Goal: Task Accomplishment & Management: Use online tool/utility

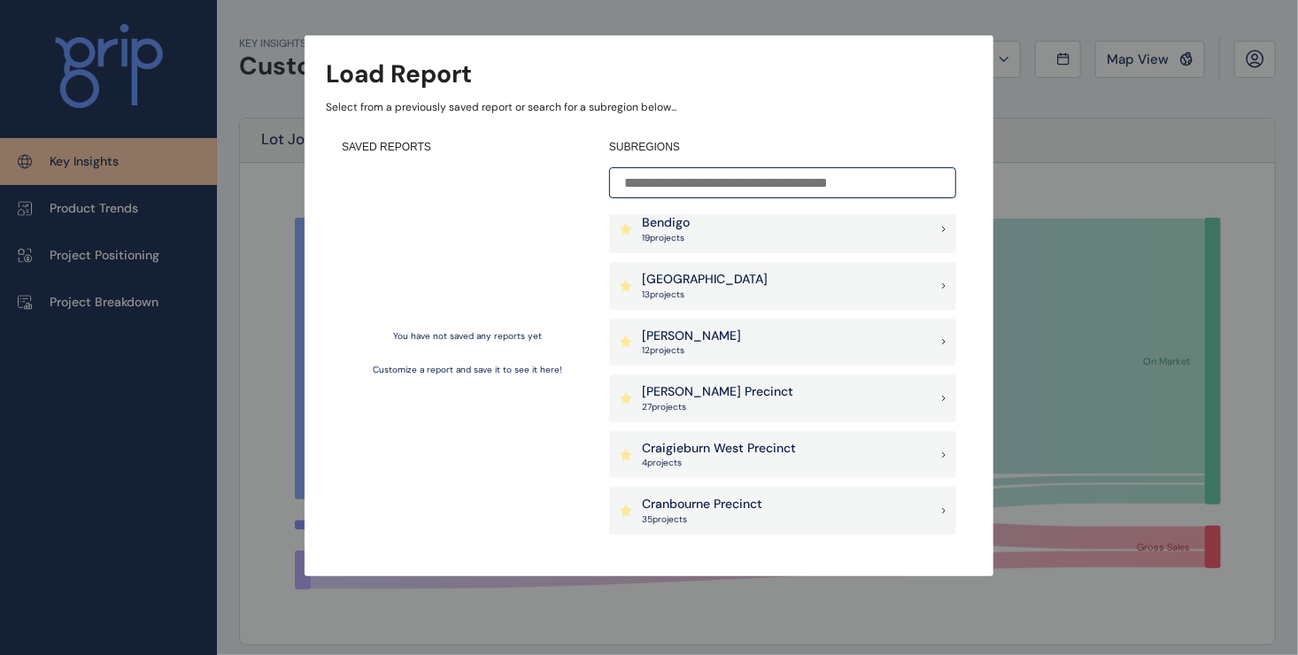
scroll to position [358, 0]
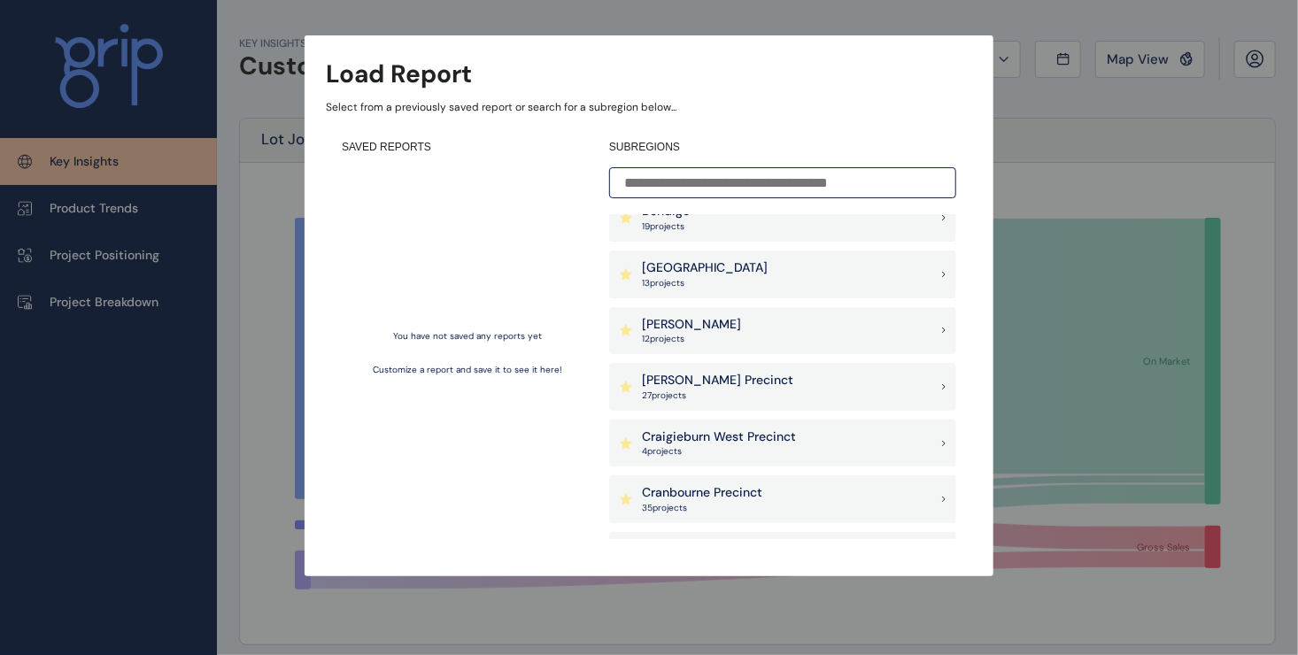
click at [730, 382] on div "[PERSON_NAME] Precinct 27 project s" at bounding box center [782, 387] width 347 height 48
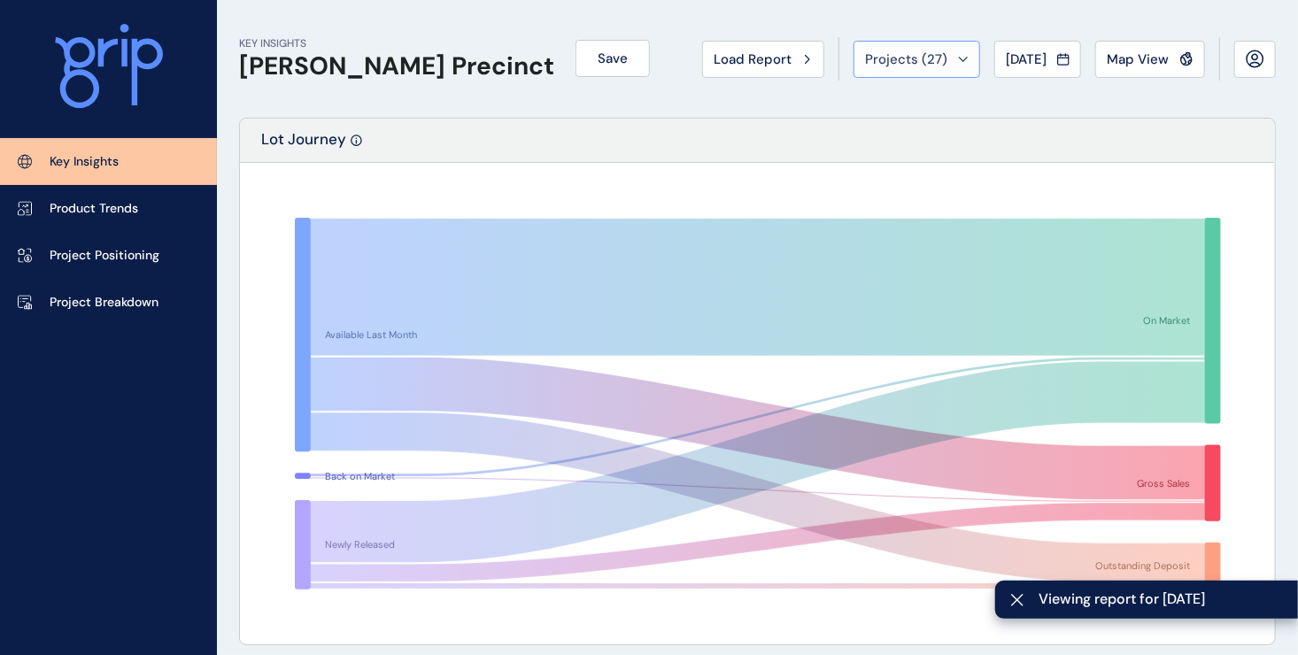
click at [958, 58] on icon at bounding box center [963, 59] width 11 height 5
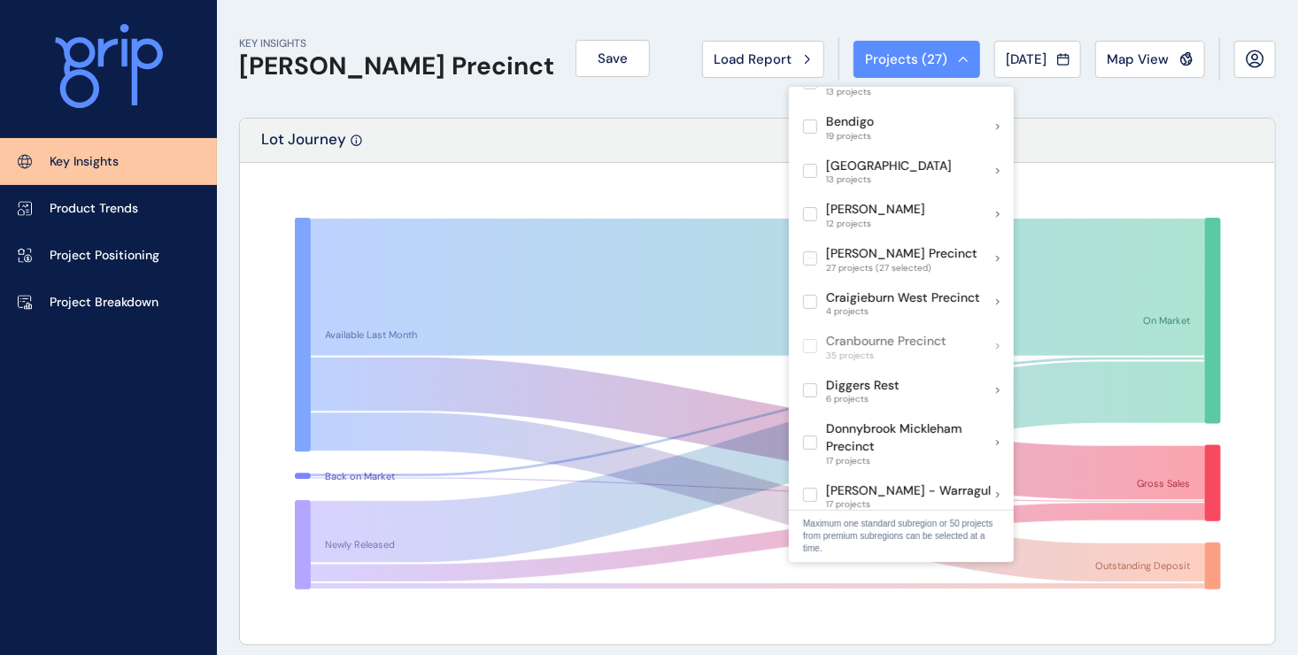
scroll to position [266, 0]
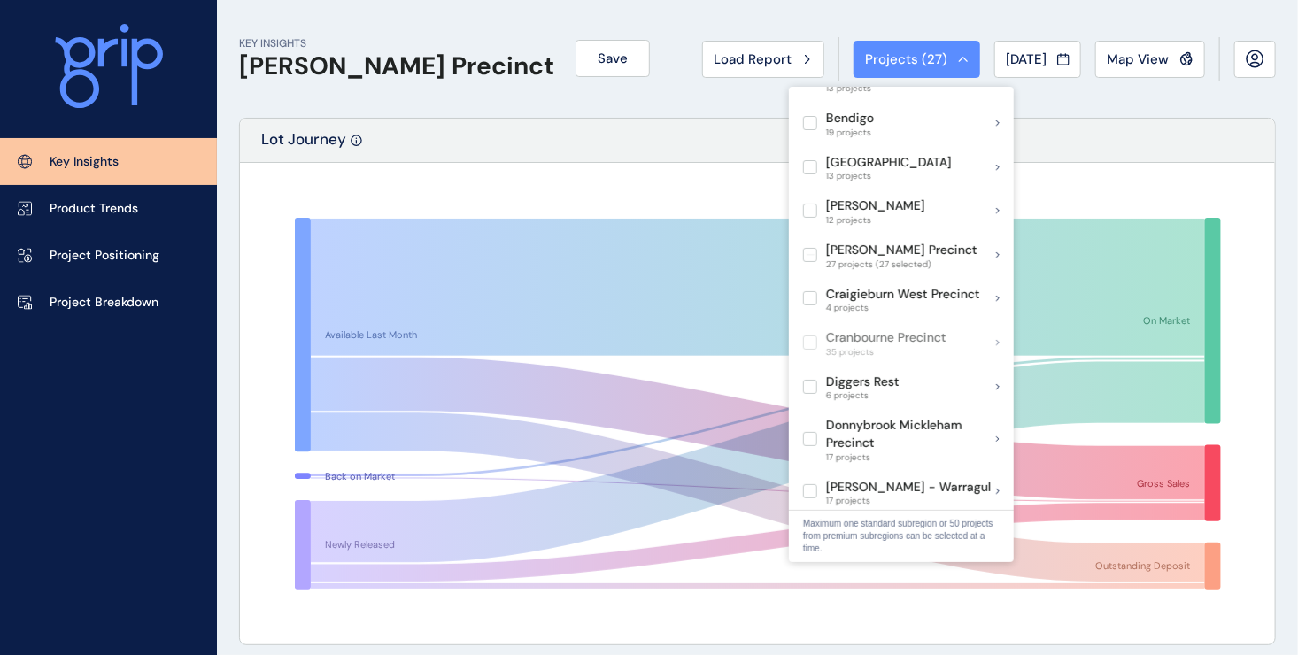
click at [1099, 183] on rect at bounding box center [757, 403] width 997 height 443
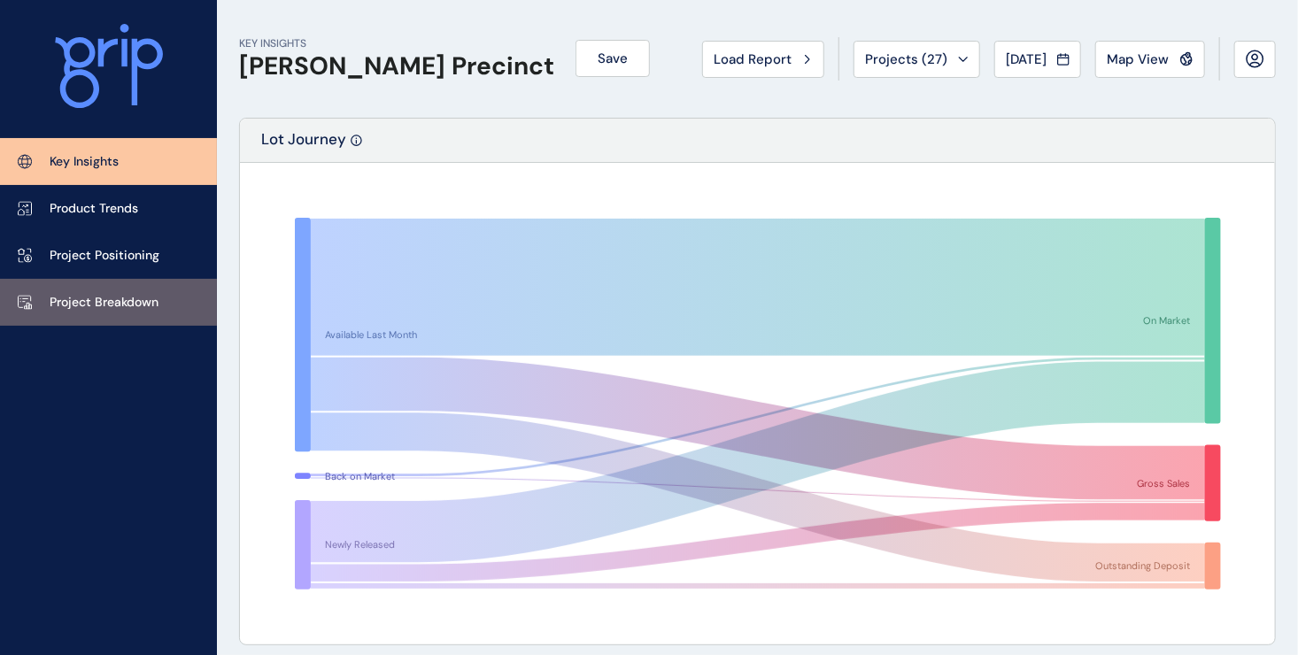
click at [136, 297] on p "Project Breakdown" at bounding box center [104, 303] width 109 height 18
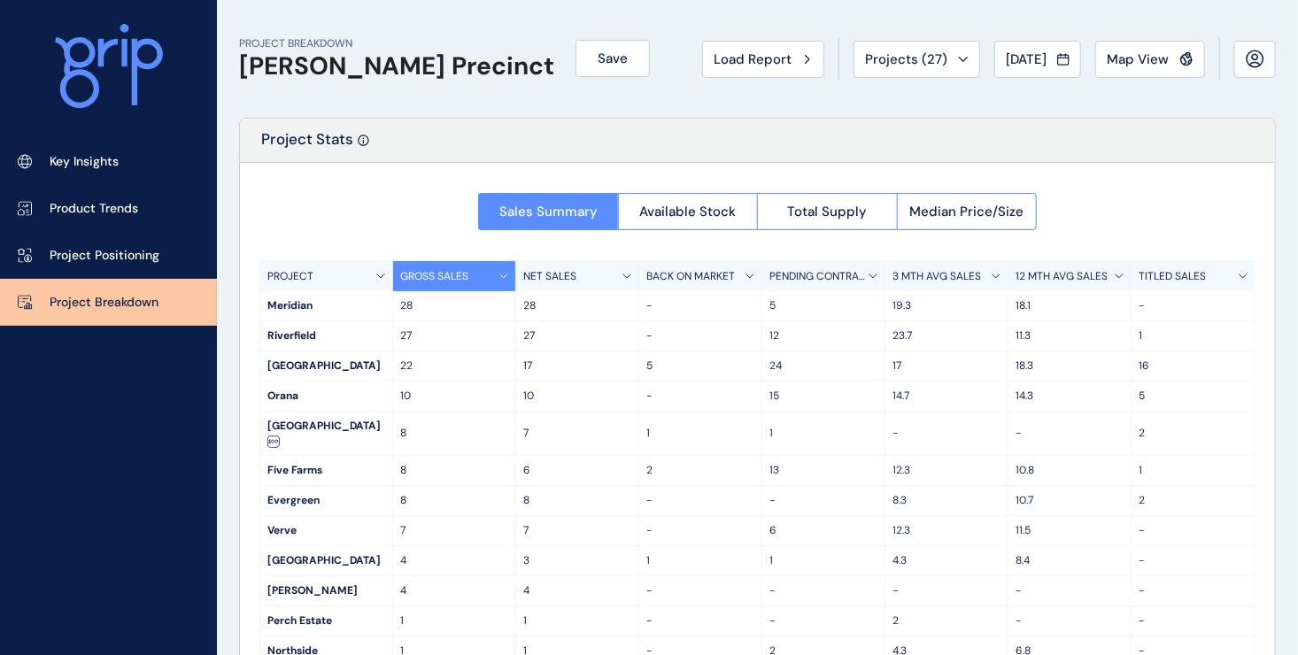
scroll to position [68, 0]
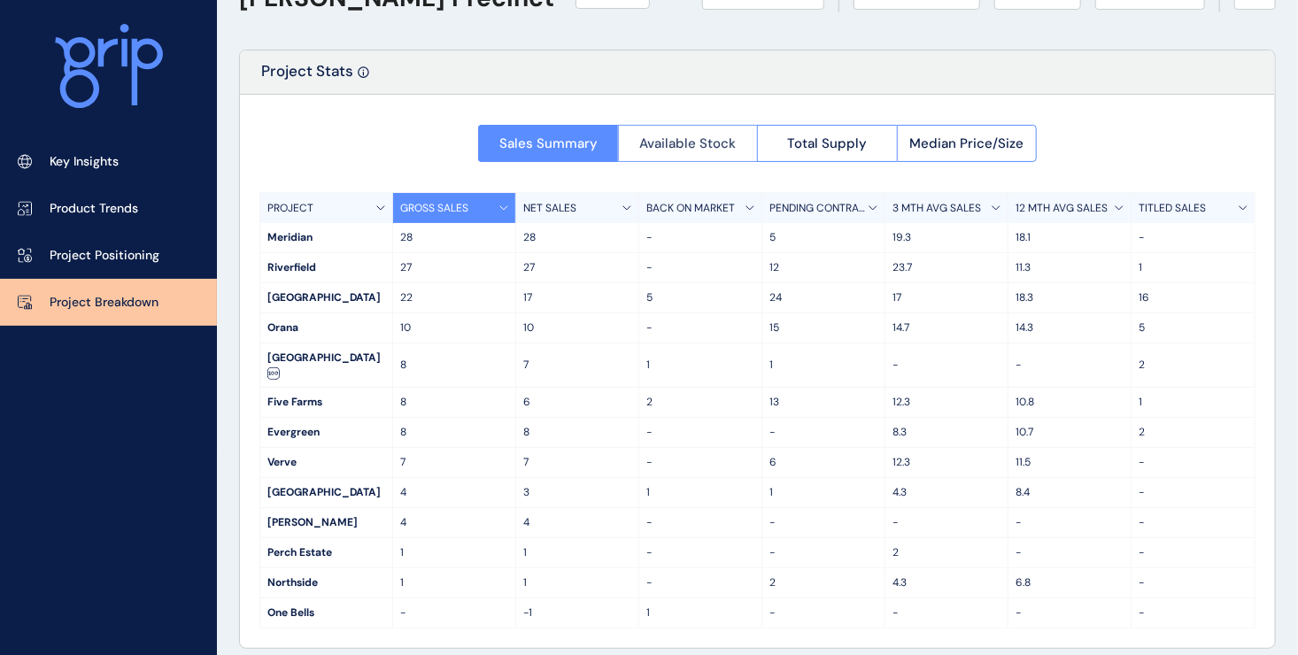
click at [701, 151] on button "Available Stock" at bounding box center [688, 143] width 140 height 37
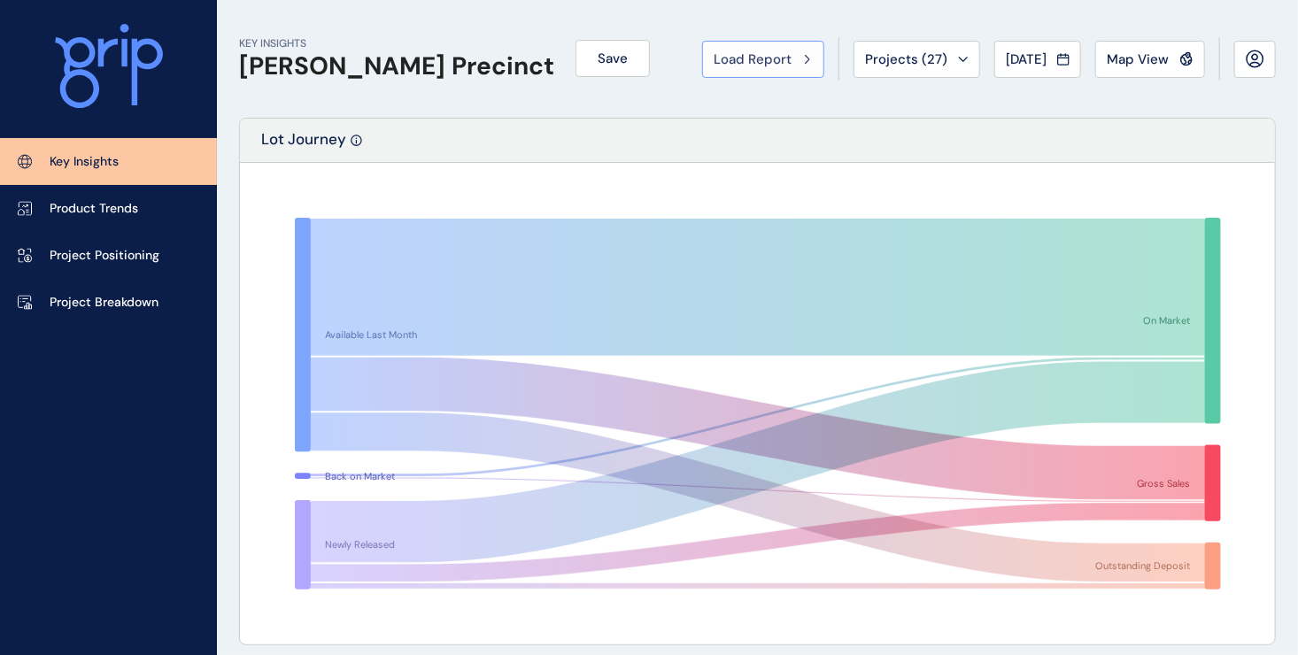
click at [752, 71] on button "Load Report" at bounding box center [763, 59] width 122 height 37
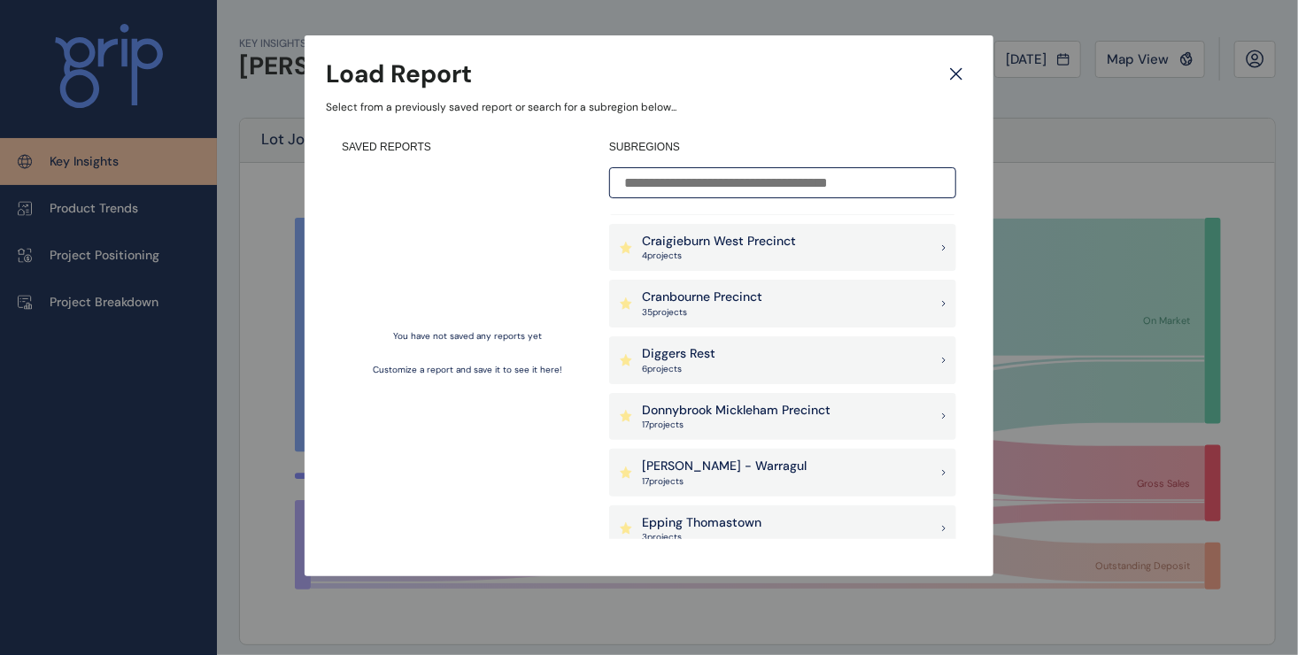
scroll to position [525, 0]
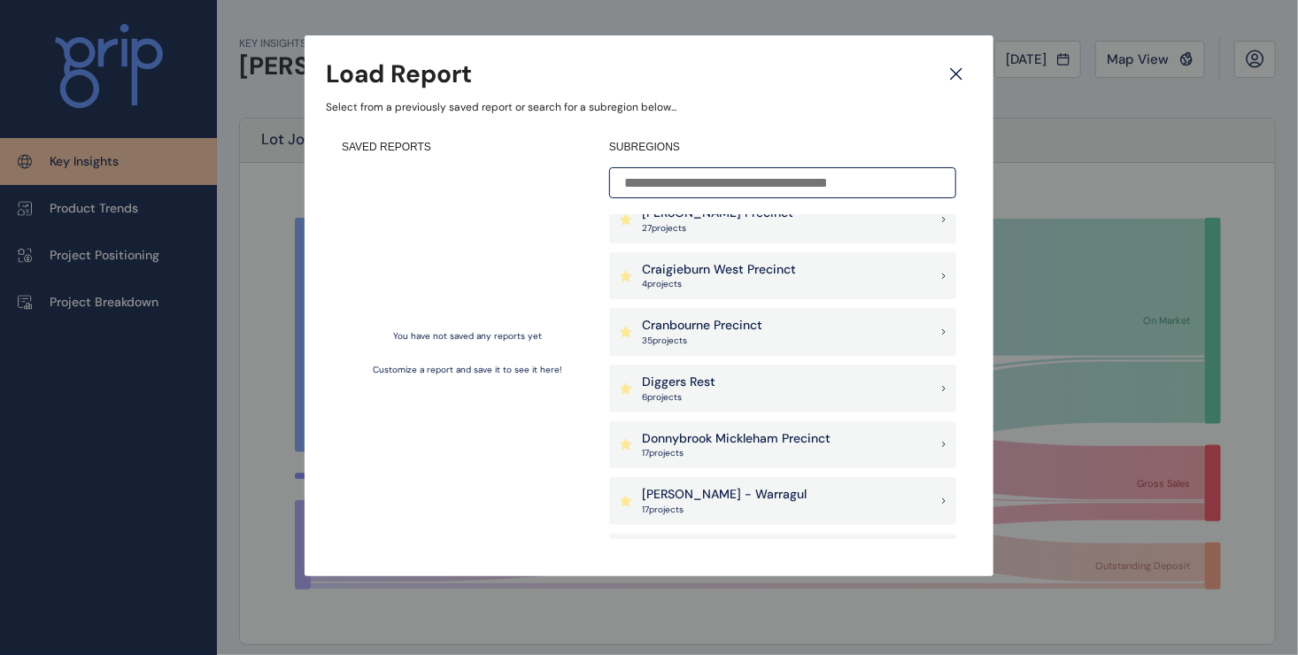
click at [727, 335] on p "35 project s" at bounding box center [702, 341] width 120 height 12
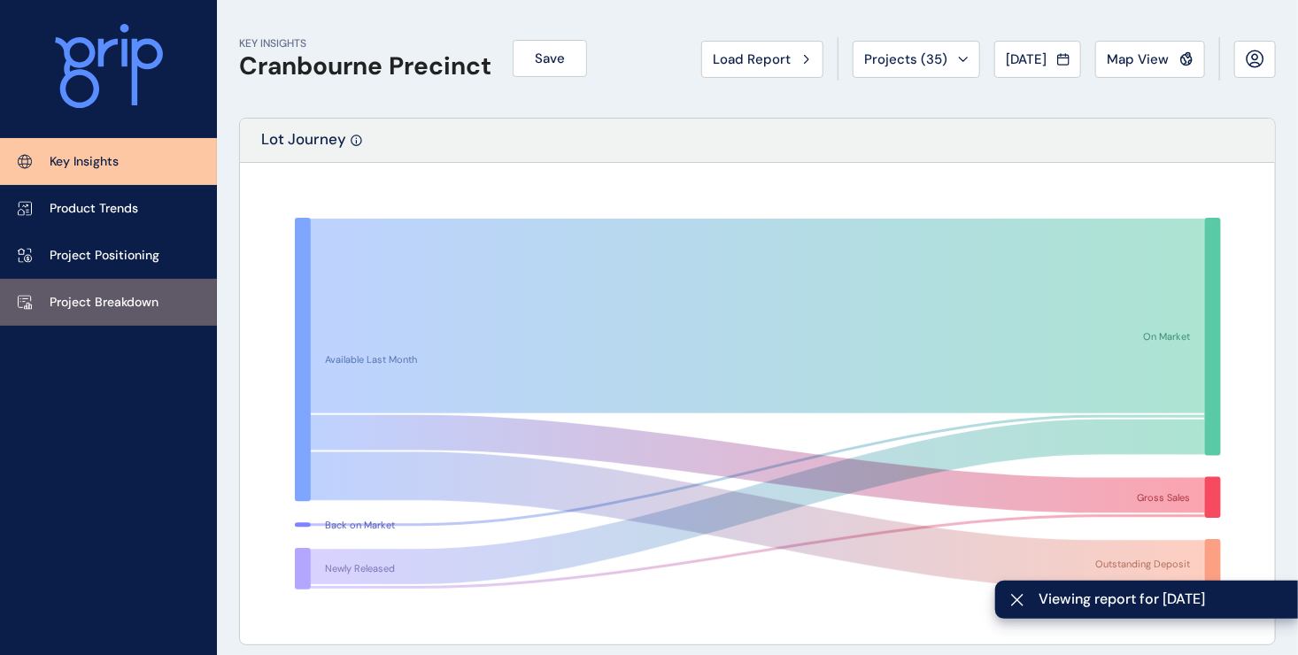
click at [87, 294] on p "Project Breakdown" at bounding box center [104, 303] width 109 height 18
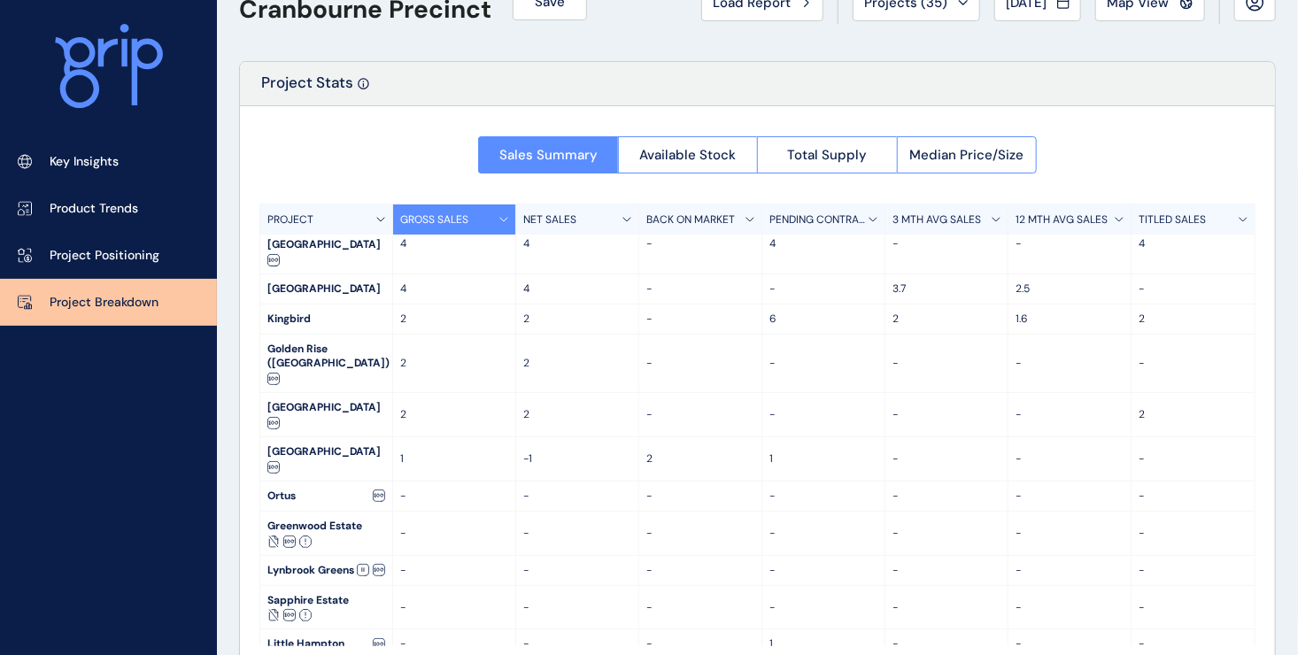
scroll to position [89, 0]
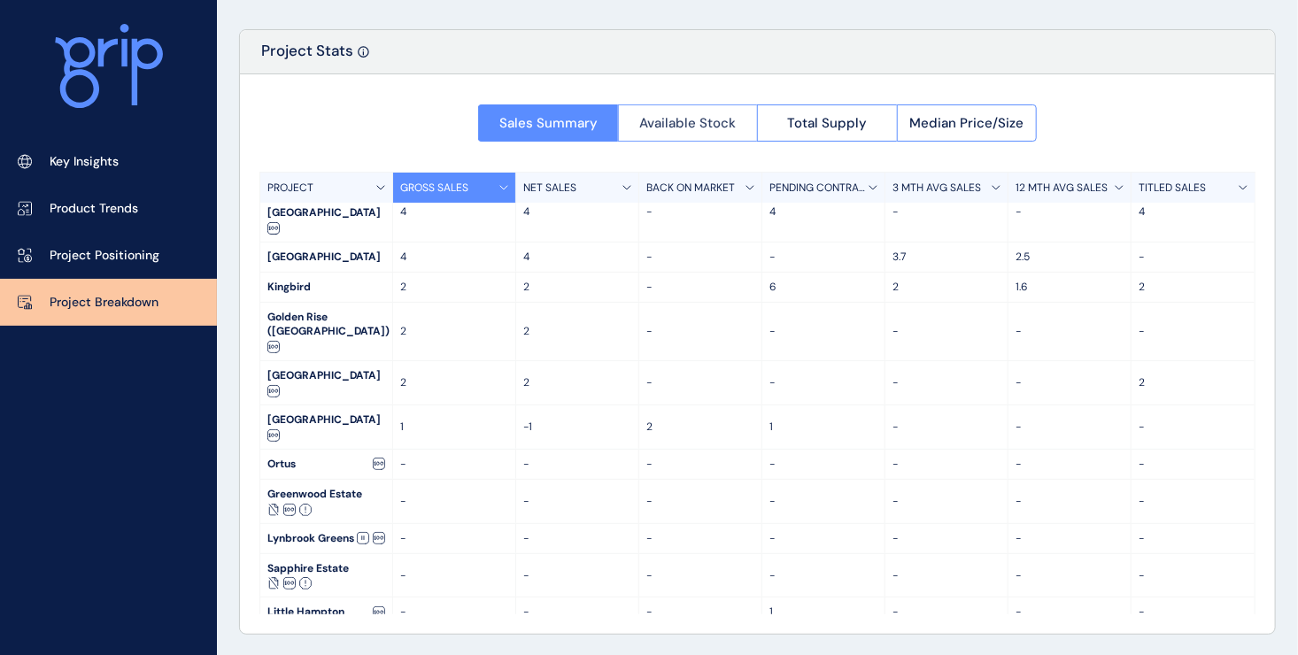
click at [668, 129] on span "Available Stock" at bounding box center [687, 123] width 96 height 18
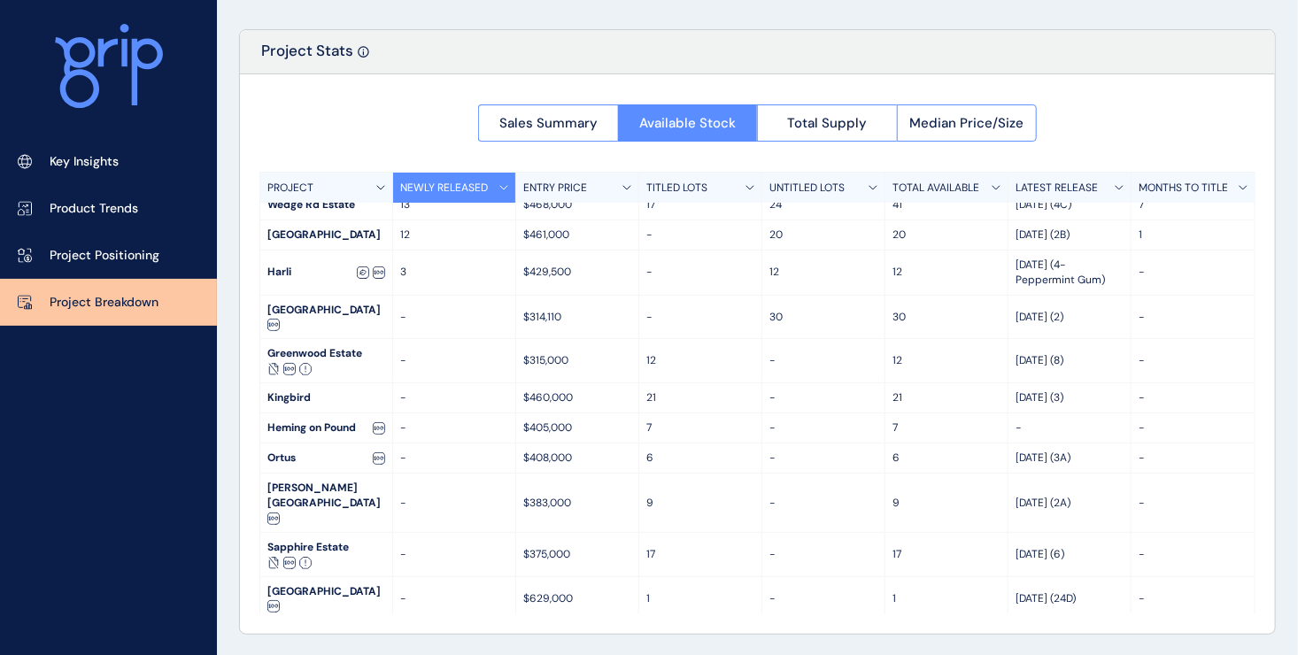
scroll to position [0, 0]
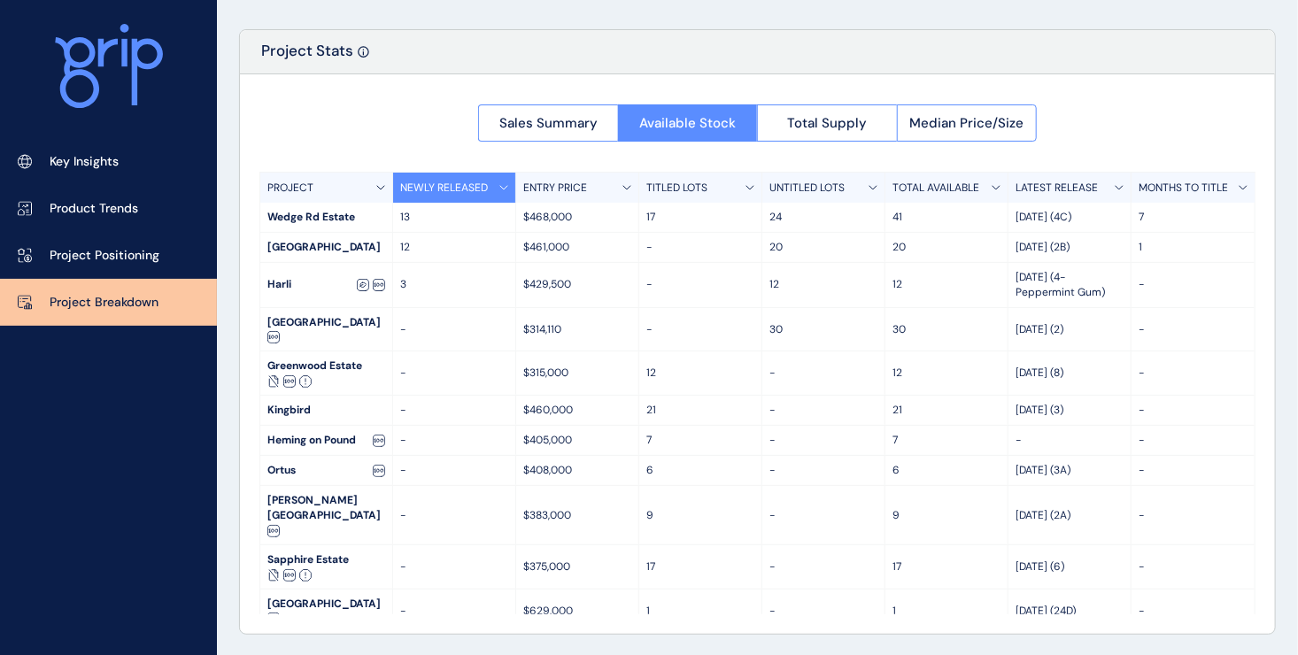
click at [1104, 131] on div "Sales Summary Available Stock Total Supply Median Price/Size PROJECT NEWLY RELE…" at bounding box center [757, 354] width 1035 height 560
click at [543, 127] on span "Sales Summary" at bounding box center [548, 123] width 98 height 18
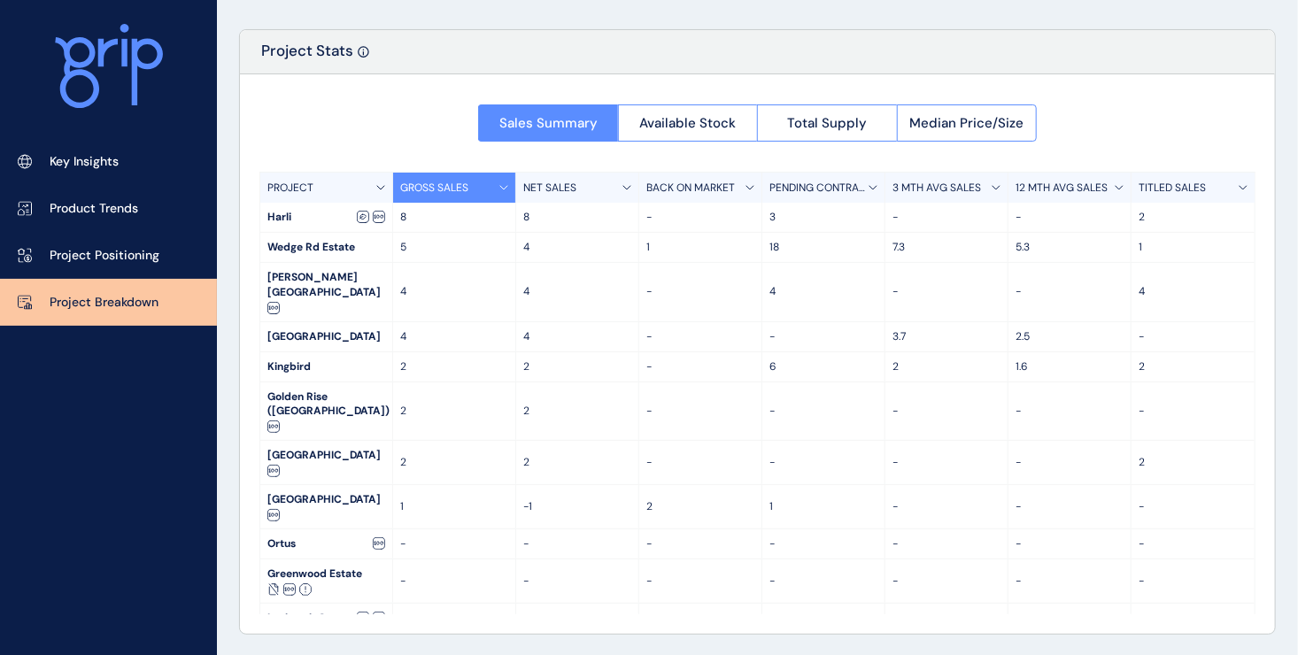
scroll to position [80, 0]
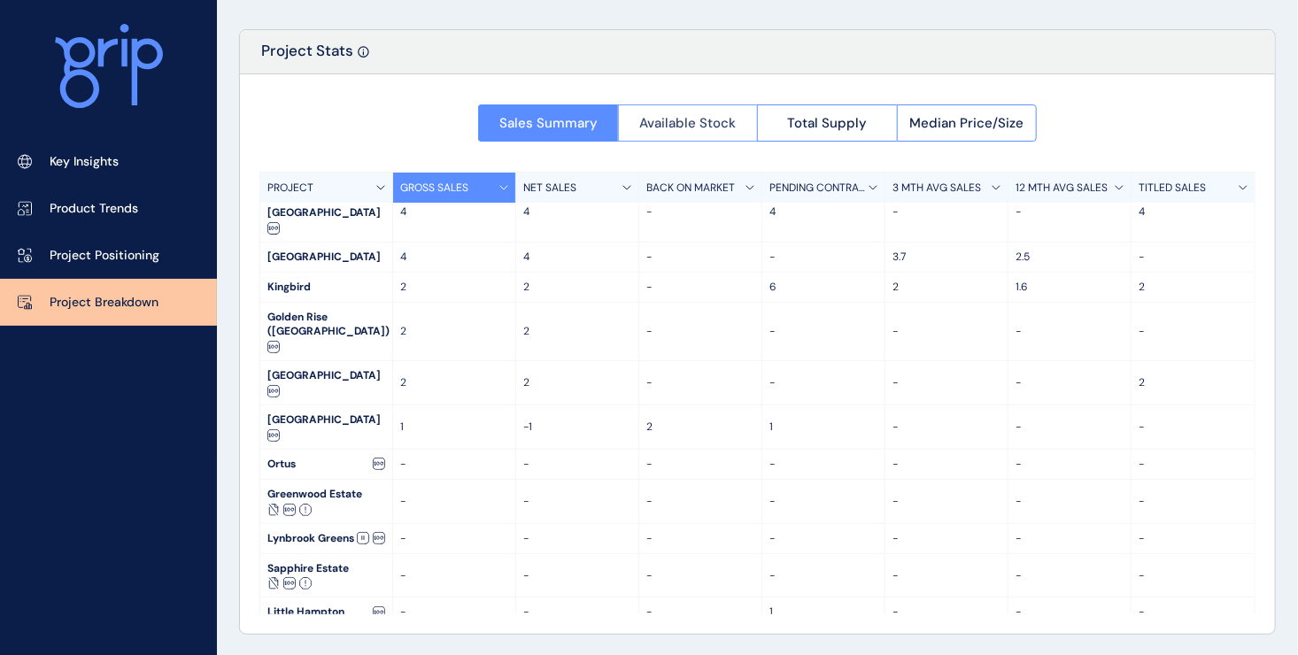
click at [668, 135] on button "Available Stock" at bounding box center [688, 122] width 140 height 37
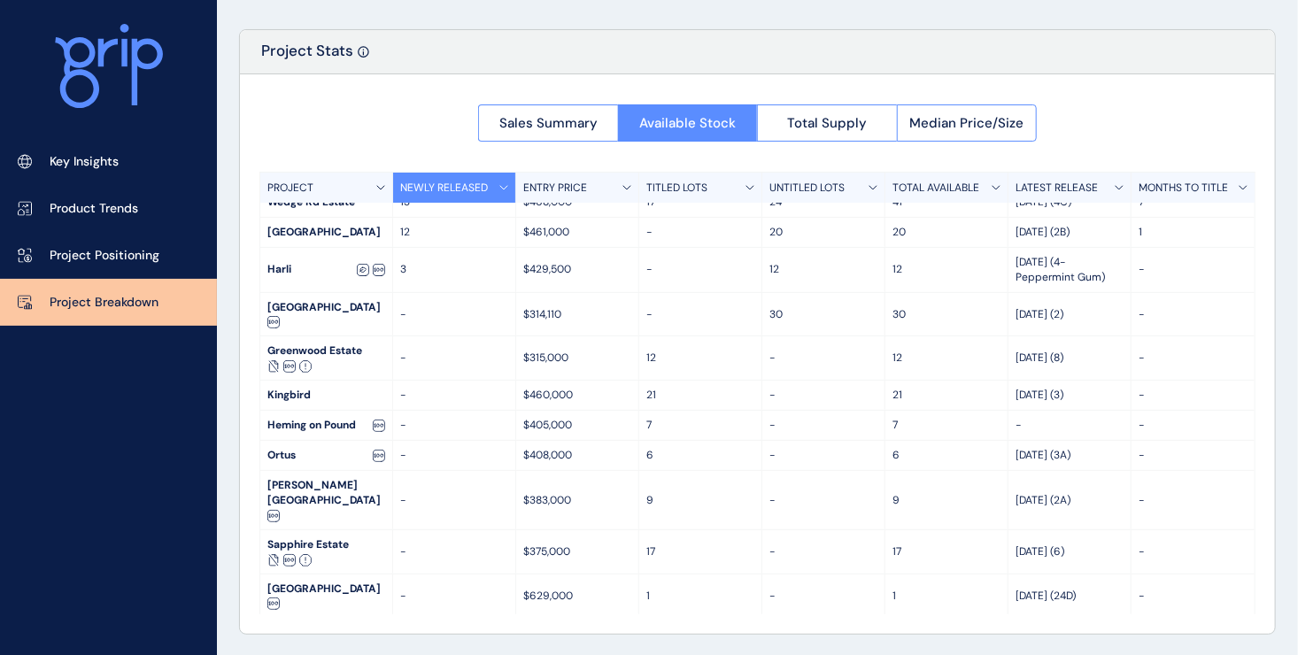
scroll to position [0, 0]
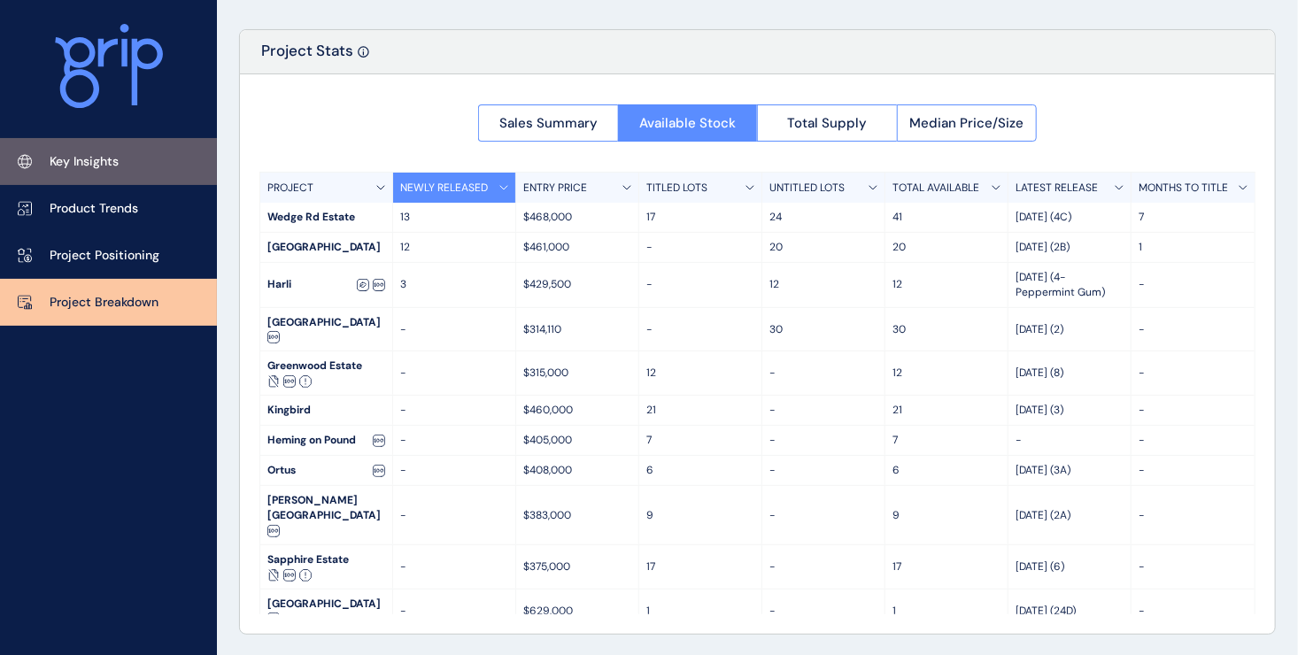
click at [91, 161] on p "Key Insights" at bounding box center [84, 162] width 69 height 18
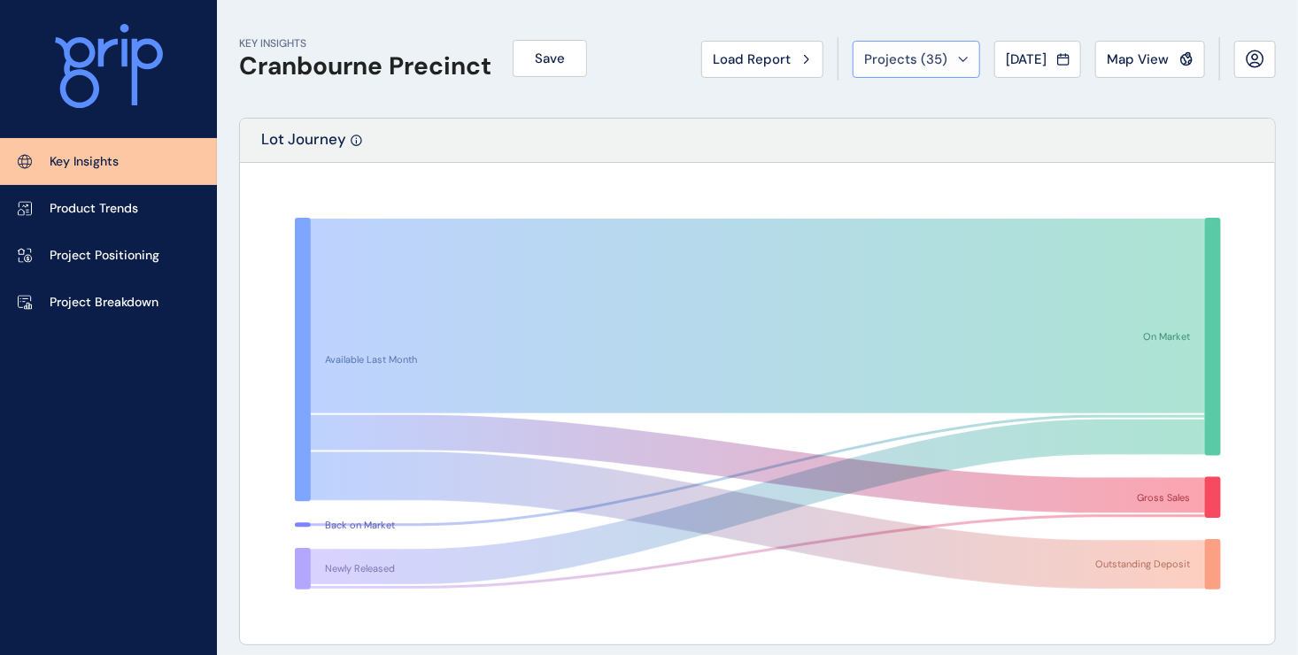
click at [932, 69] on button "Projects ( 35 )" at bounding box center [916, 59] width 127 height 37
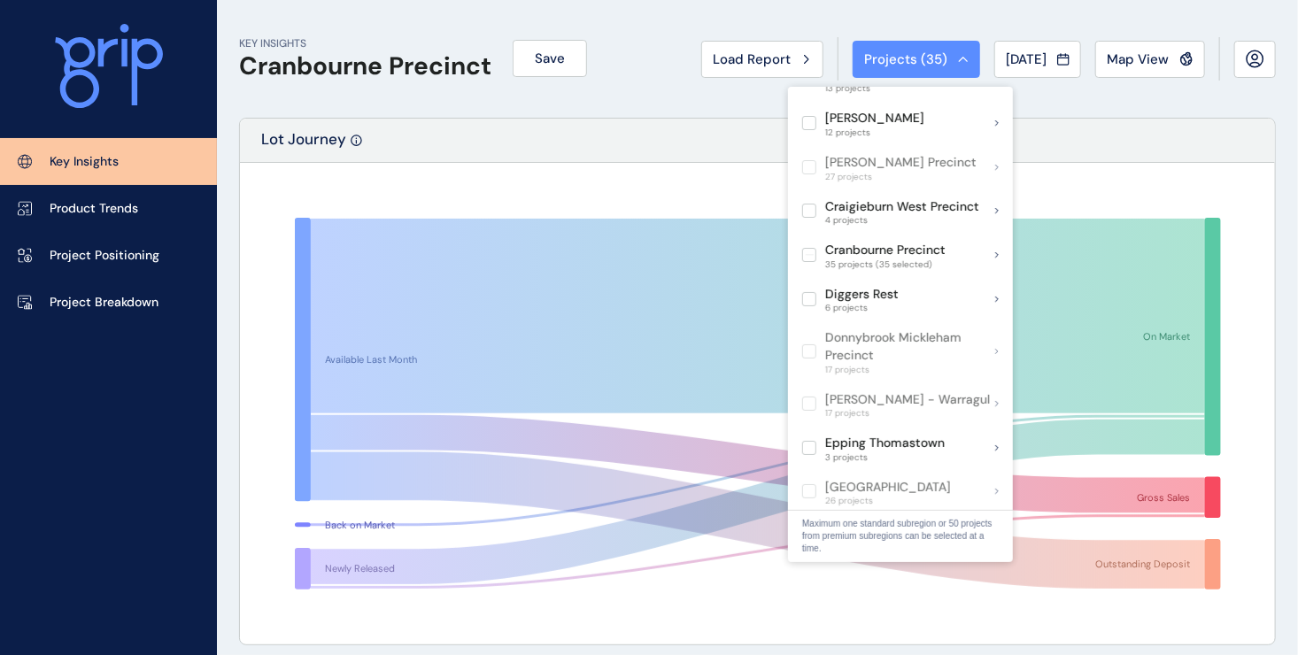
scroll to position [266, 0]
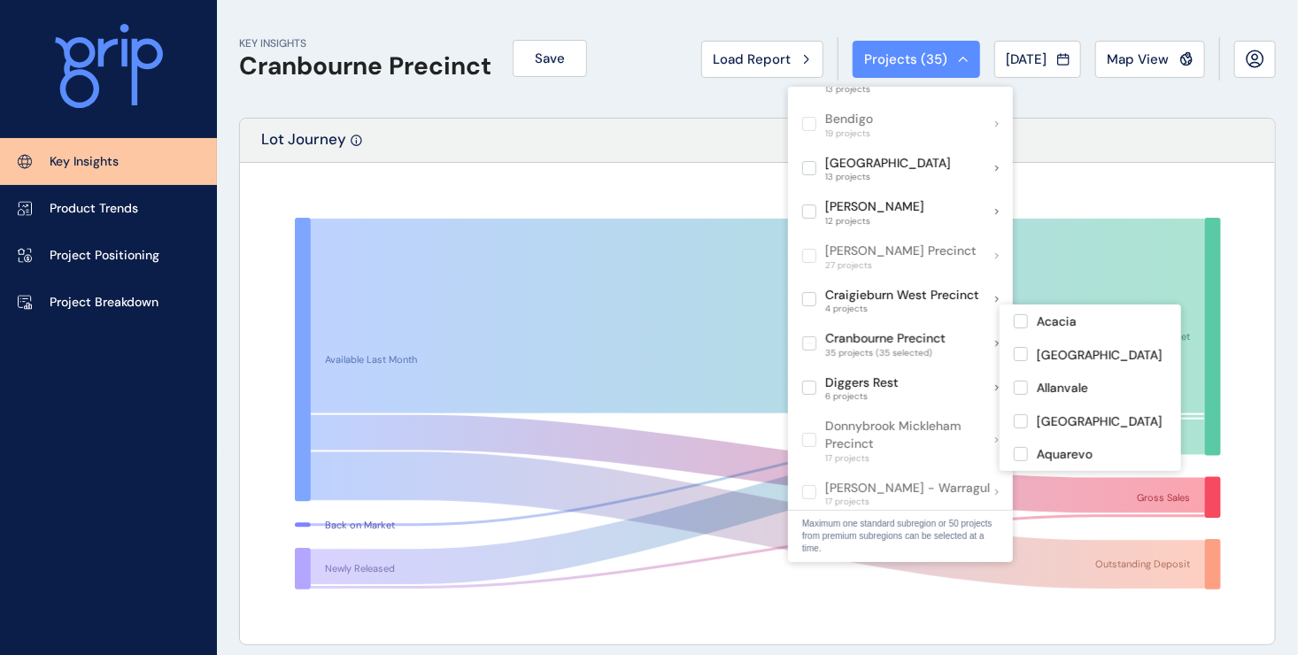
click at [993, 324] on div "Cranbourne Precinct 35 projects (35 selected)" at bounding box center [900, 343] width 225 height 44
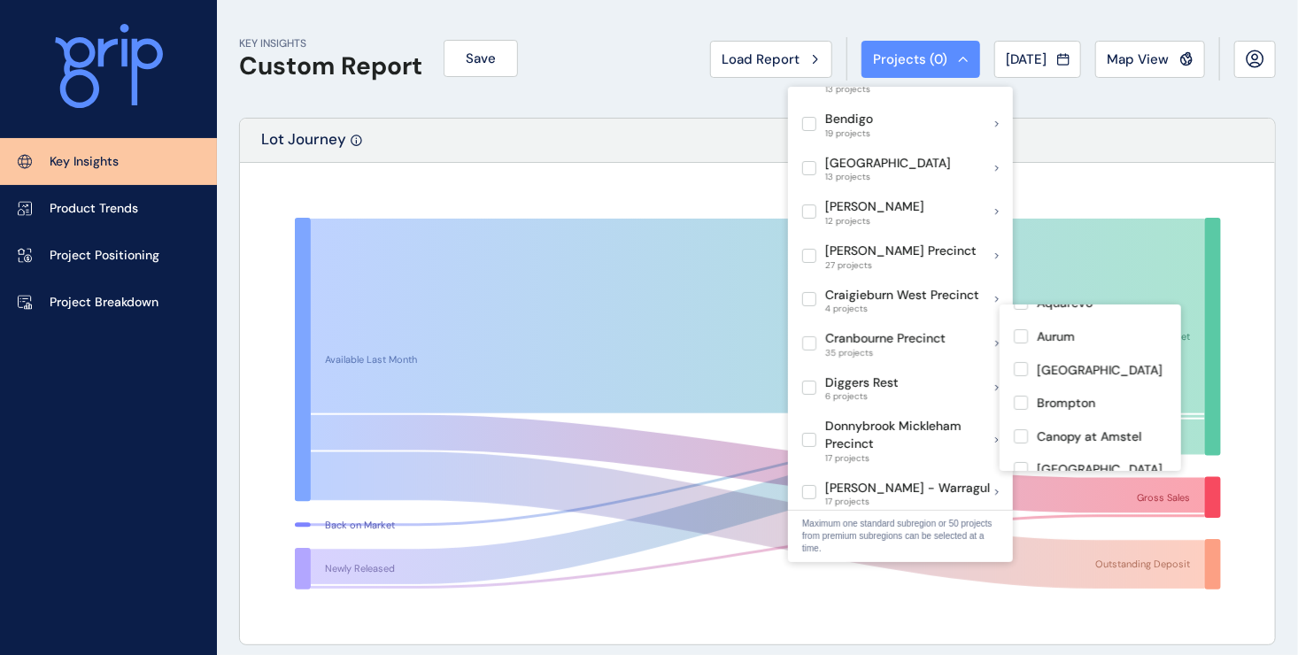
scroll to position [177, 0]
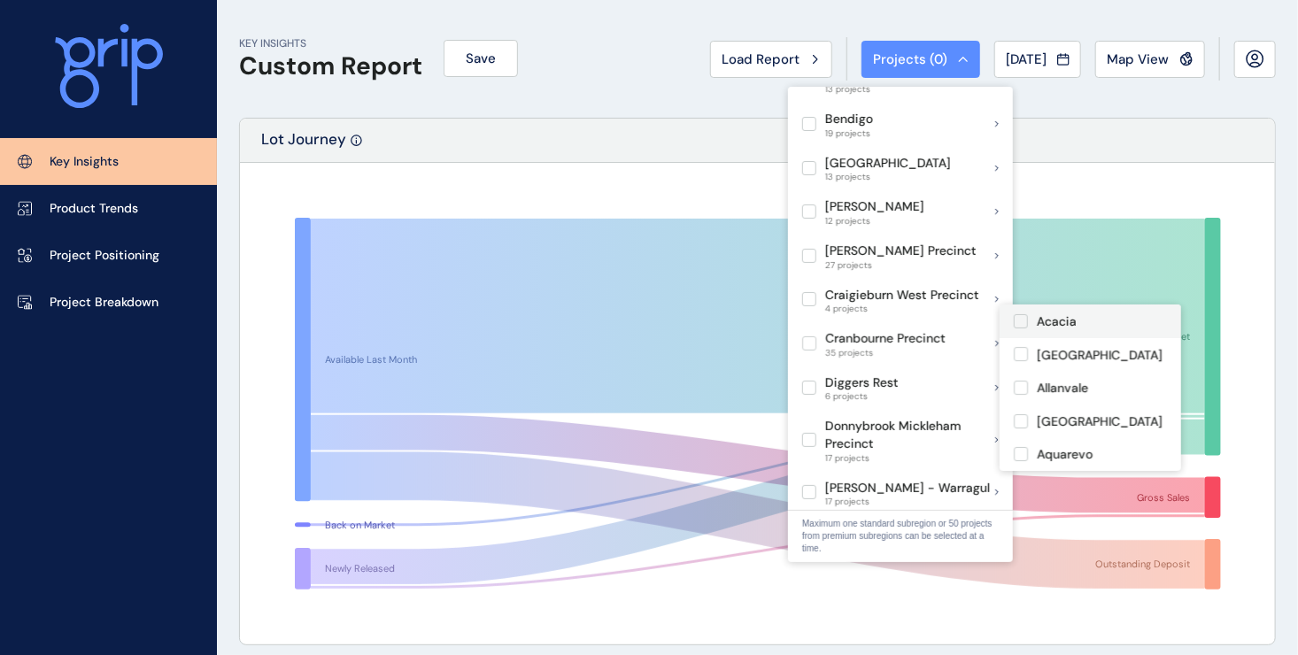
click at [1017, 327] on label at bounding box center [1021, 321] width 14 height 14
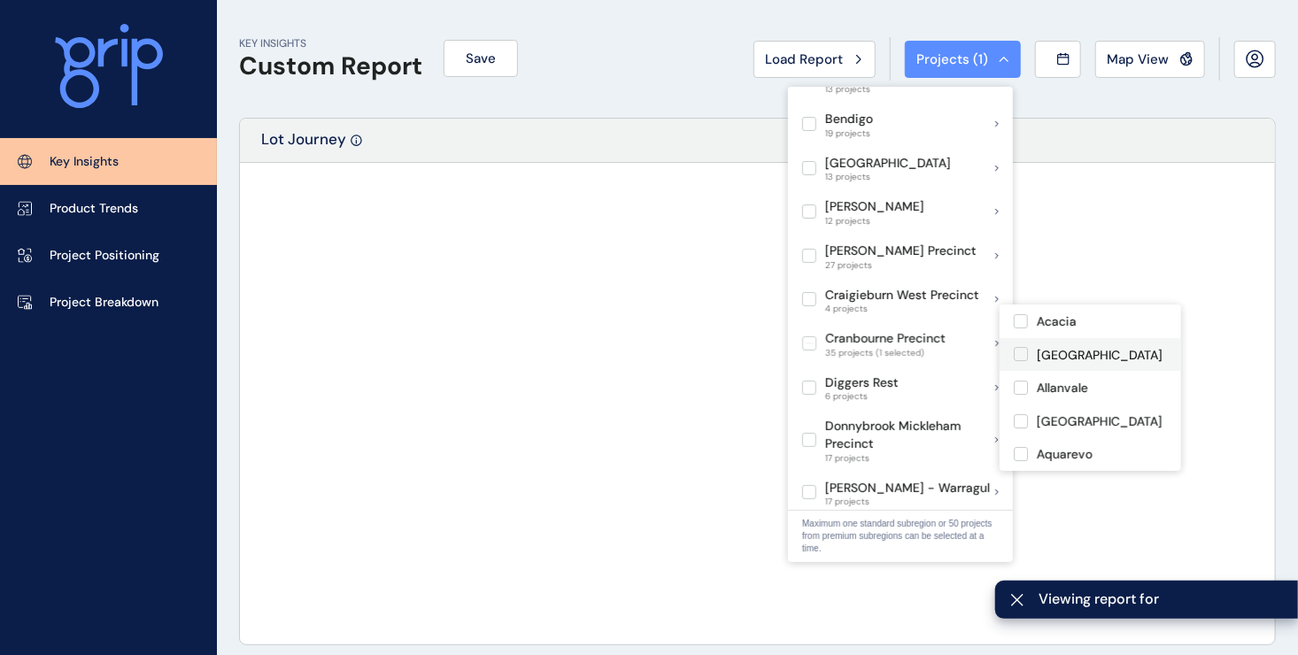
click at [1017, 351] on label at bounding box center [1021, 354] width 14 height 14
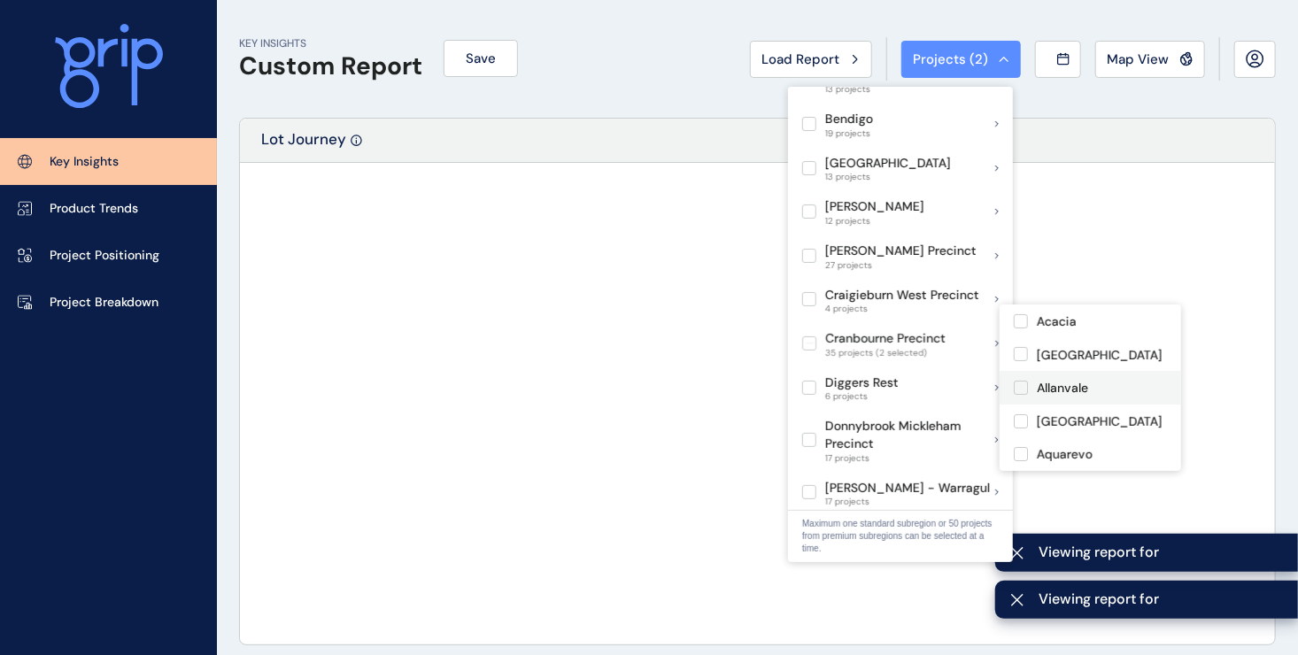
click at [1023, 388] on label at bounding box center [1021, 388] width 14 height 14
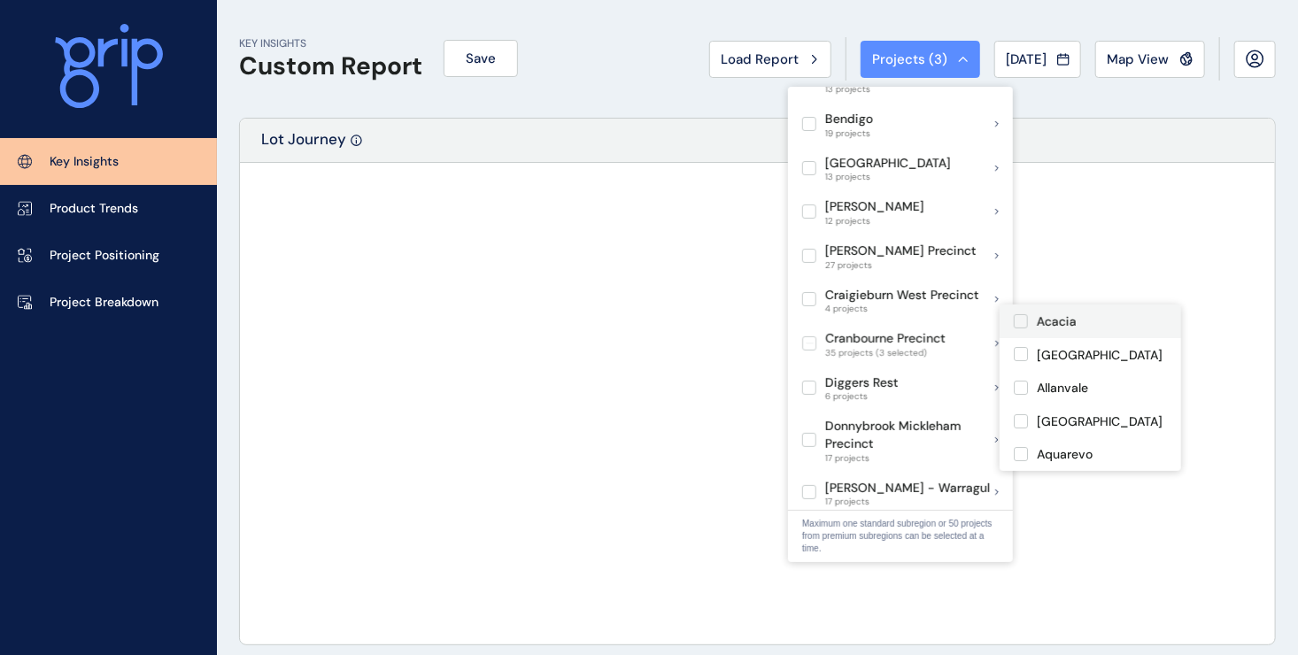
click at [1023, 325] on label at bounding box center [1021, 321] width 14 height 14
click at [1021, 356] on label at bounding box center [1021, 354] width 14 height 14
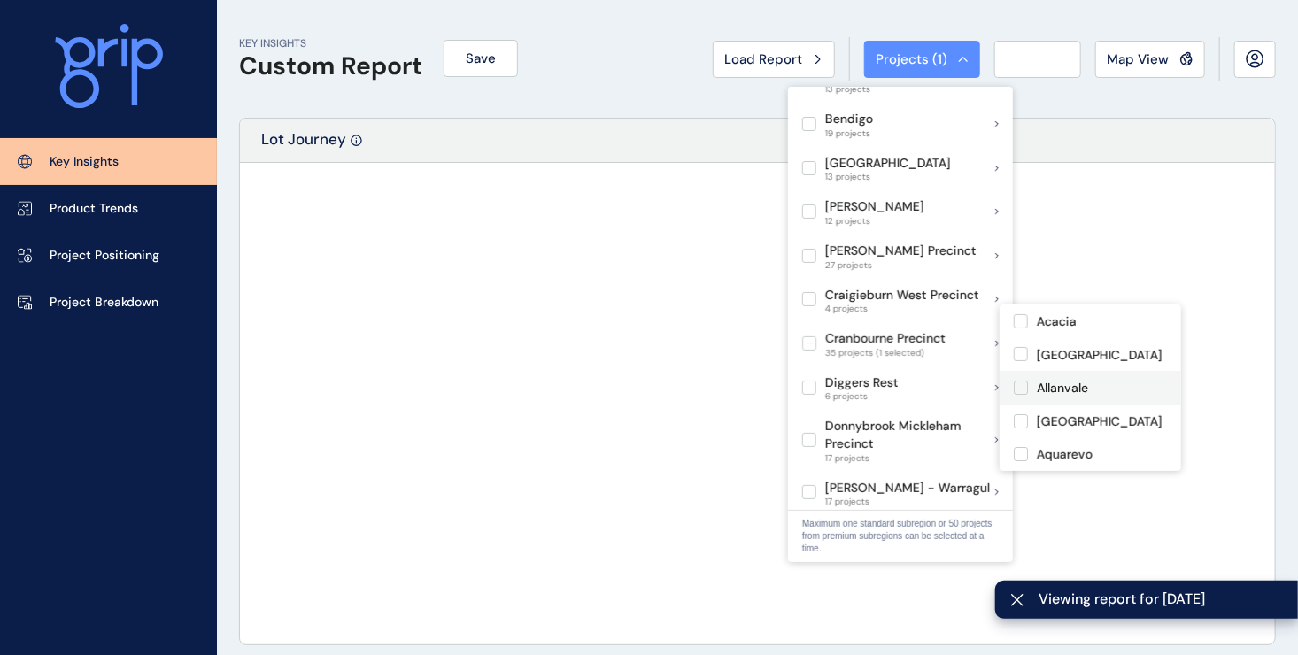
click at [1021, 385] on label at bounding box center [1021, 388] width 14 height 14
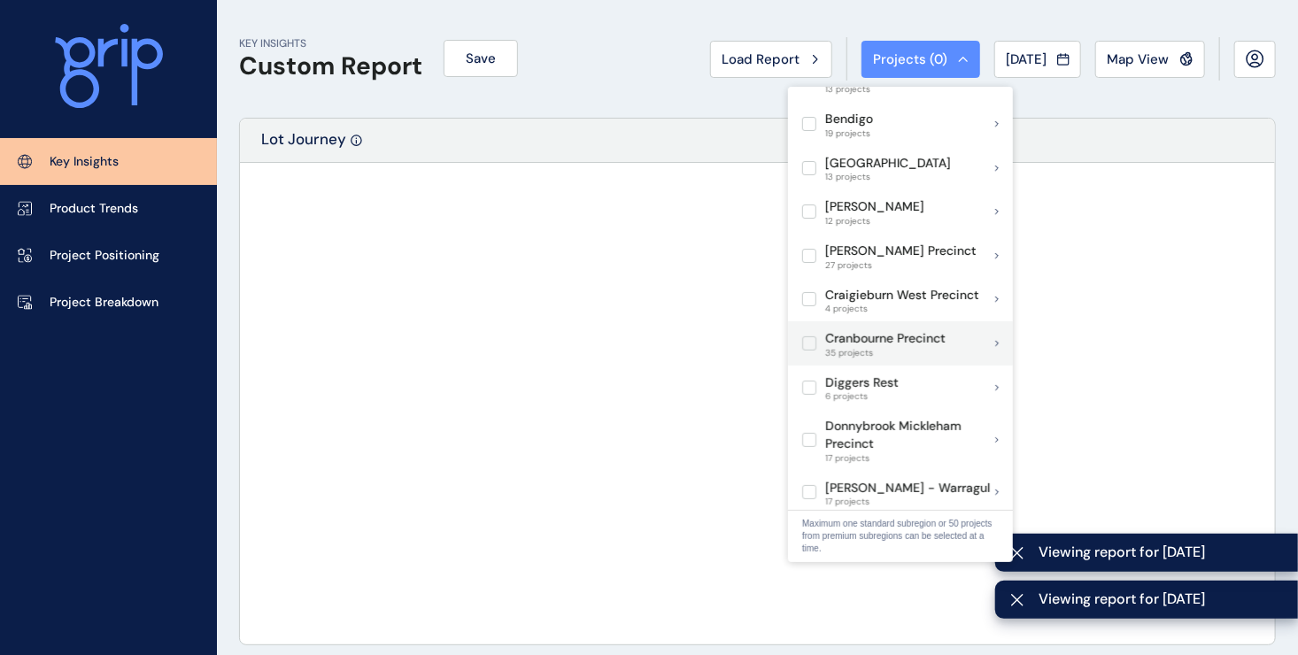
click at [814, 336] on label at bounding box center [809, 343] width 14 height 14
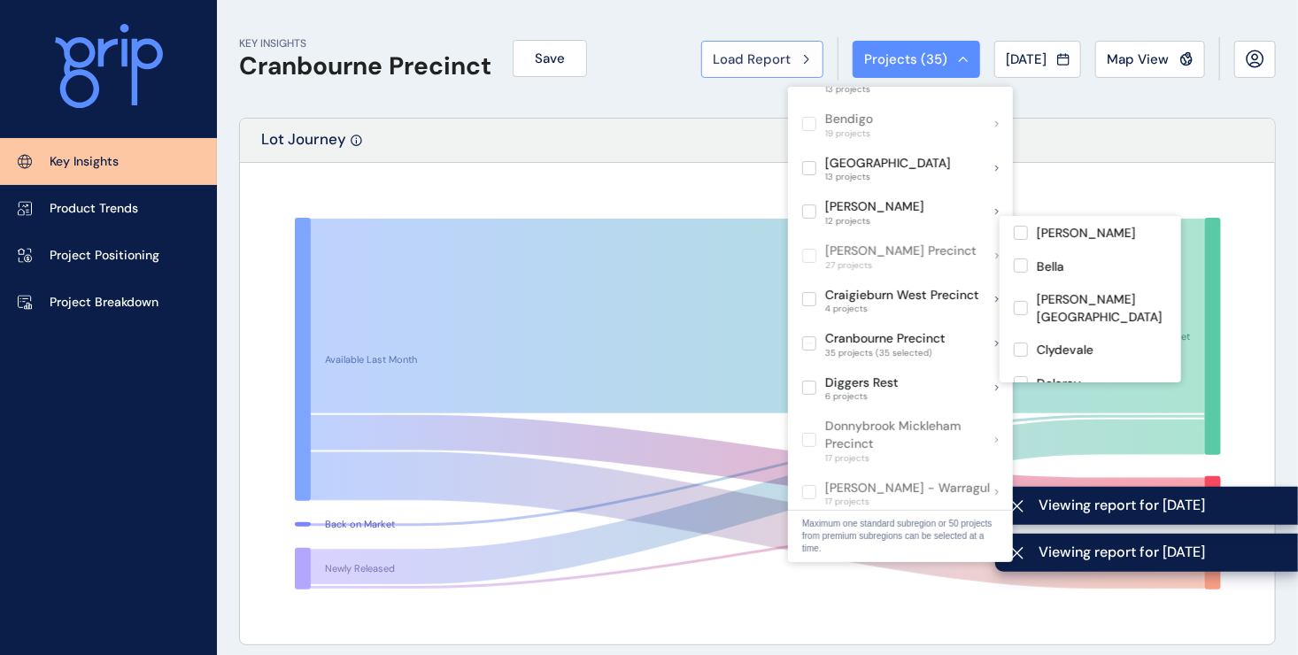
click at [762, 52] on span "Load Report" at bounding box center [752, 59] width 78 height 18
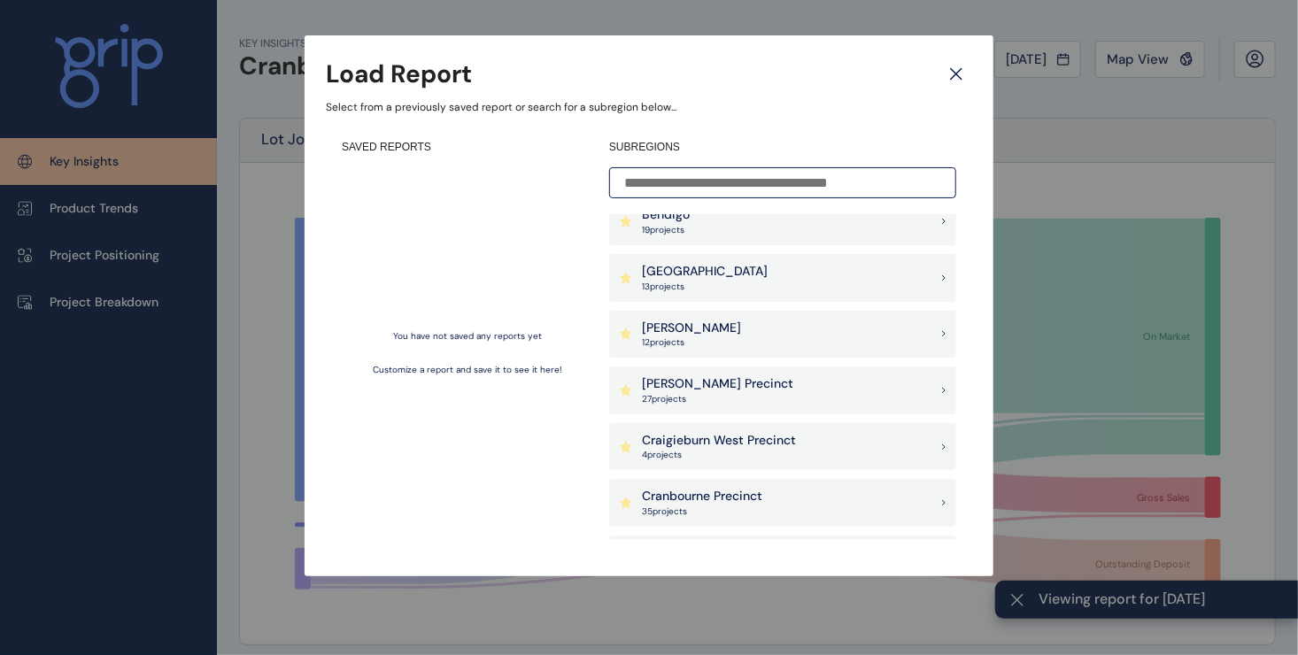
scroll to position [443, 0]
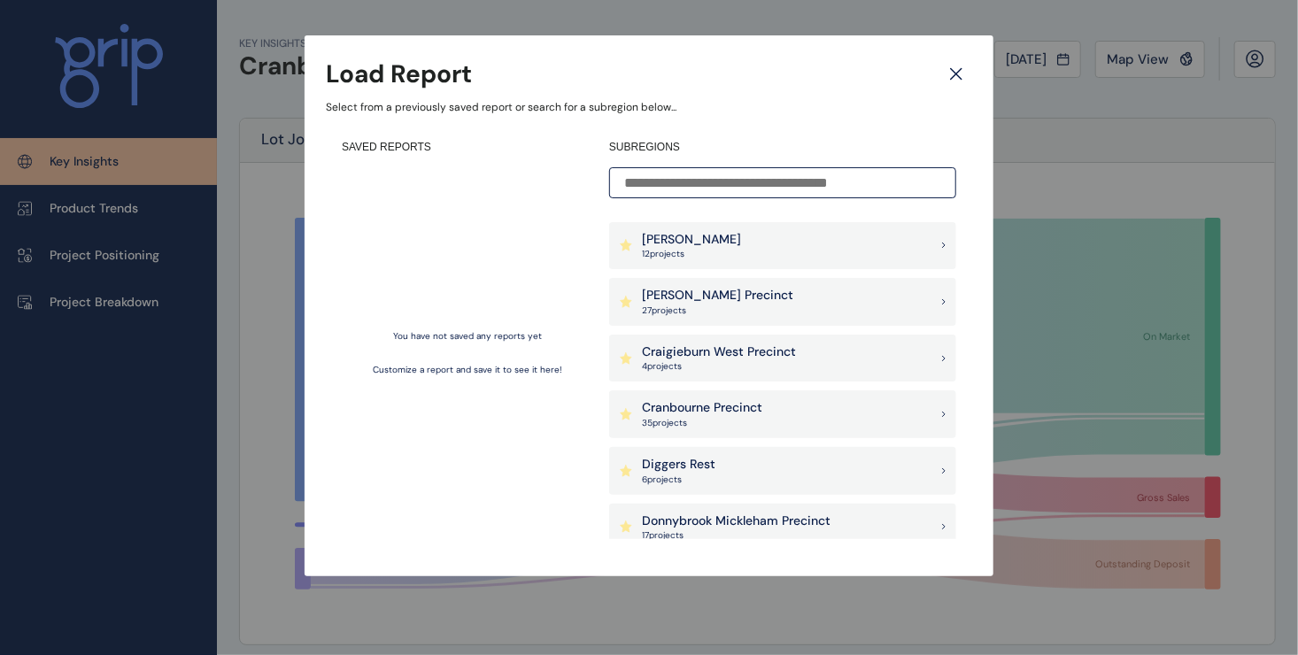
click at [720, 409] on p "Cranbourne Precinct" at bounding box center [702, 408] width 120 height 18
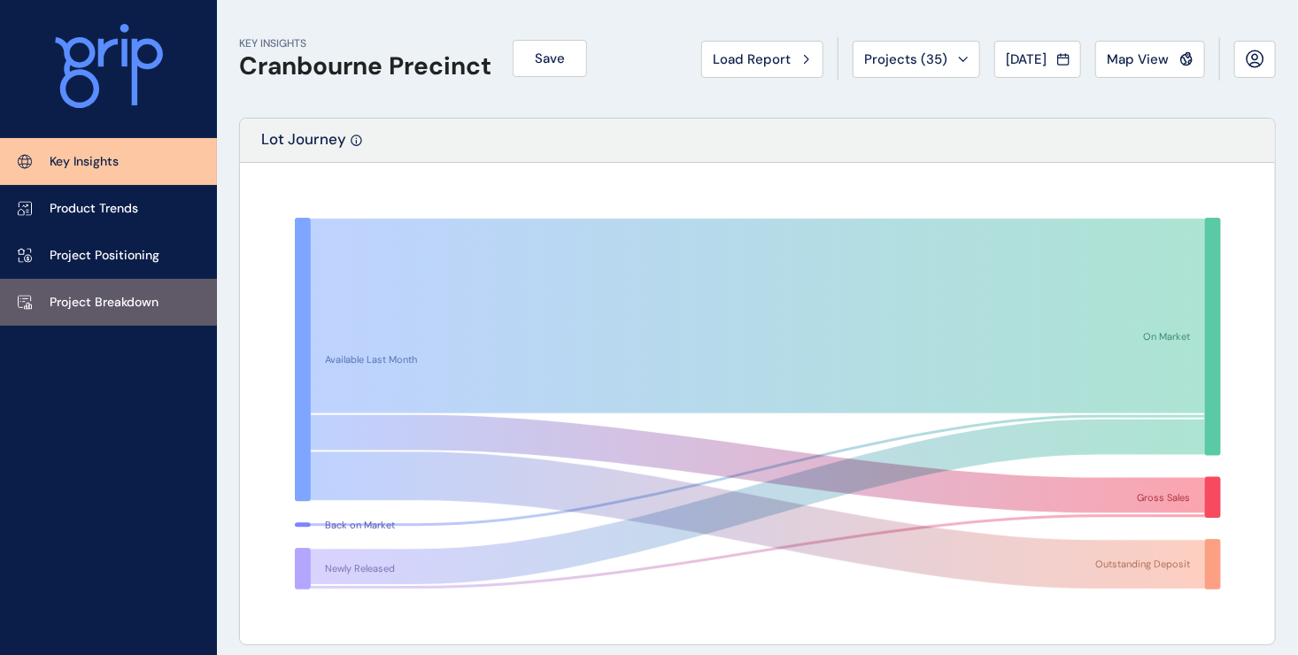
click at [112, 291] on link "Project Breakdown" at bounding box center [108, 302] width 217 height 47
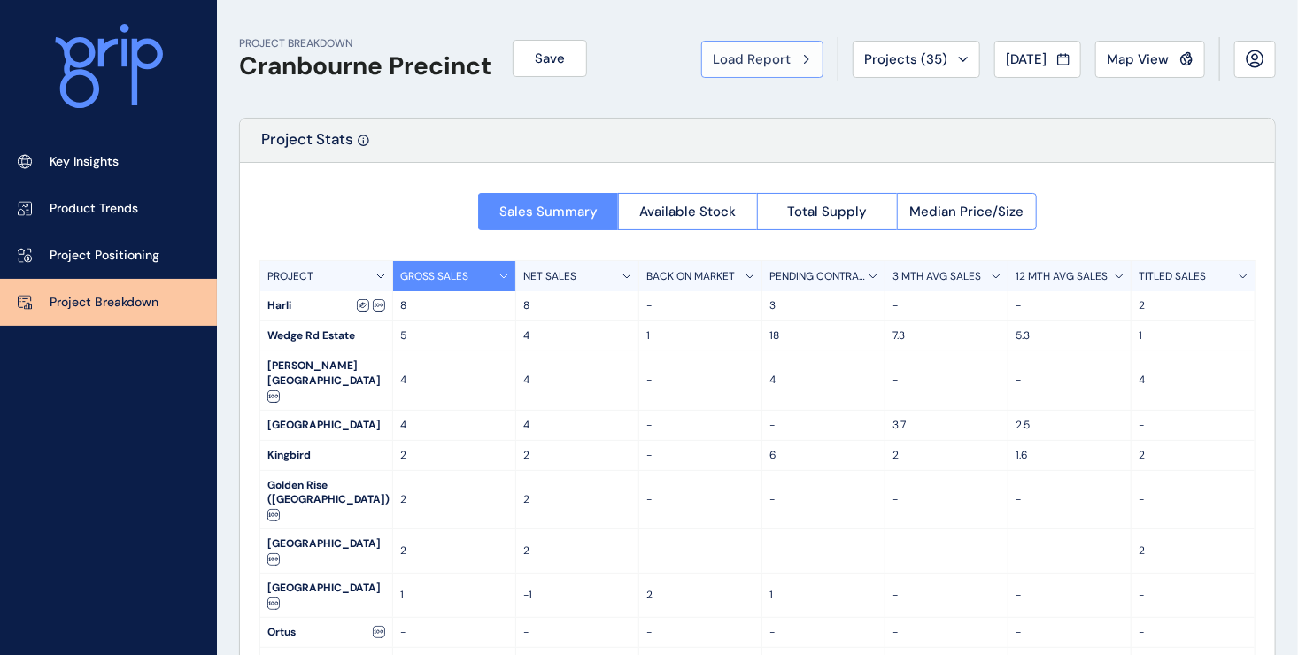
click at [788, 64] on div "Load Report" at bounding box center [762, 59] width 99 height 18
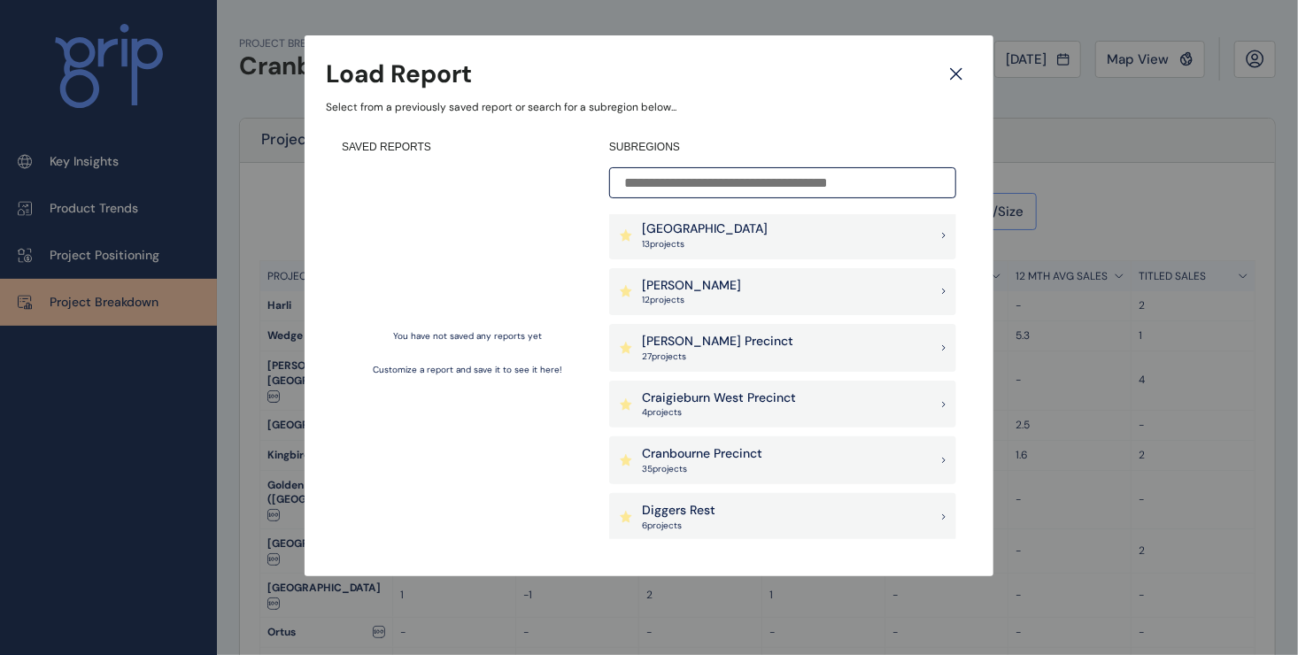
scroll to position [531, 0]
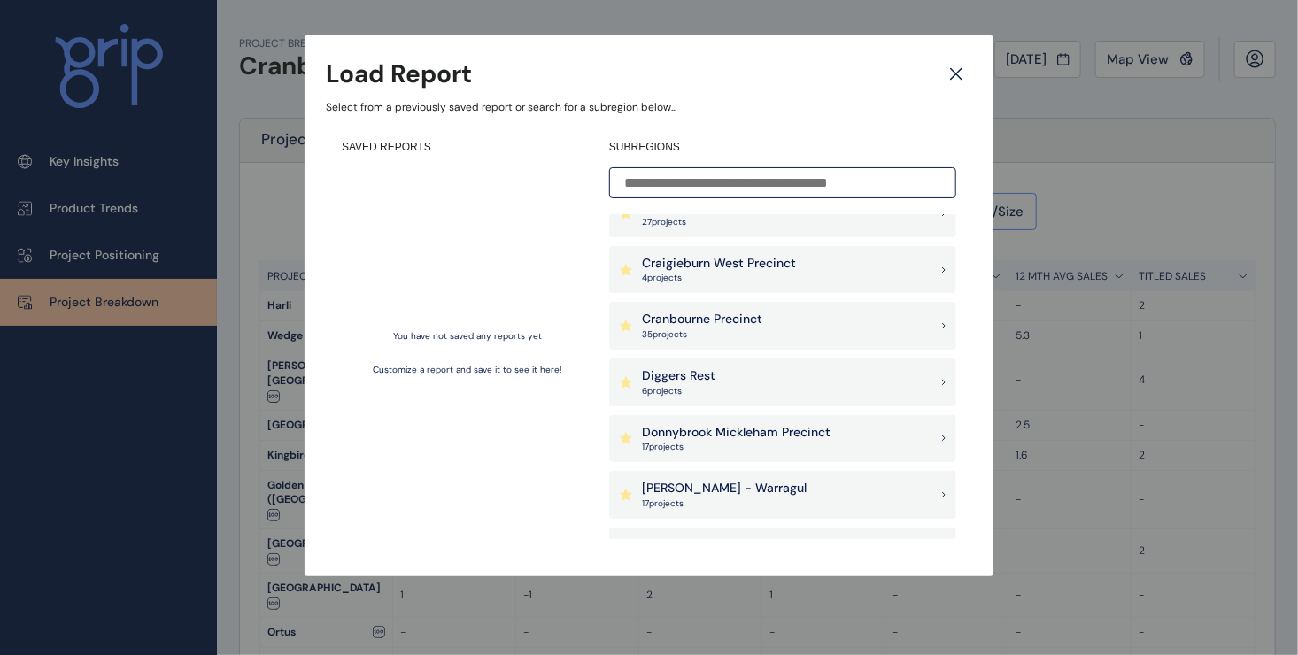
click at [932, 323] on div "Cranbourne Precinct 35 project s" at bounding box center [782, 326] width 347 height 48
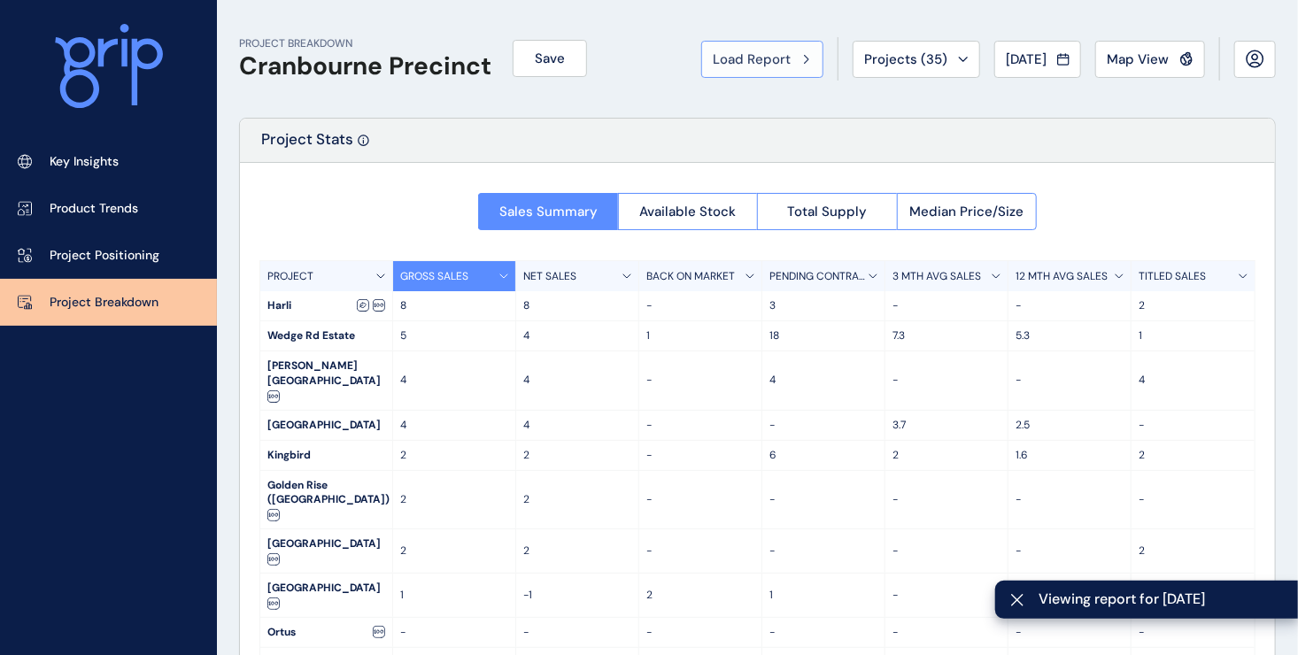
click at [800, 63] on button "Load Report" at bounding box center [762, 59] width 122 height 37
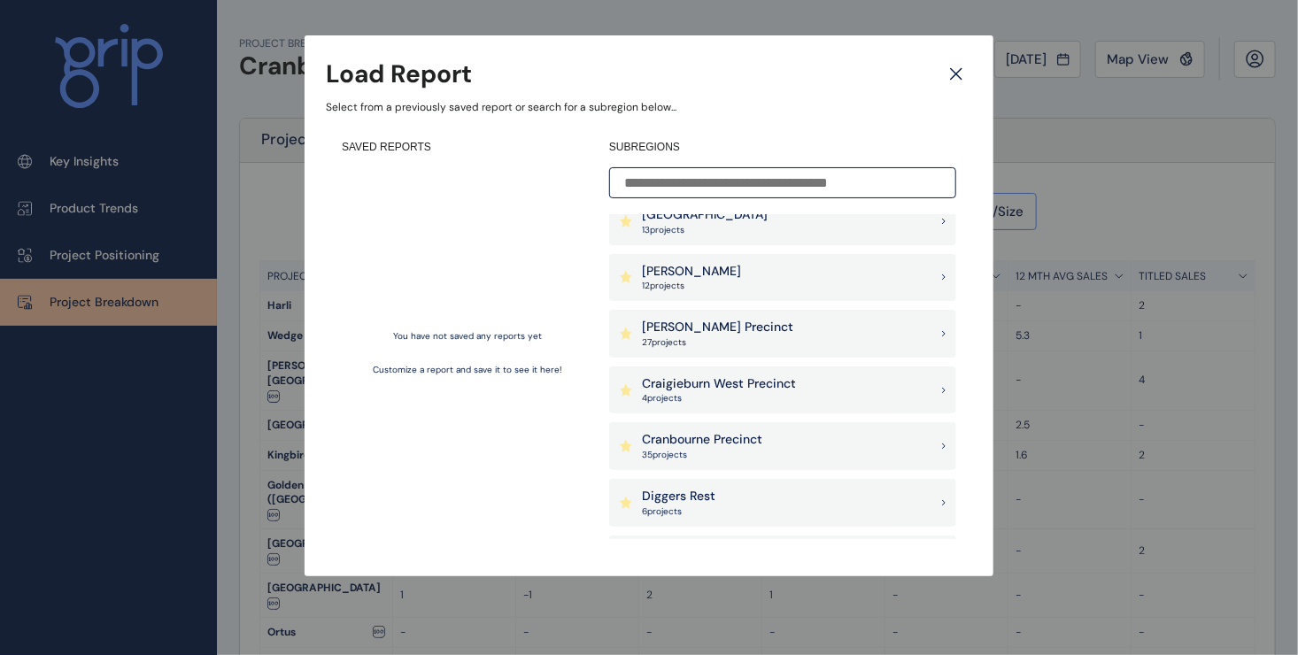
scroll to position [443, 0]
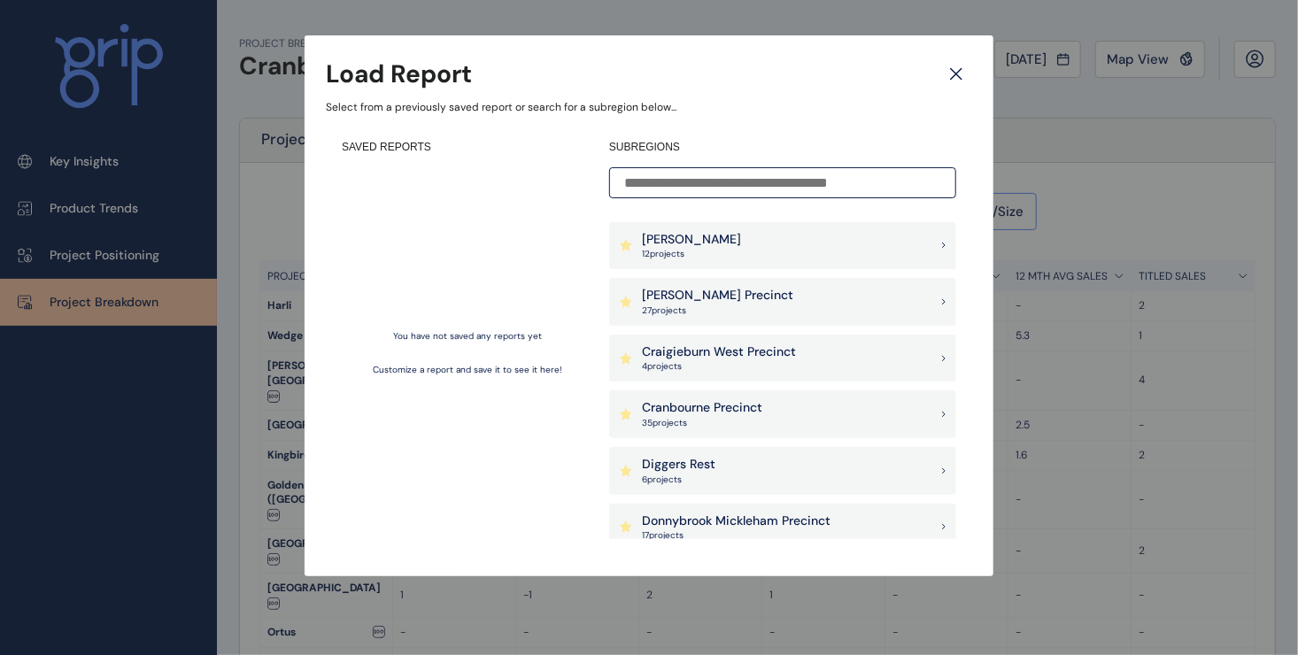
click at [927, 413] on div "Cranbourne Precinct 35 project s" at bounding box center [782, 414] width 347 height 48
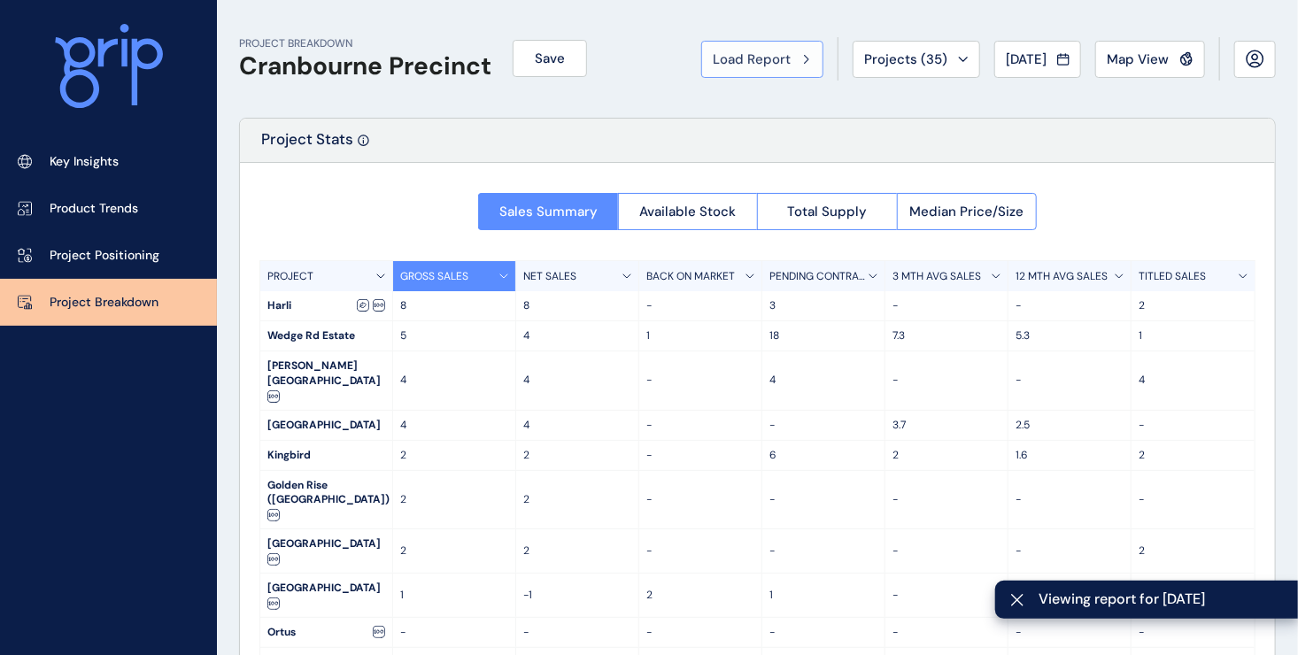
click at [791, 51] on div "Load Report" at bounding box center [762, 59] width 99 height 18
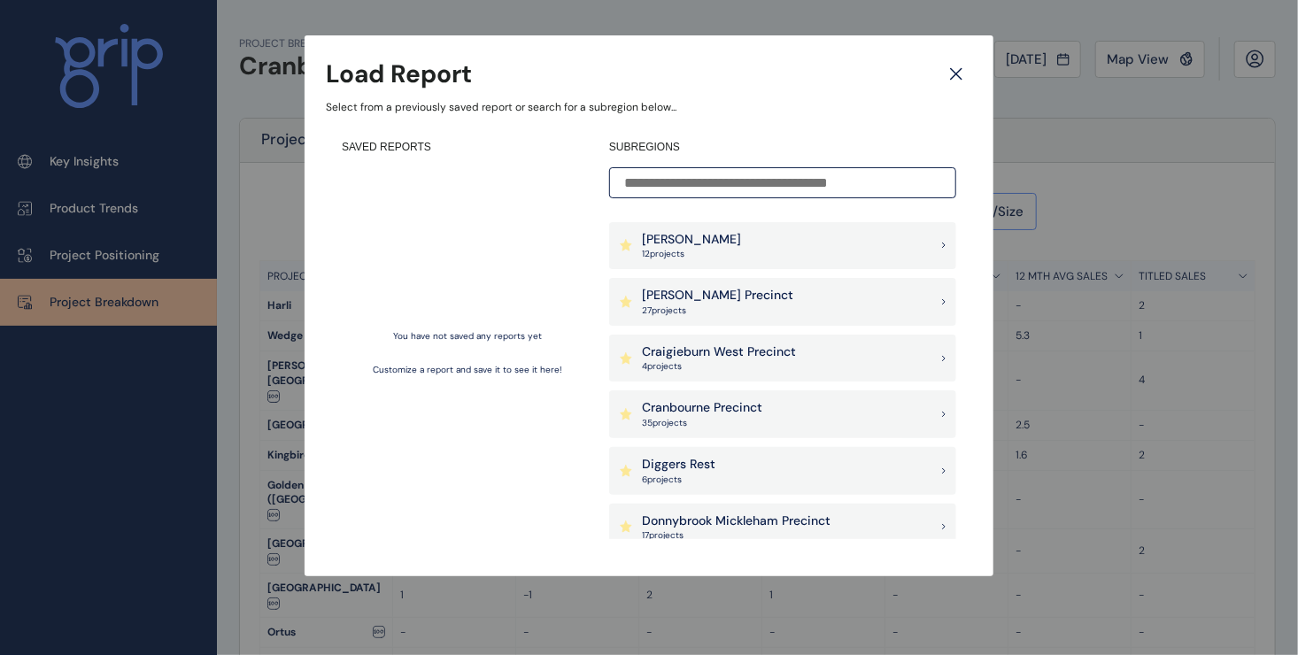
click at [628, 411] on icon at bounding box center [626, 414] width 12 height 12
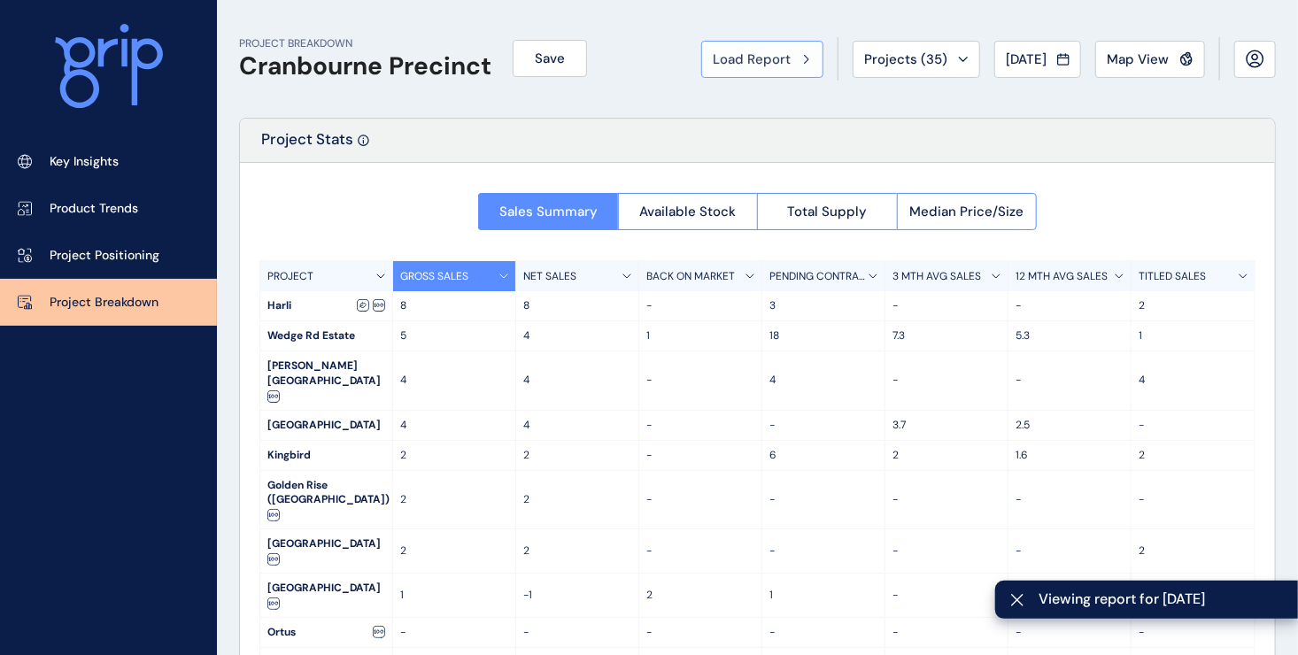
click at [769, 61] on span "Load Report" at bounding box center [752, 59] width 78 height 18
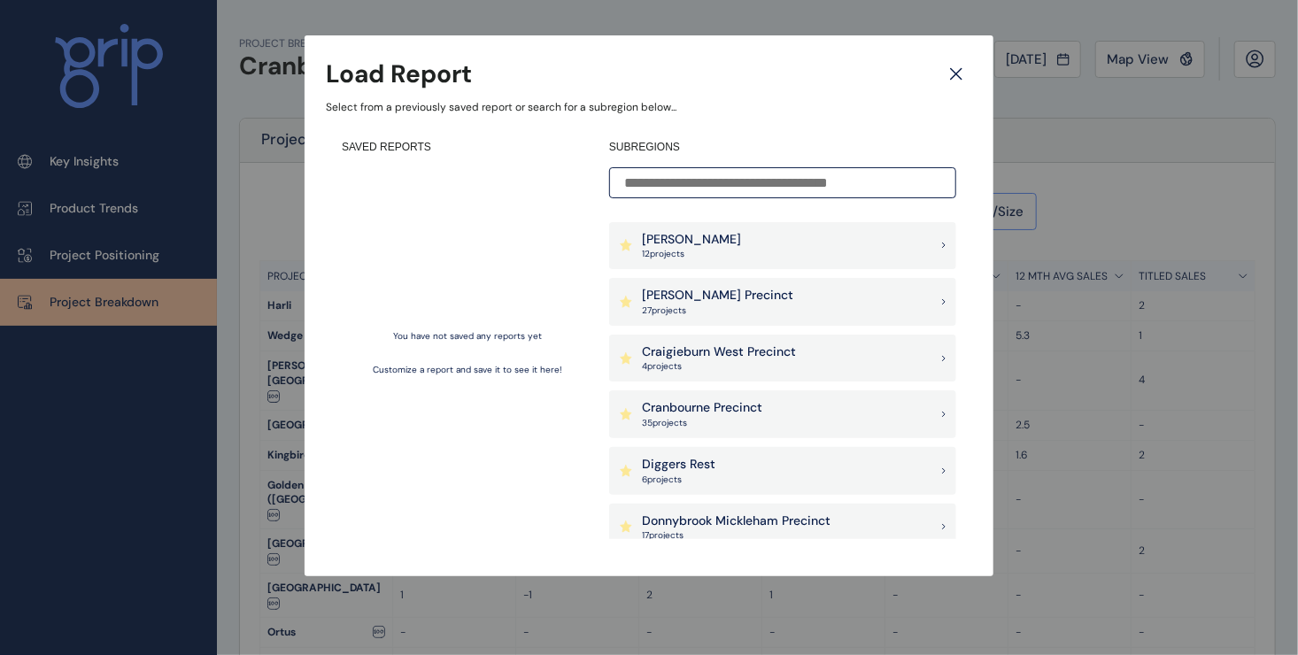
click at [932, 414] on div "Cranbourne Precinct 35 project s" at bounding box center [782, 414] width 347 height 48
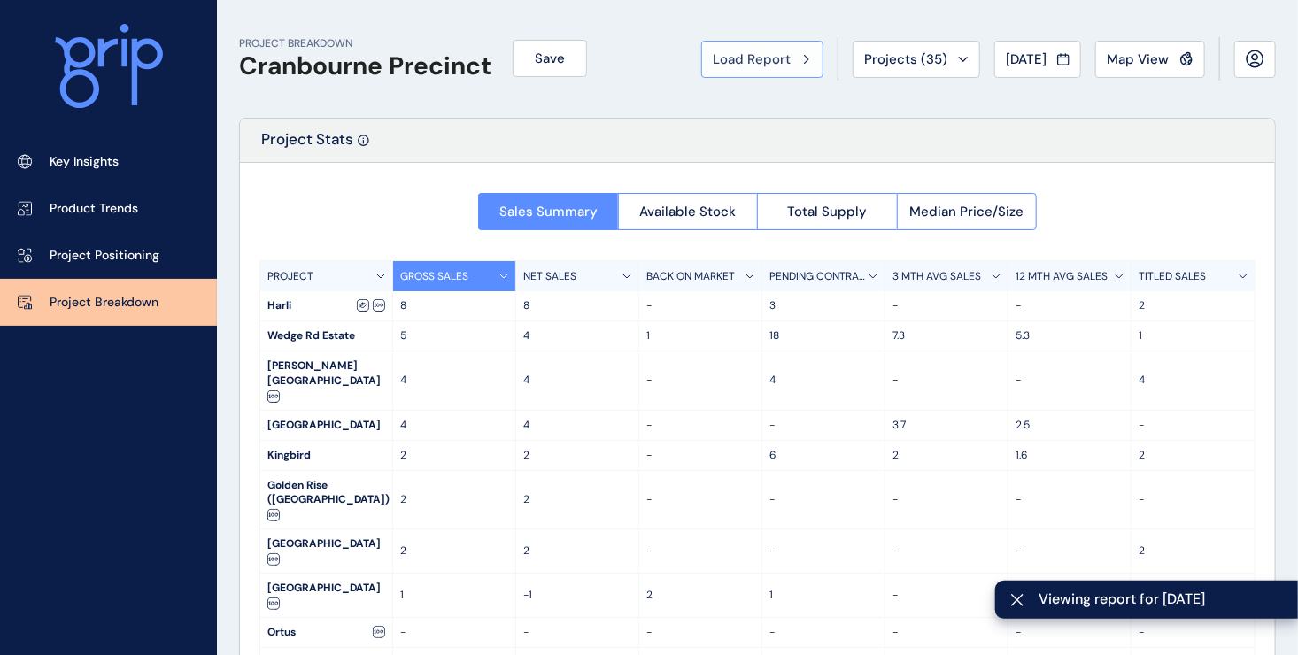
click at [734, 62] on span "Load Report" at bounding box center [752, 59] width 78 height 18
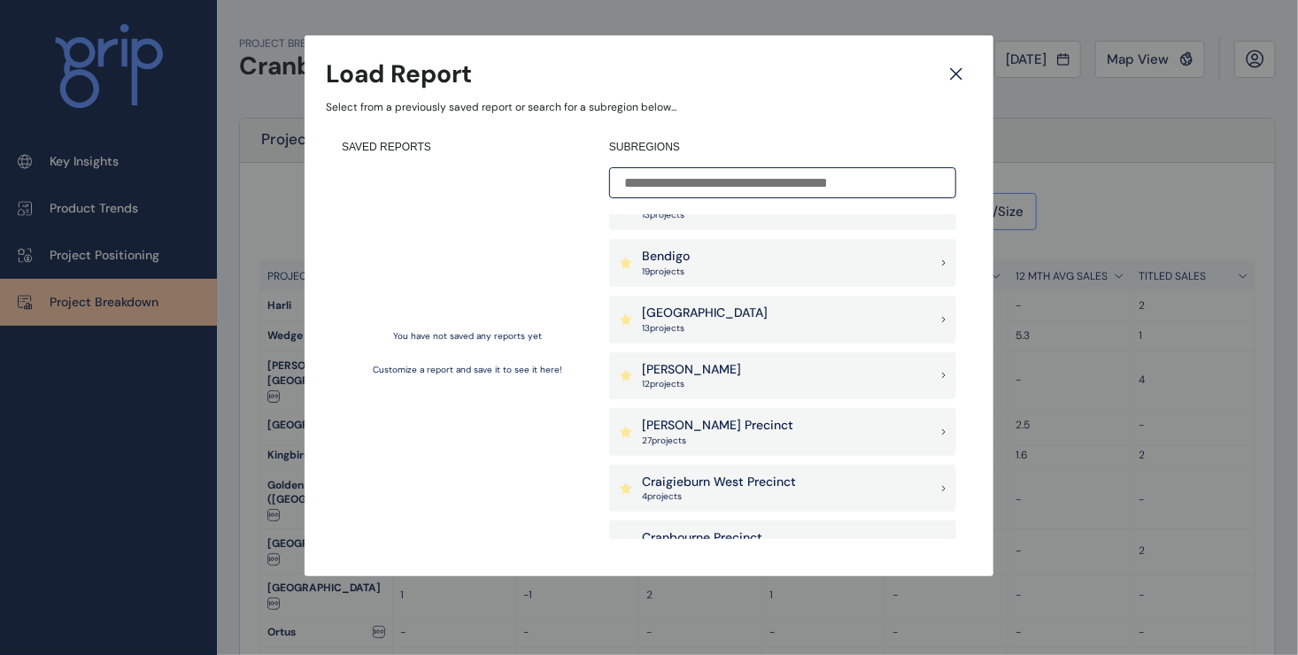
scroll to position [354, 0]
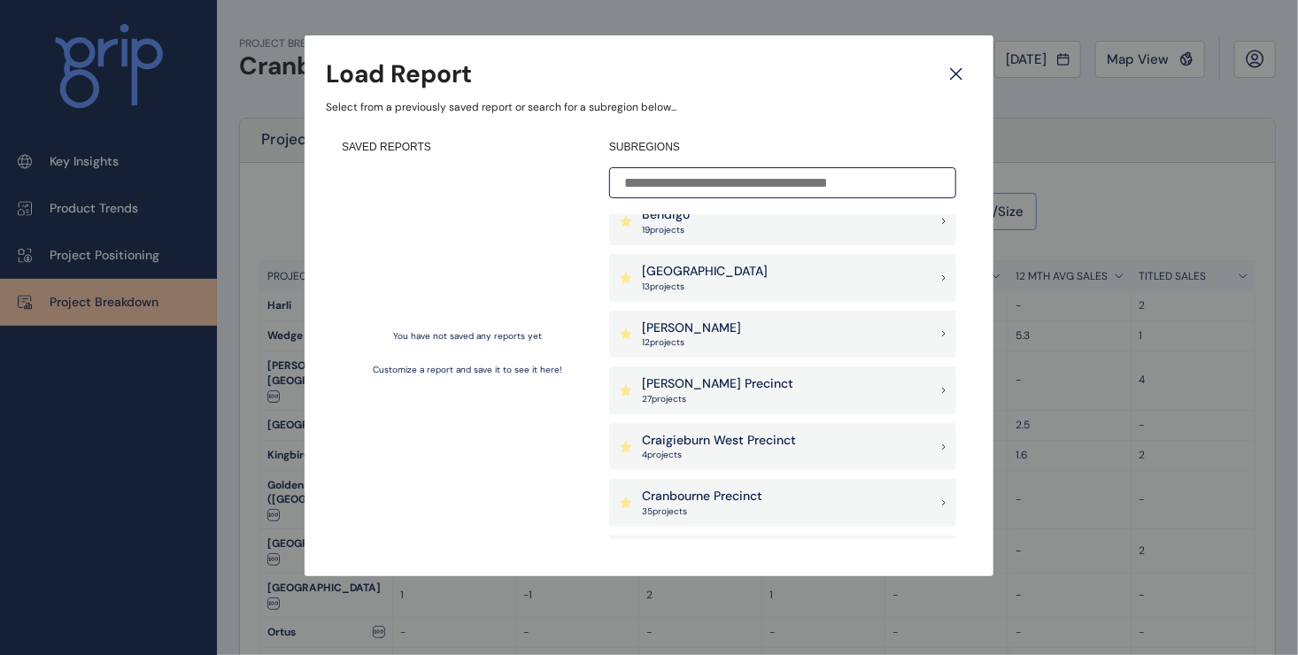
click at [633, 394] on div "Clyde Precinct 27 project s" at bounding box center [707, 390] width 174 height 30
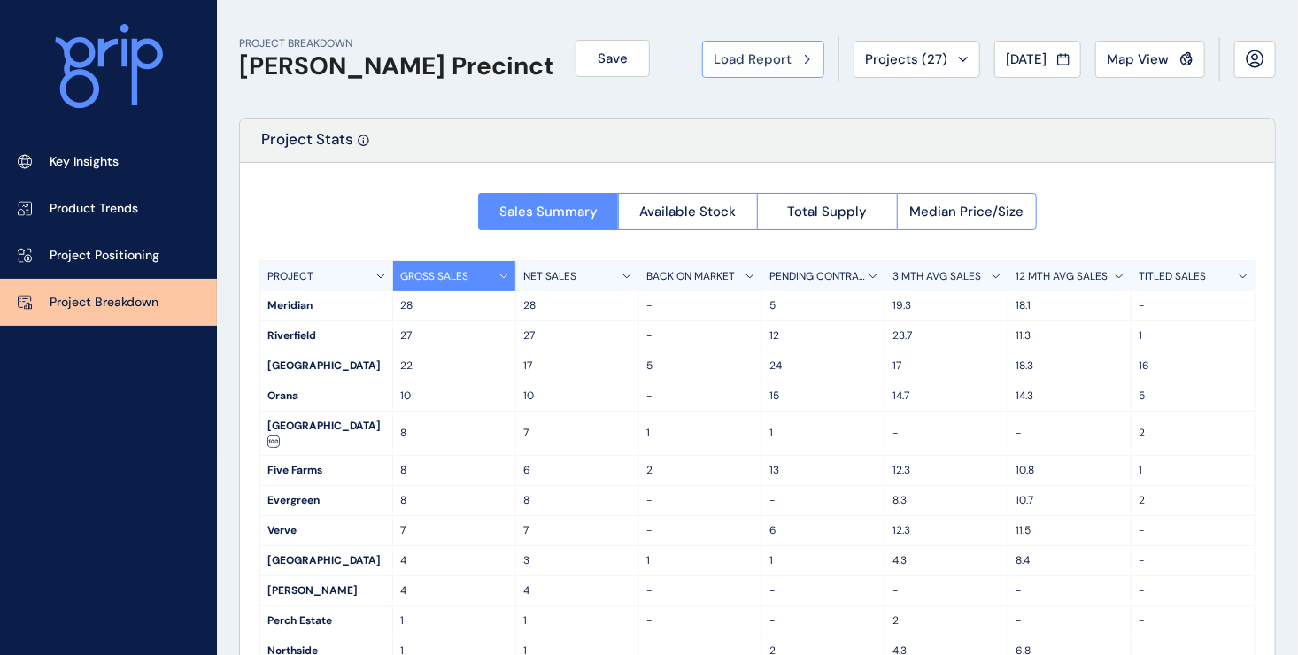
click at [805, 59] on icon at bounding box center [807, 59] width 5 height 11
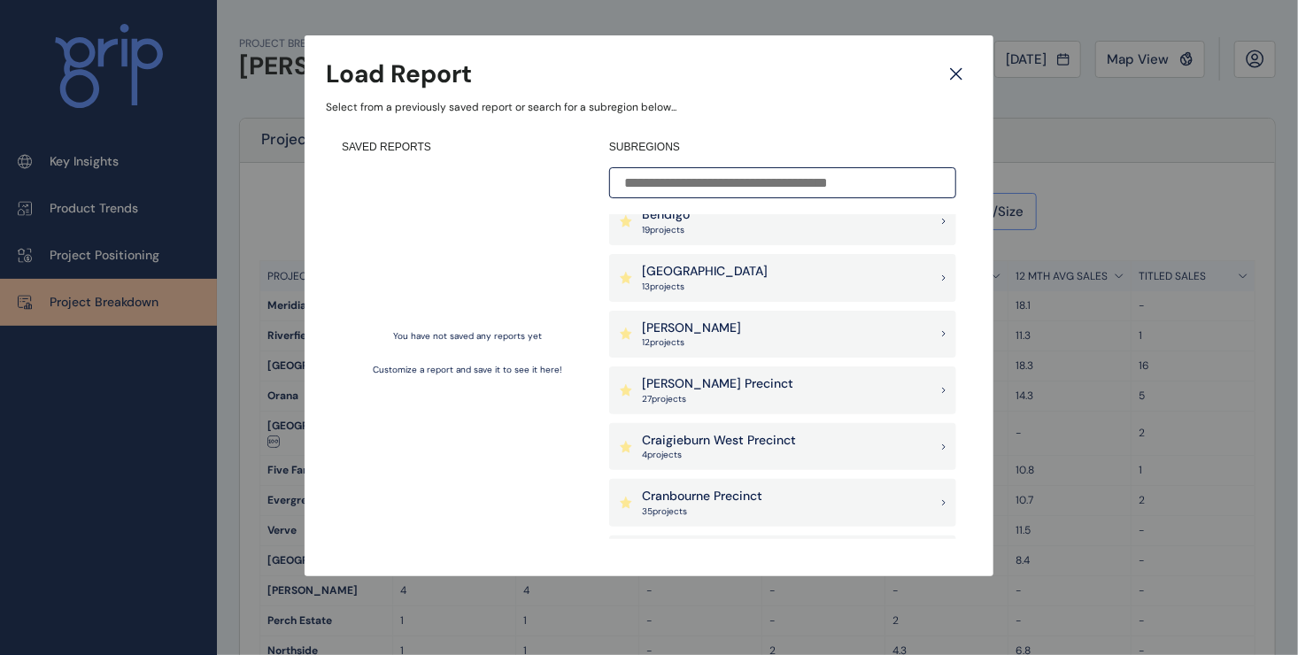
scroll to position [443, 0]
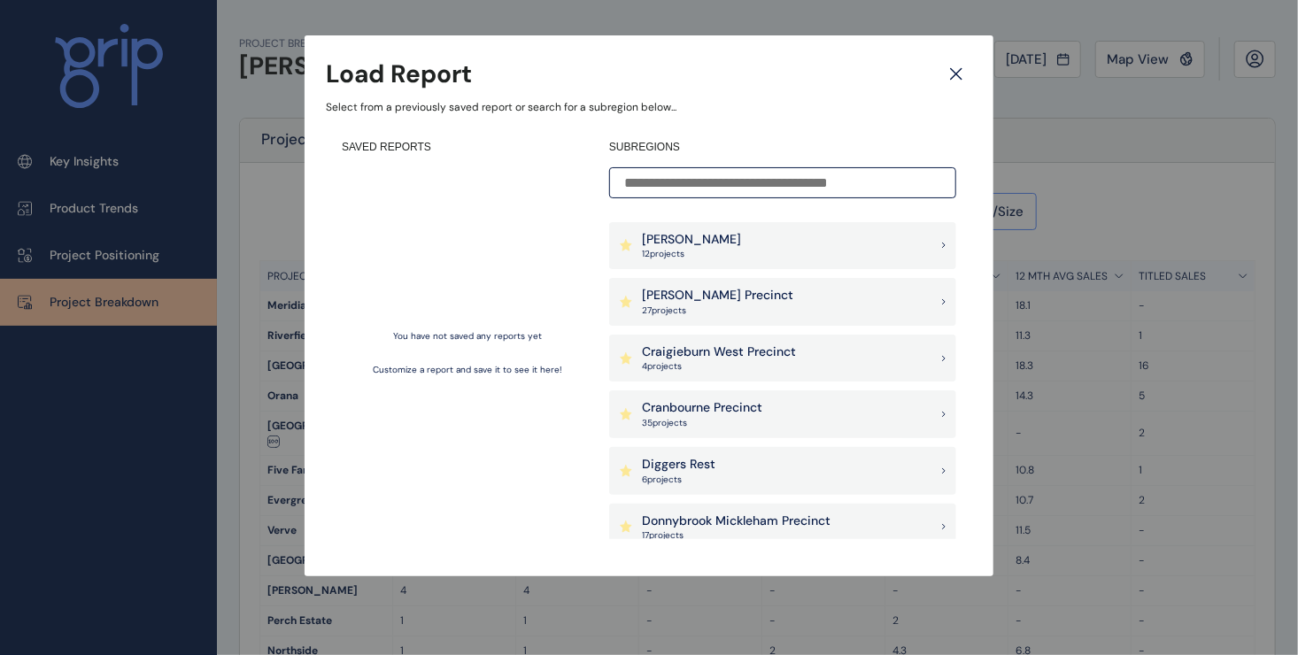
click at [935, 413] on div "Cranbourne Precinct 35 project s" at bounding box center [782, 414] width 347 height 48
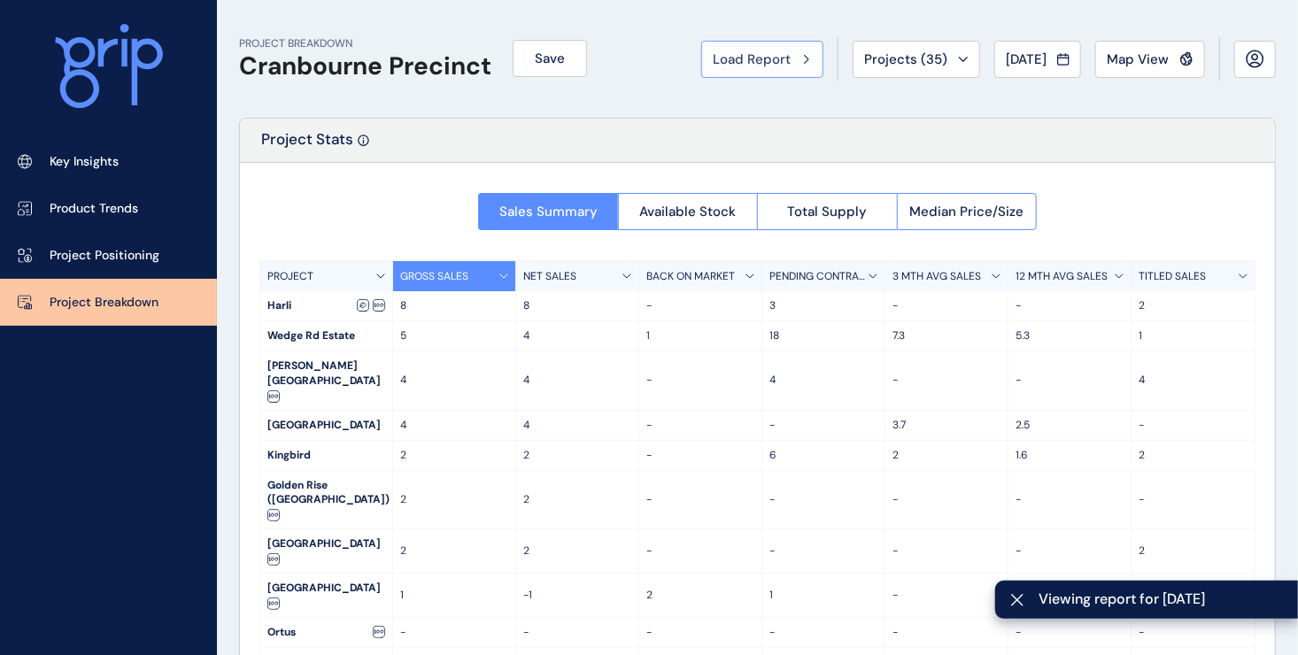
click at [804, 56] on icon at bounding box center [806, 59] width 5 height 11
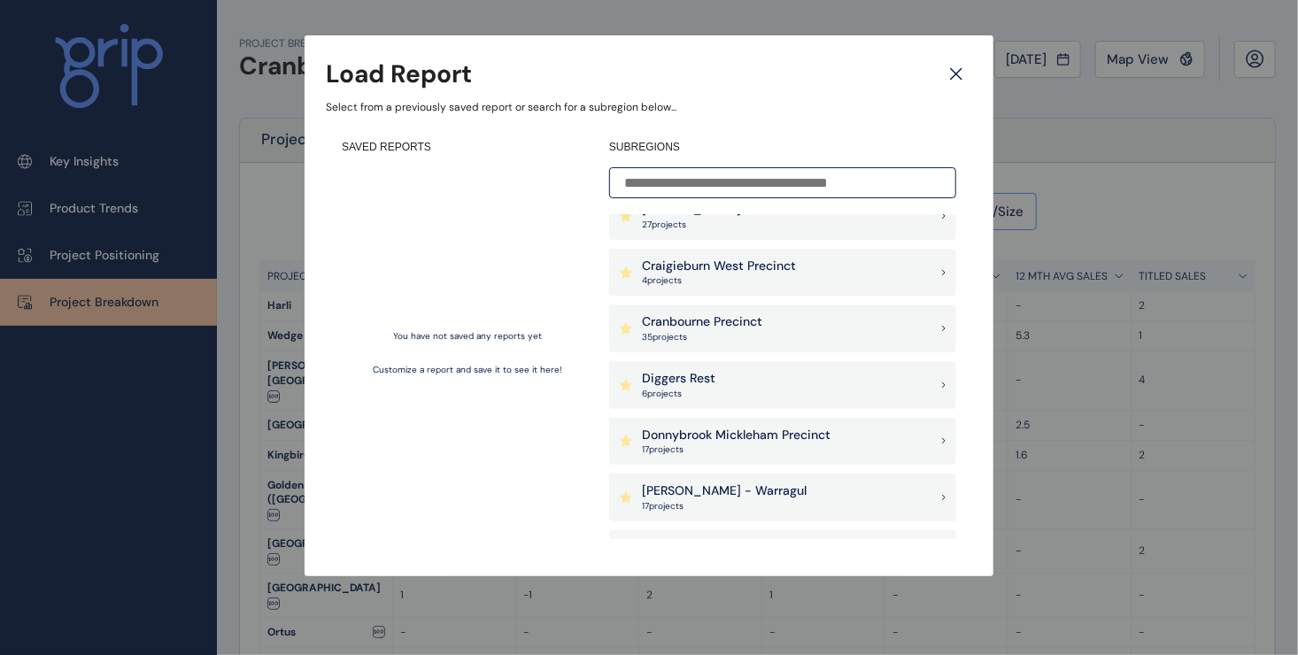
scroll to position [531, 0]
drag, startPoint x: 927, startPoint y: 321, endPoint x: 971, endPoint y: 353, distance: 54.5
click at [971, 353] on div "SAVED REPORTS You have not saved any reports yet Customize a report and save it…" at bounding box center [649, 339] width 646 height 431
click at [628, 327] on icon at bounding box center [627, 326] width 12 height 12
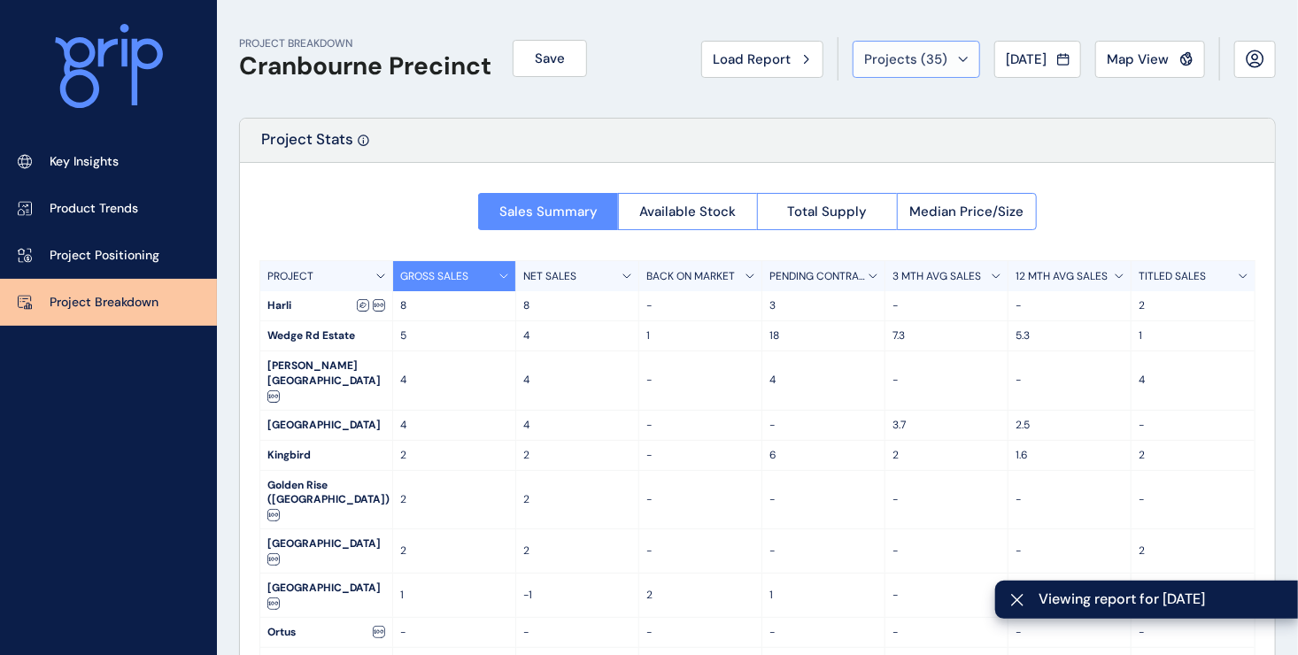
click at [930, 53] on div "Projects ( 35 )" at bounding box center [916, 59] width 104 height 18
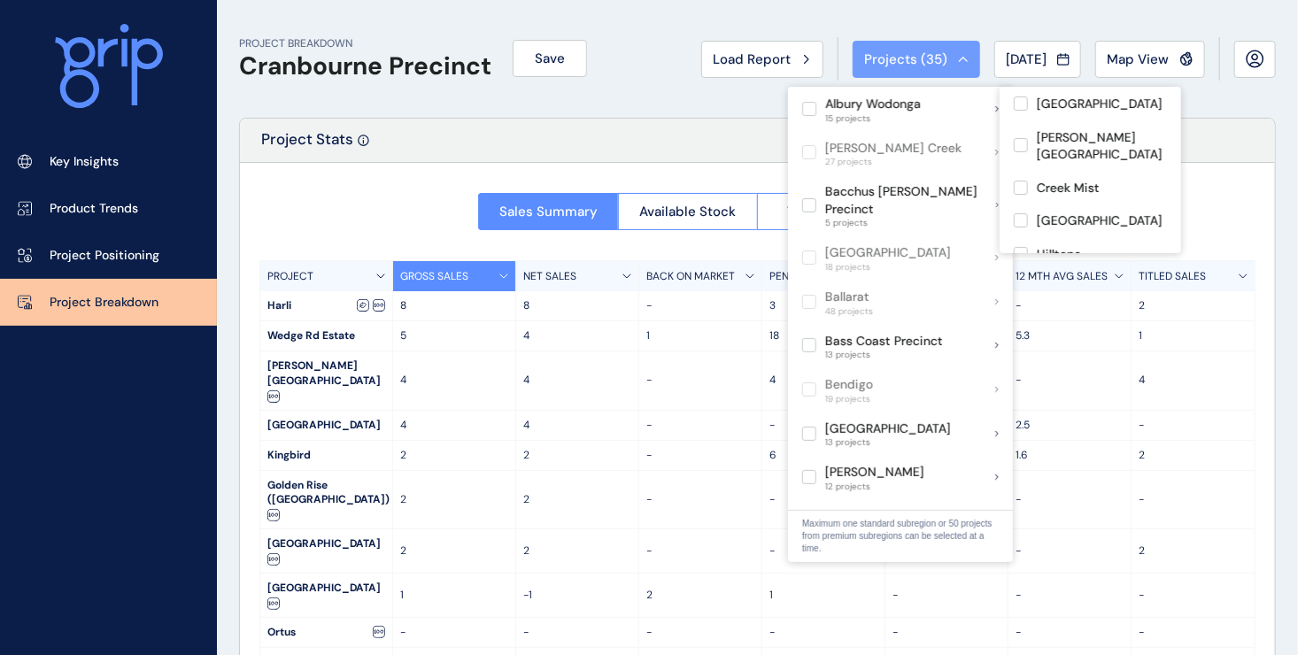
click at [948, 55] on div "Projects ( 35 )" at bounding box center [916, 59] width 104 height 18
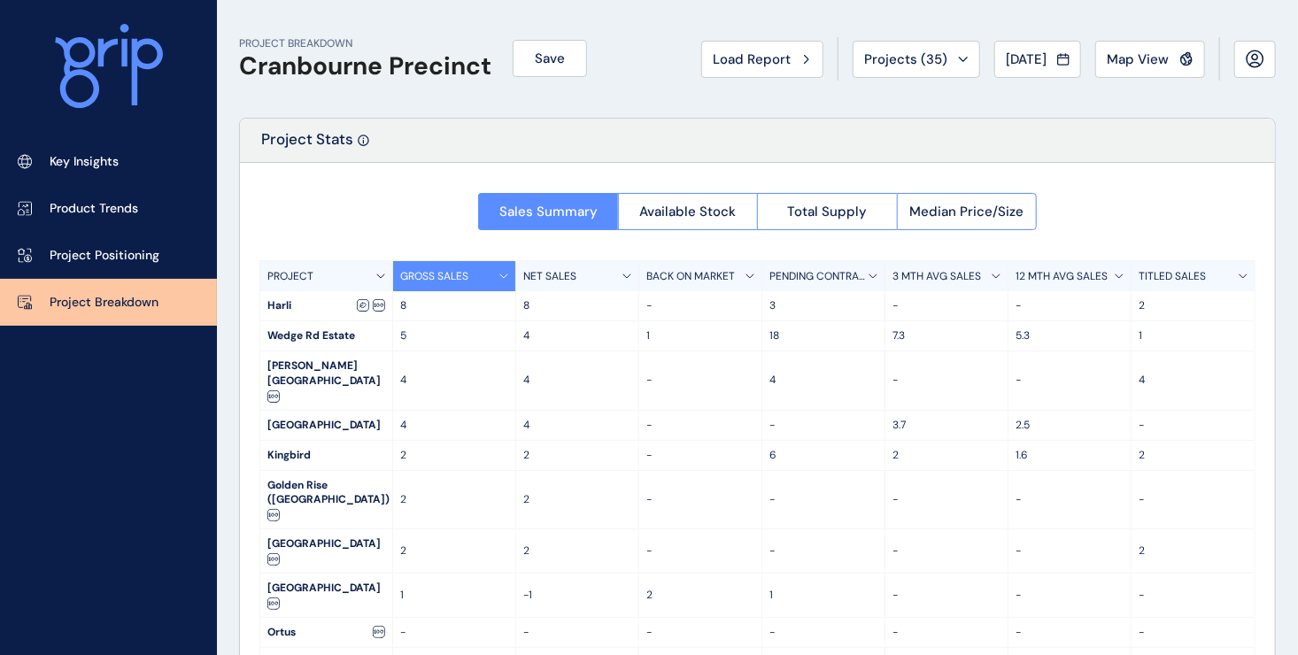
click at [948, 55] on div "Projects ( 35 )" at bounding box center [916, 59] width 104 height 18
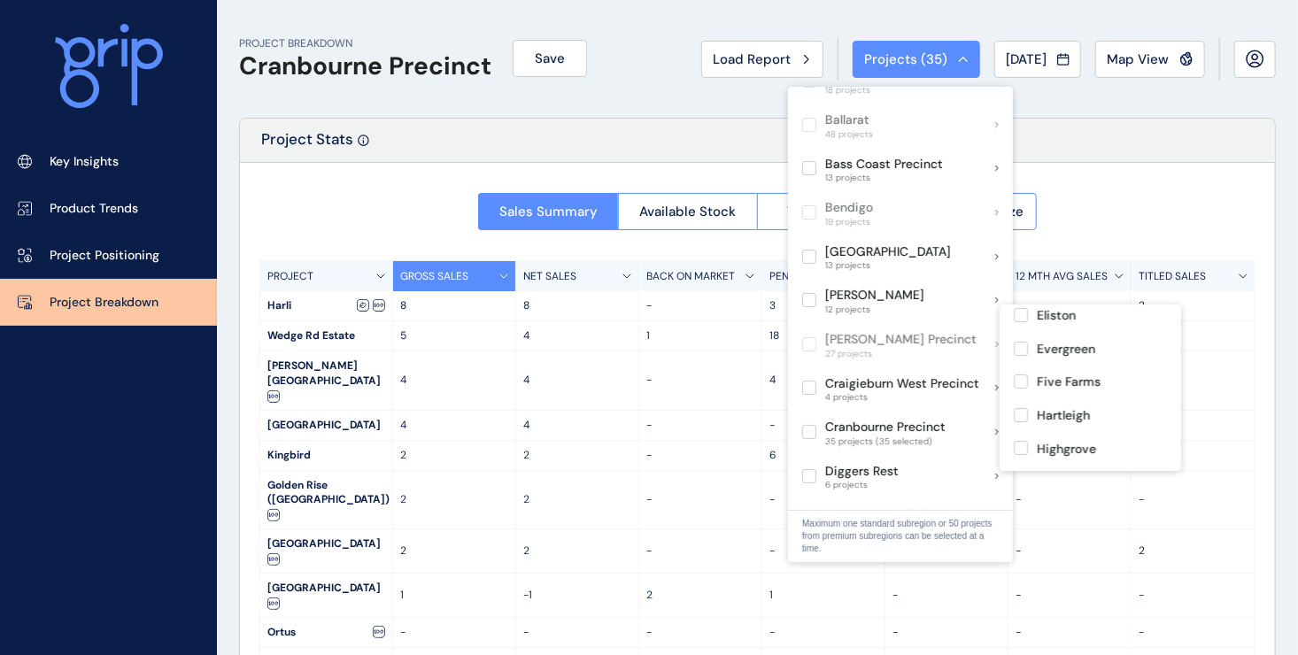
scroll to position [266, 0]
click at [1017, 332] on label at bounding box center [1021, 339] width 14 height 14
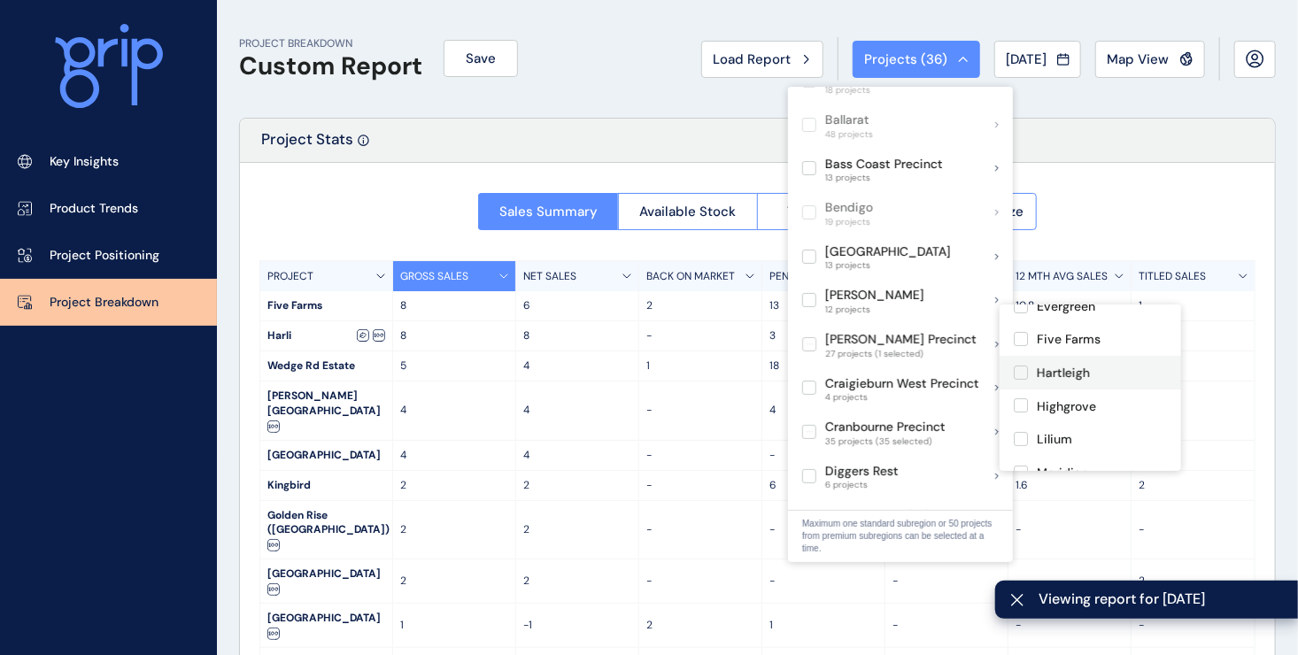
scroll to position [354, 0]
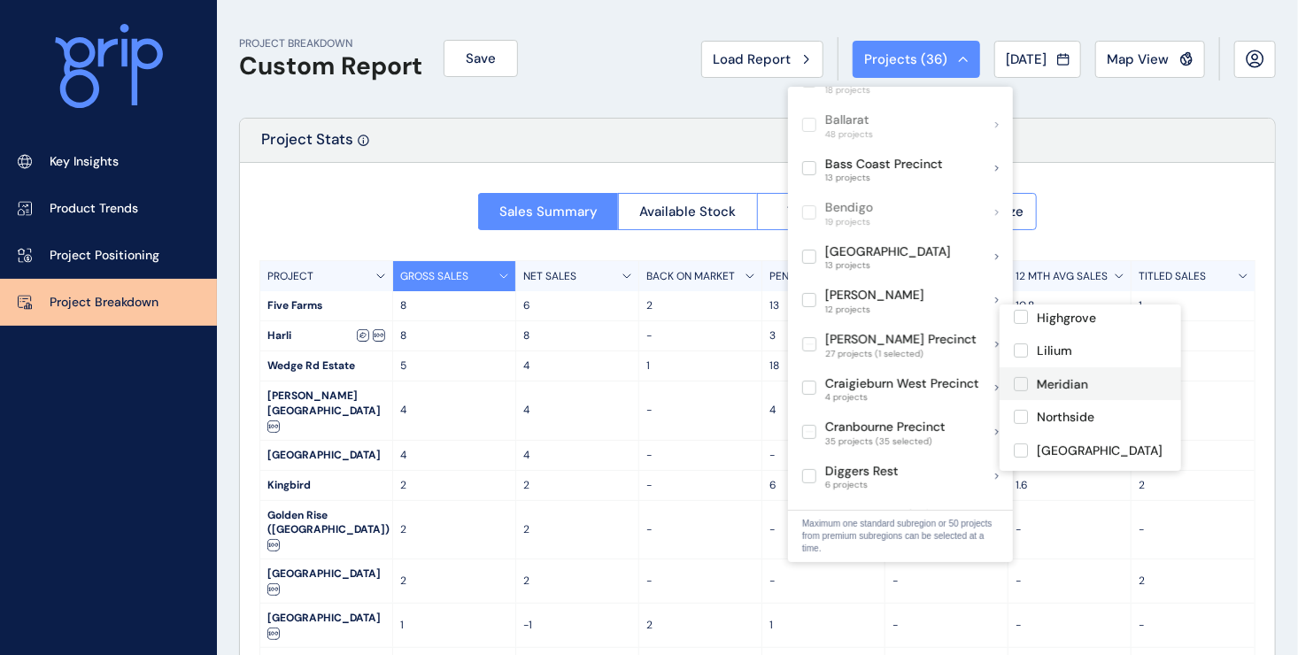
click at [1019, 377] on label at bounding box center [1021, 384] width 14 height 14
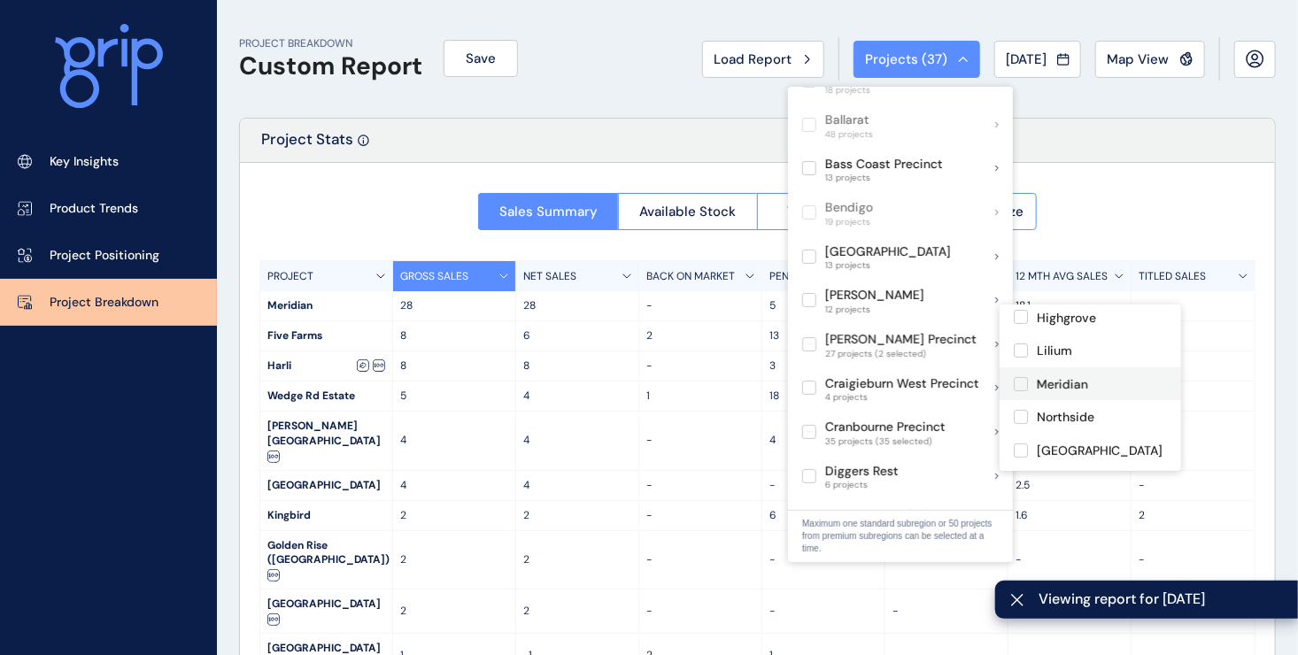
scroll to position [443, 0]
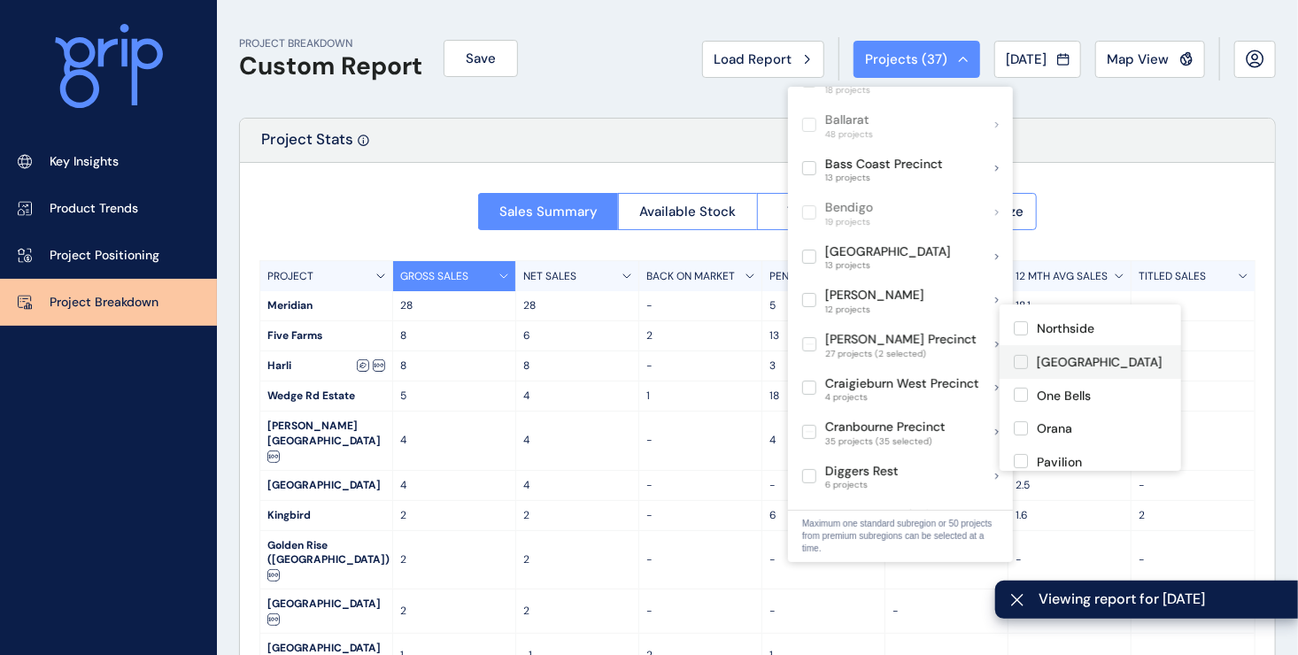
click at [1023, 355] on label at bounding box center [1021, 362] width 14 height 14
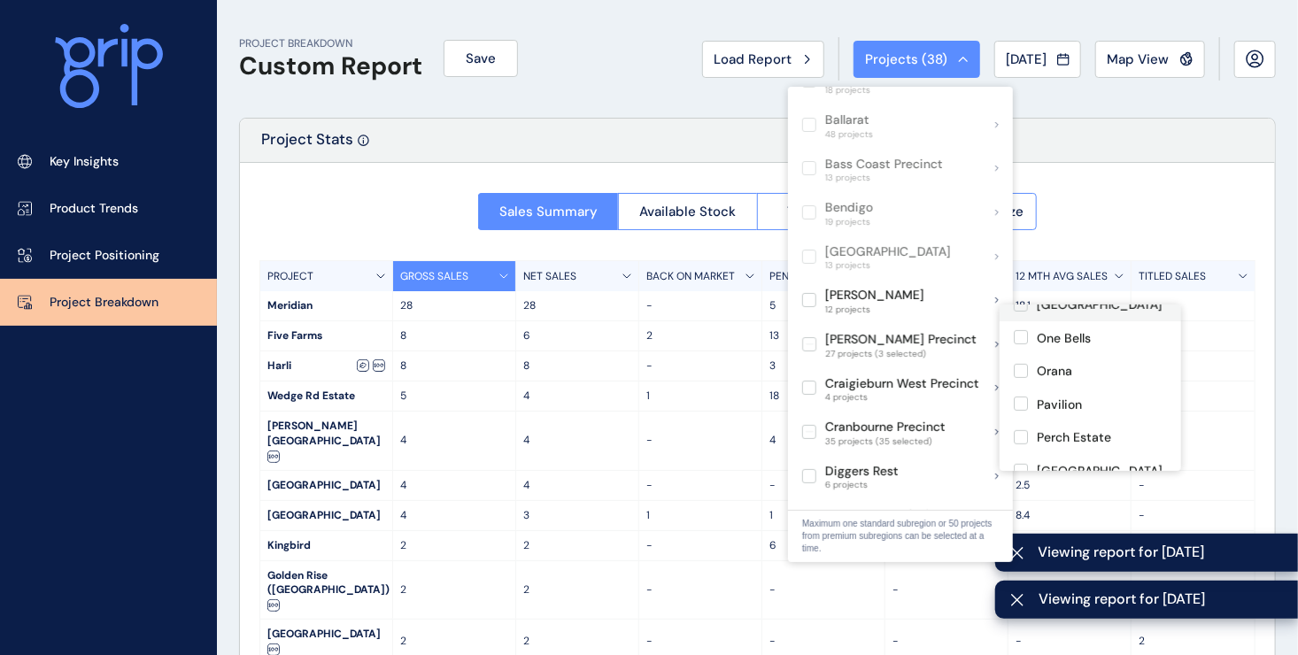
scroll to position [531, 0]
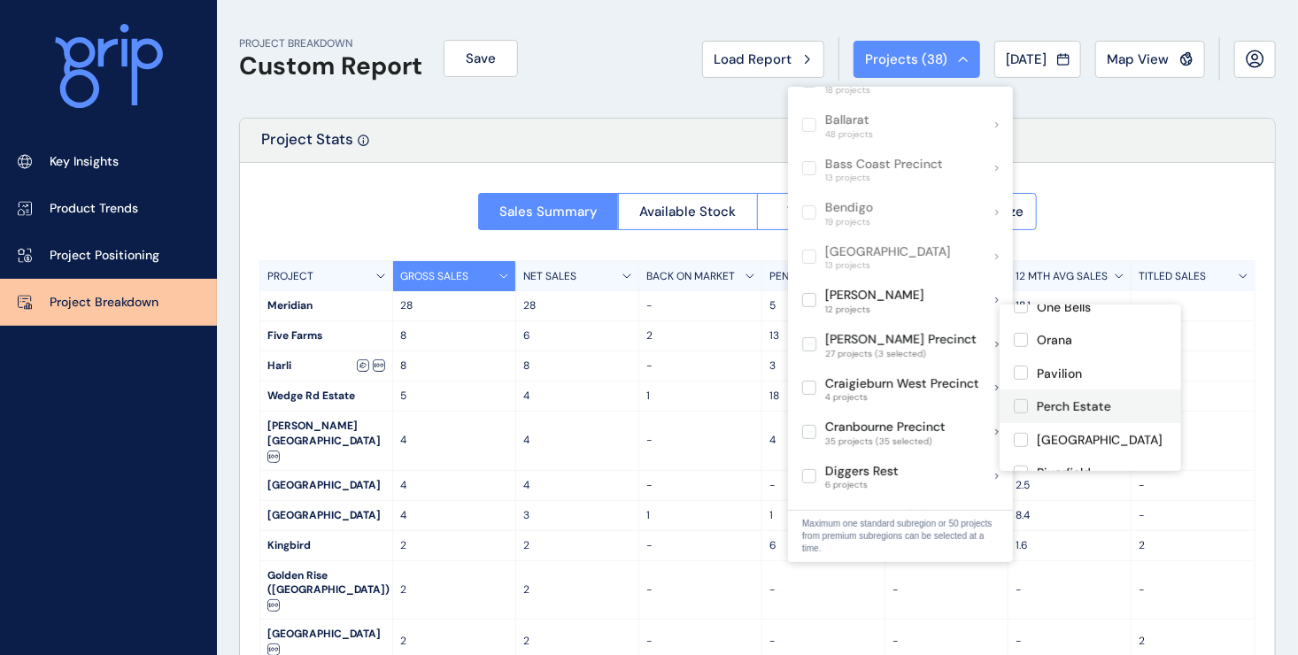
click at [1020, 399] on label at bounding box center [1021, 406] width 14 height 14
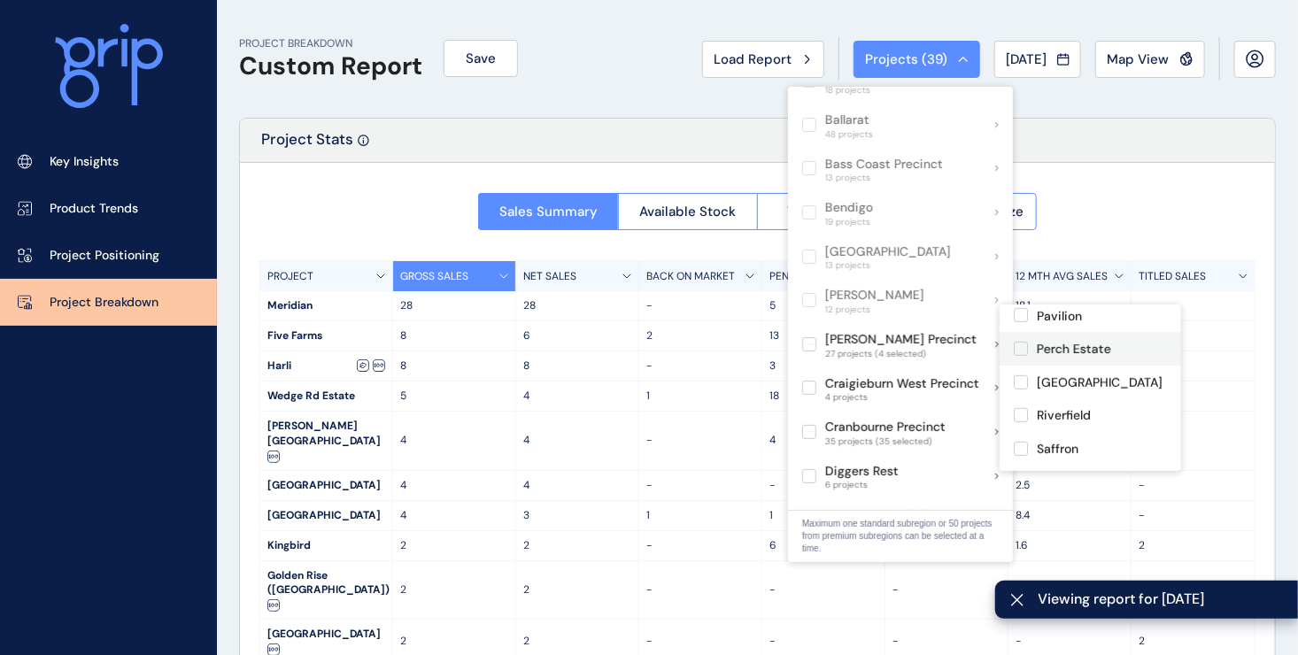
scroll to position [620, 0]
click at [1022, 444] on label at bounding box center [1021, 451] width 14 height 14
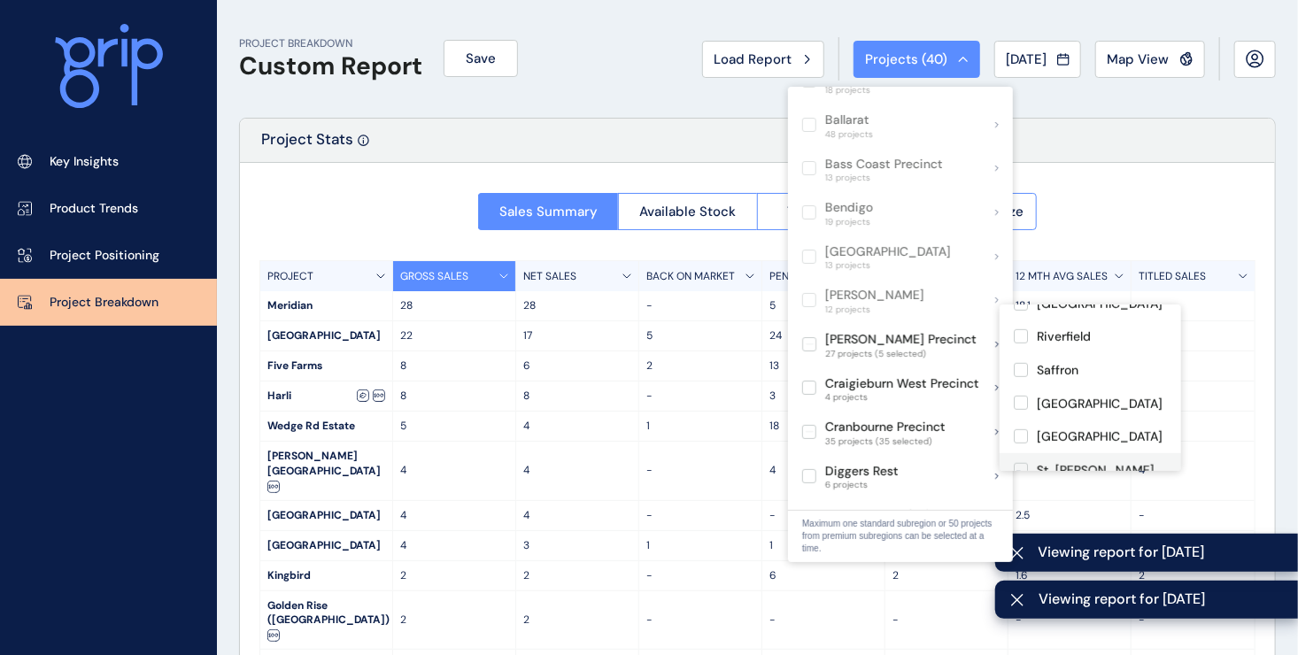
scroll to position [708, 0]
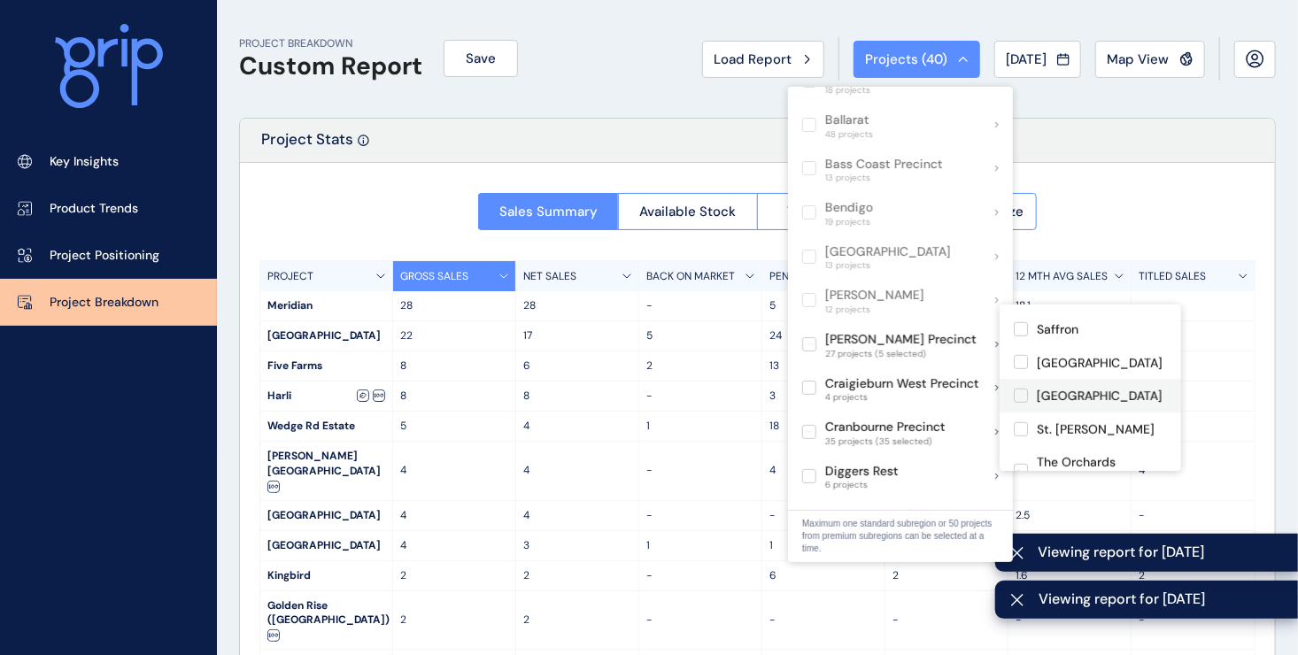
click at [1017, 389] on label at bounding box center [1021, 396] width 14 height 14
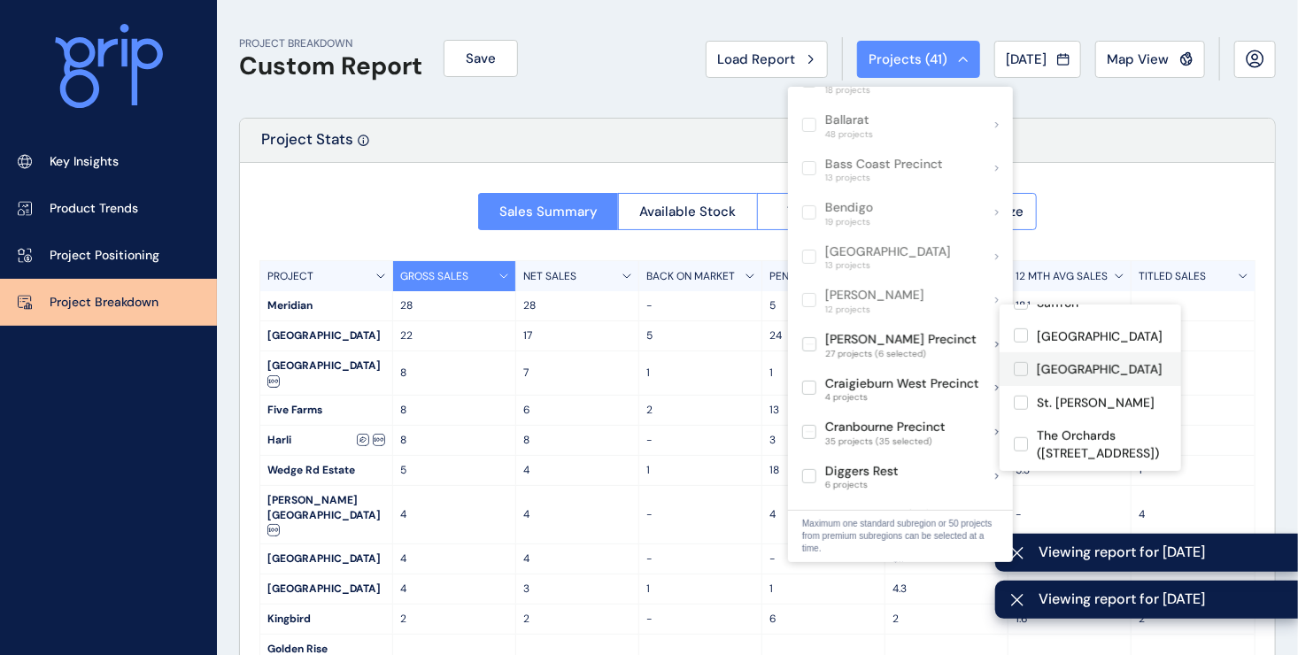
scroll to position [750, 0]
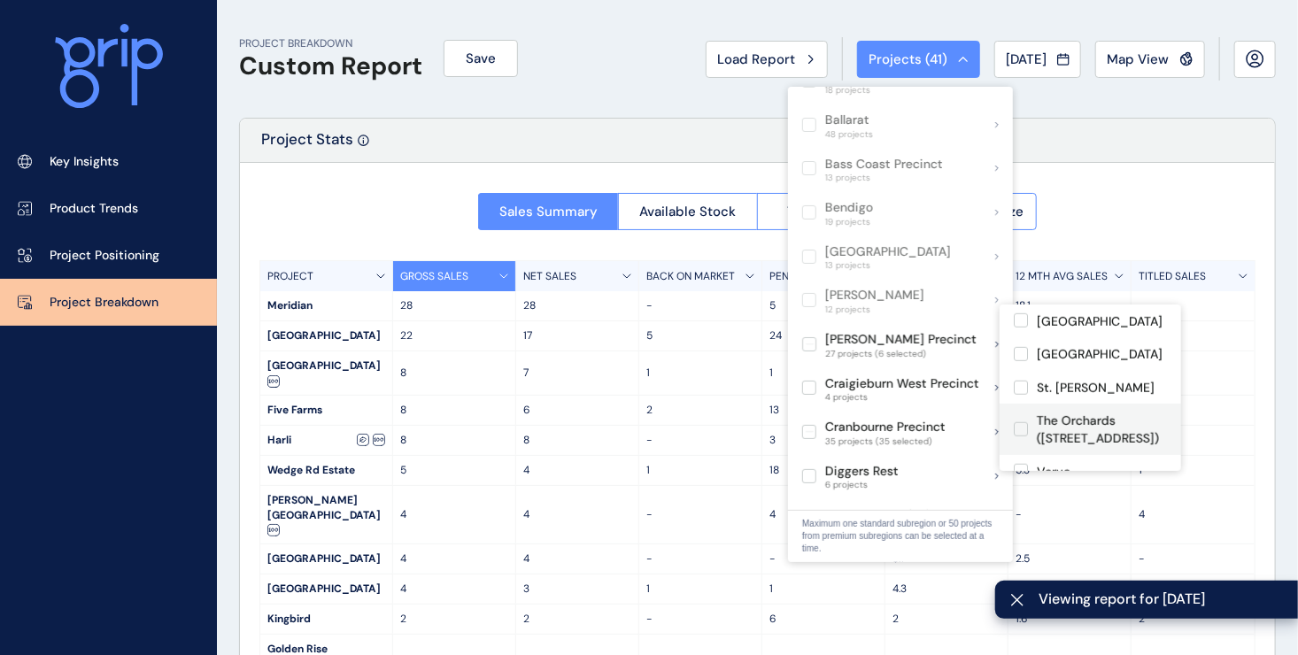
click at [1020, 422] on label at bounding box center [1021, 429] width 14 height 14
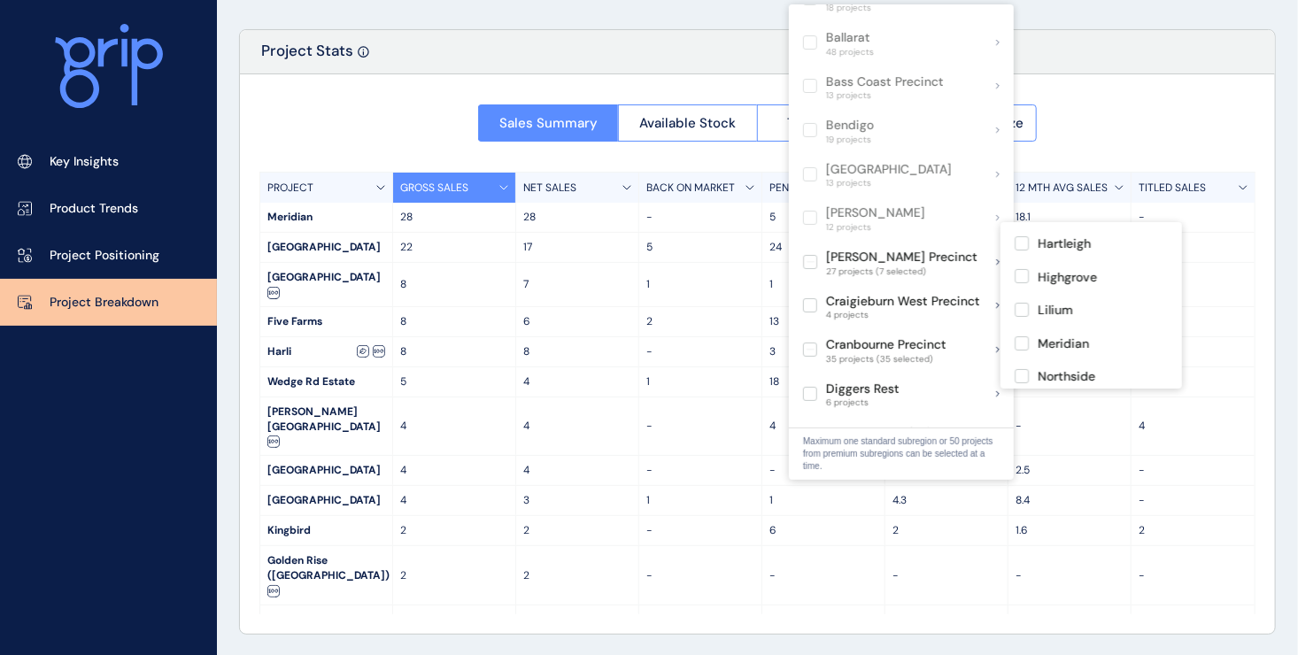
scroll to position [320, 0]
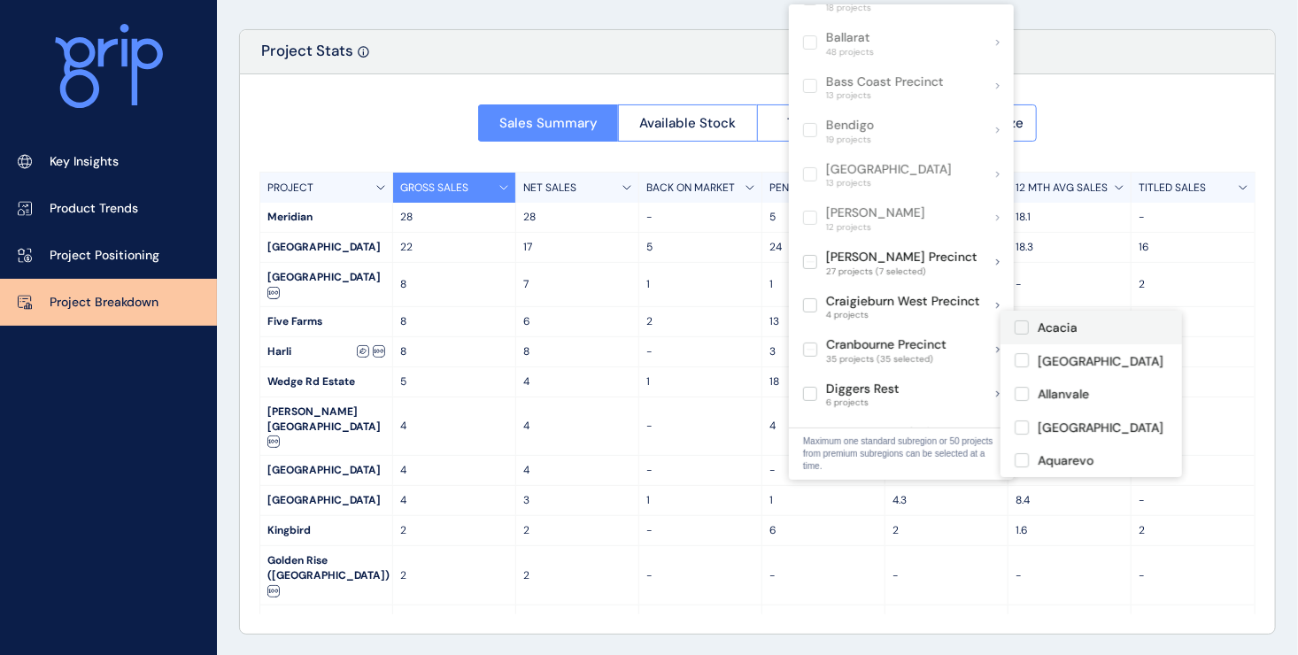
click at [1022, 329] on label at bounding box center [1022, 327] width 14 height 14
click at [1019, 360] on label at bounding box center [1022, 360] width 14 height 14
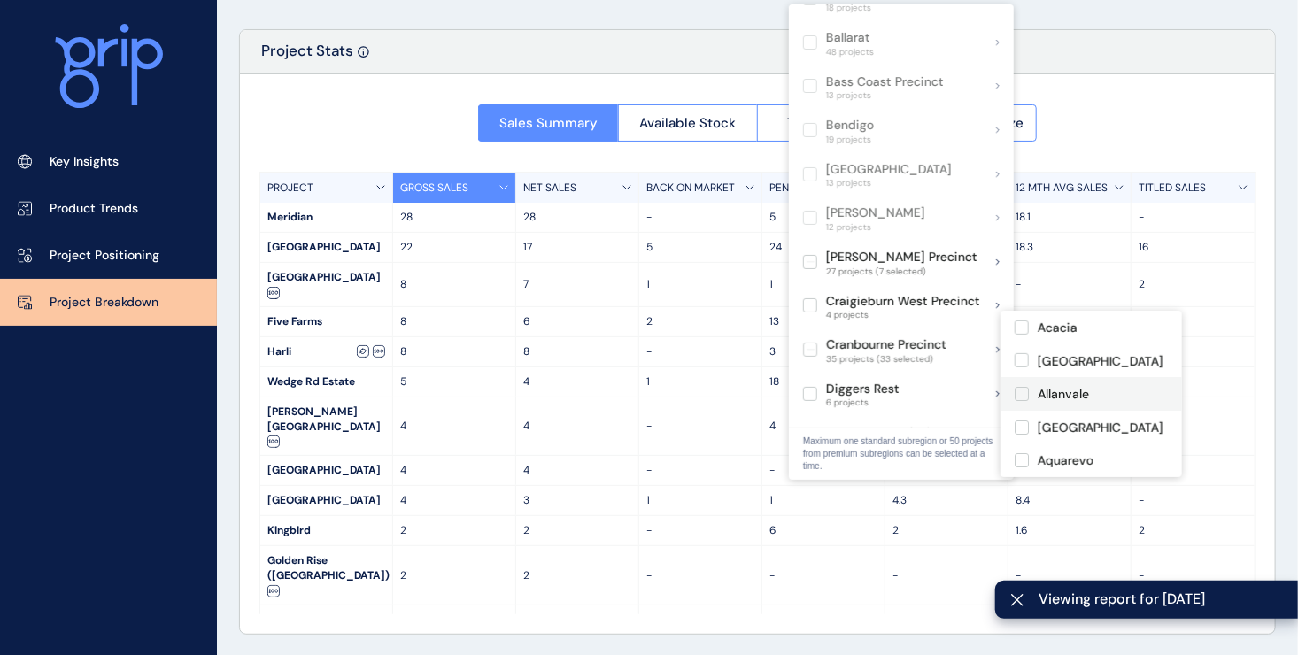
click at [1023, 394] on label at bounding box center [1022, 394] width 14 height 14
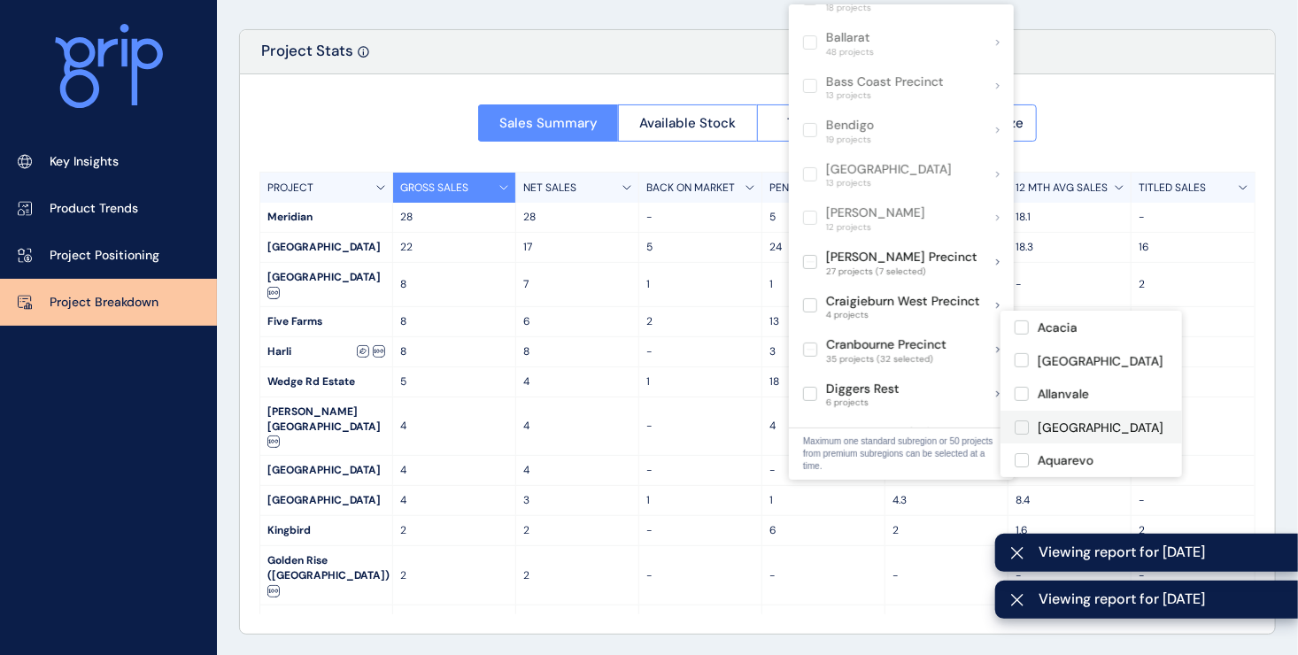
click at [1021, 429] on label at bounding box center [1022, 428] width 14 height 14
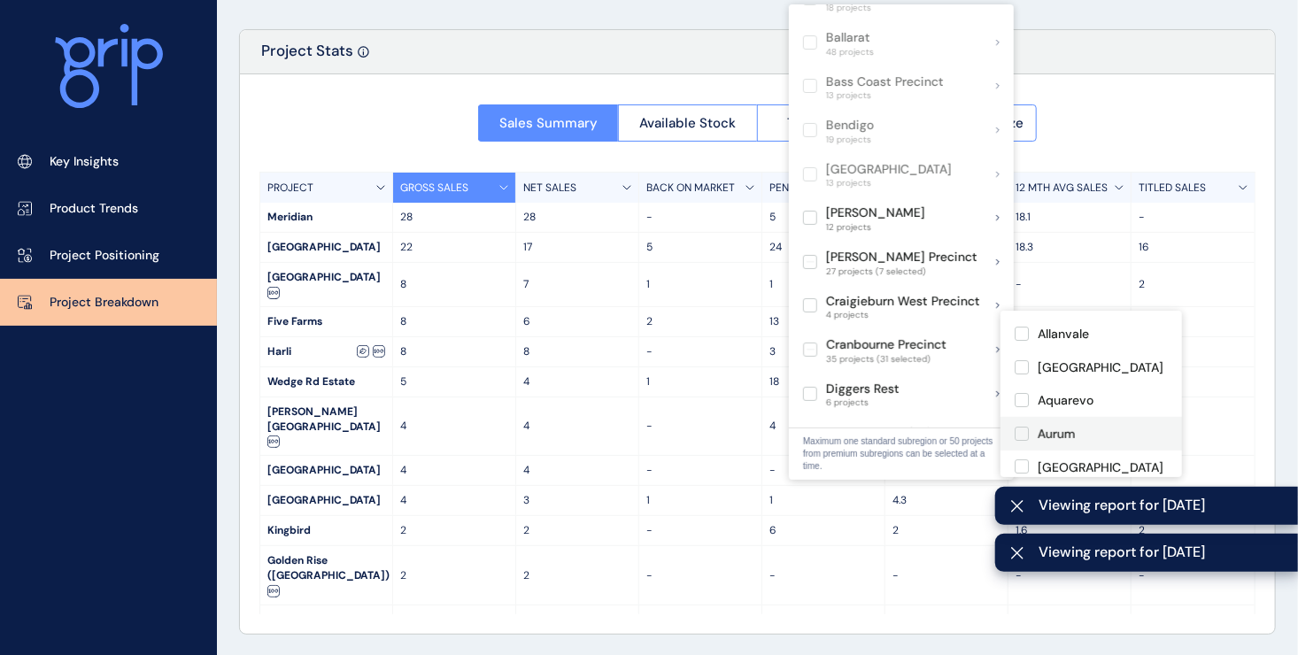
scroll to position [89, 0]
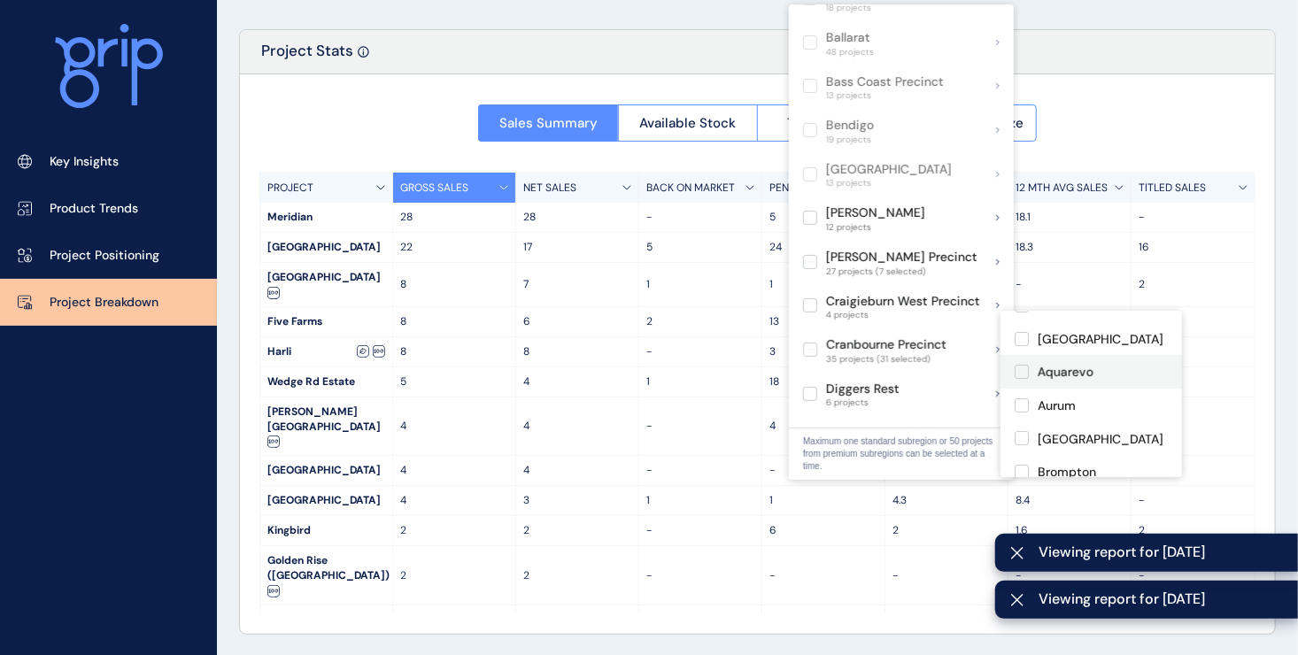
click at [1020, 374] on label at bounding box center [1022, 372] width 14 height 14
click at [1021, 410] on label at bounding box center [1022, 405] width 14 height 14
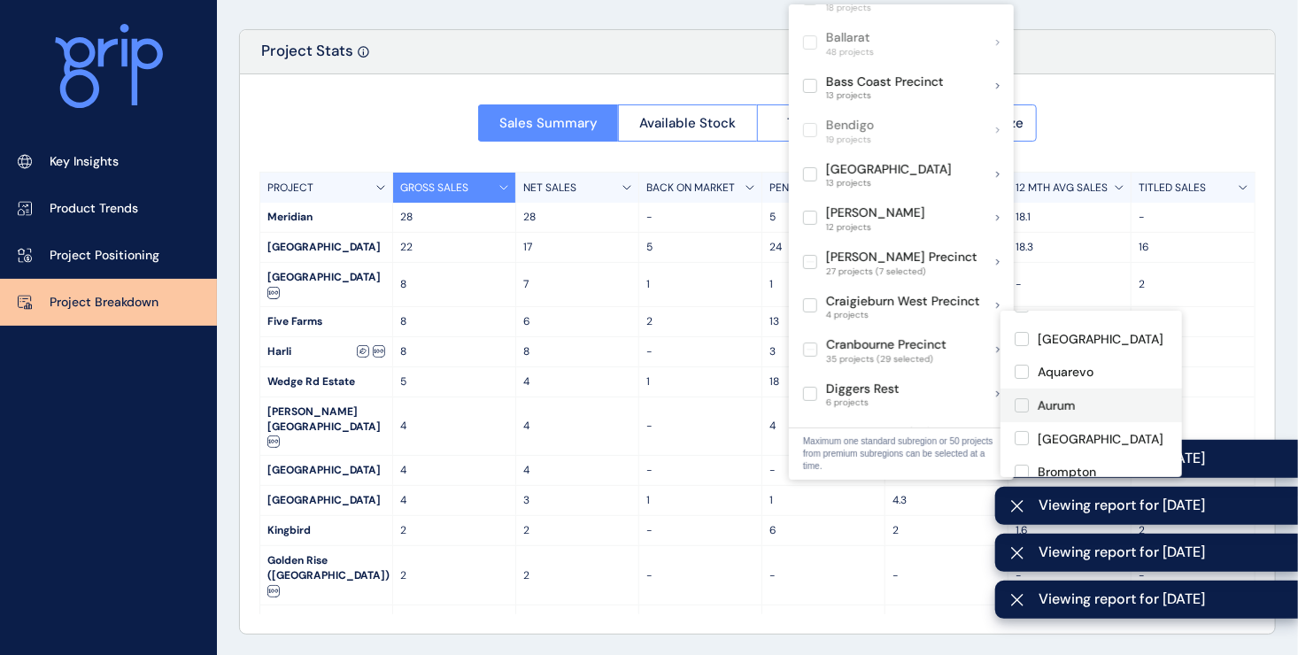
scroll to position [177, 0]
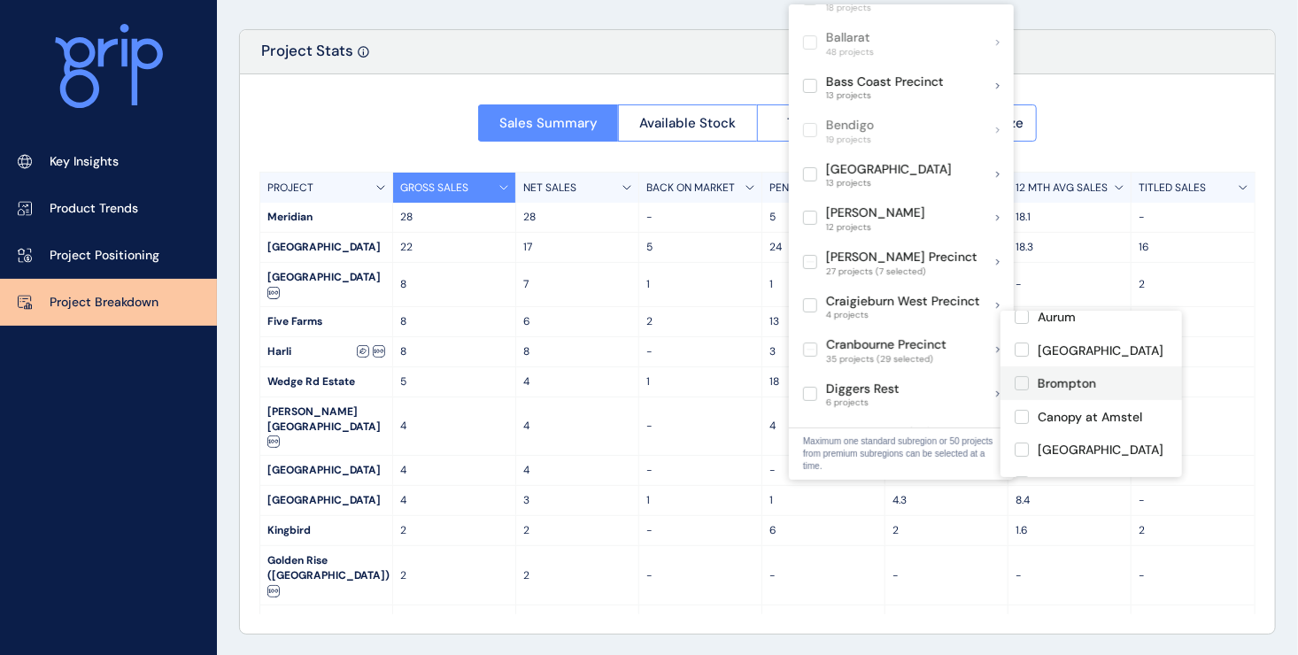
click at [1021, 383] on label at bounding box center [1022, 383] width 14 height 14
click at [1021, 418] on label at bounding box center [1022, 417] width 14 height 14
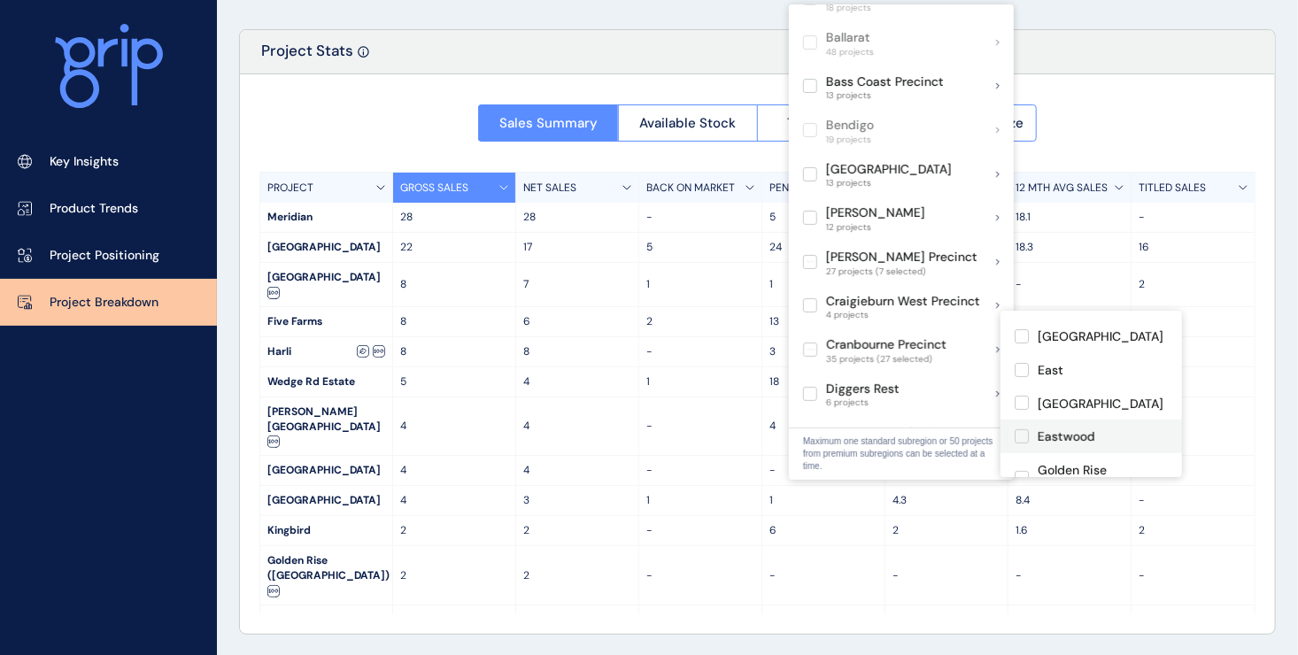
scroll to position [266, 0]
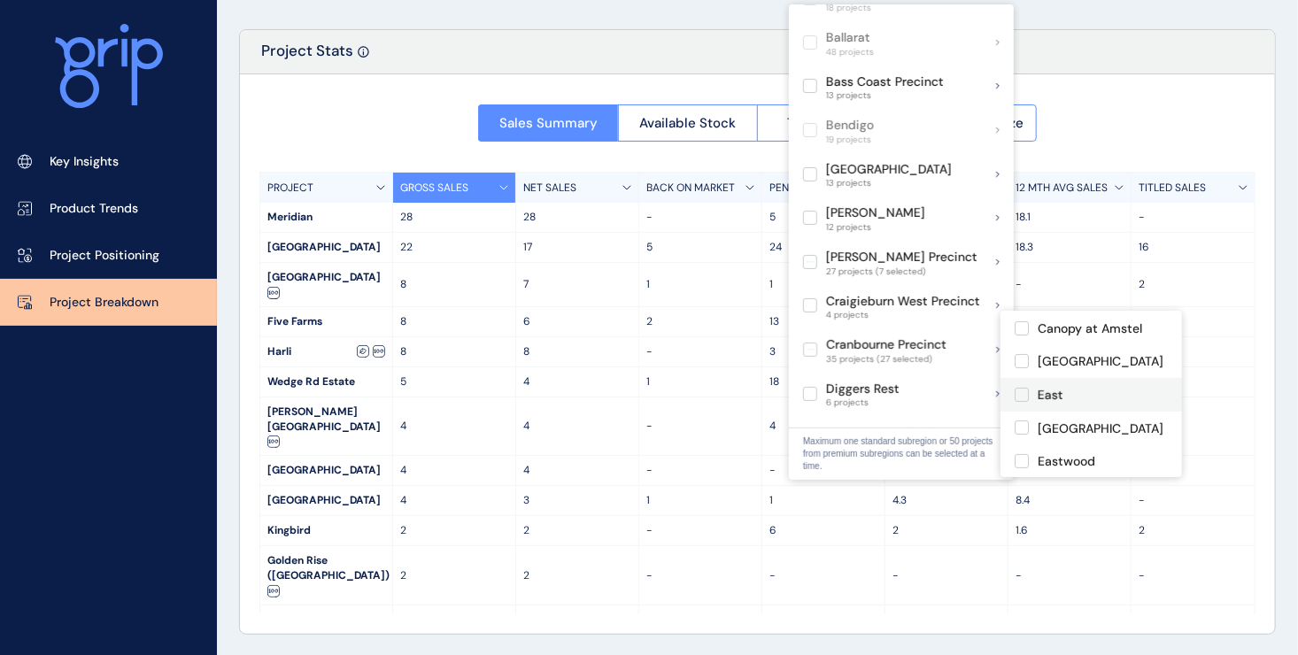
click at [1017, 393] on label at bounding box center [1022, 395] width 14 height 14
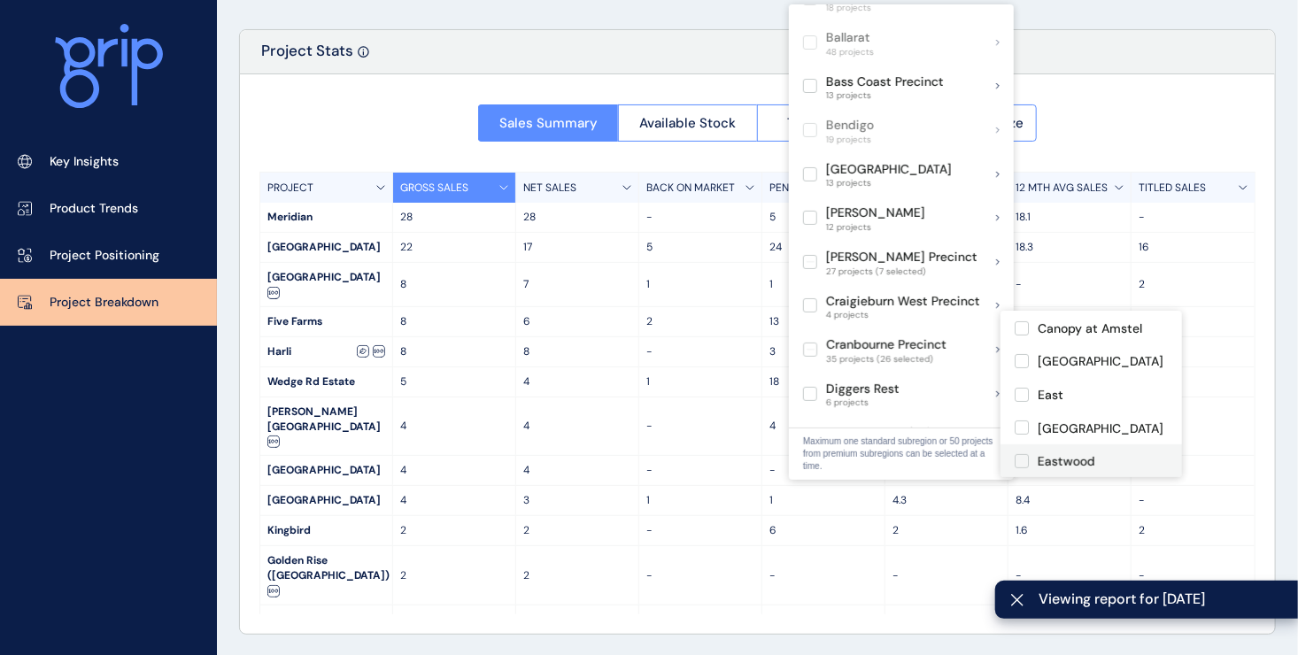
scroll to position [354, 0]
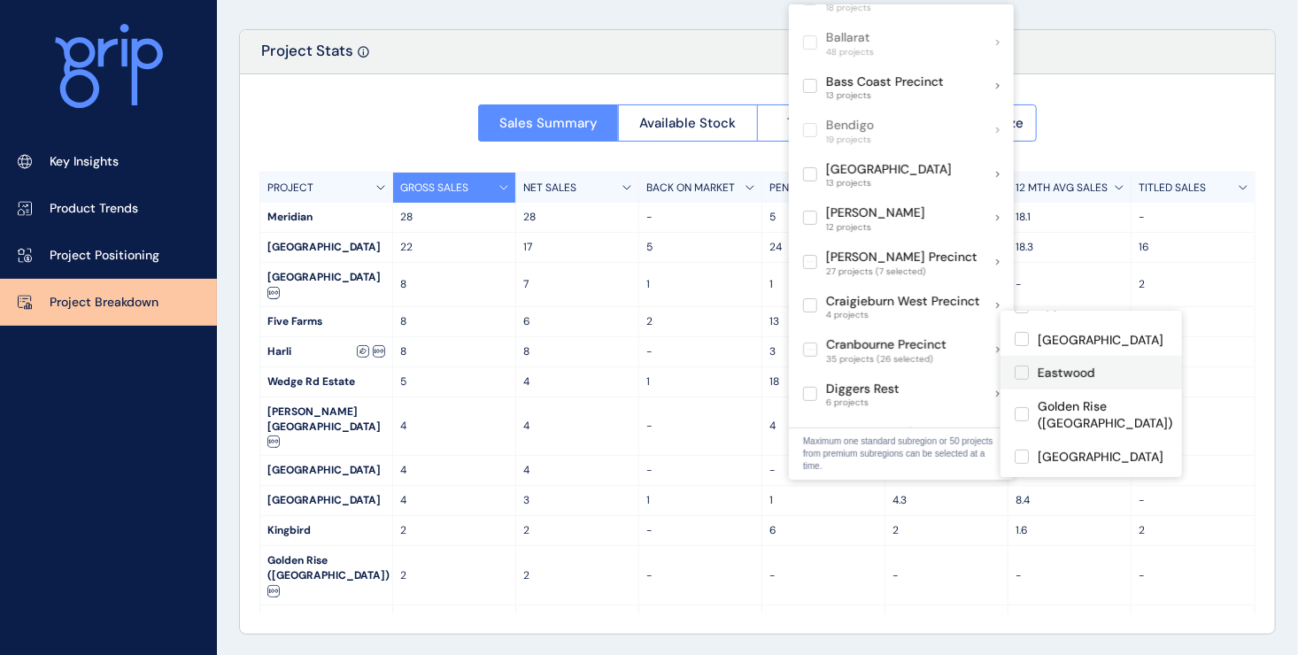
click at [1023, 380] on label at bounding box center [1022, 373] width 14 height 14
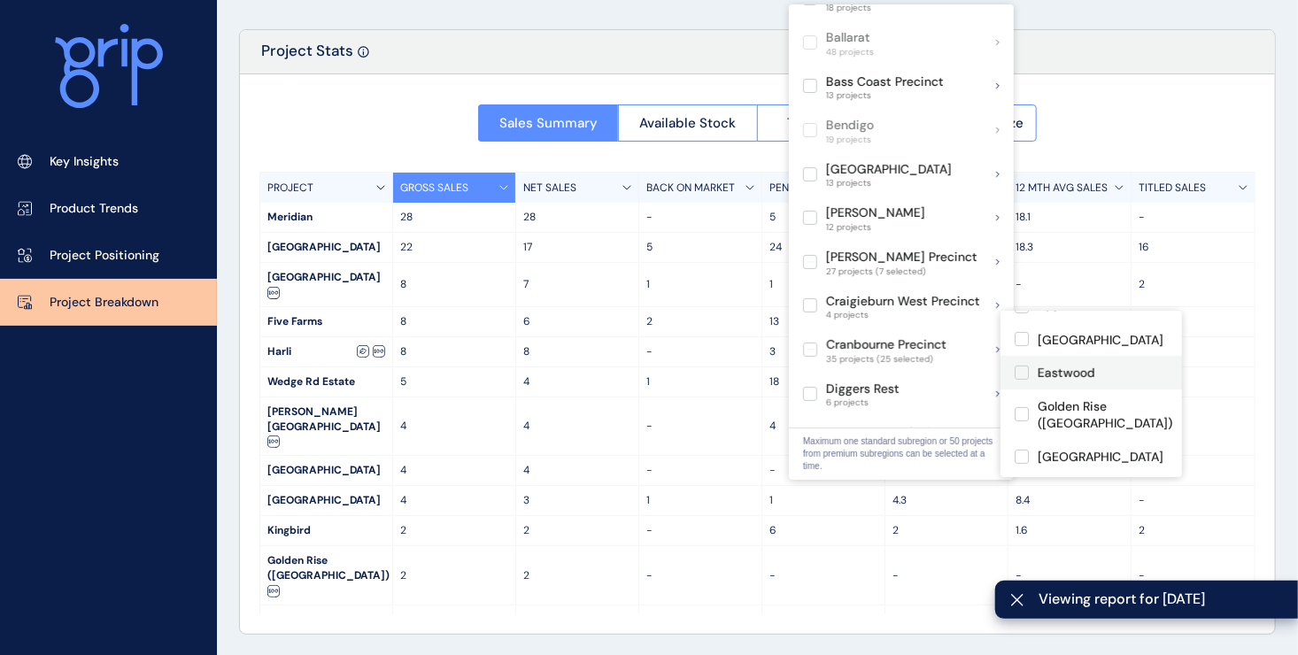
scroll to position [443, 0]
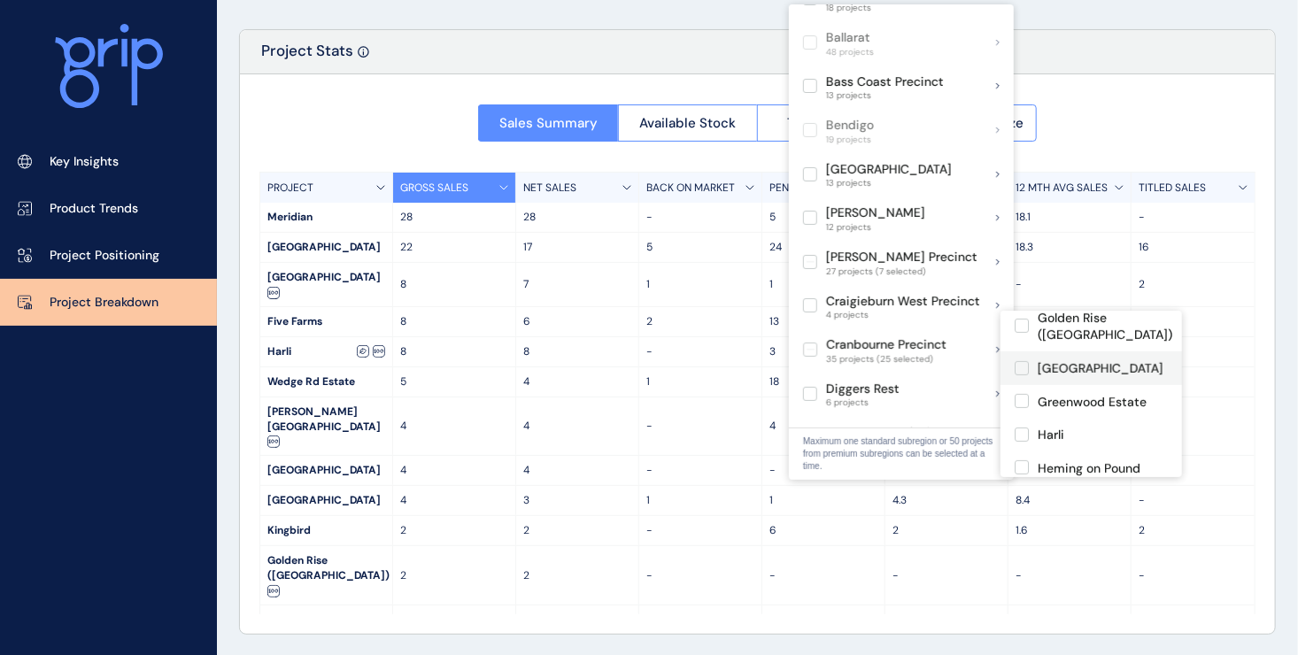
click at [1017, 373] on label at bounding box center [1022, 368] width 14 height 14
click at [1023, 401] on label at bounding box center [1022, 401] width 14 height 14
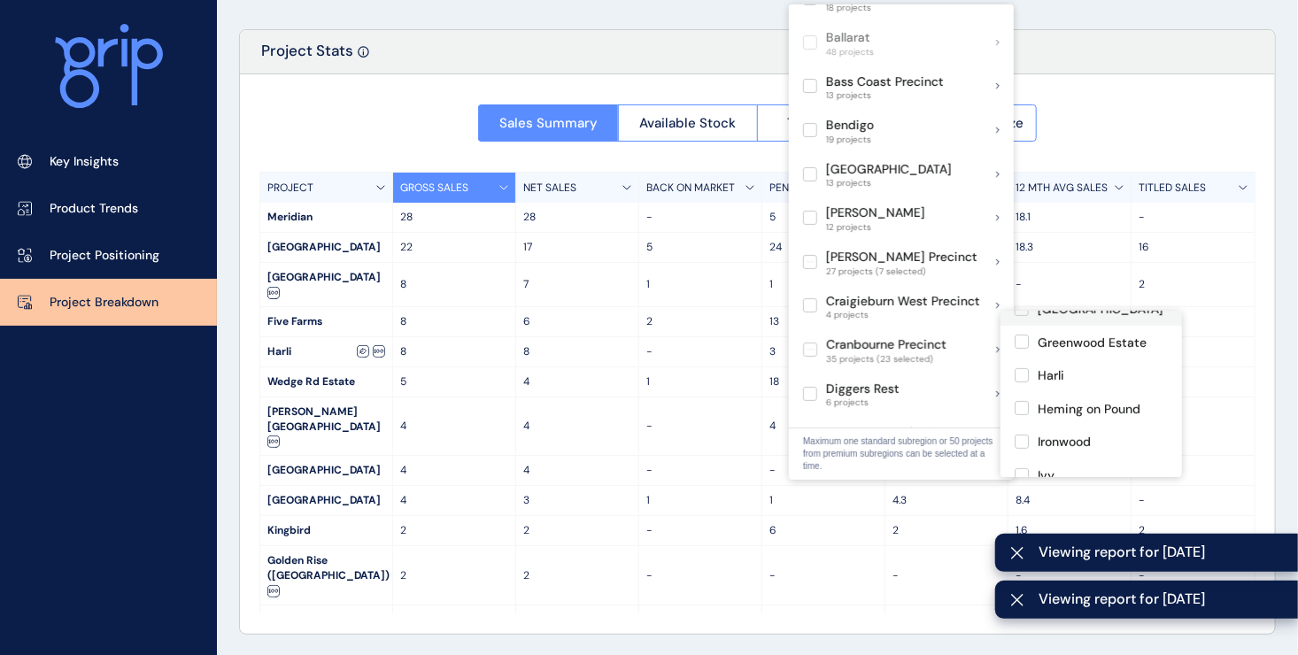
scroll to position [531, 0]
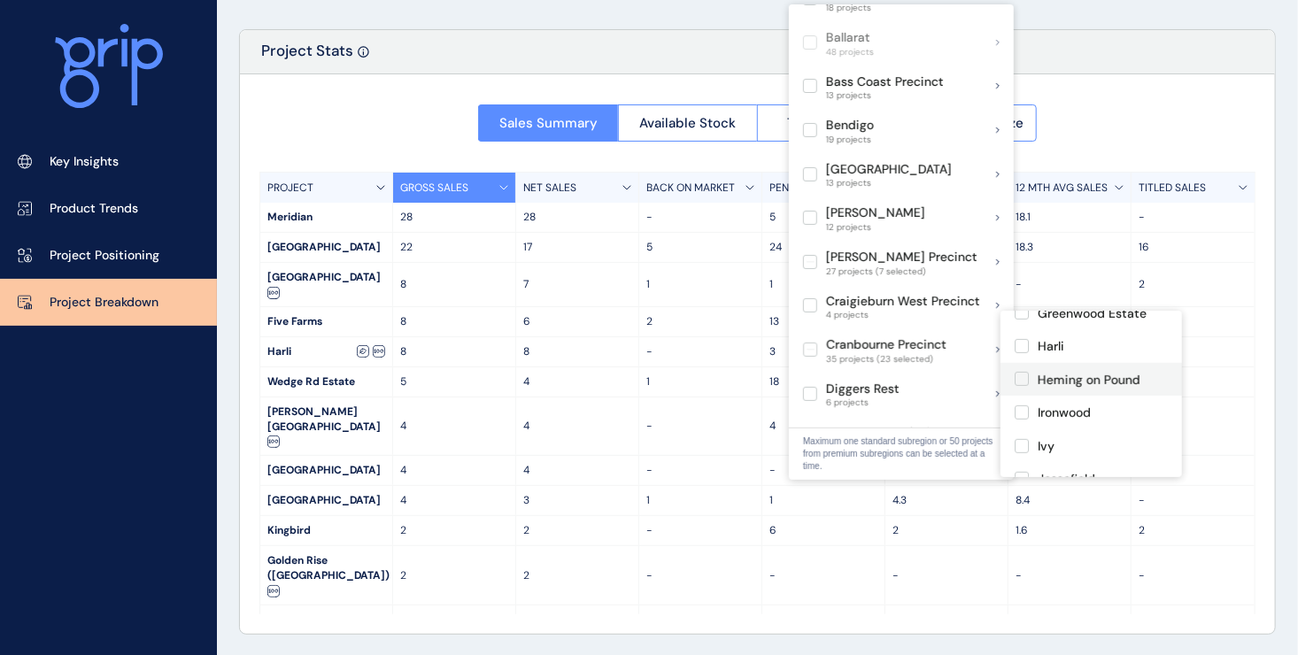
click at [1023, 379] on label at bounding box center [1022, 379] width 14 height 14
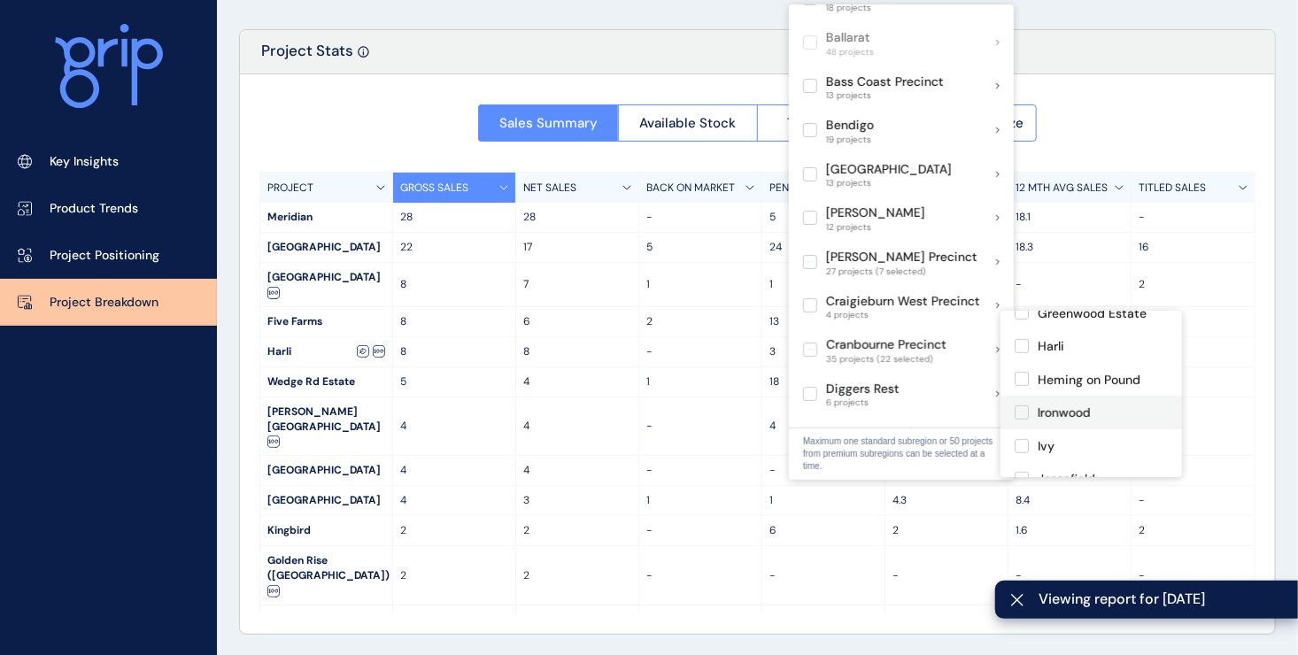
click at [1023, 418] on label at bounding box center [1022, 412] width 14 height 14
drag, startPoint x: 1021, startPoint y: 450, endPoint x: 1080, endPoint y: 410, distance: 71.5
click at [1022, 450] on label at bounding box center [1022, 446] width 14 height 14
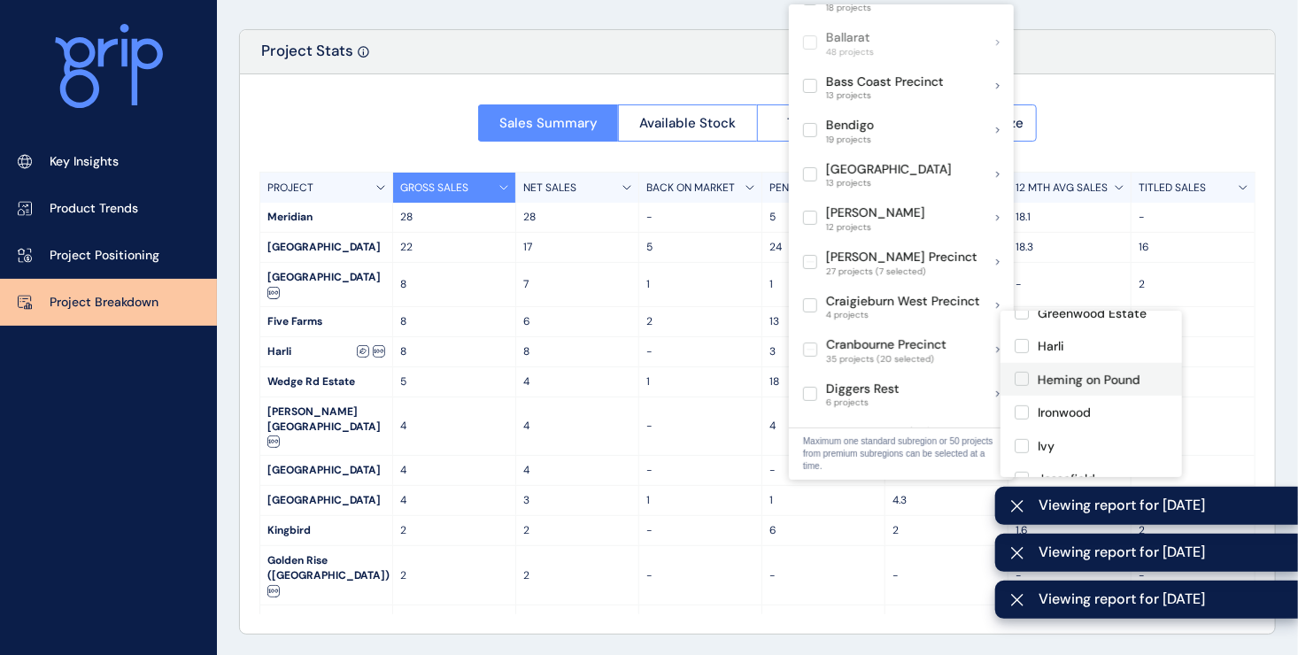
scroll to position [620, 0]
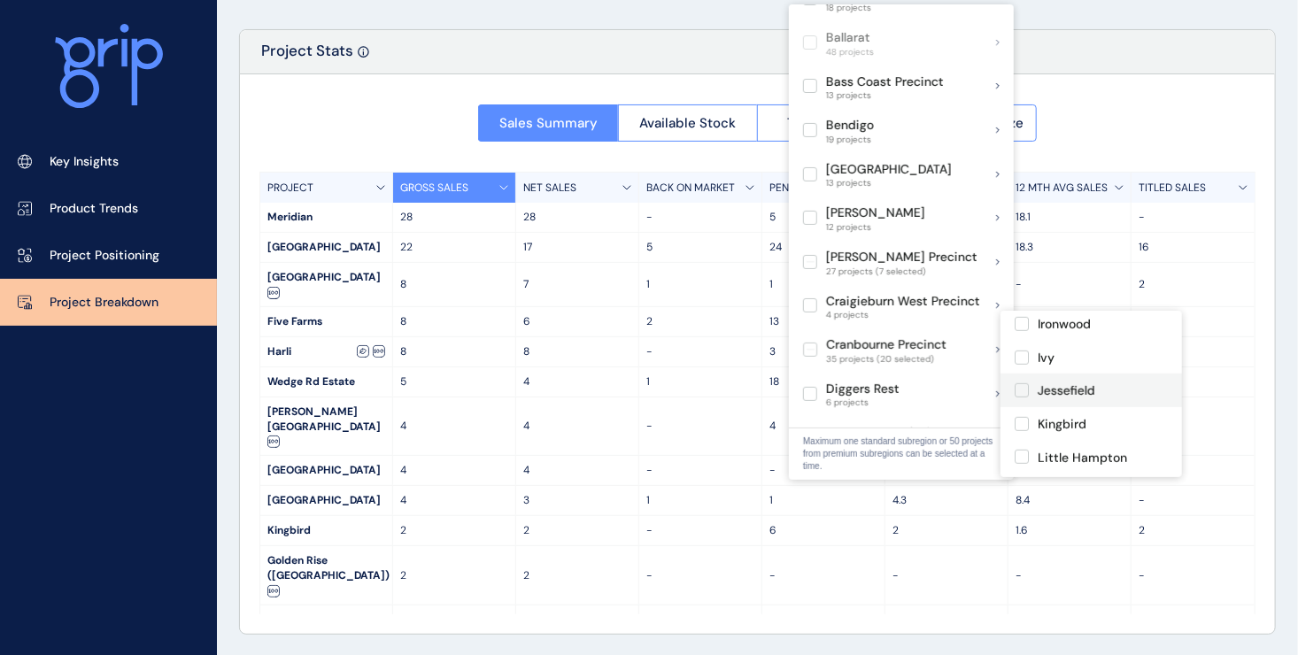
click at [1021, 393] on label at bounding box center [1022, 390] width 14 height 14
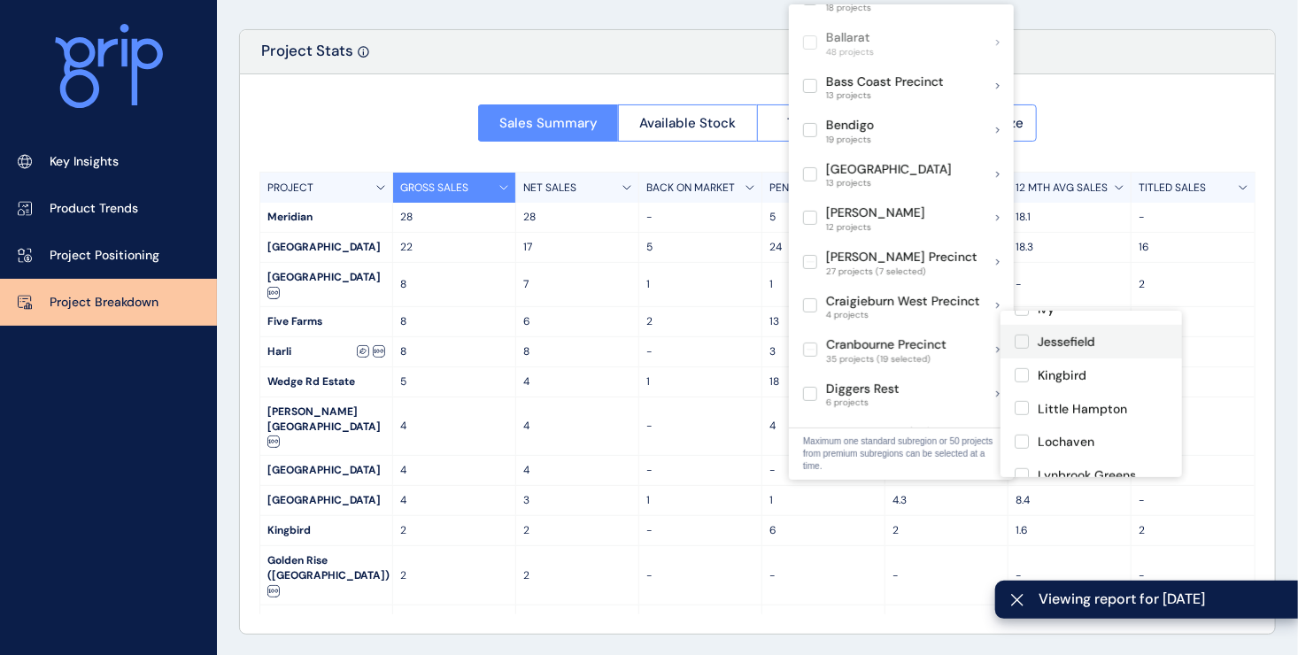
scroll to position [708, 0]
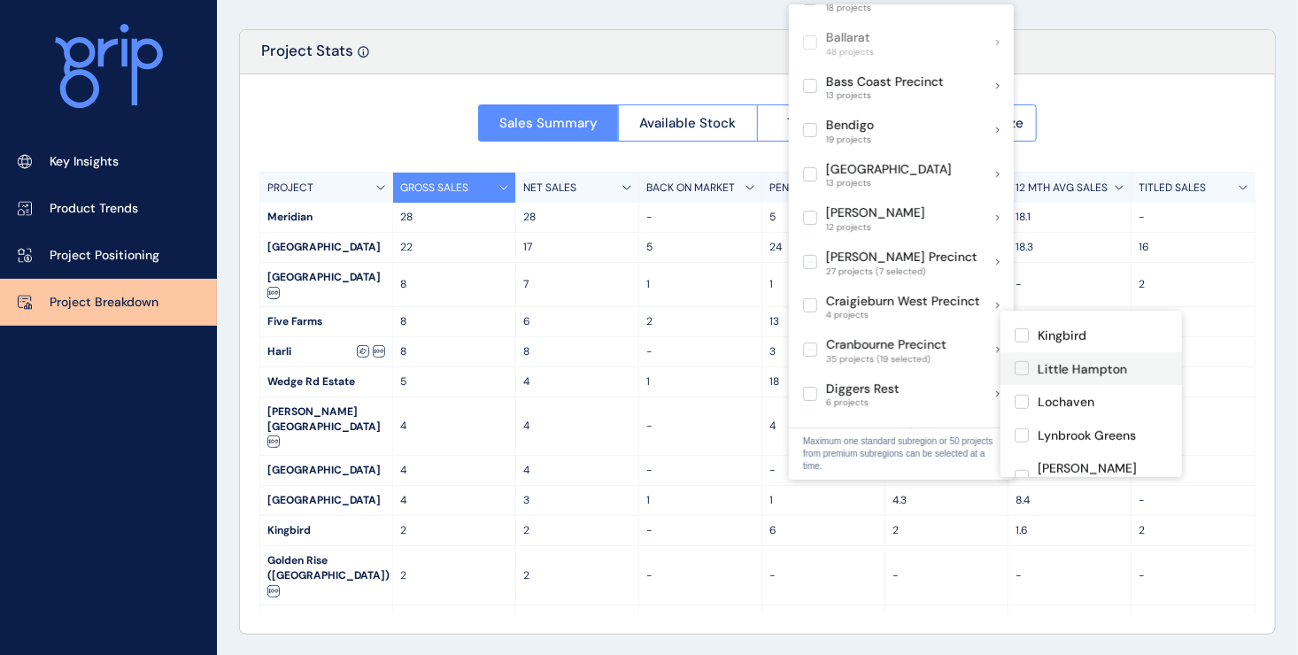
click at [1021, 371] on label at bounding box center [1022, 368] width 14 height 14
click at [1021, 407] on label at bounding box center [1022, 402] width 14 height 14
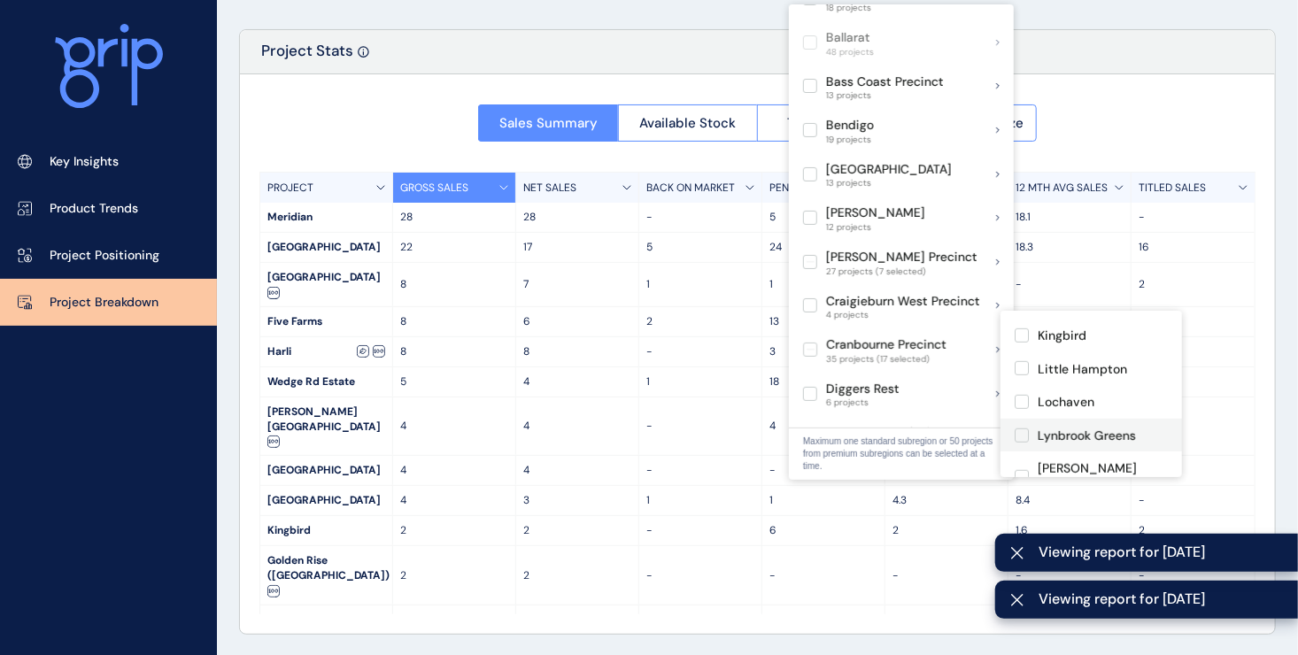
click at [1022, 436] on label at bounding box center [1022, 435] width 14 height 14
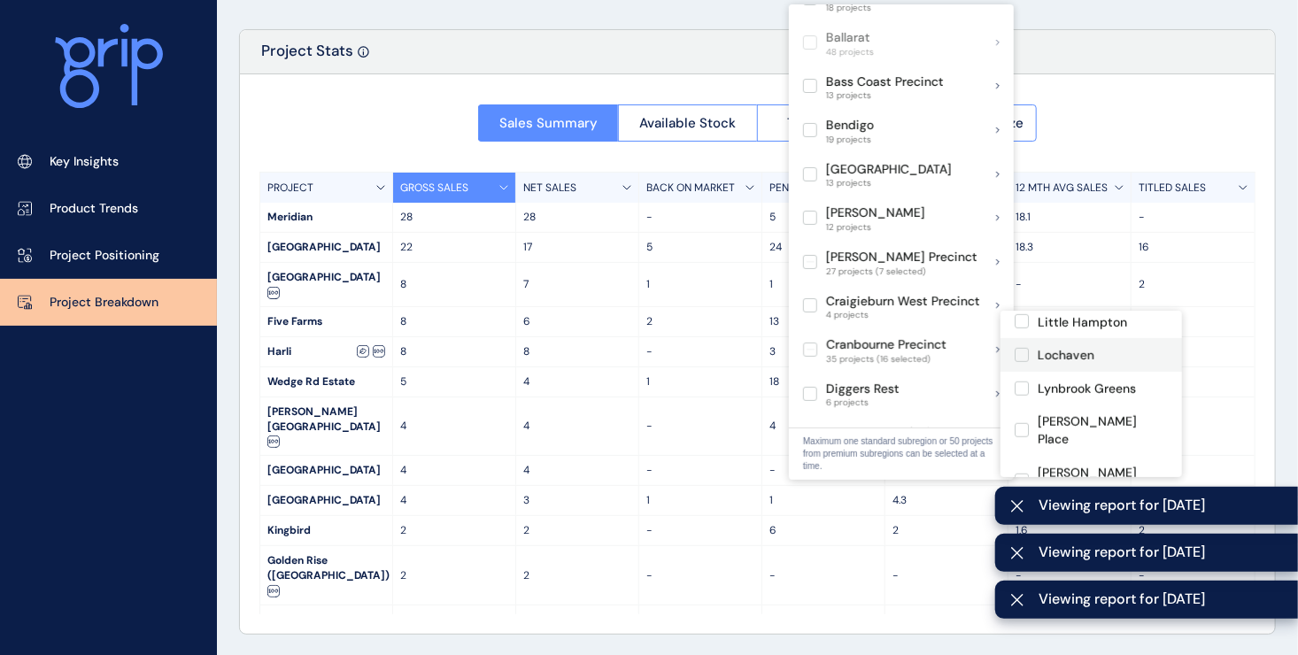
scroll to position [797, 0]
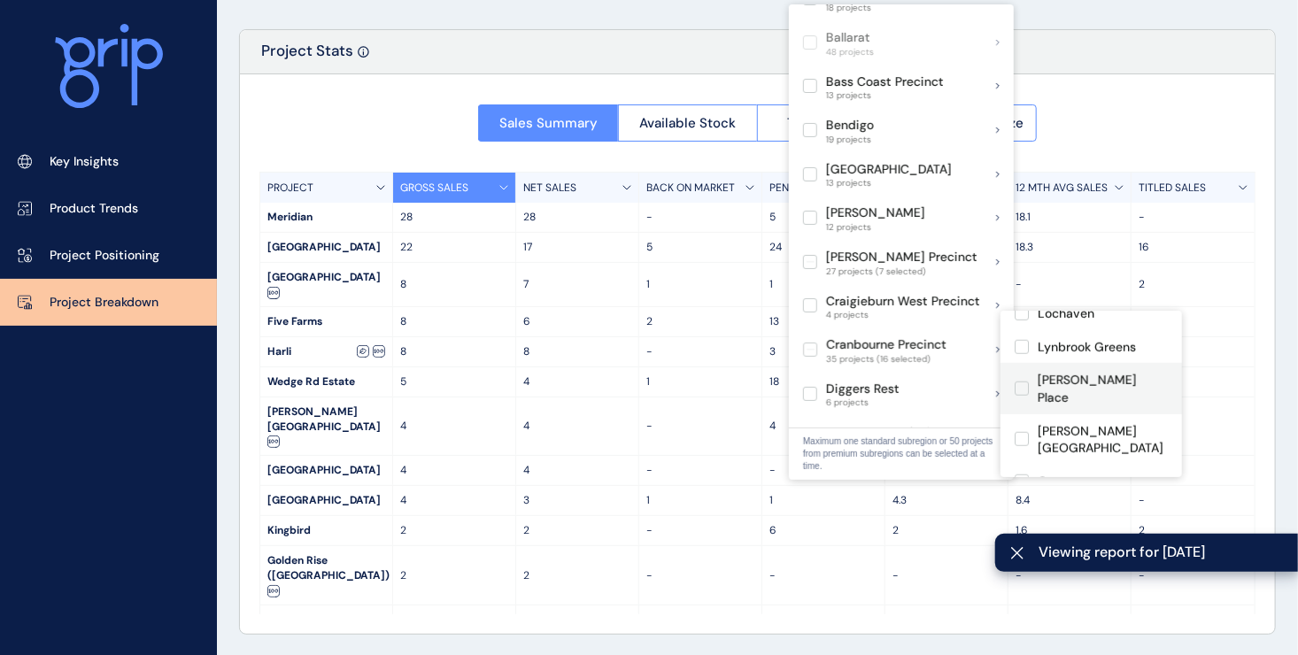
click at [1024, 382] on label at bounding box center [1022, 389] width 14 height 14
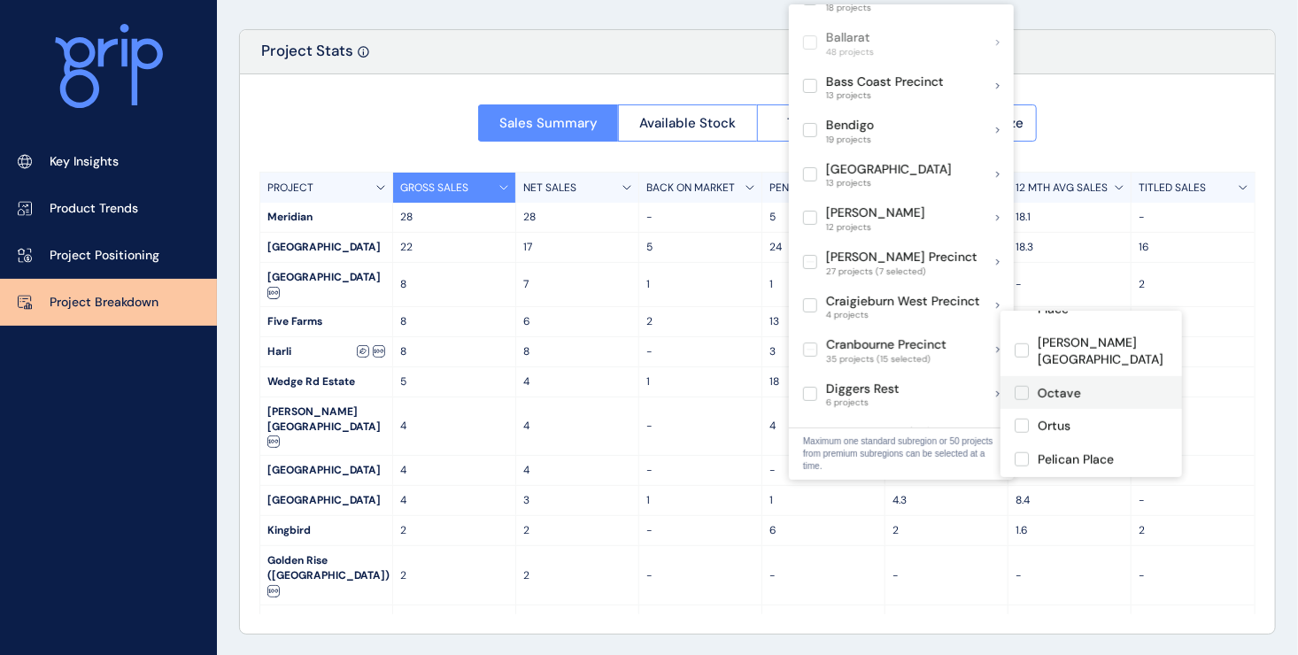
click at [1020, 386] on label at bounding box center [1022, 393] width 14 height 14
click at [1025, 419] on label at bounding box center [1022, 426] width 14 height 14
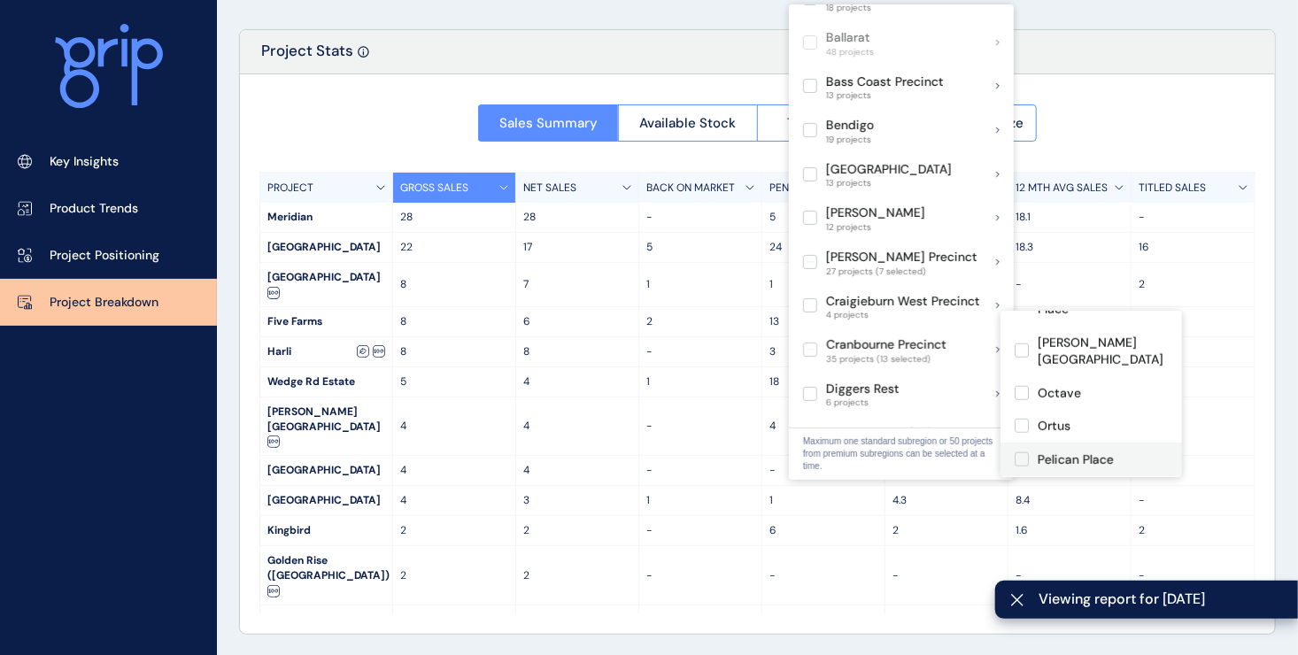
click at [1024, 452] on label at bounding box center [1022, 459] width 14 height 14
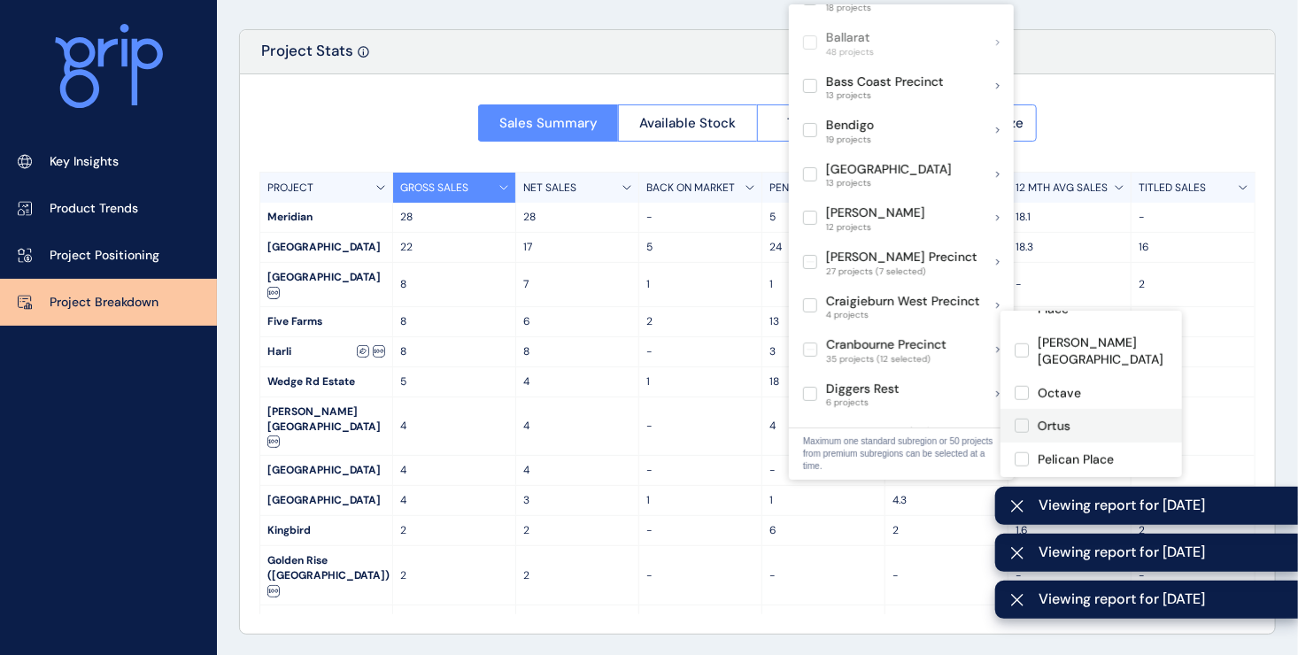
scroll to position [1016, 0]
click at [1022, 354] on label at bounding box center [1022, 361] width 14 height 14
click at [1028, 388] on label at bounding box center [1022, 395] width 14 height 14
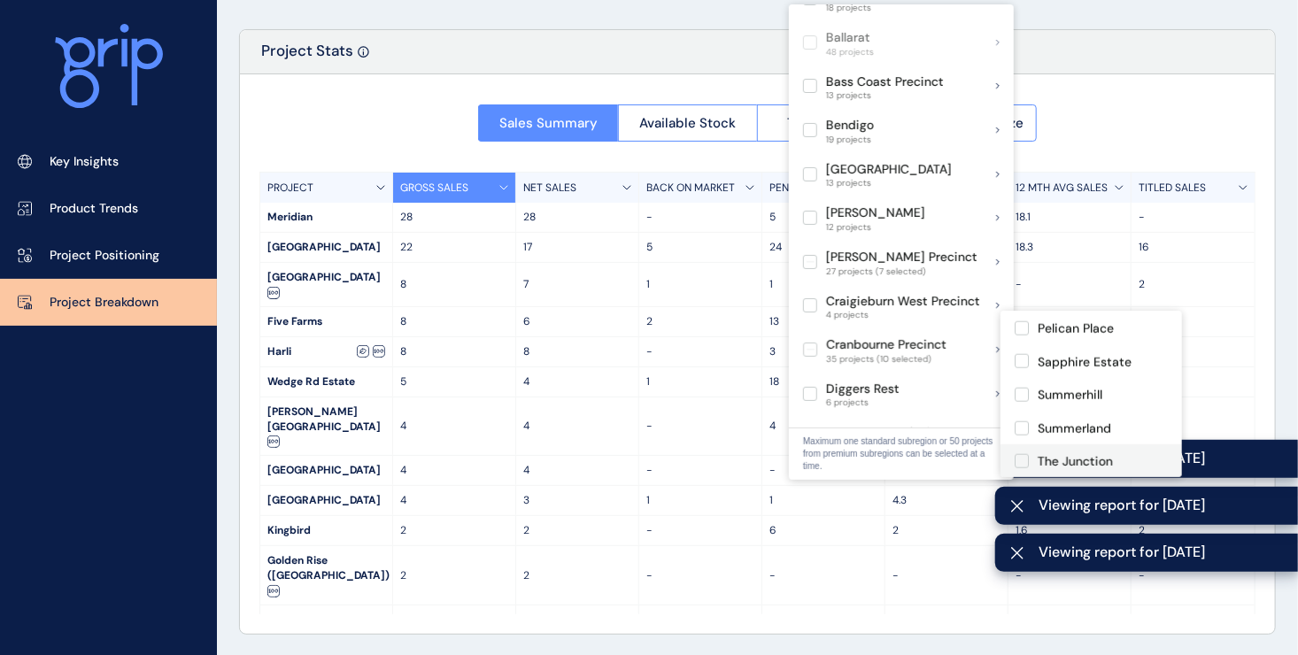
click at [1024, 421] on label at bounding box center [1022, 428] width 14 height 14
click at [1021, 454] on label at bounding box center [1022, 461] width 14 height 14
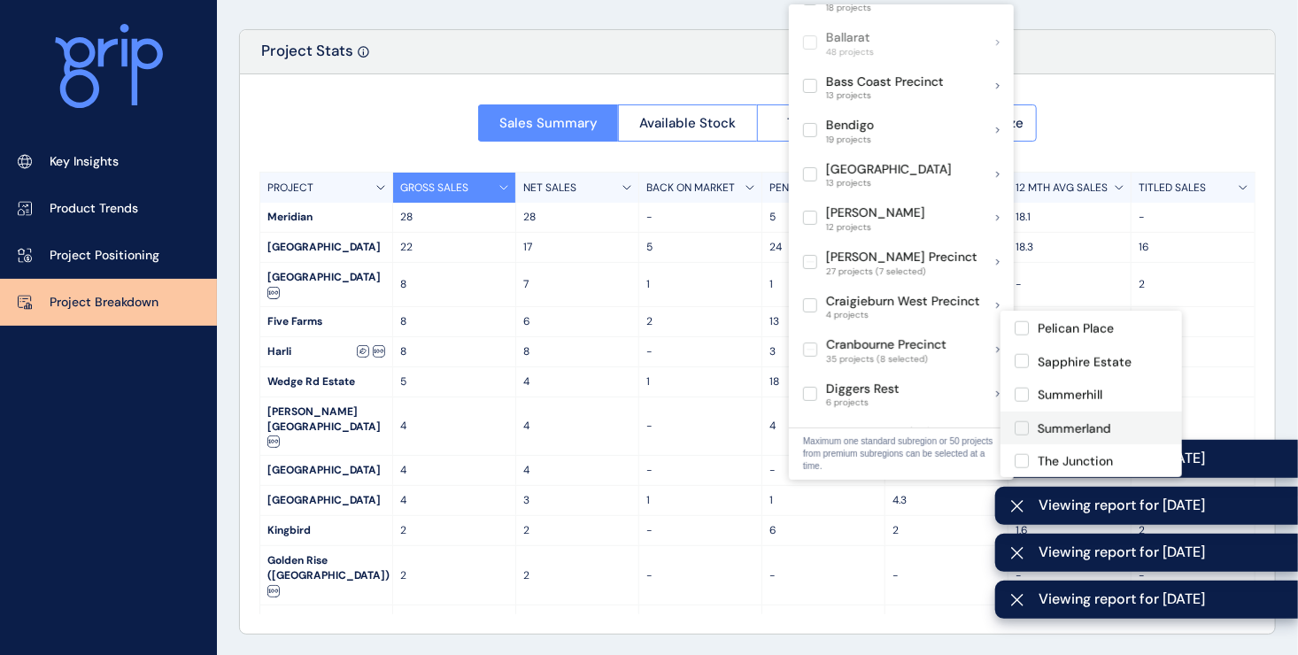
scroll to position [89, 0]
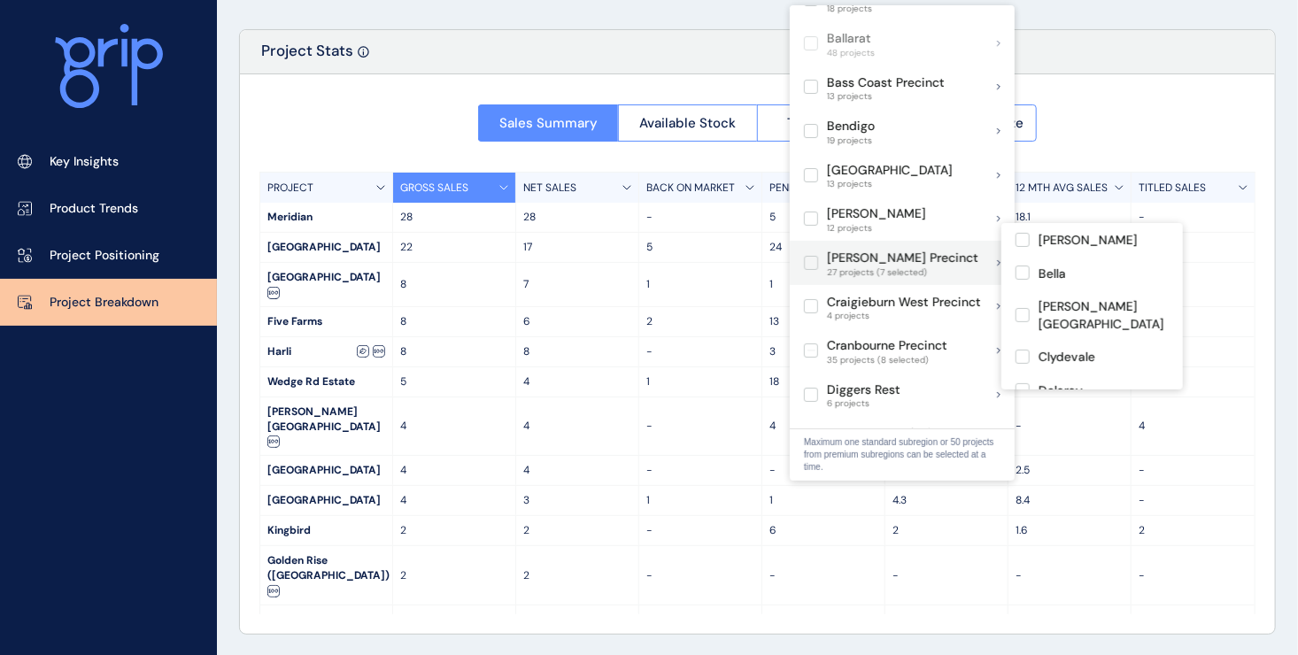
click at [881, 250] on p "Clyde Precinct" at bounding box center [902, 259] width 151 height 18
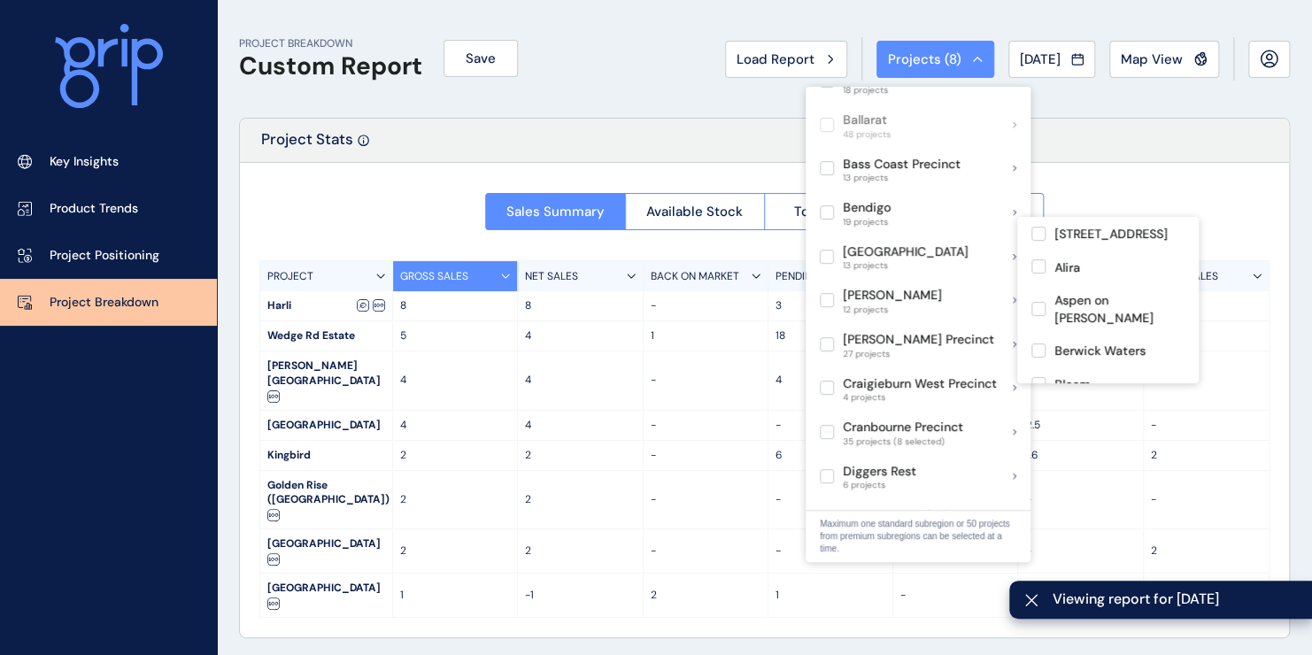
click at [416, 174] on div "Sales Summary Available Stock Total Supply Median Price/Size PROJECT GROSS SALE…" at bounding box center [764, 400] width 1049 height 475
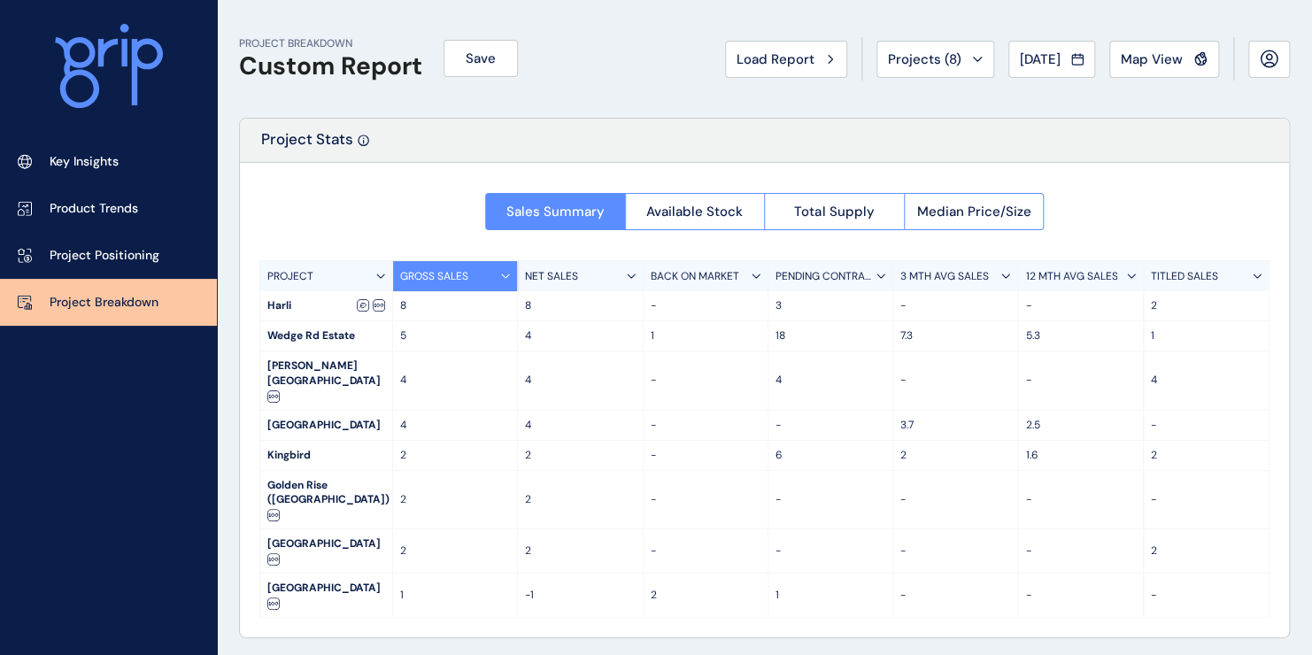
click at [806, 67] on div "Load Report" at bounding box center [786, 59] width 99 height 18
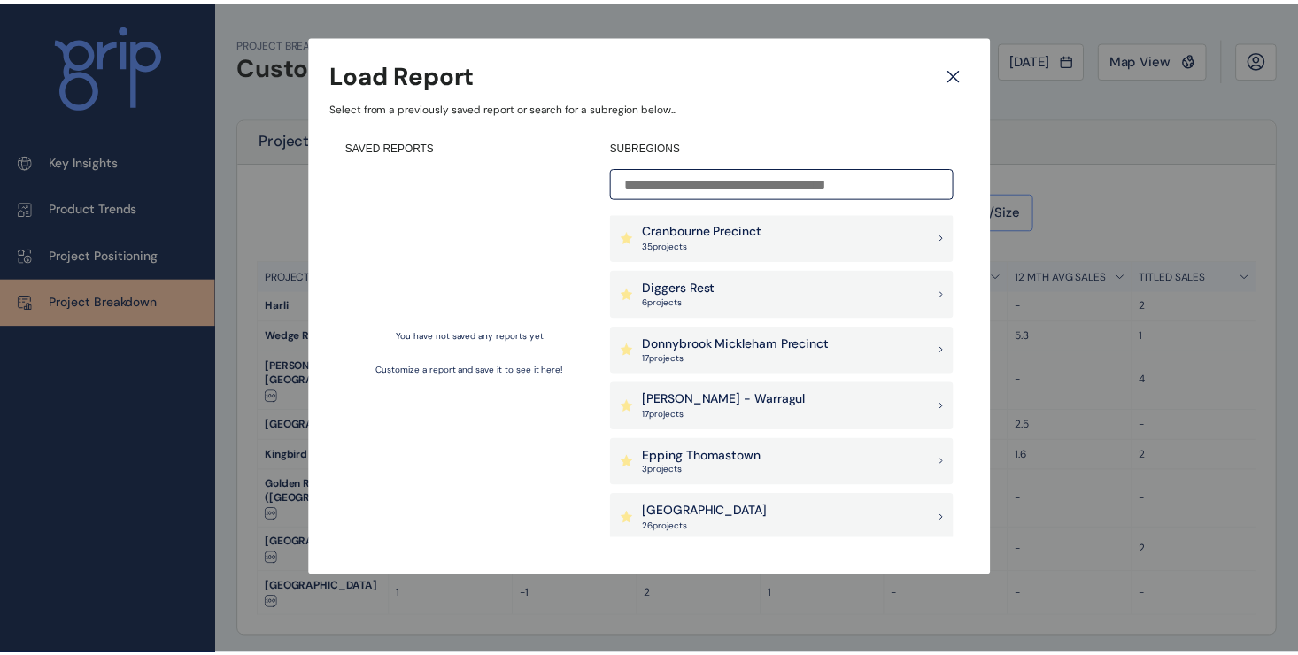
scroll to position [443, 0]
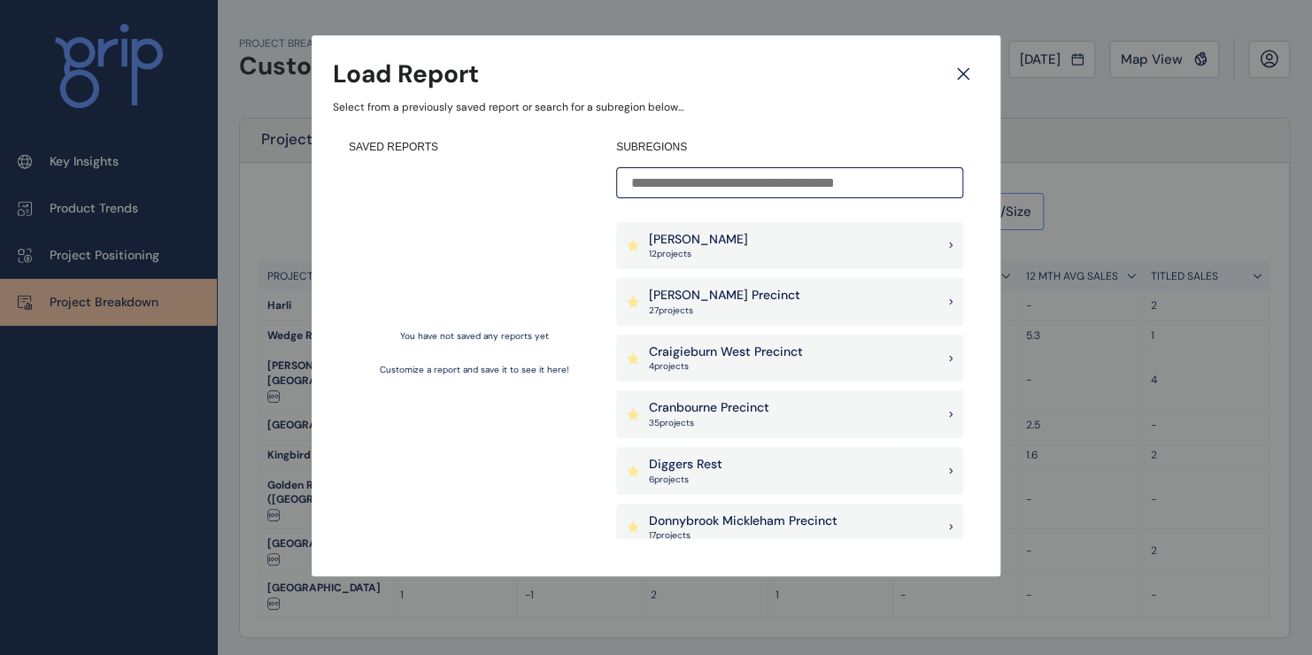
click at [696, 297] on p "Clyde Precinct" at bounding box center [724, 296] width 151 height 18
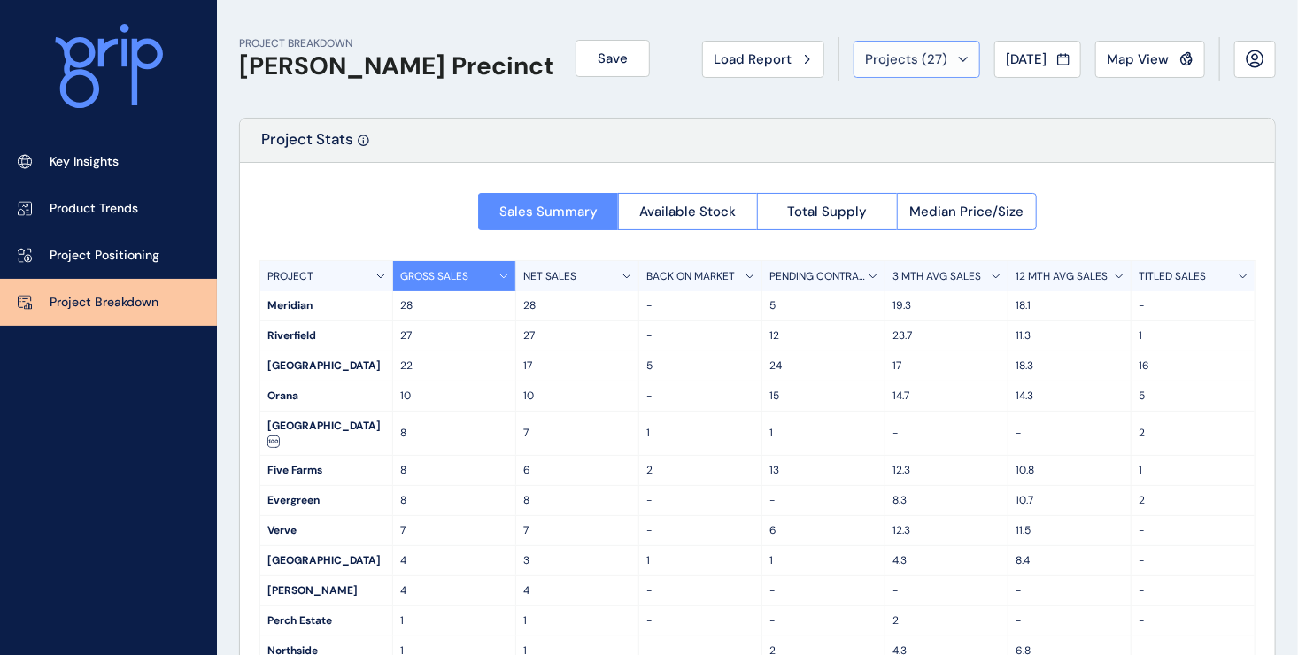
click at [953, 56] on button "Projects ( 27 )" at bounding box center [916, 59] width 127 height 37
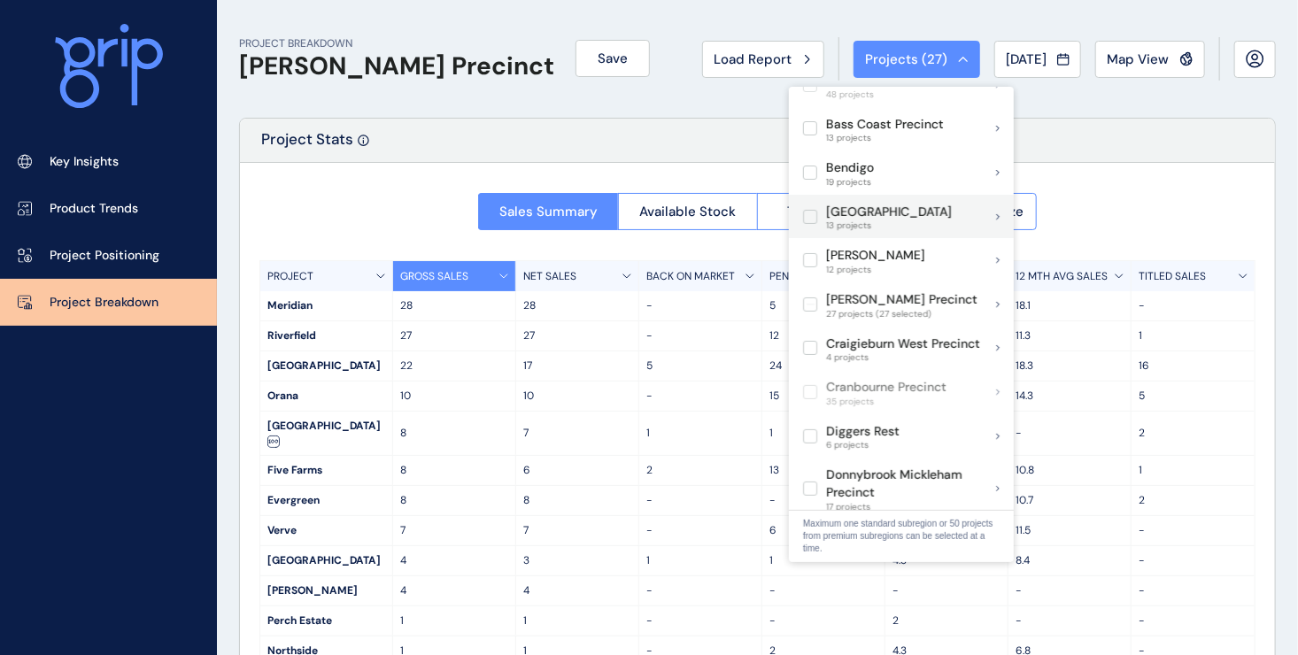
scroll to position [266, 0]
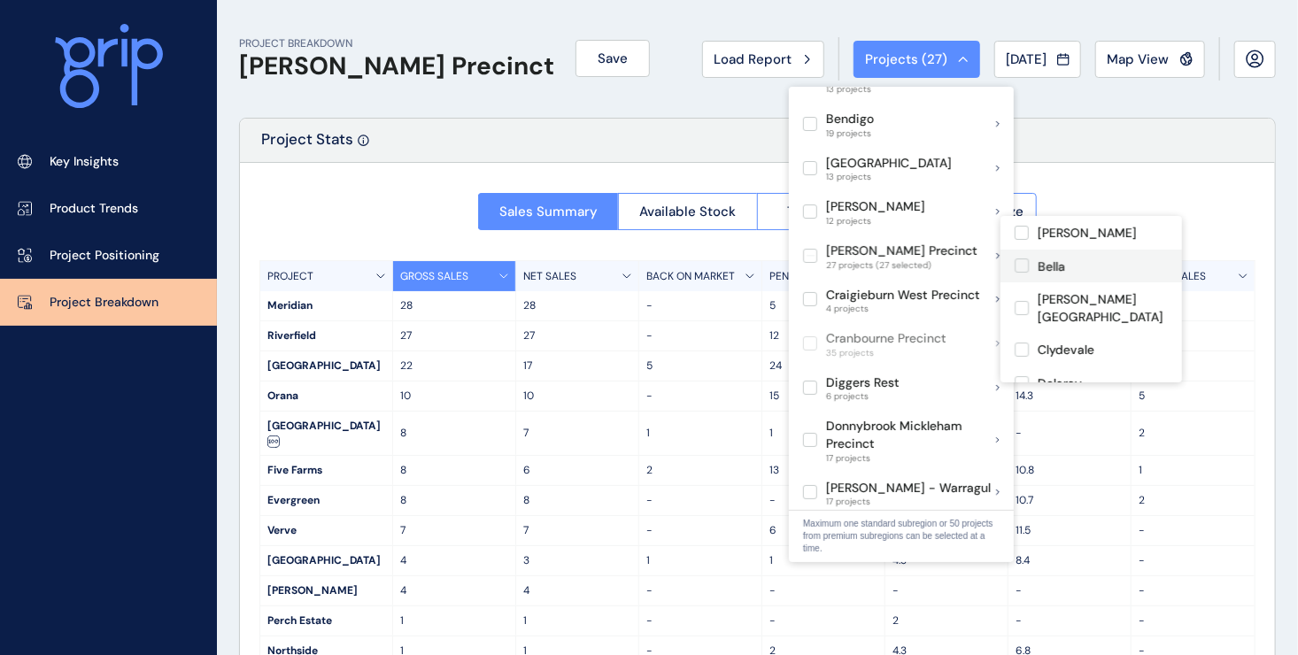
click at [1018, 266] on label at bounding box center [1022, 266] width 14 height 14
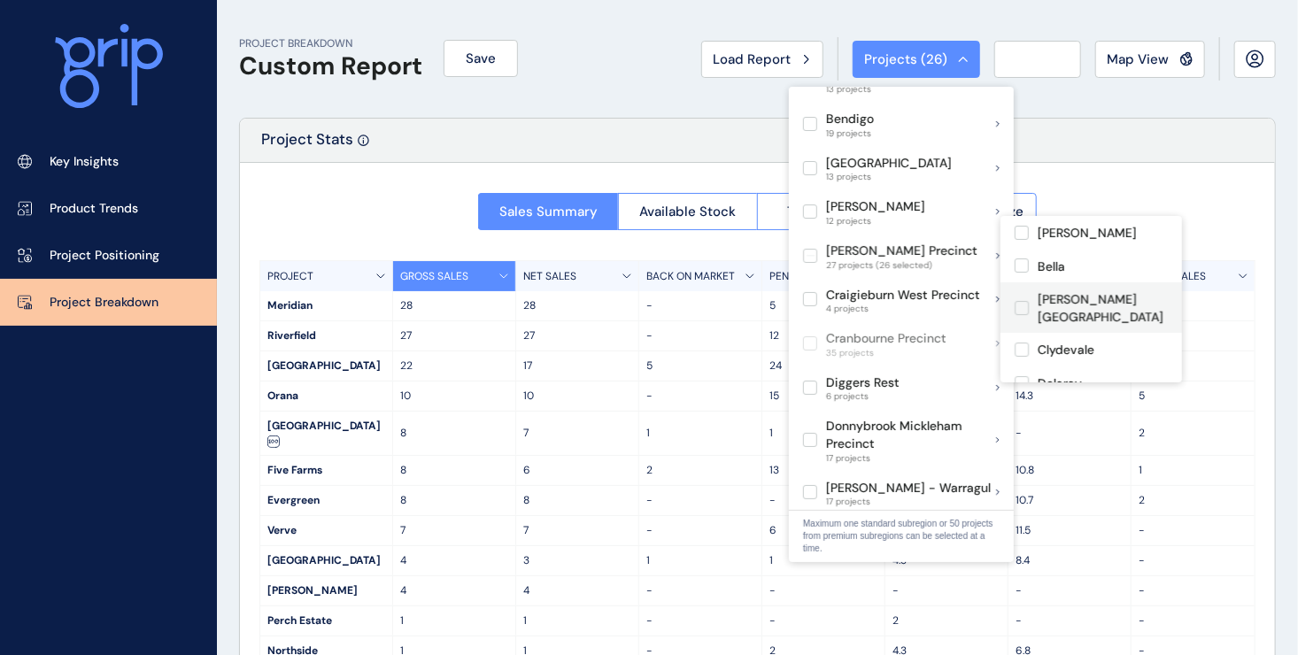
click at [1020, 301] on label at bounding box center [1022, 308] width 14 height 14
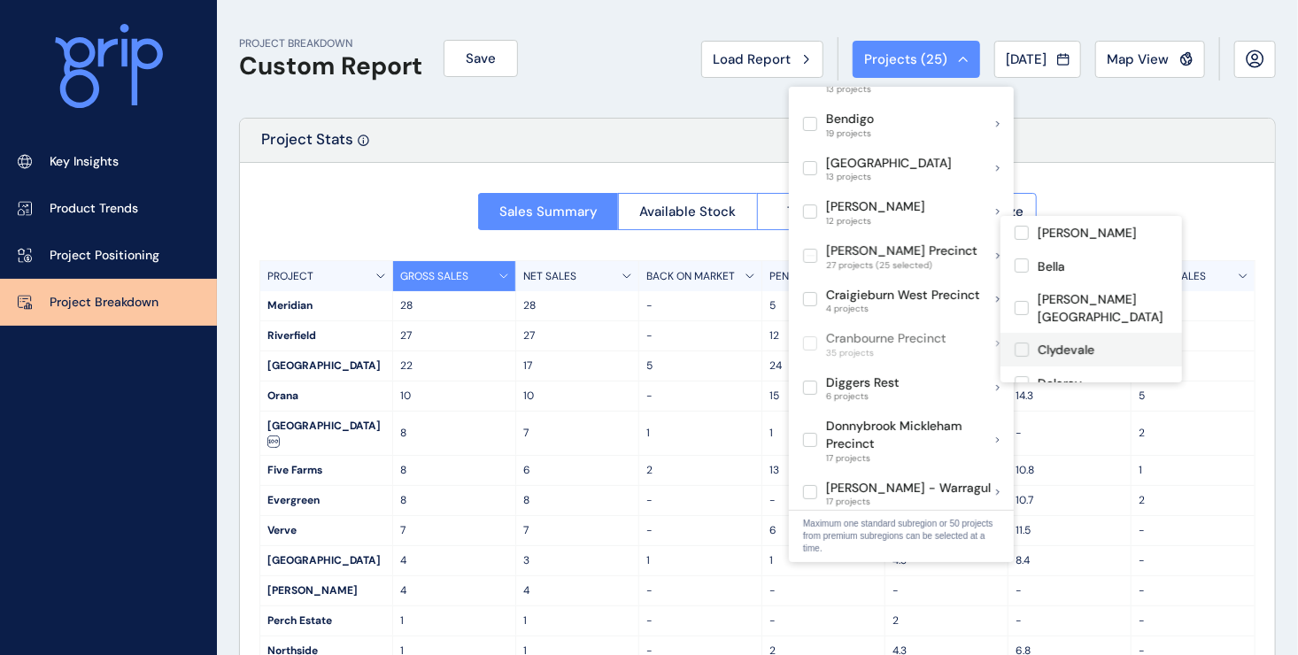
click at [1021, 343] on label at bounding box center [1022, 350] width 14 height 14
click at [1023, 376] on label at bounding box center [1022, 383] width 14 height 14
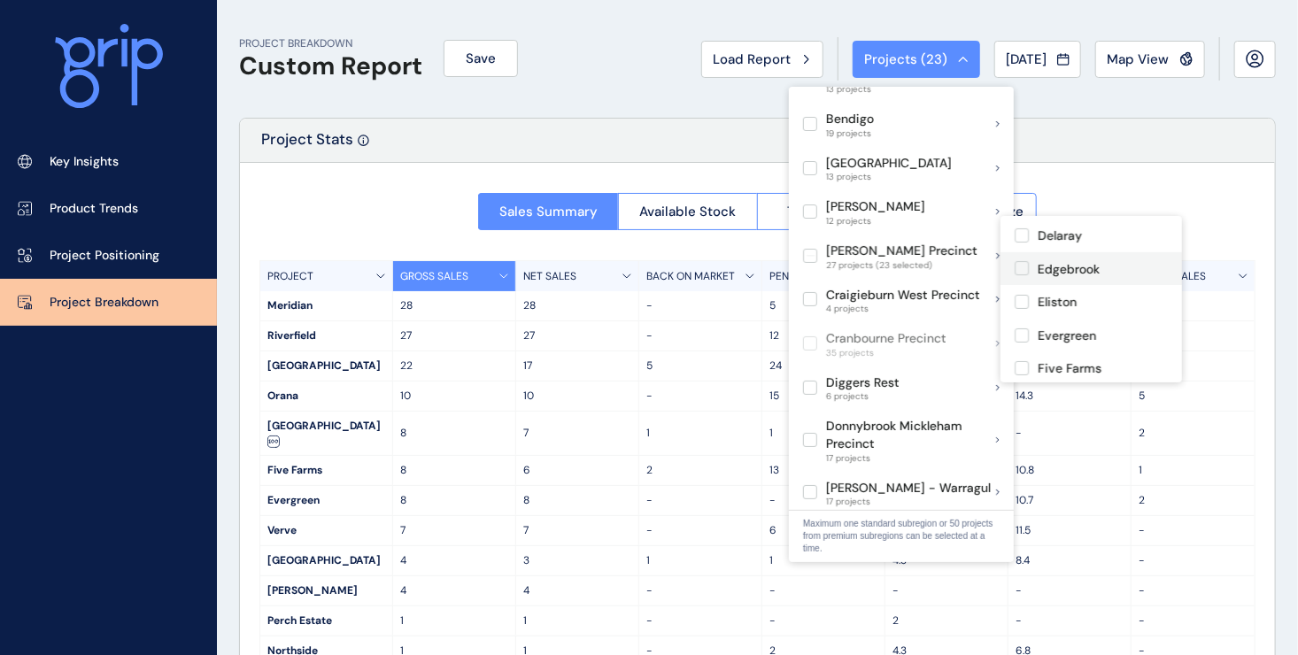
scroll to position [177, 0]
click at [1021, 232] on label at bounding box center [1022, 239] width 14 height 14
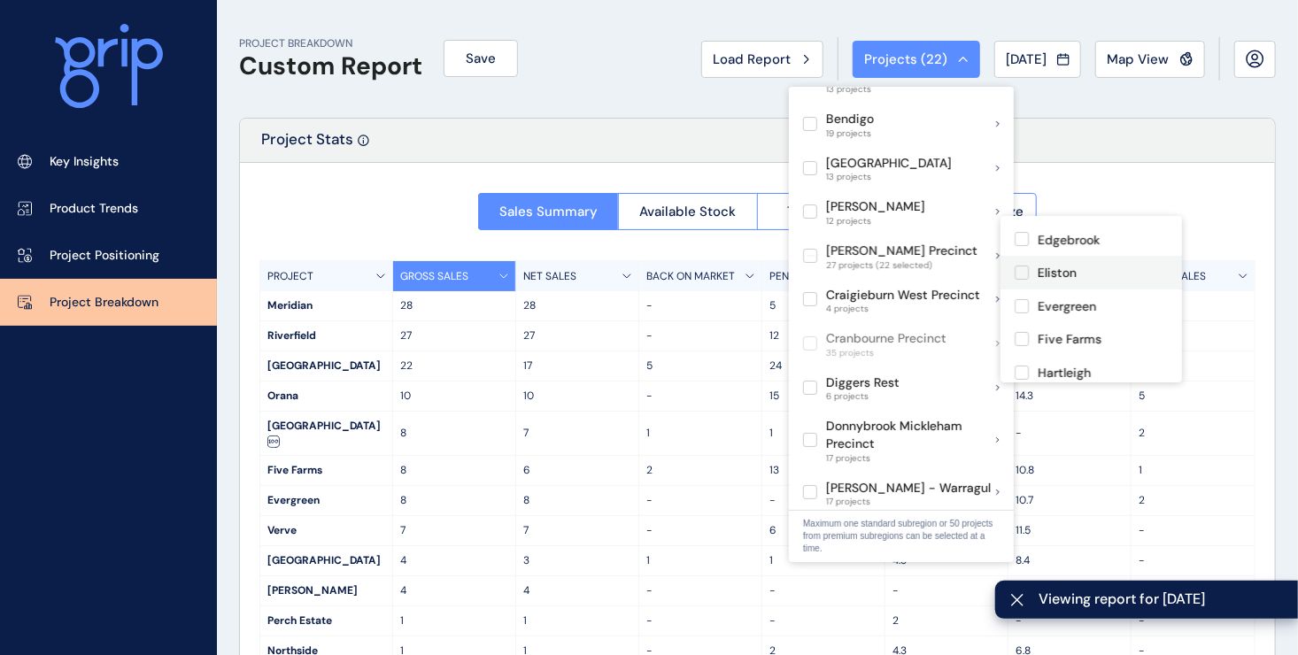
click at [1021, 266] on label at bounding box center [1022, 273] width 14 height 14
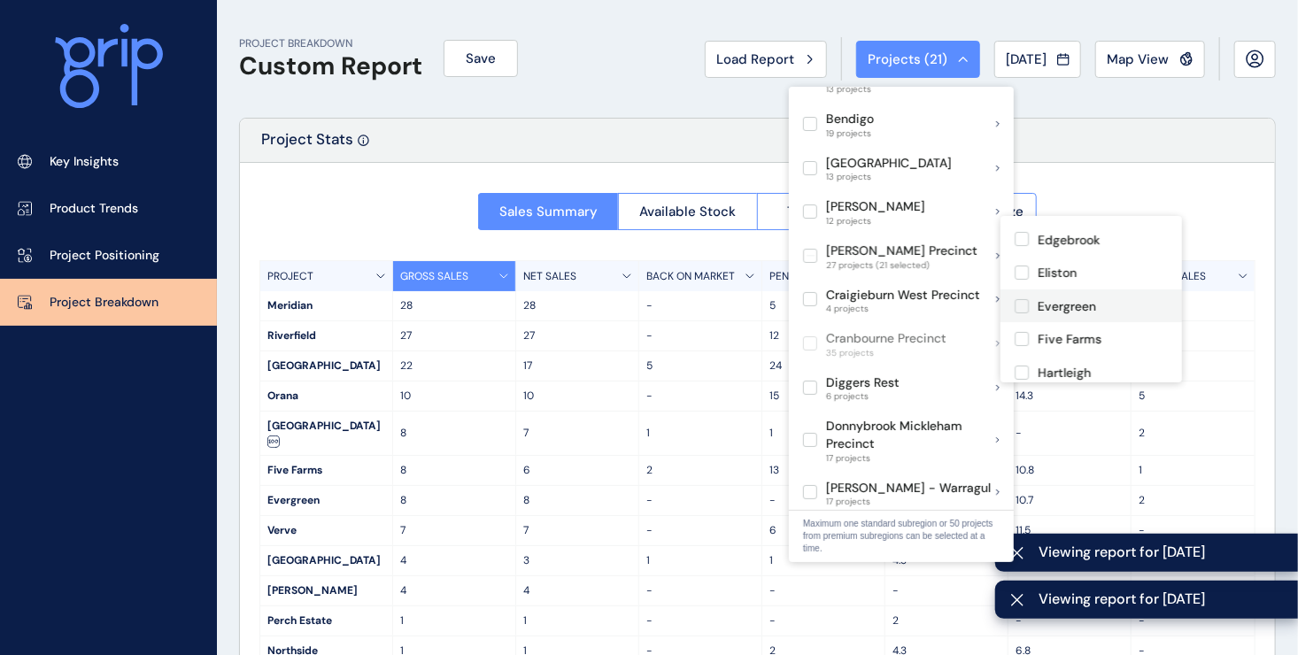
scroll to position [266, 0]
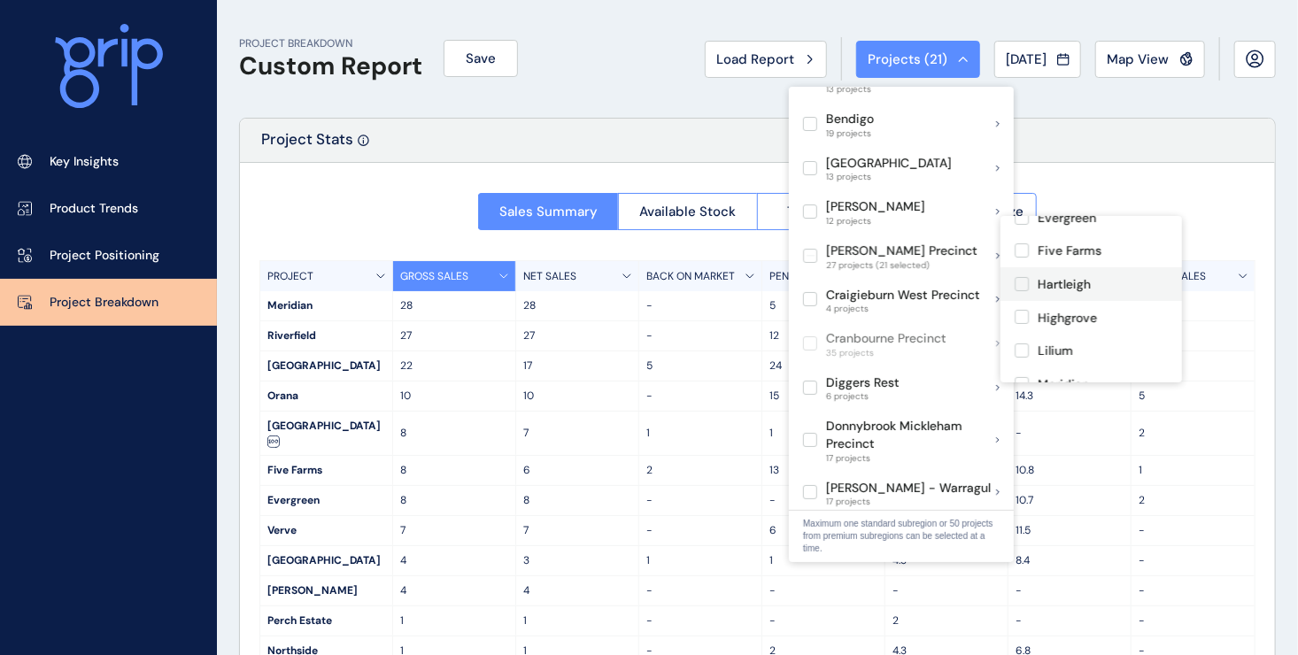
click at [1021, 277] on label at bounding box center [1022, 284] width 14 height 14
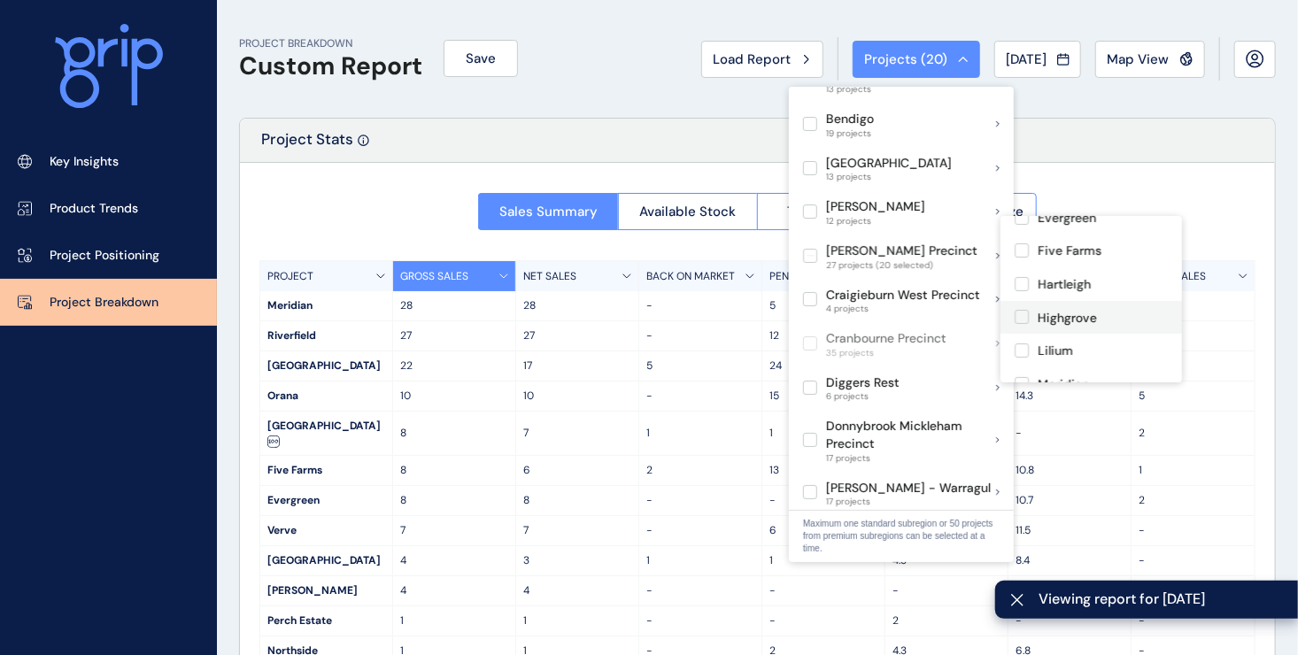
click at [1023, 310] on label at bounding box center [1022, 317] width 14 height 14
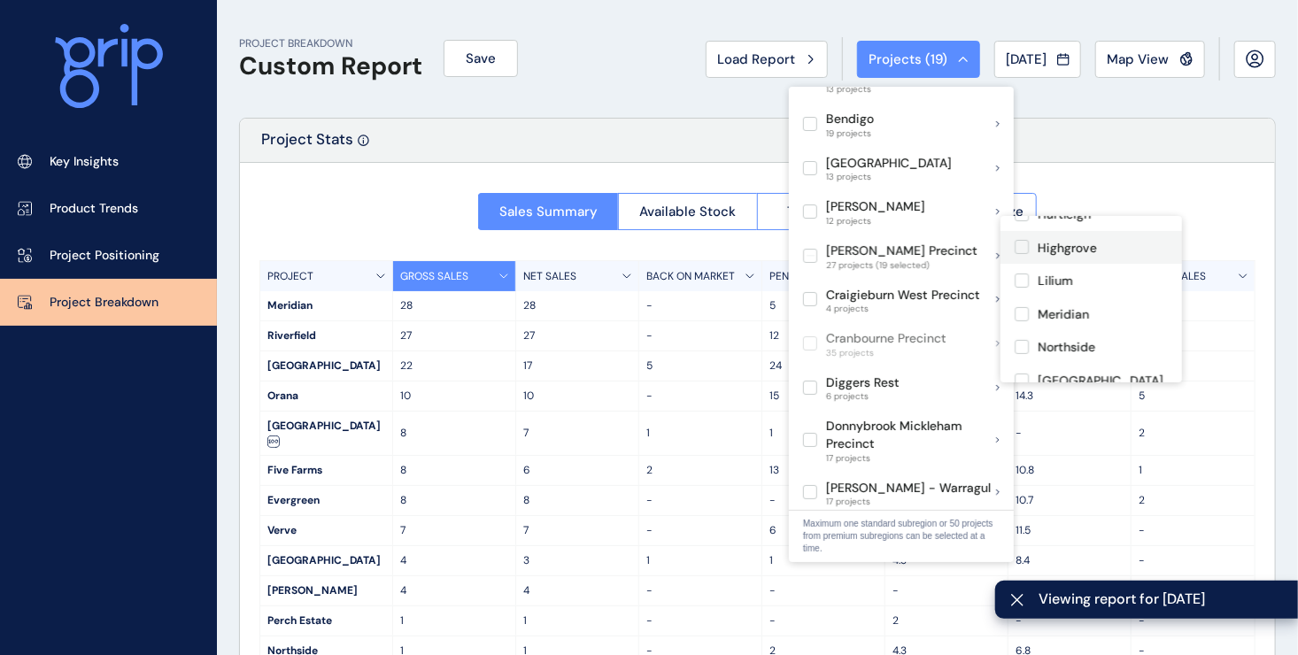
scroll to position [354, 0]
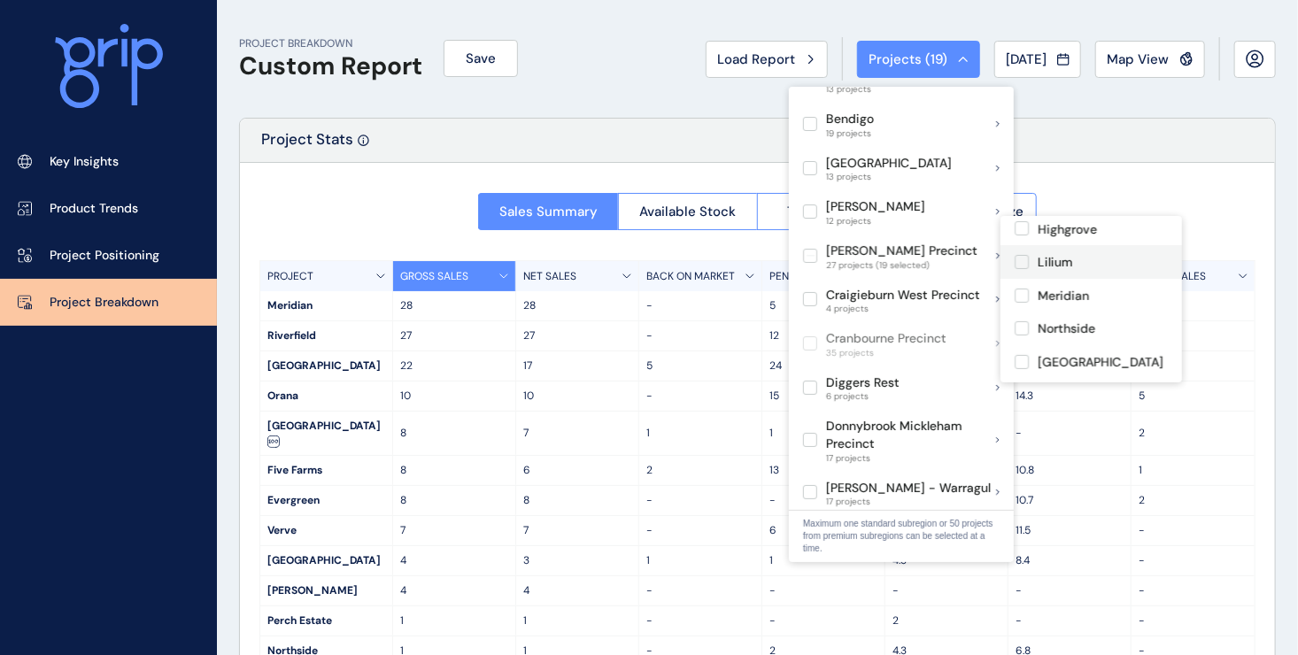
click at [1023, 255] on label at bounding box center [1022, 262] width 14 height 14
click at [1020, 321] on label at bounding box center [1022, 328] width 14 height 14
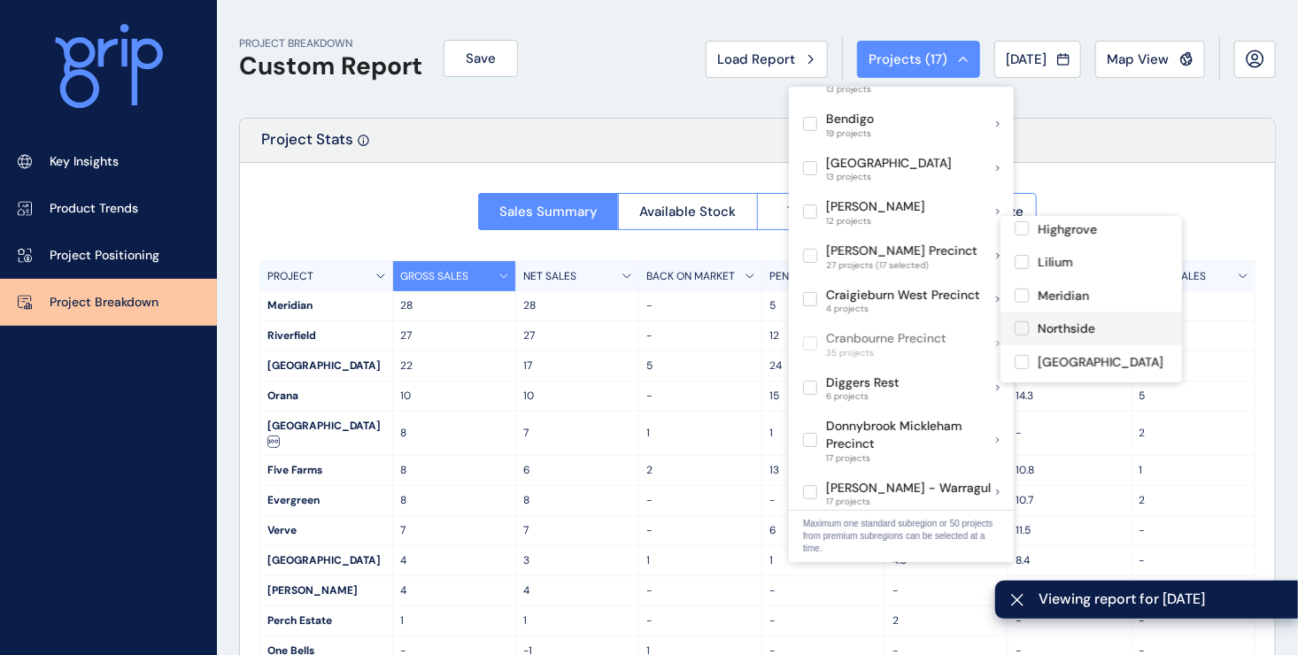
scroll to position [443, 0]
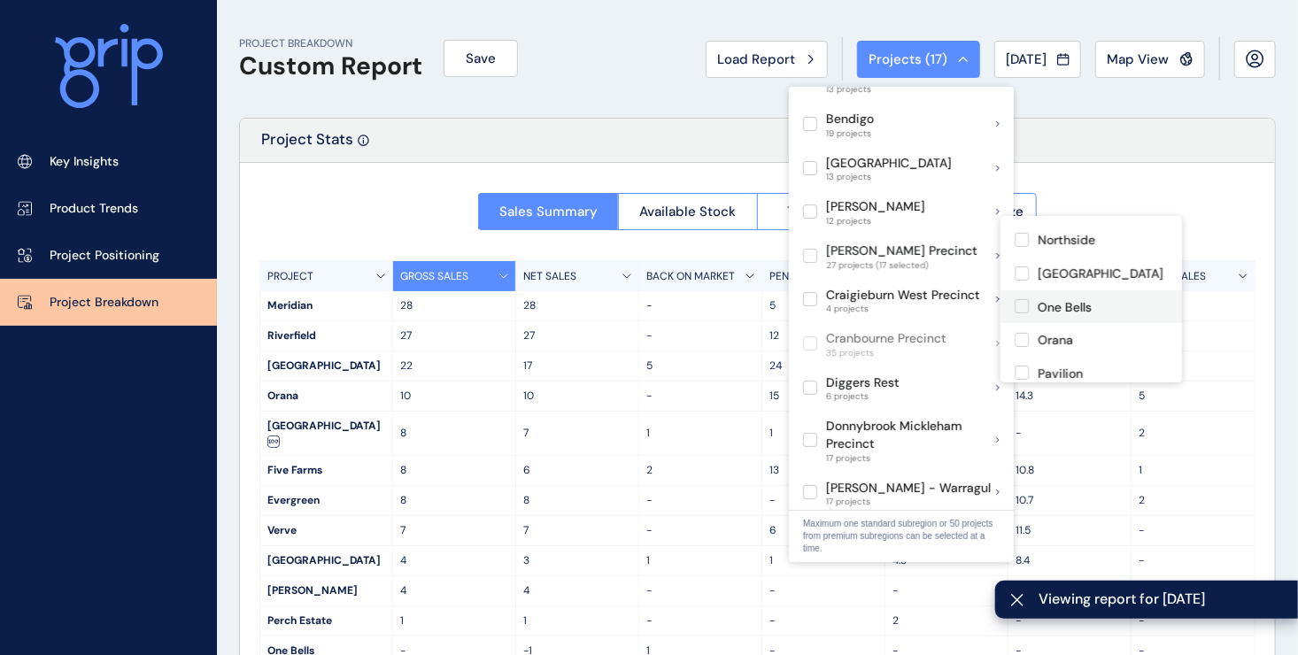
click at [1019, 299] on label at bounding box center [1022, 306] width 14 height 14
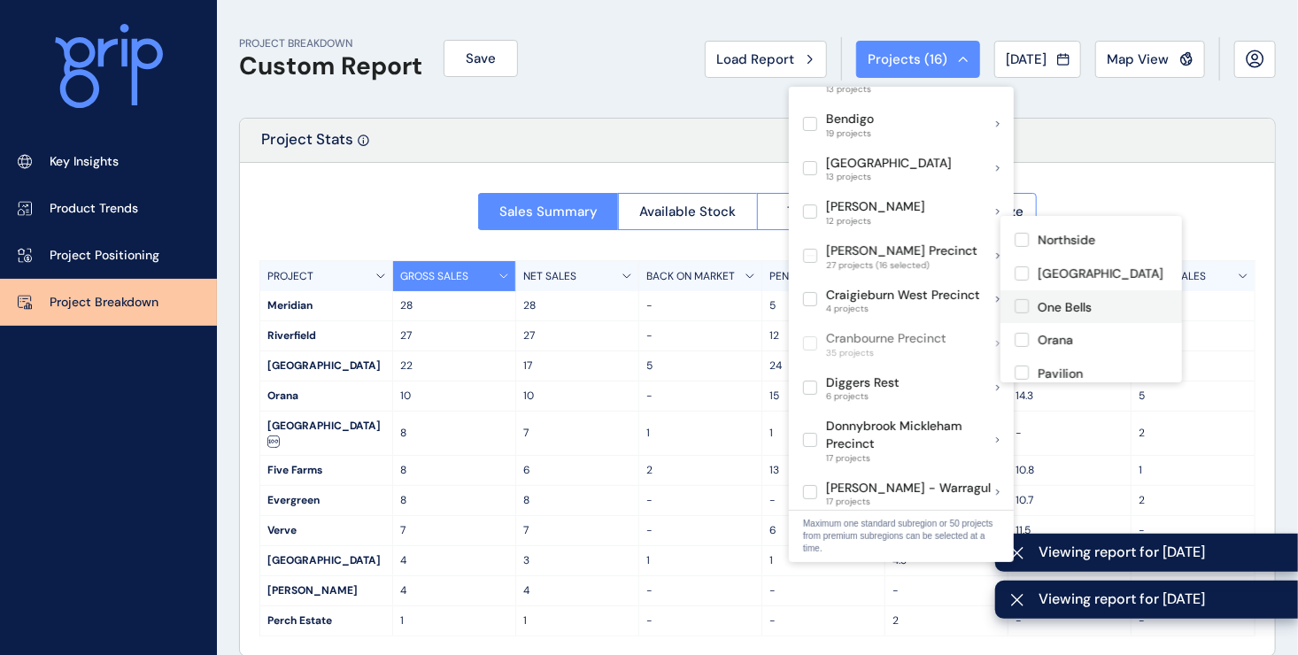
scroll to position [531, 0]
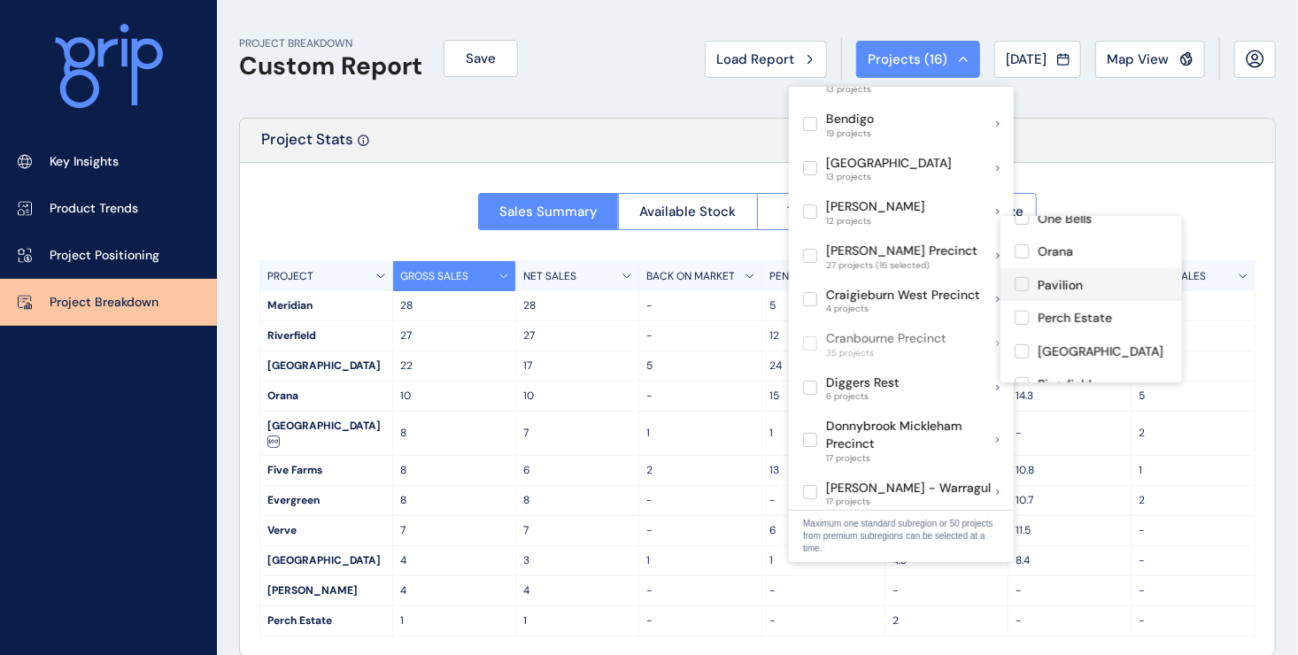
click at [1028, 277] on label at bounding box center [1022, 284] width 14 height 14
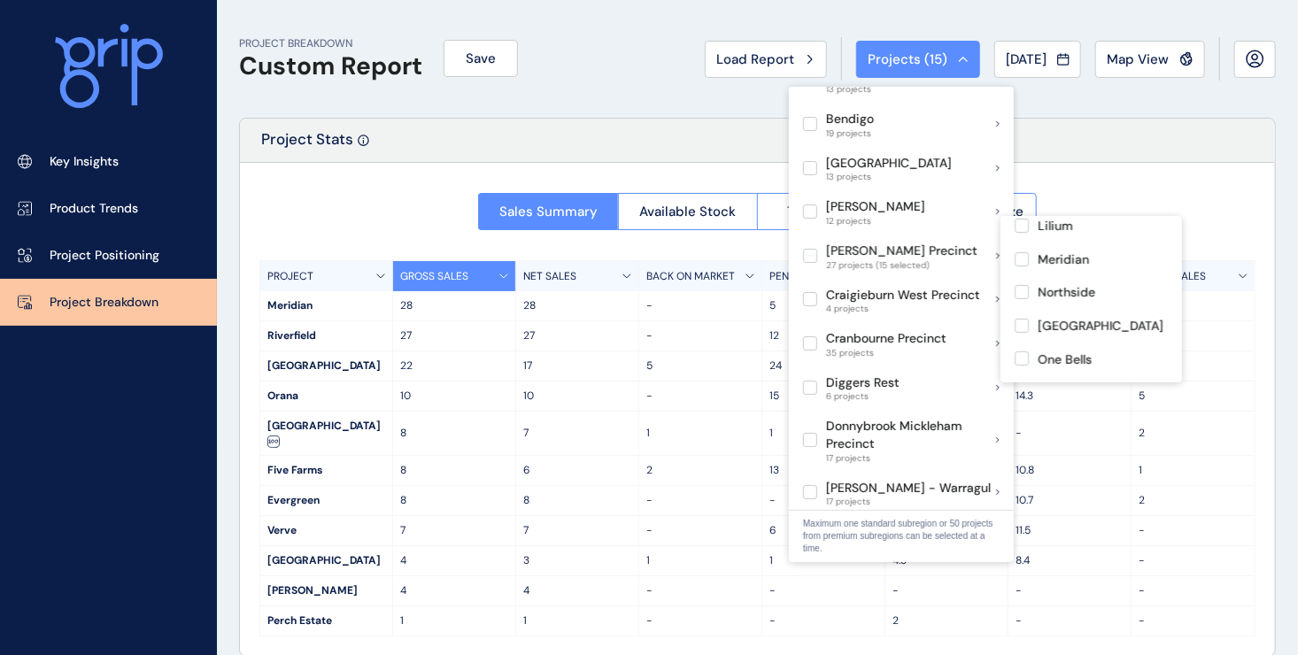
scroll to position [354, 0]
click at [1024, 321] on label at bounding box center [1022, 328] width 14 height 14
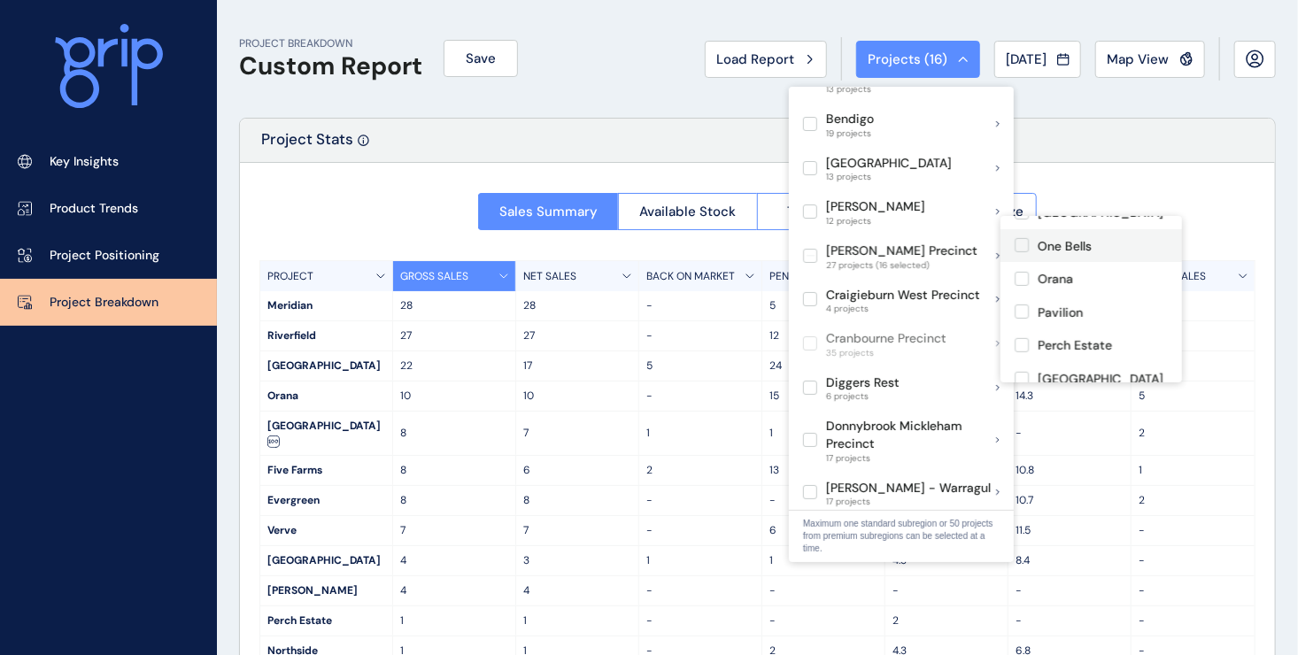
scroll to position [531, 0]
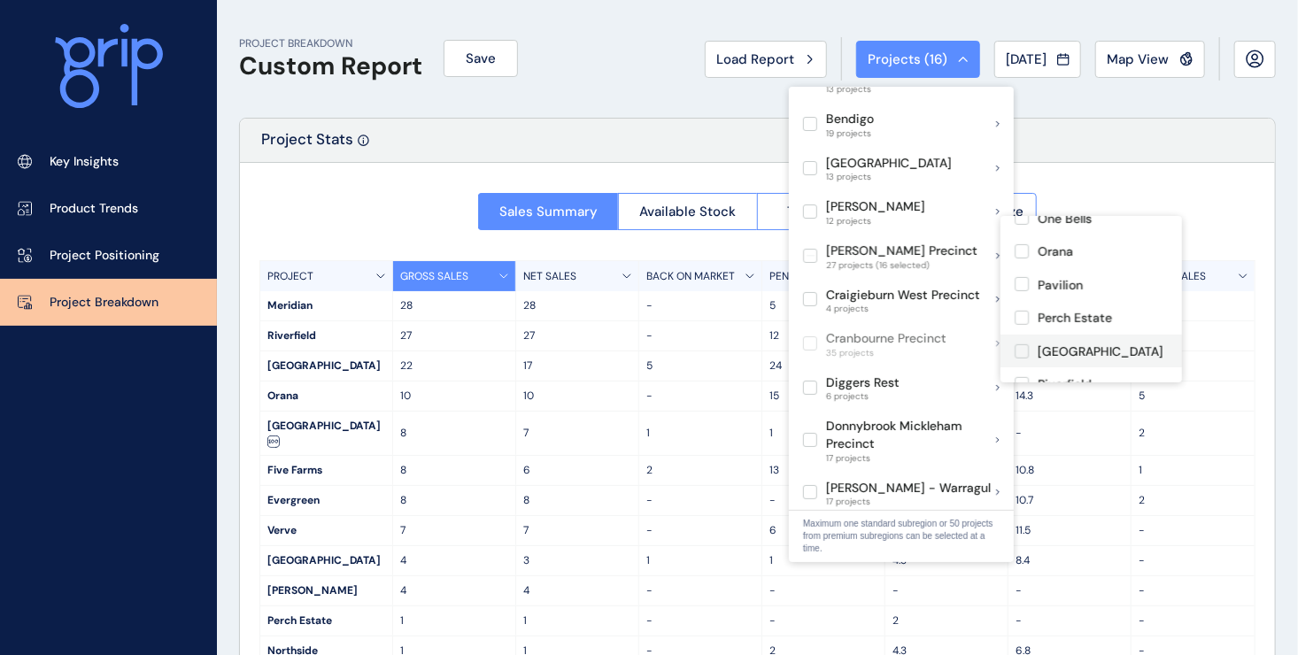
click at [1022, 344] on label at bounding box center [1022, 351] width 14 height 14
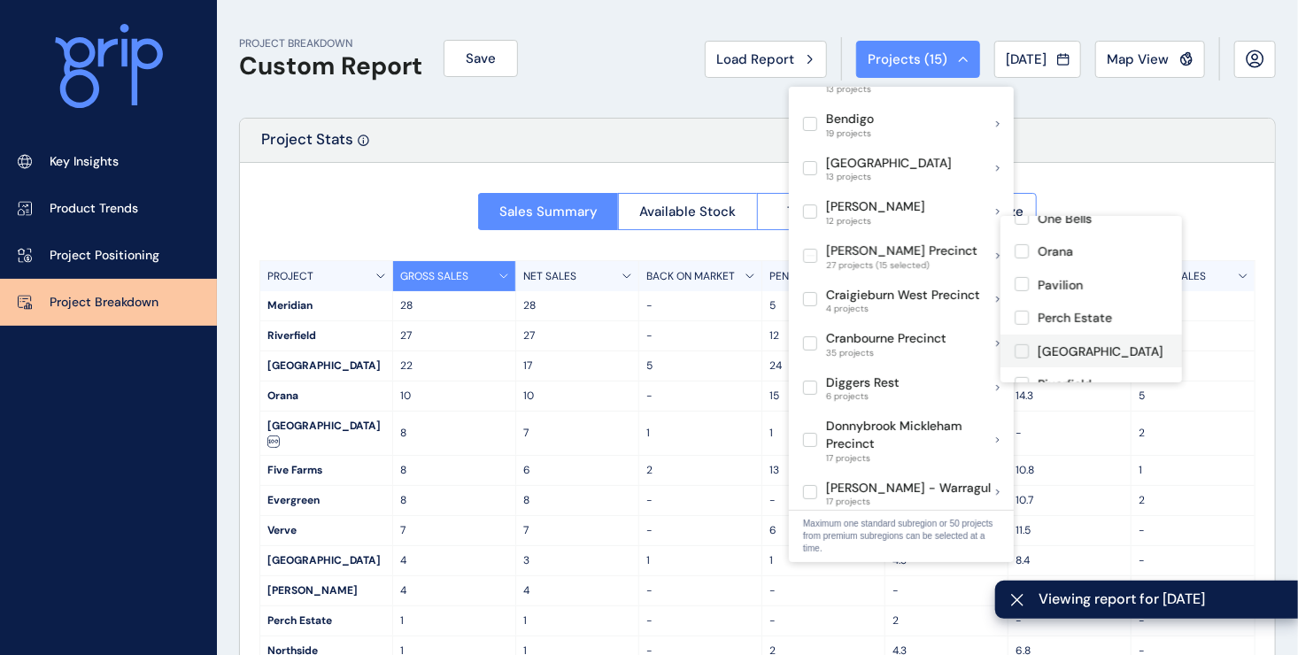
scroll to position [620, 0]
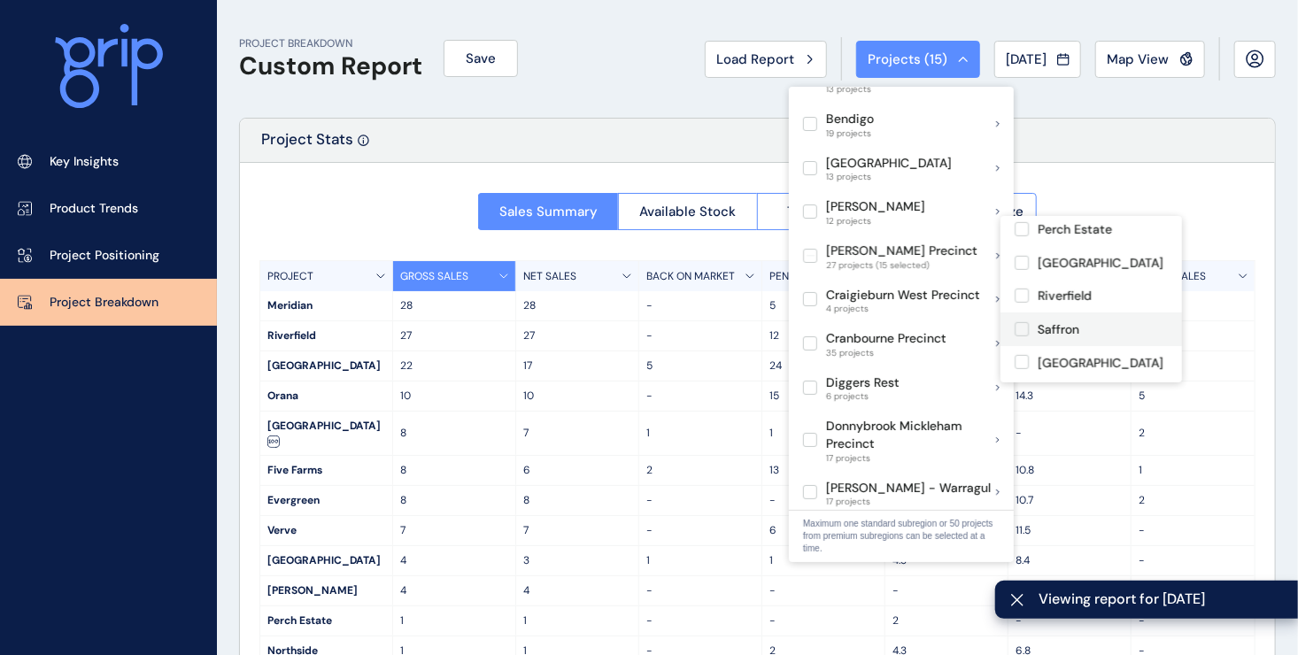
click at [1027, 322] on label at bounding box center [1022, 329] width 14 height 14
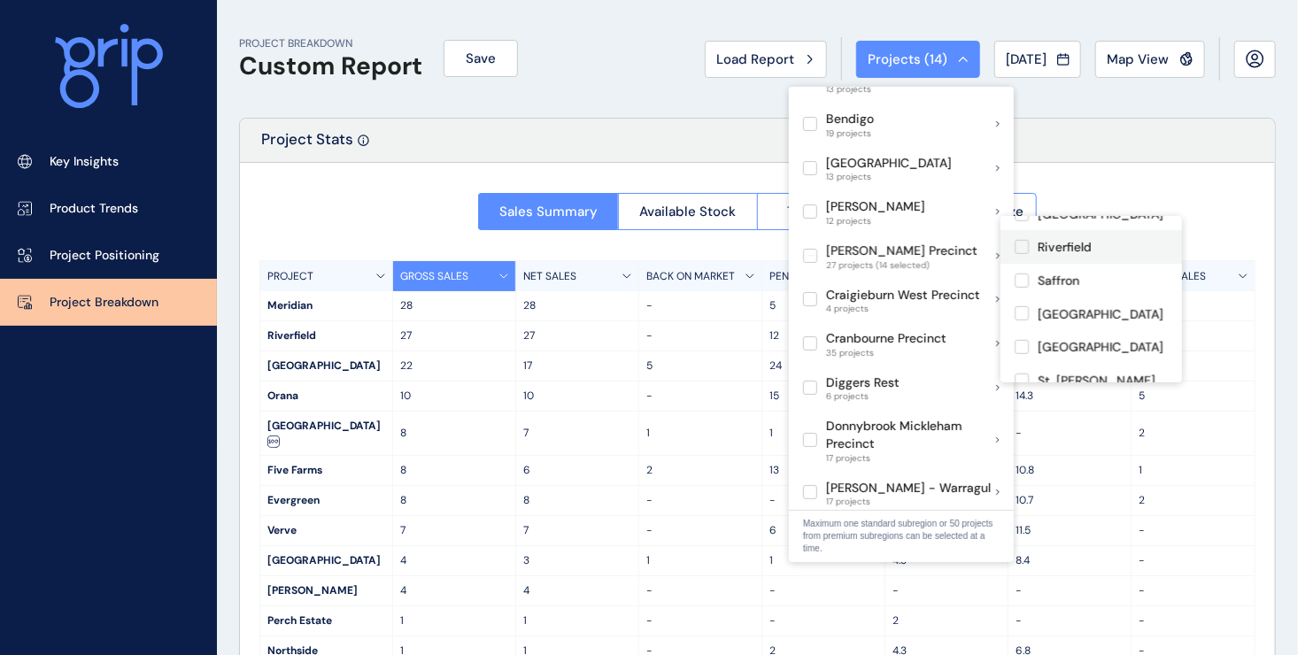
scroll to position [708, 0]
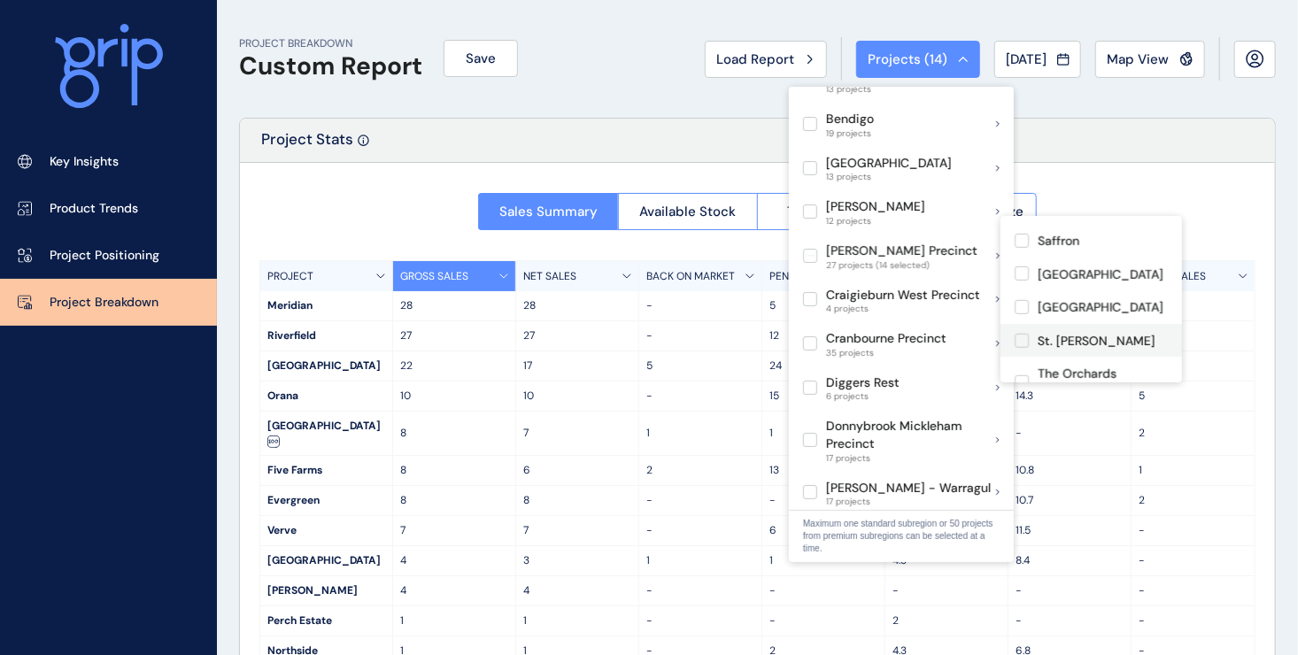
click at [1025, 334] on label at bounding box center [1022, 341] width 14 height 14
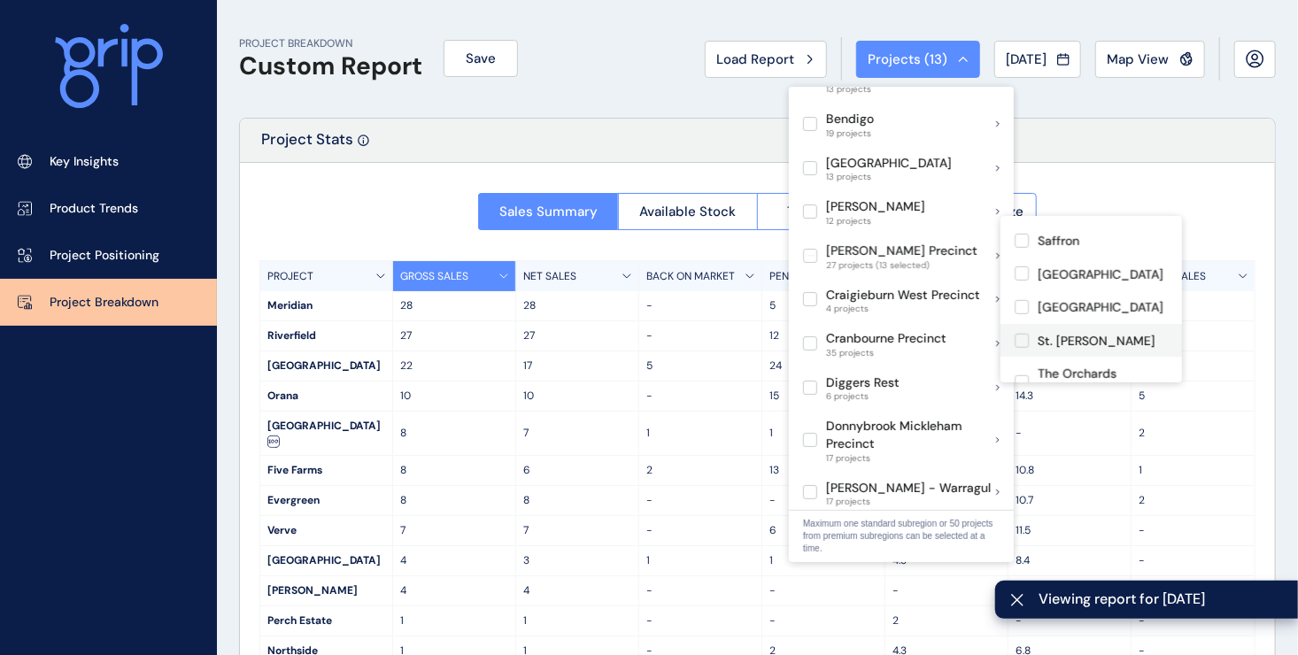
scroll to position [750, 0]
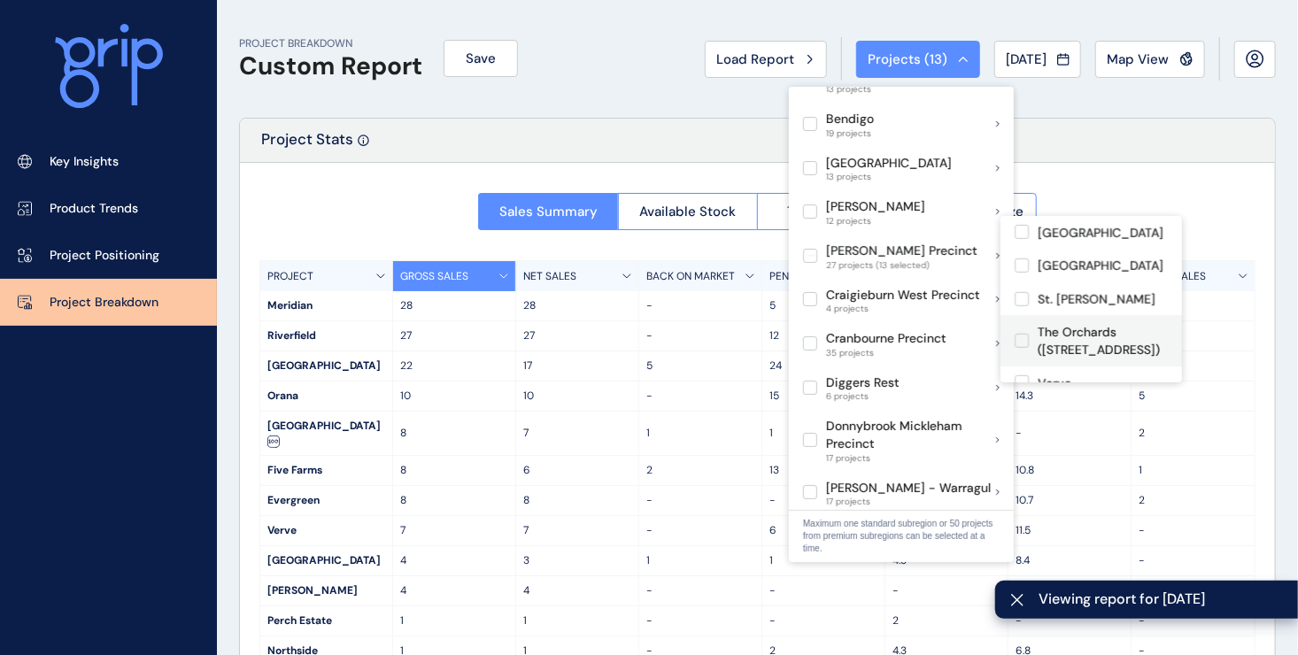
click at [1022, 334] on label at bounding box center [1022, 341] width 14 height 14
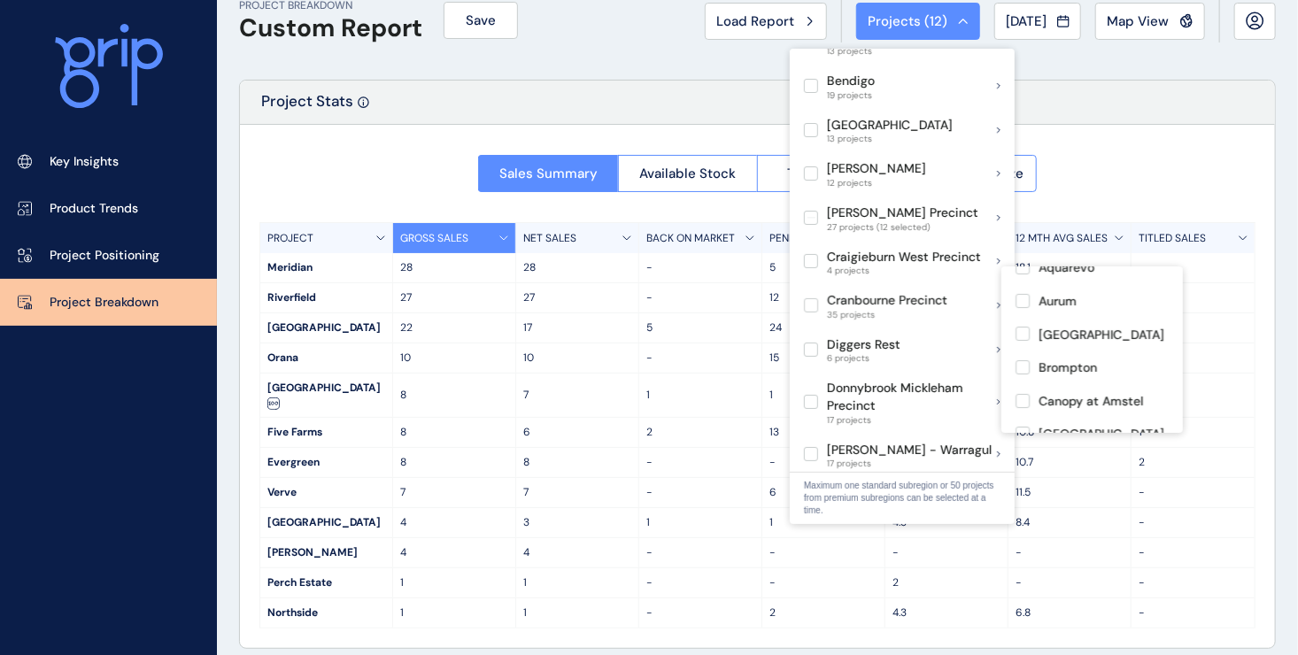
scroll to position [177, 0]
click at [1023, 306] on label at bounding box center [1022, 305] width 14 height 14
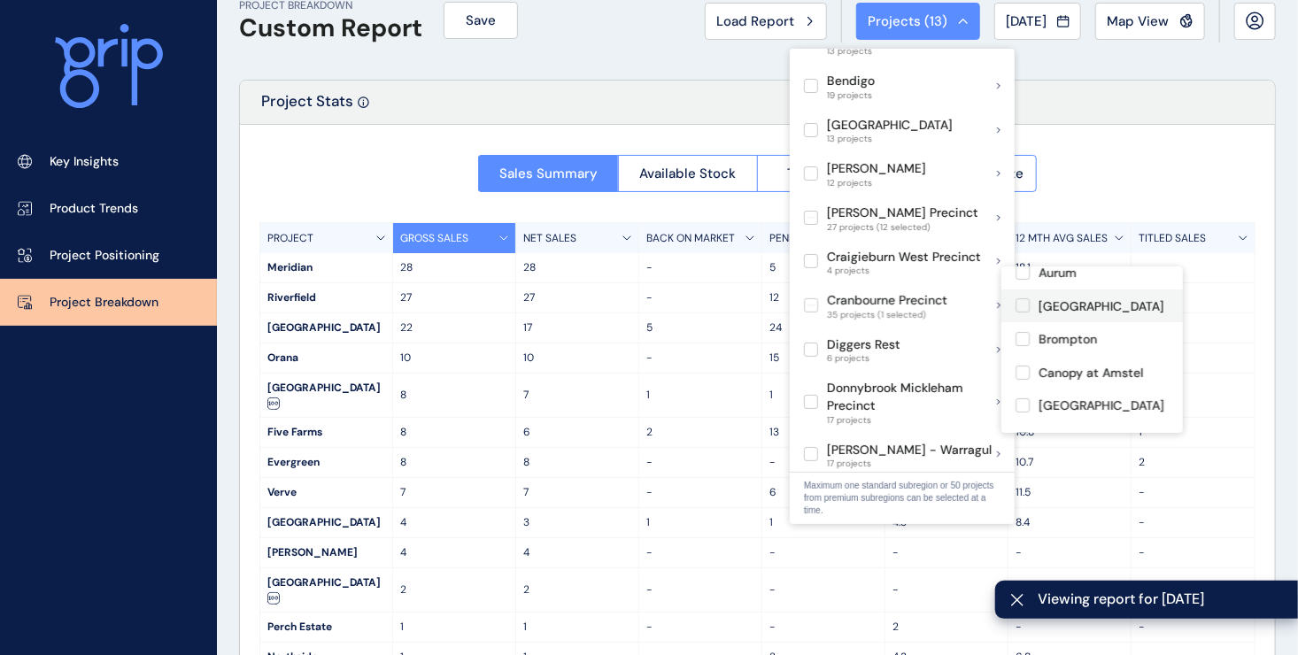
scroll to position [266, 0]
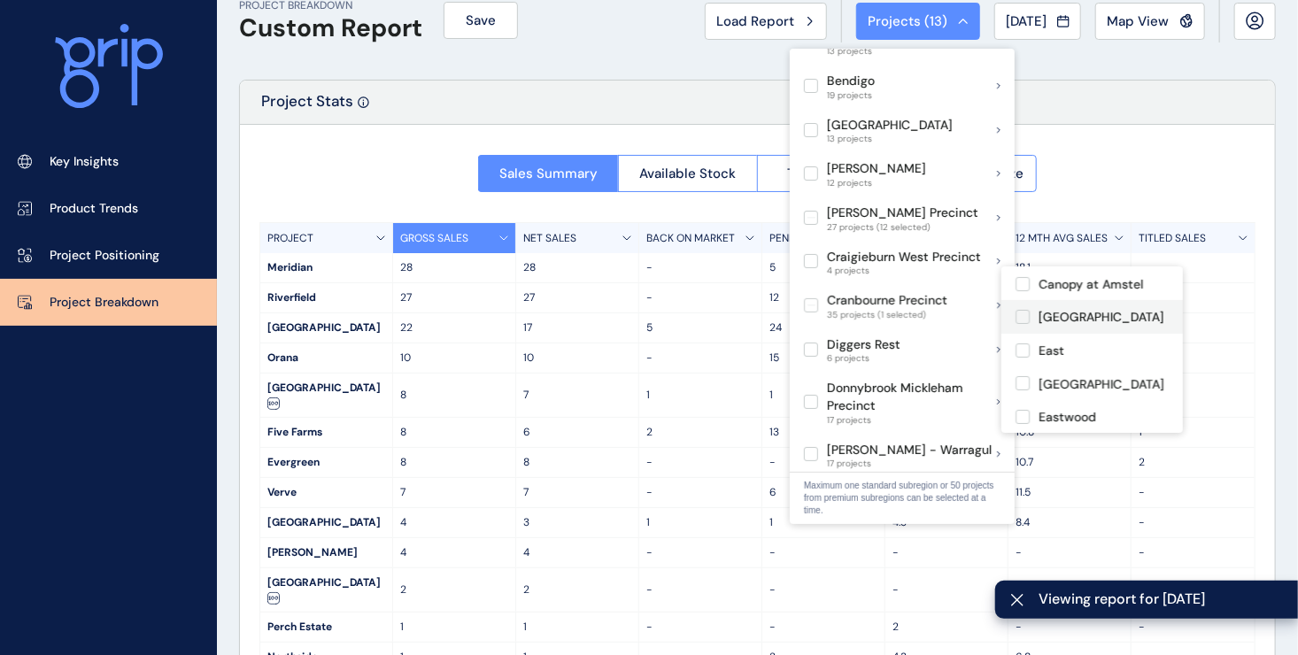
click at [1019, 319] on label at bounding box center [1022, 317] width 14 height 14
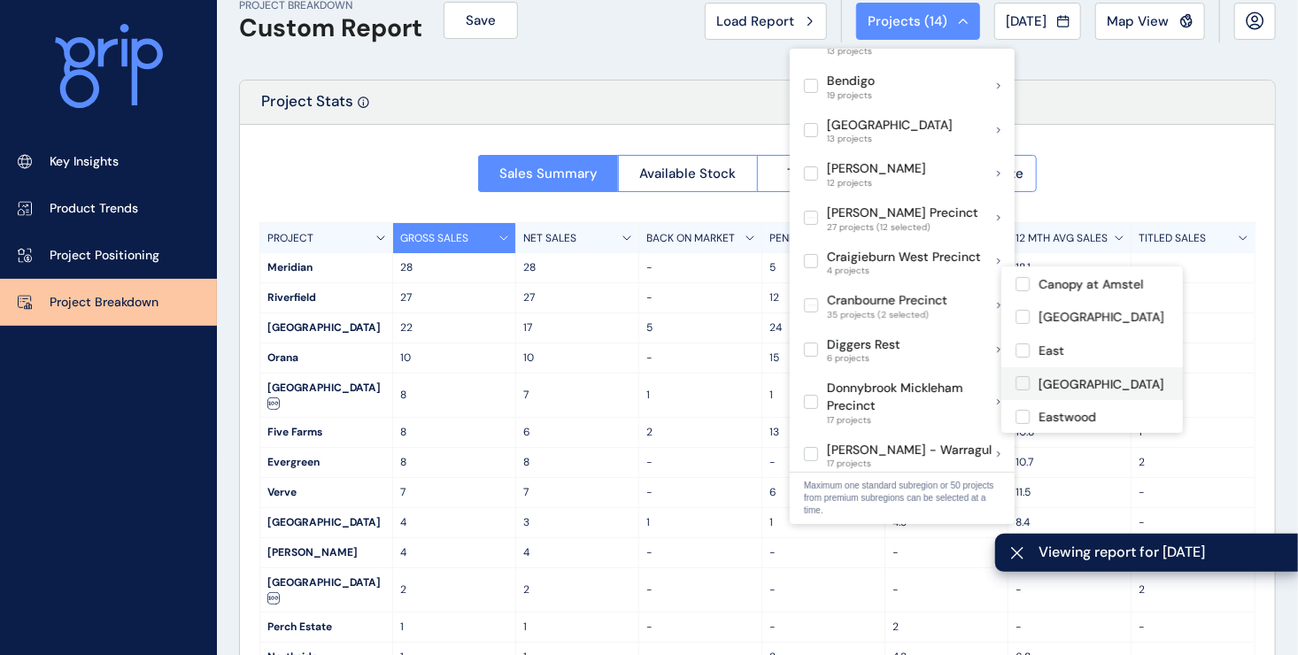
click at [1024, 386] on label at bounding box center [1022, 383] width 14 height 14
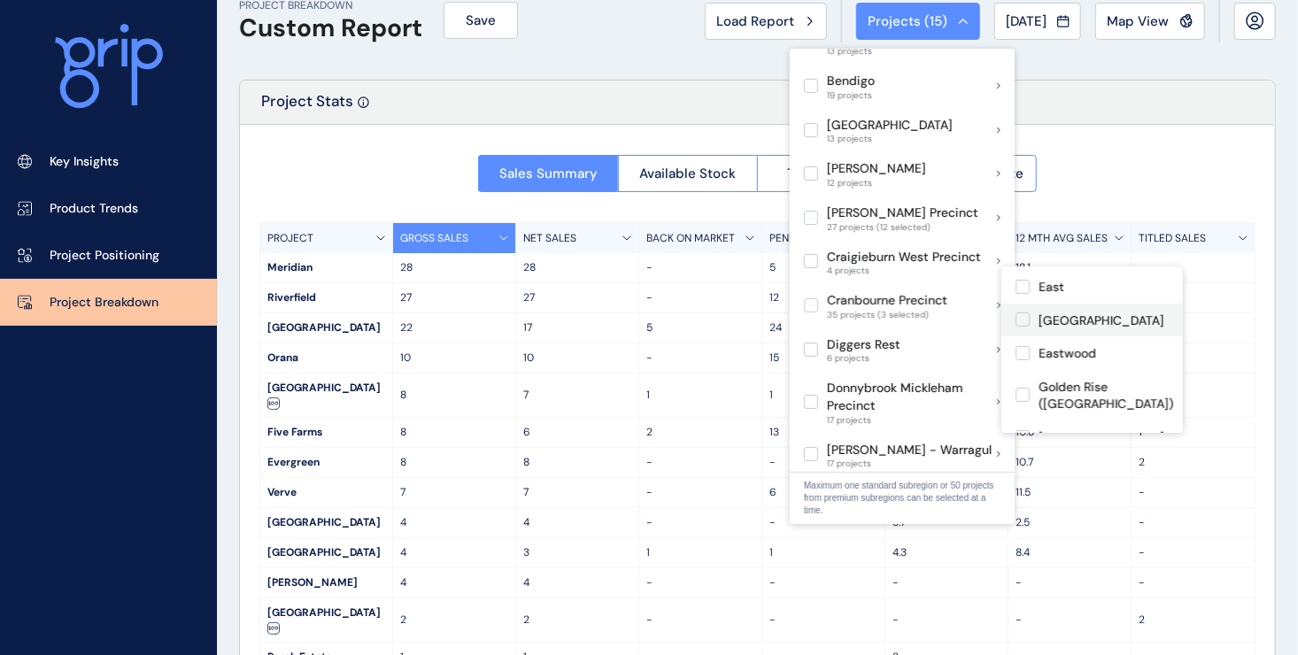
scroll to position [354, 0]
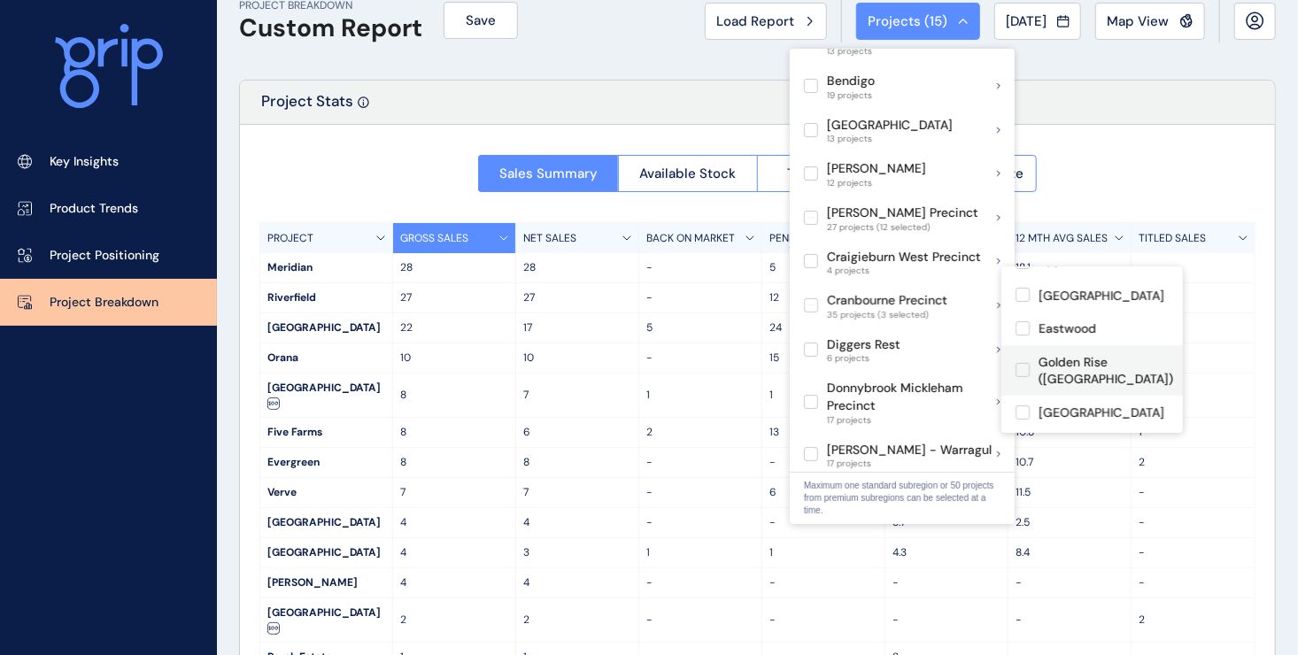
click at [1026, 367] on label at bounding box center [1022, 370] width 14 height 14
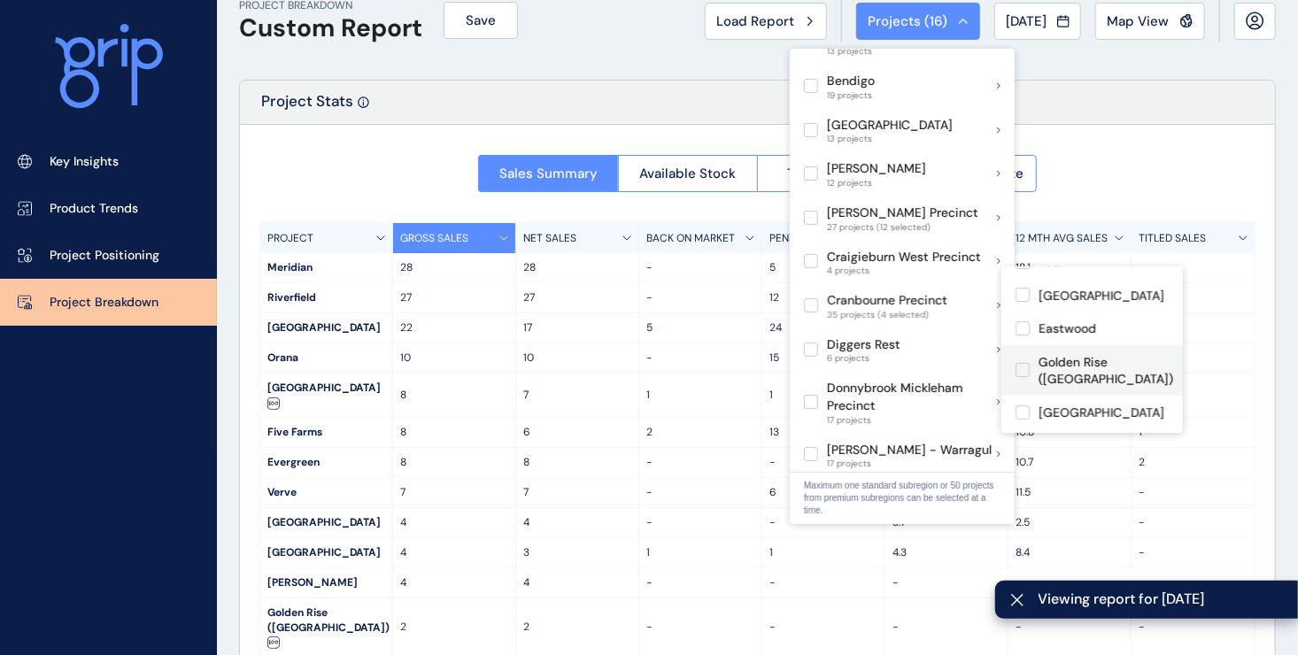
scroll to position [443, 0]
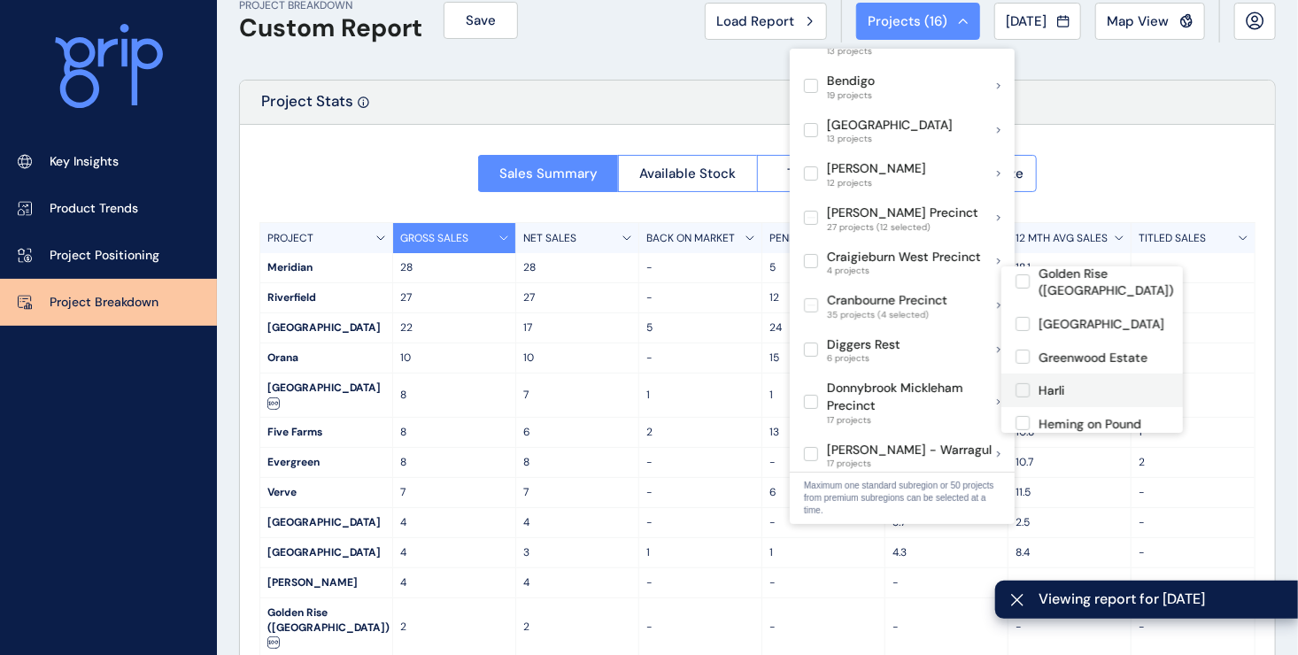
click at [1024, 387] on label at bounding box center [1022, 390] width 14 height 14
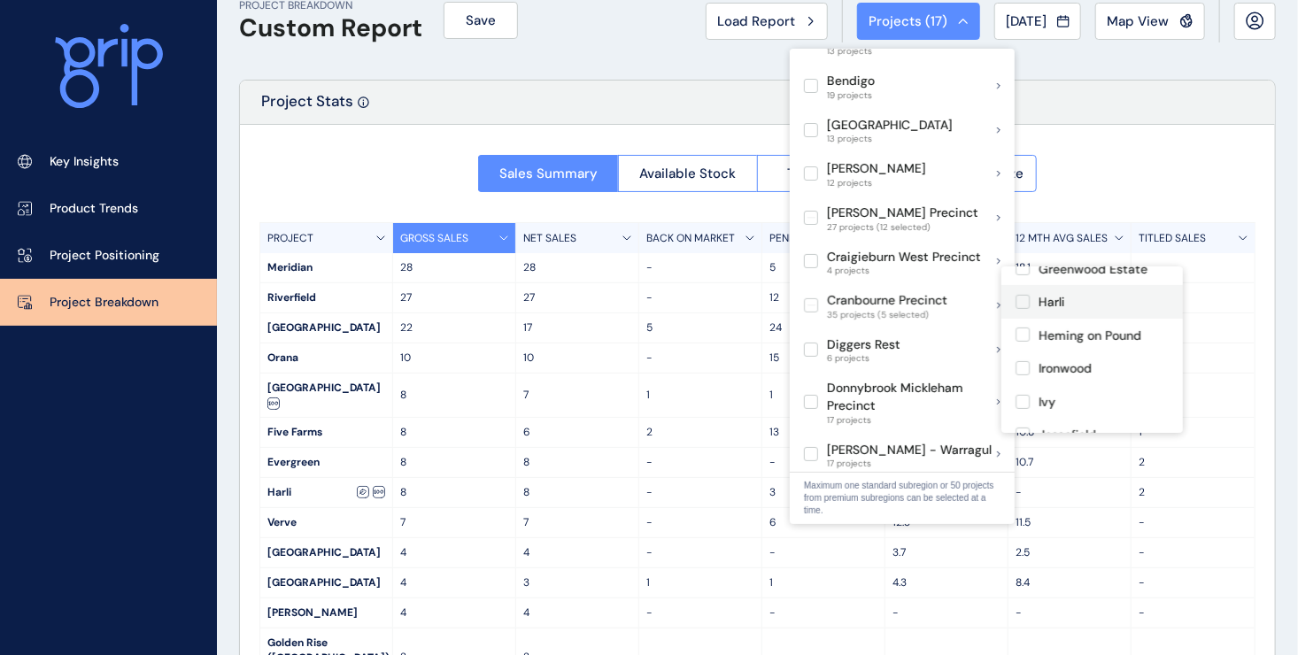
scroll to position [620, 0]
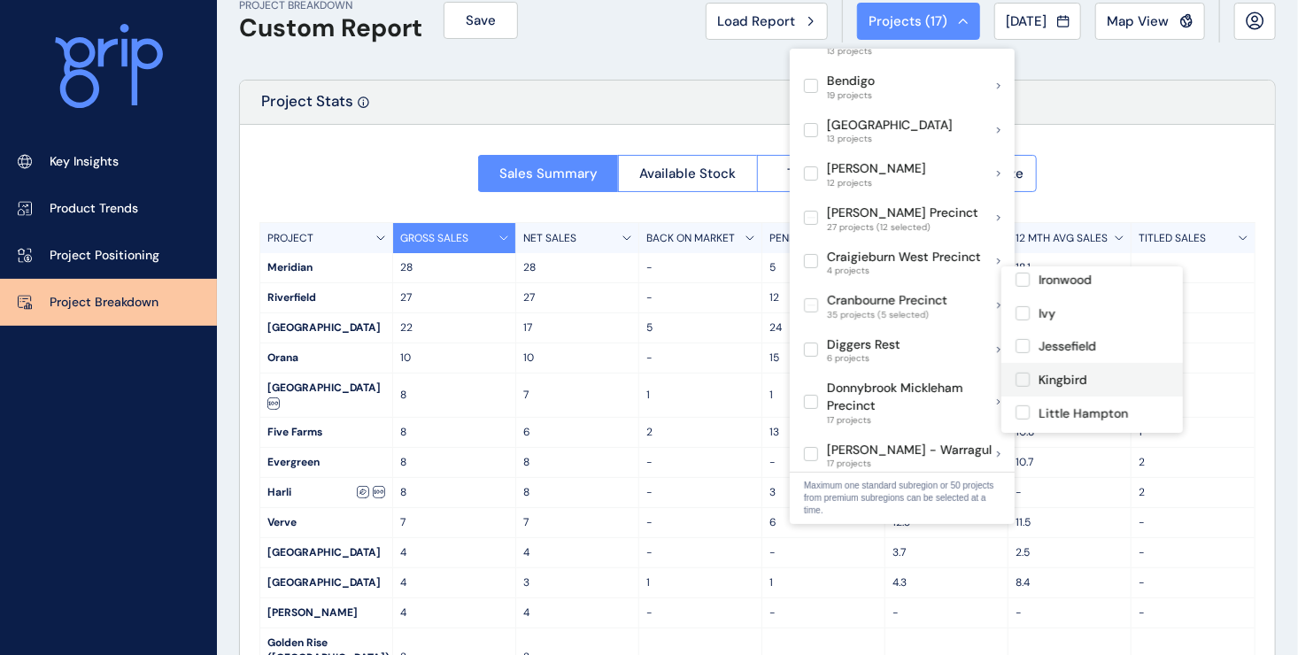
click at [1022, 378] on label at bounding box center [1022, 380] width 14 height 14
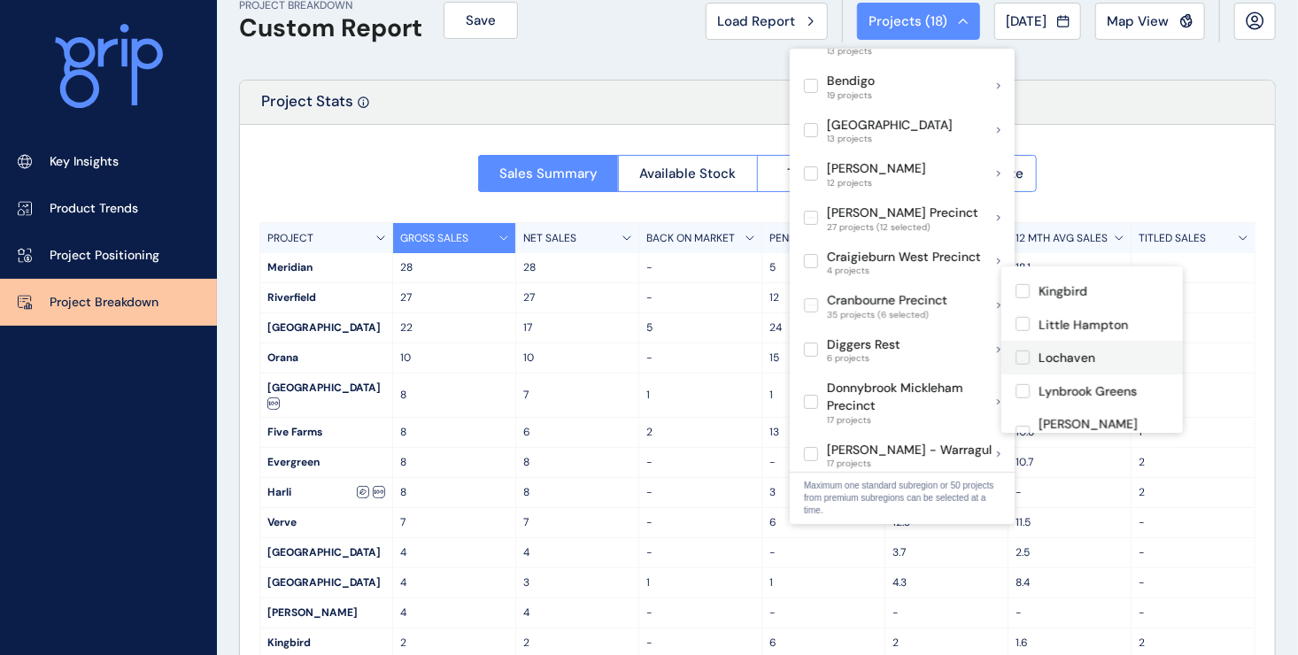
scroll to position [797, 0]
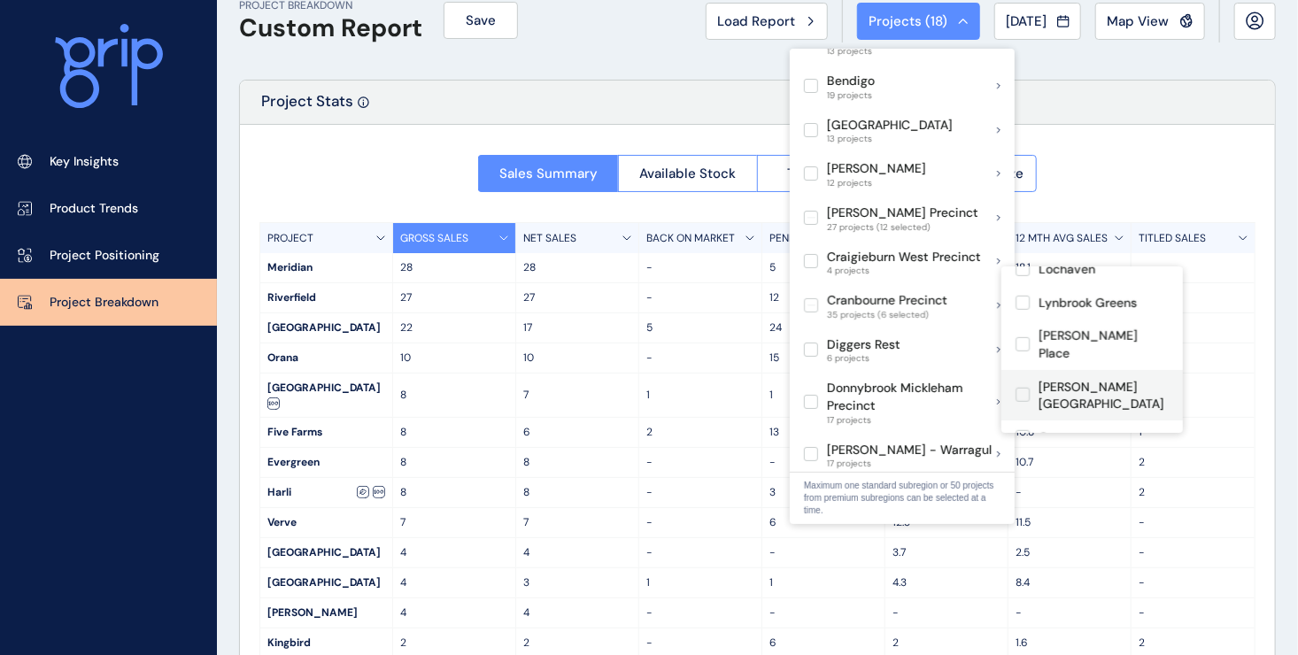
drag, startPoint x: 1023, startPoint y: 369, endPoint x: 1056, endPoint y: 361, distance: 34.6
click at [1023, 388] on label at bounding box center [1022, 395] width 14 height 14
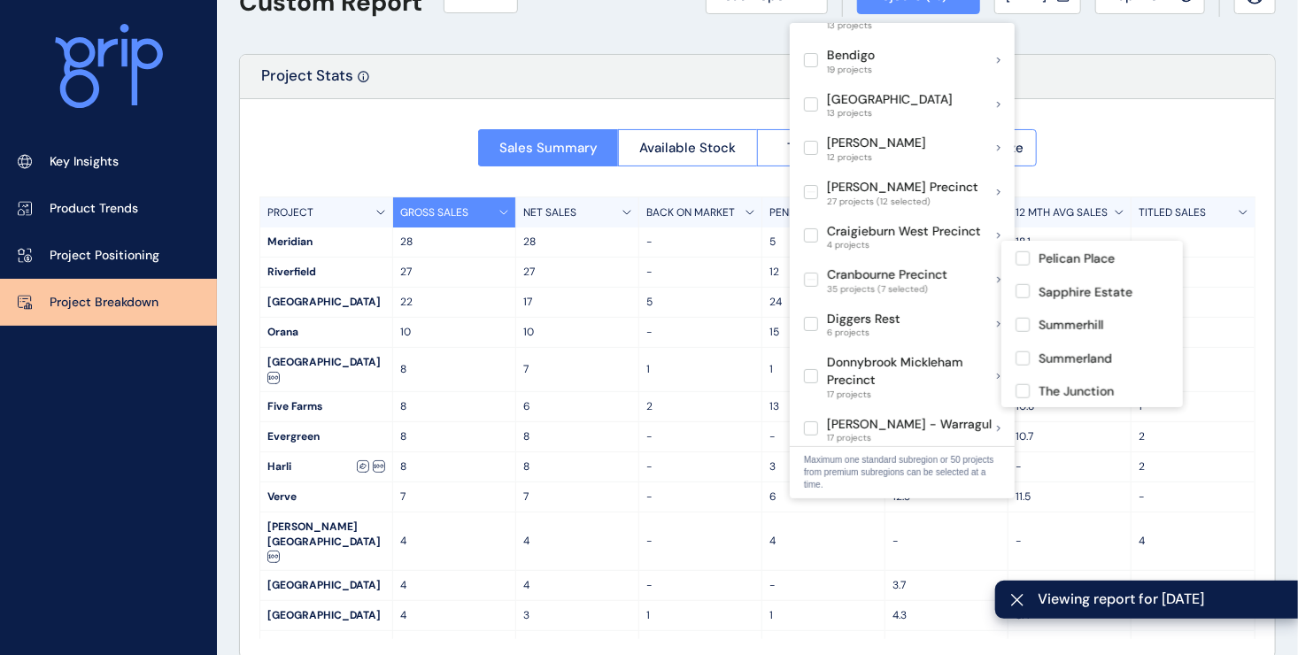
scroll to position [89, 0]
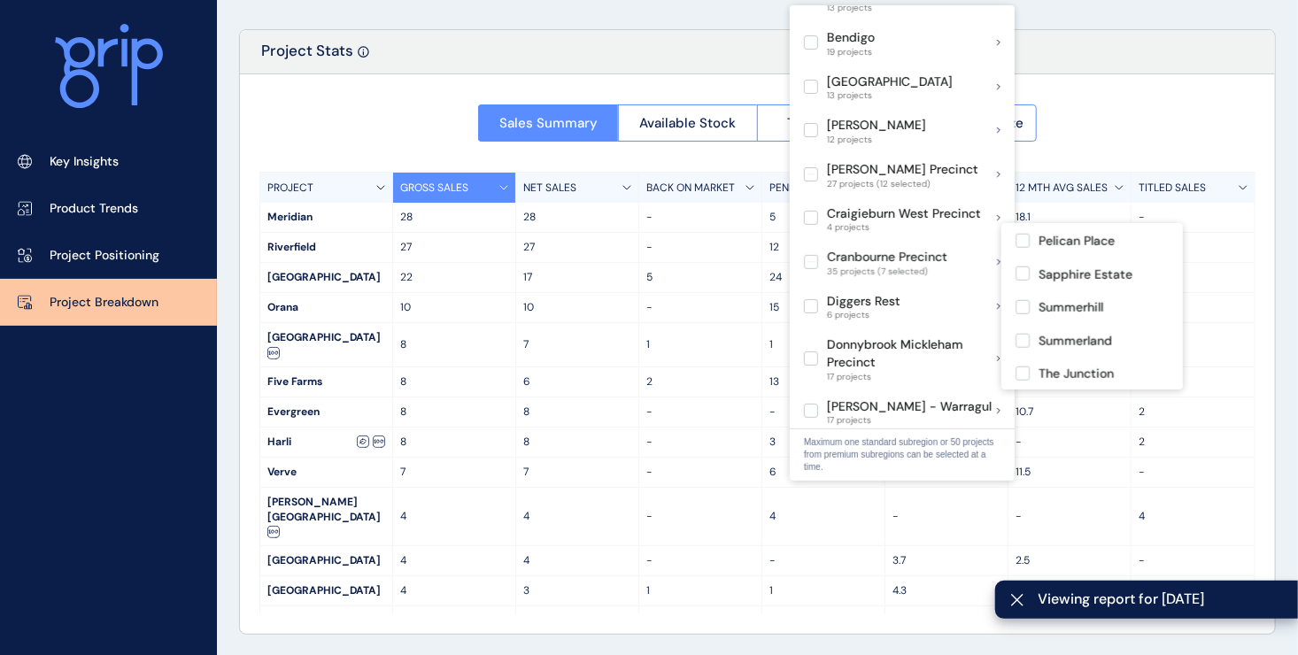
click at [1023, 400] on label at bounding box center [1022, 407] width 14 height 14
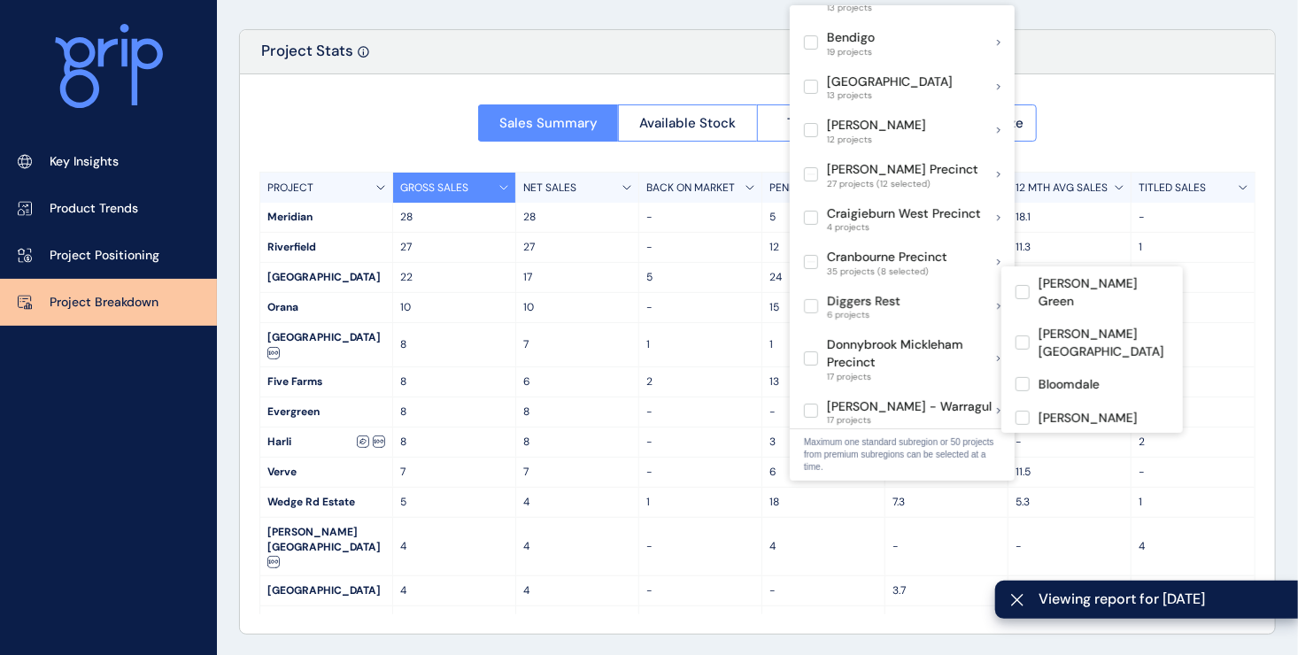
click at [1093, 132] on div "Sales Summary Available Stock Total Supply Median Price/Size PROJECT GROSS SALE…" at bounding box center [757, 354] width 1035 height 560
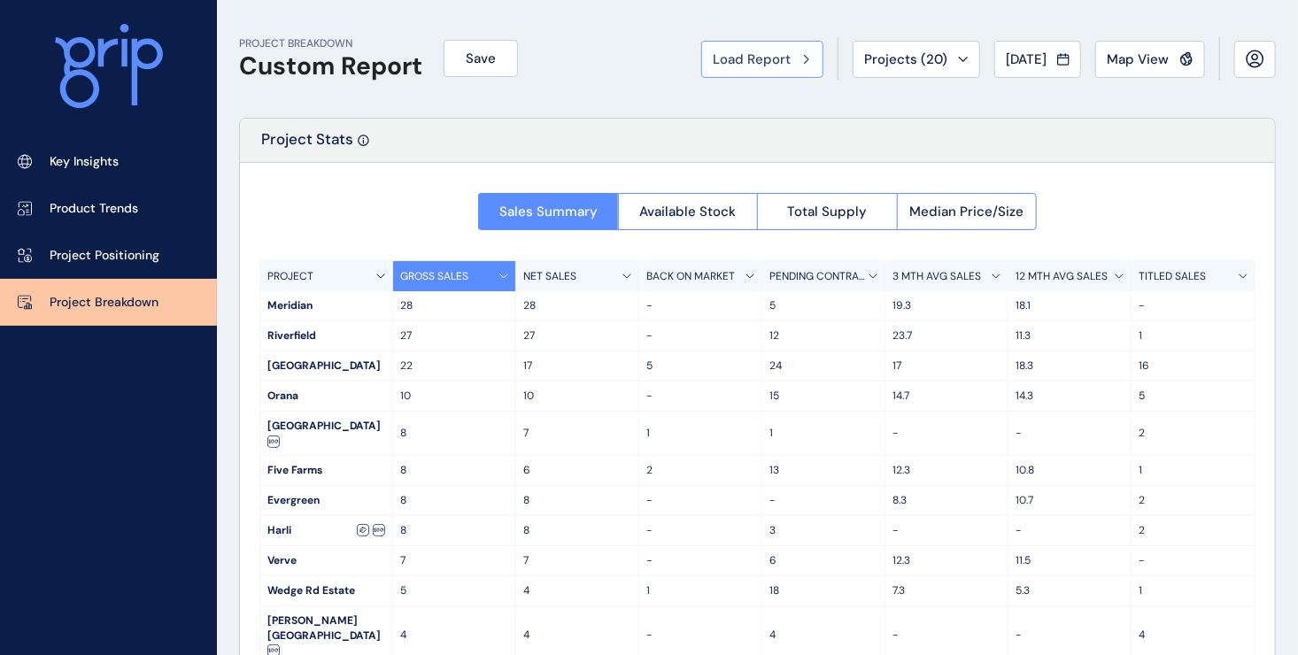
click at [766, 57] on span "Load Report" at bounding box center [752, 59] width 78 height 18
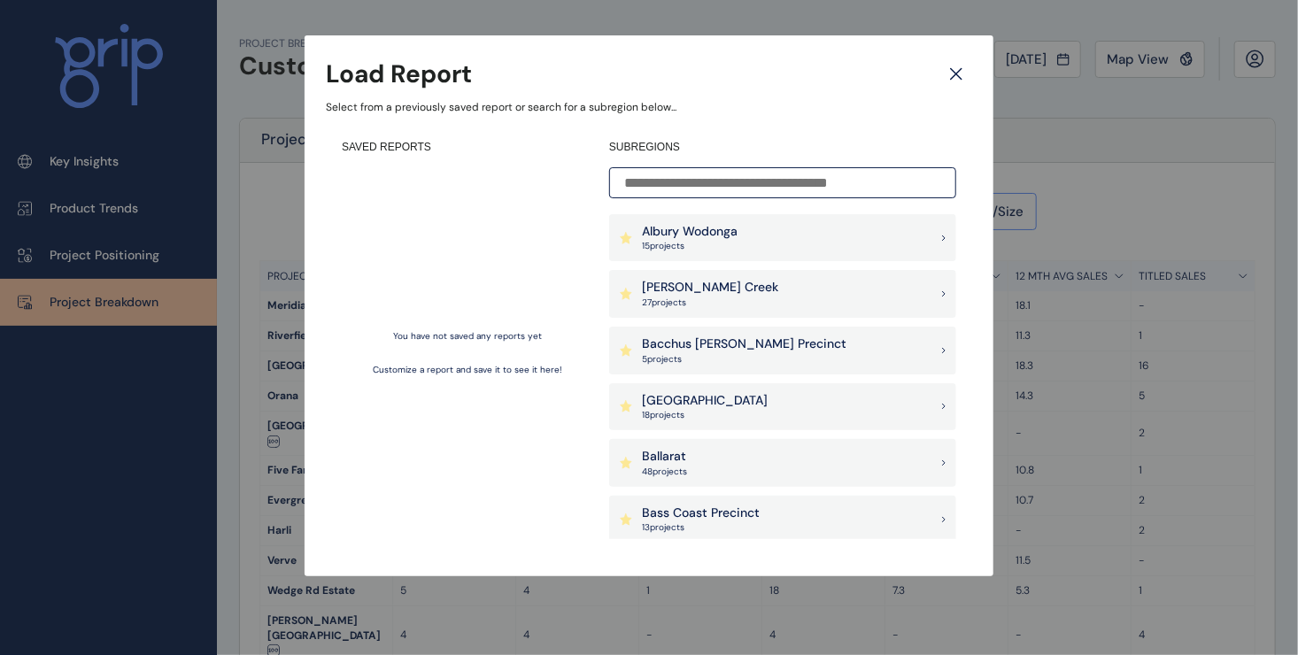
click at [1048, 96] on div "Load Report Select from a previously saved report or search for a subregion bel…" at bounding box center [649, 270] width 1298 height 541
click at [959, 74] on icon at bounding box center [956, 73] width 32 height 31
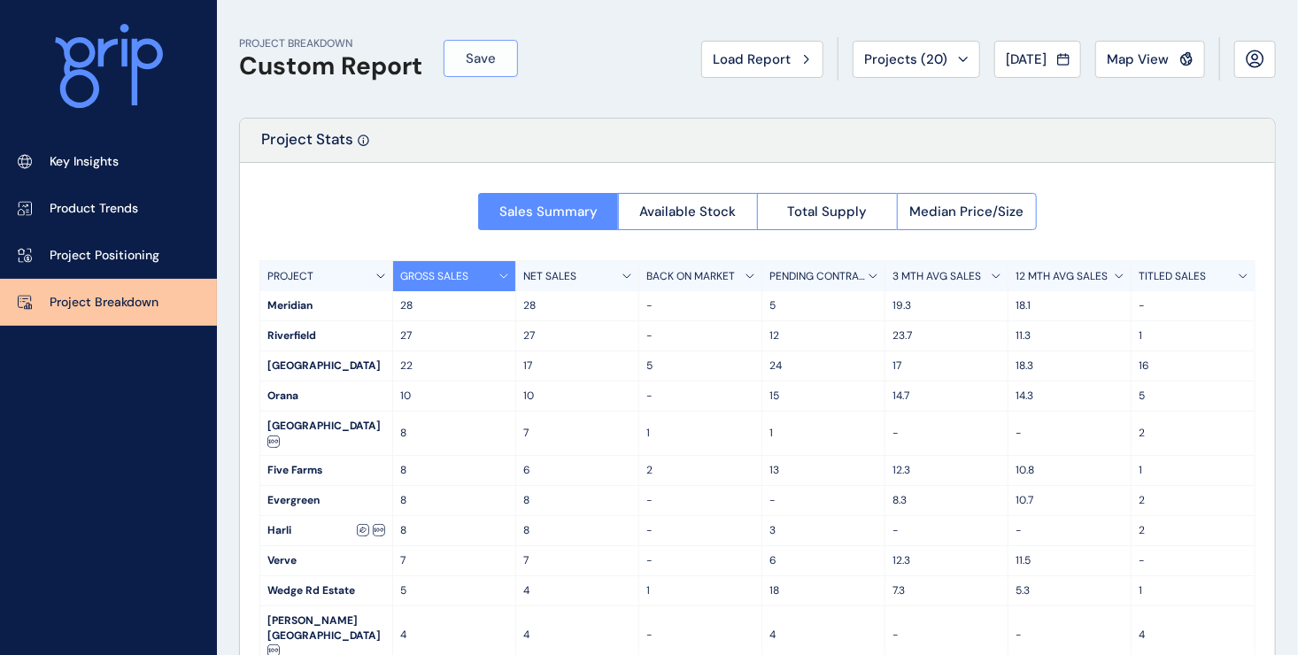
click at [495, 69] on button "Save" at bounding box center [481, 58] width 74 height 37
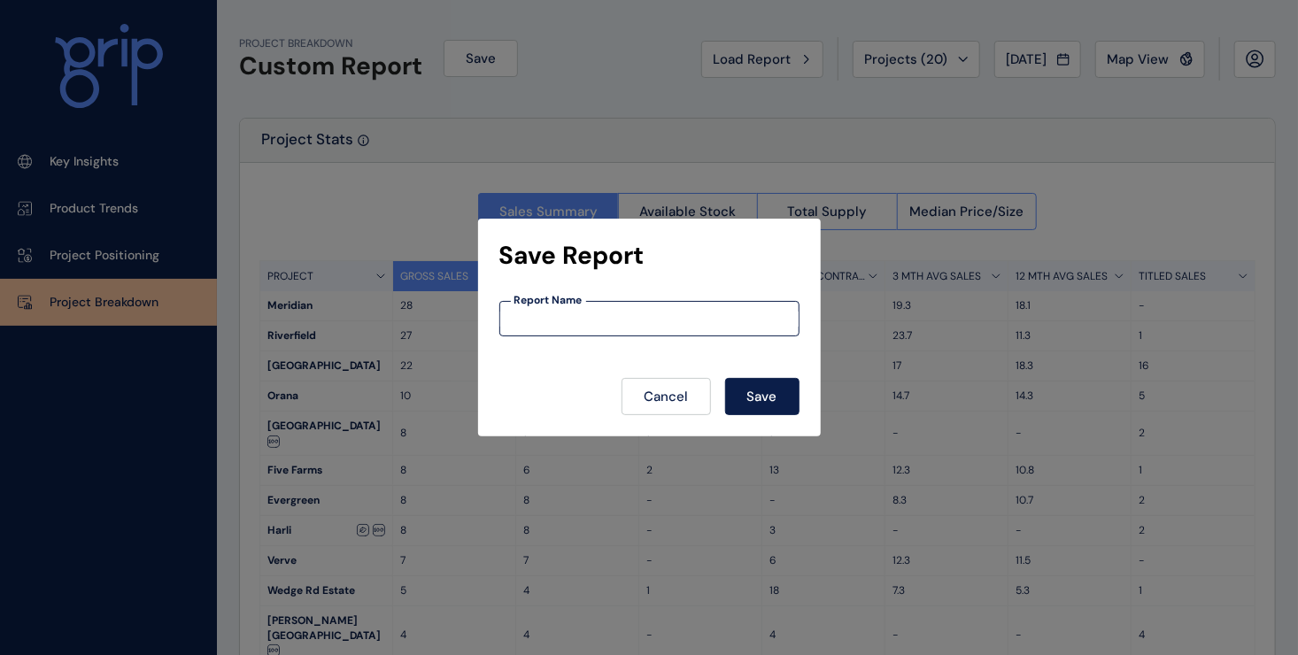
click at [541, 316] on input at bounding box center [649, 319] width 298 height 15
type input "**********"
click at [766, 407] on button "Save" at bounding box center [762, 396] width 74 height 37
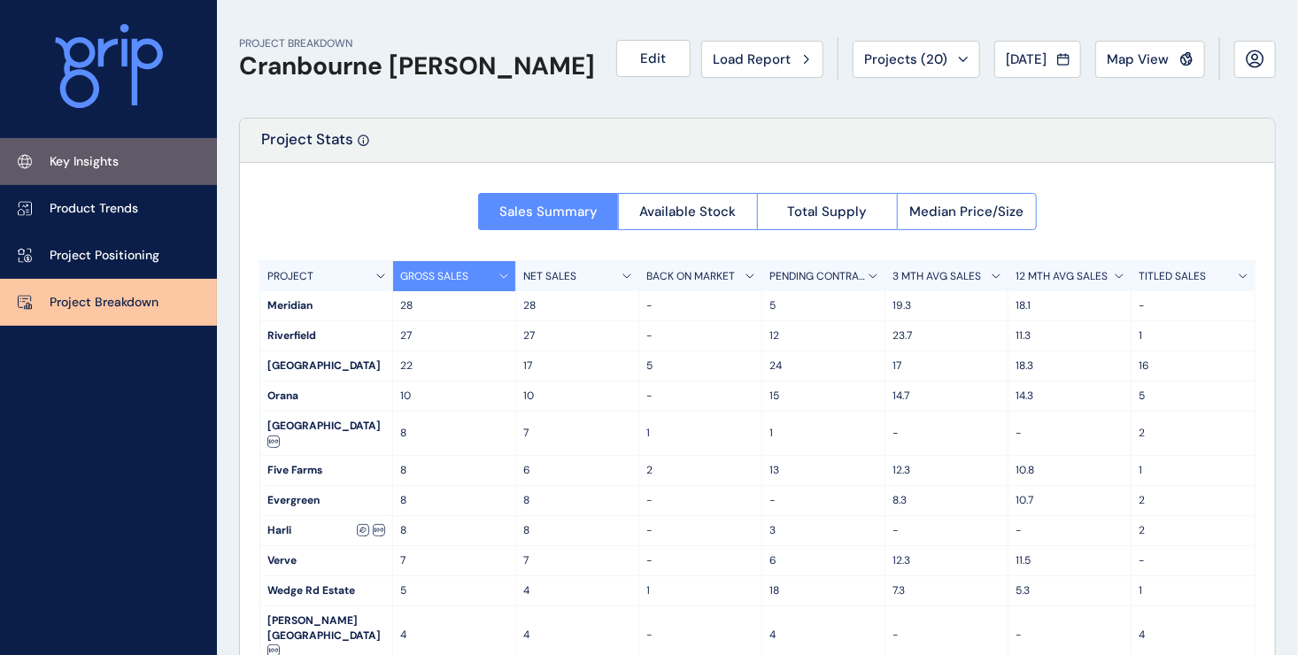
click at [82, 176] on link "Key Insights" at bounding box center [108, 161] width 217 height 47
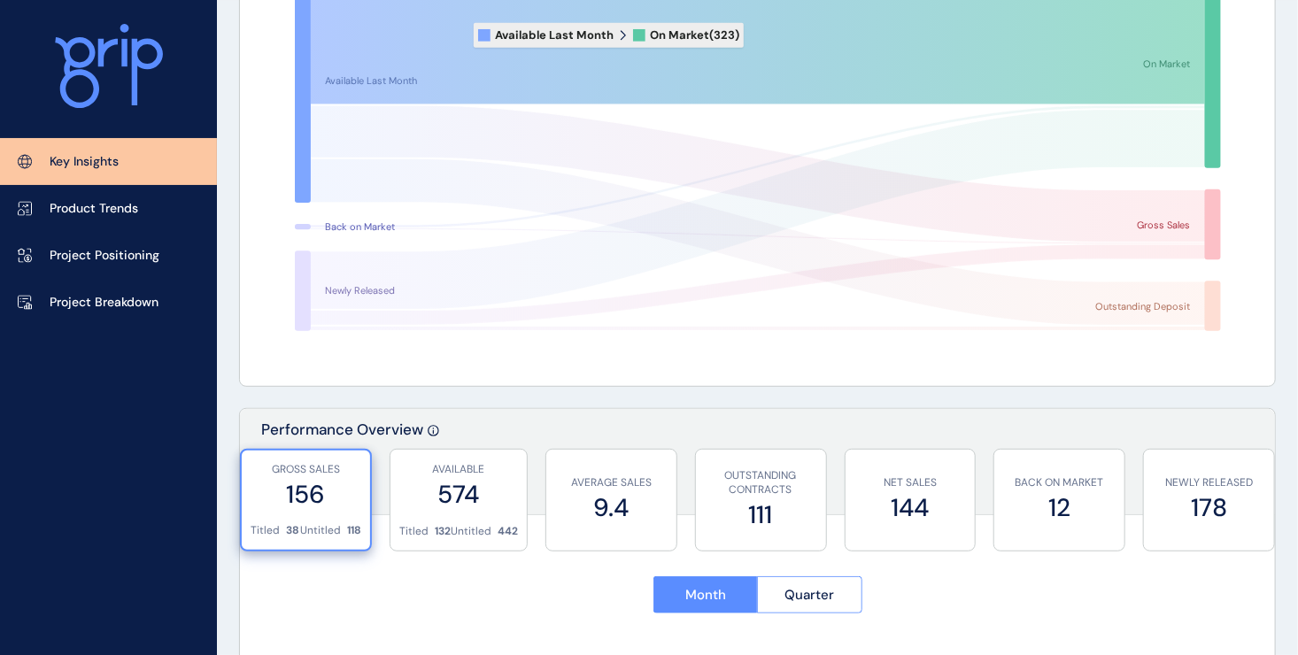
scroll to position [354, 0]
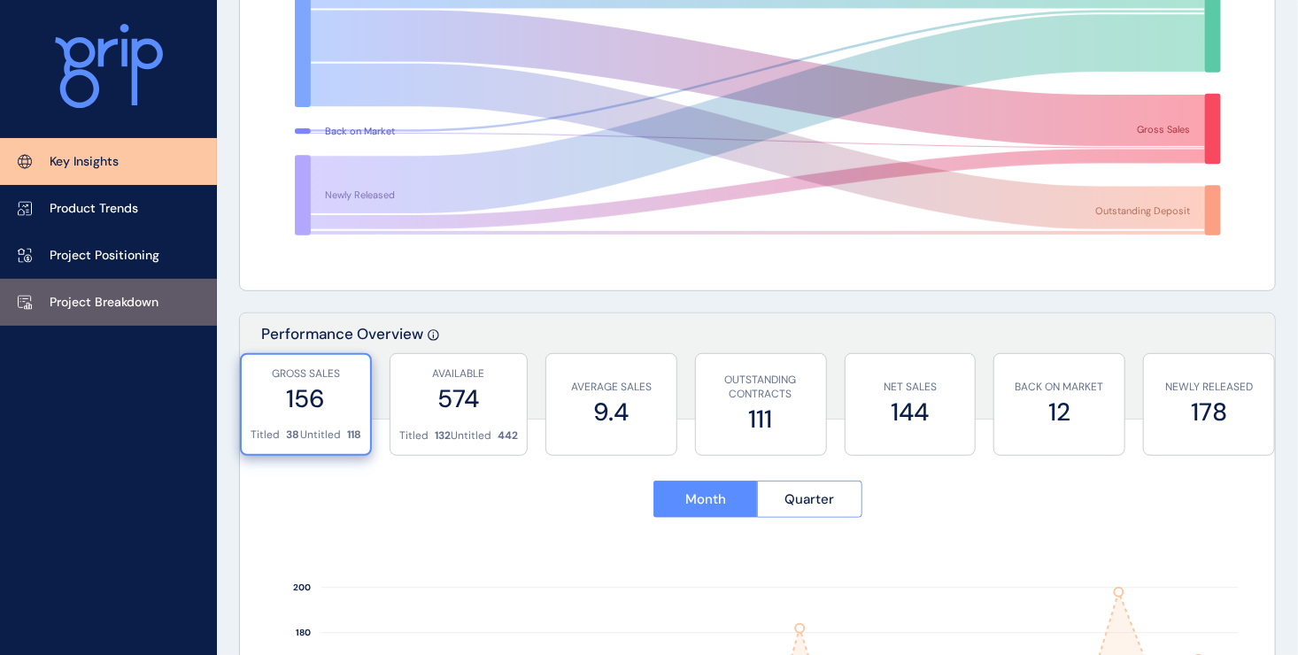
click at [112, 305] on p "Project Breakdown" at bounding box center [104, 303] width 109 height 18
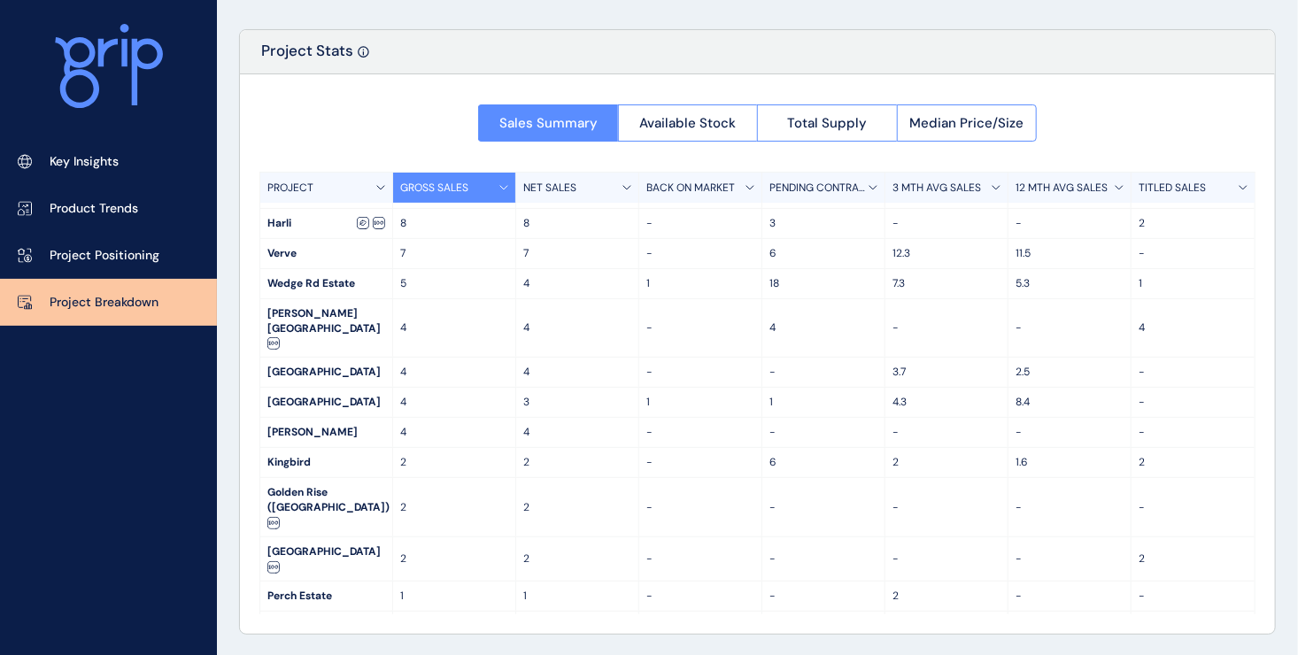
scroll to position [42, 0]
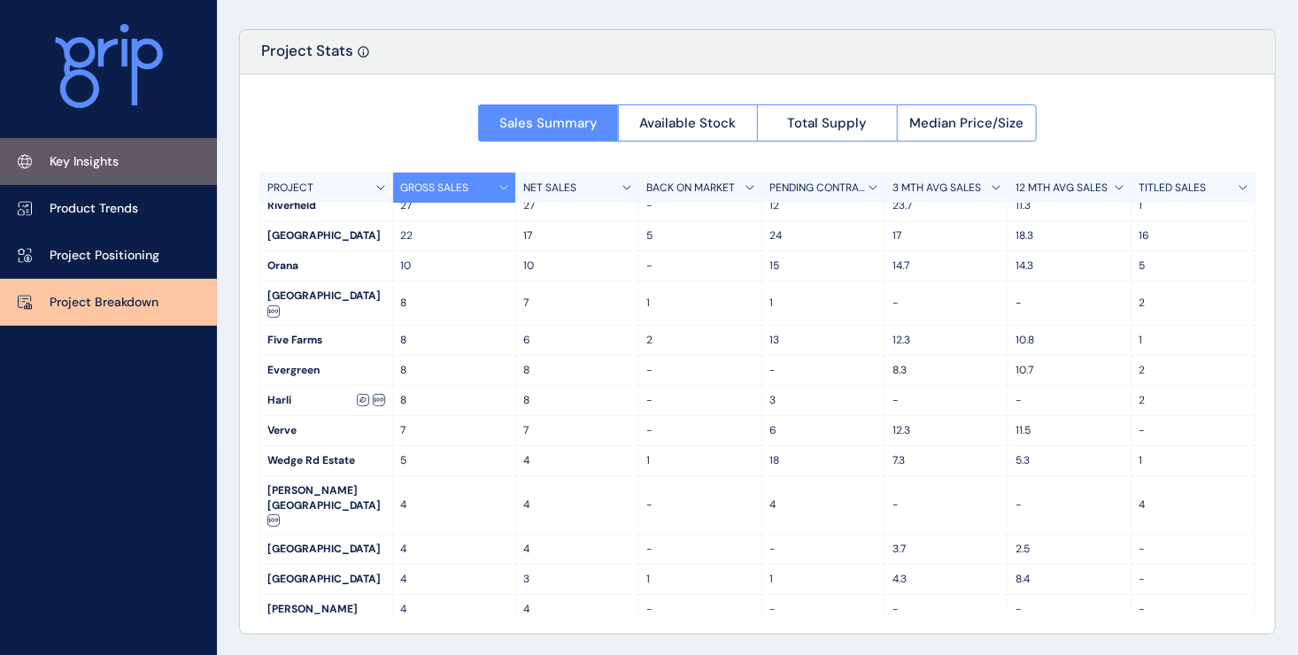
click at [83, 177] on link "Key Insights" at bounding box center [108, 161] width 217 height 47
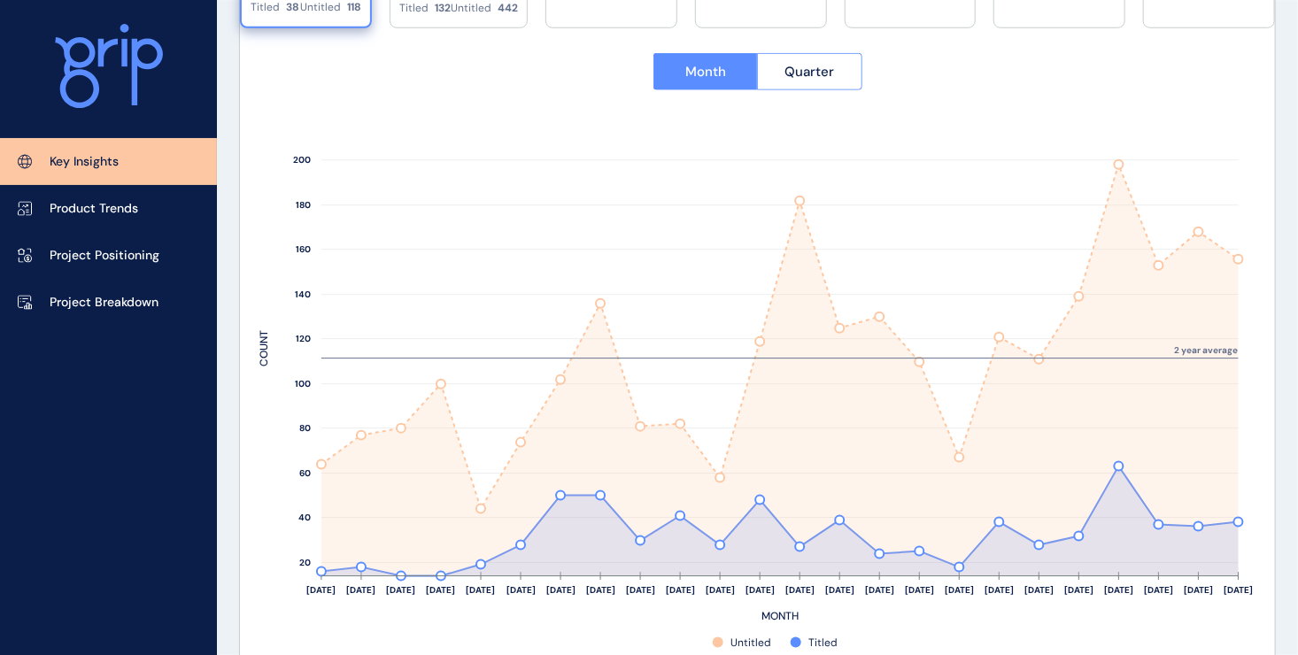
scroll to position [797, 0]
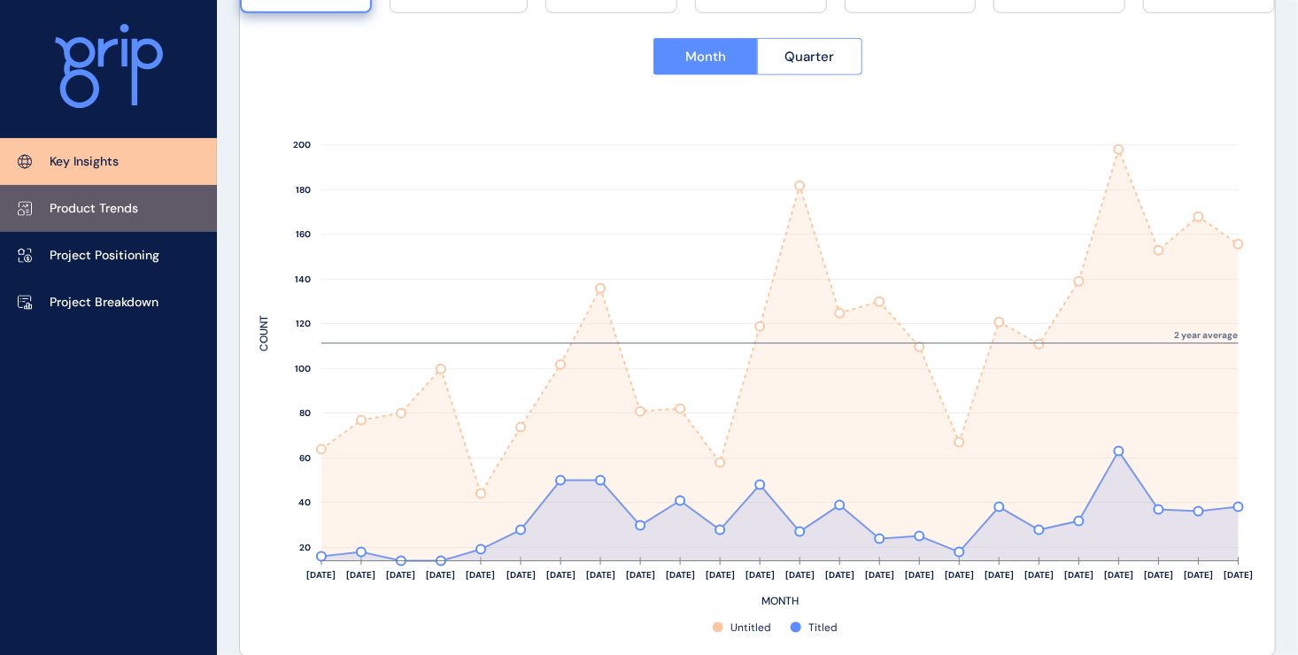
click at [111, 219] on link "Product Trends" at bounding box center [108, 208] width 217 height 47
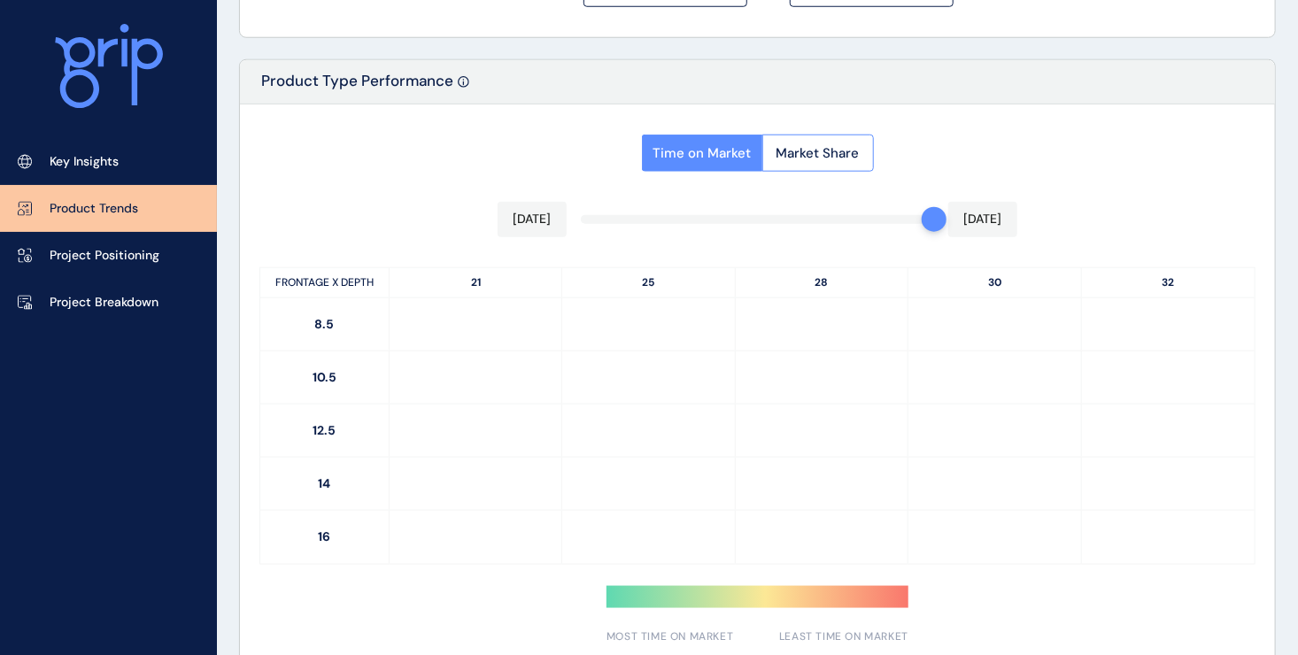
type input "**********"
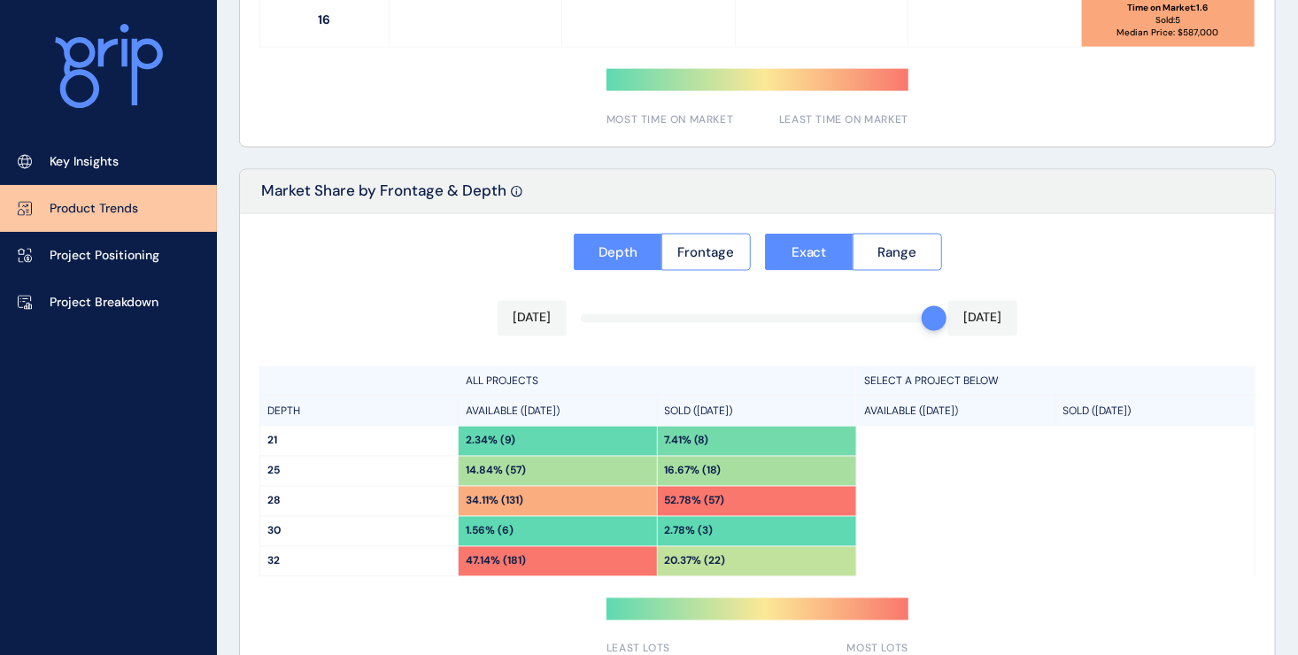
scroll to position [1415, 0]
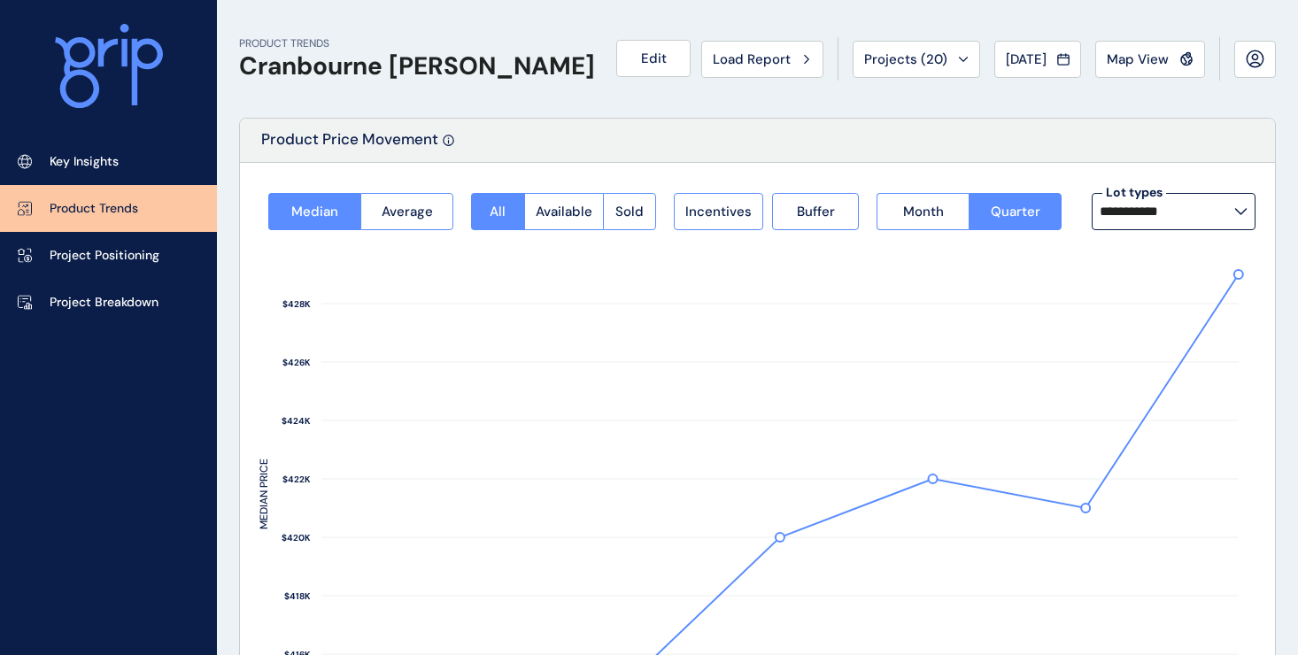
scroll to position [884, 0]
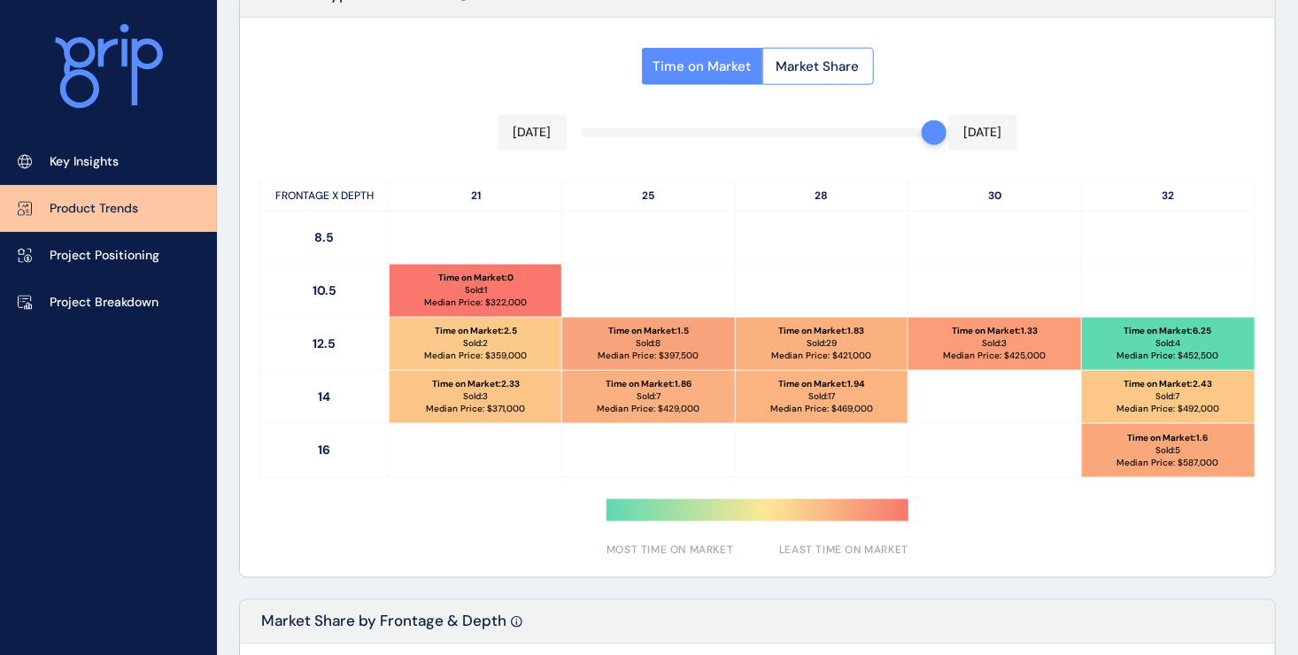
click at [727, 129] on div "Time on Market Market Share [DATE] [DATE] FRONTAGE X DEPTH 21 25 28 30 32 8.5 1…" at bounding box center [757, 298] width 1035 height 560
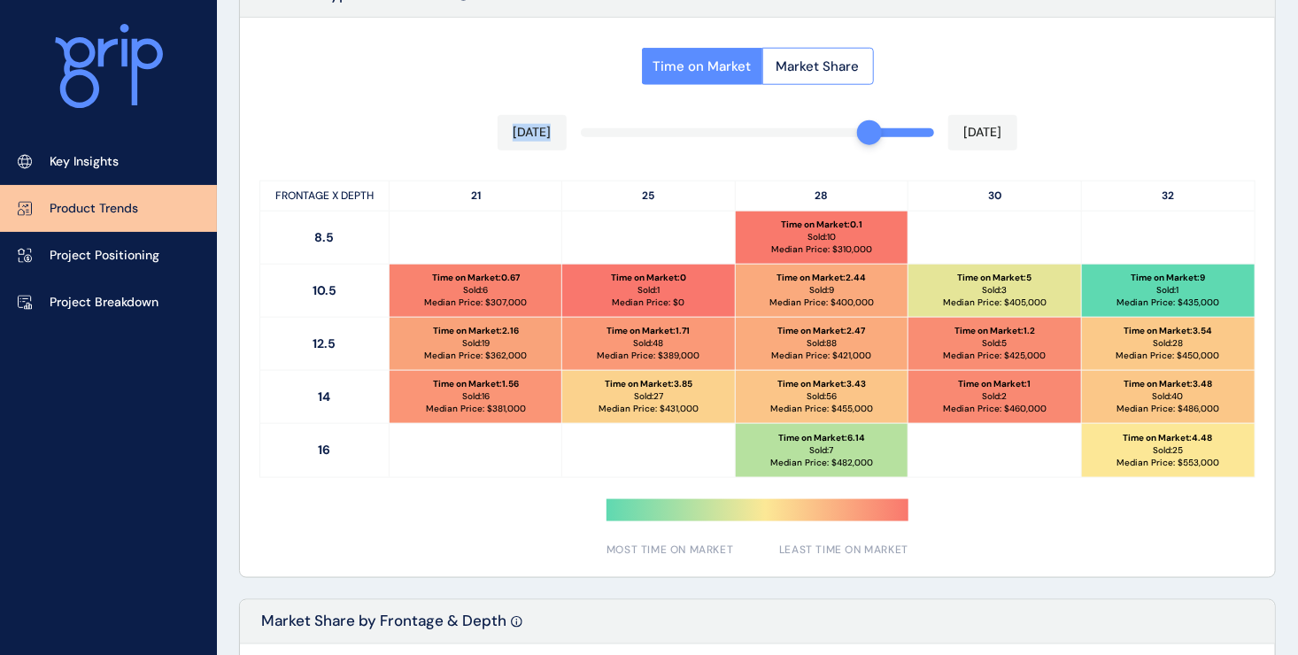
drag, startPoint x: 708, startPoint y: 132, endPoint x: 848, endPoint y: 138, distance: 140.0
click at [848, 138] on div "[DATE] [DATE]" at bounding box center [758, 132] width 521 height 35
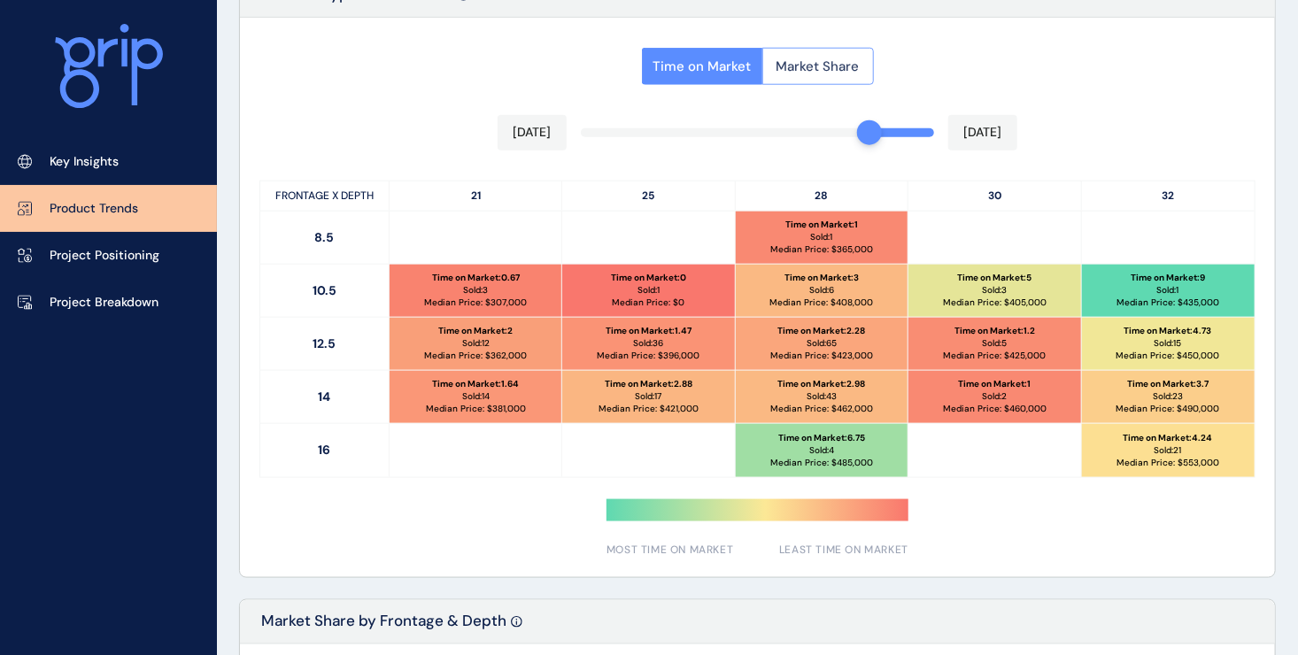
click at [776, 71] on span "Market Share" at bounding box center [817, 67] width 83 height 18
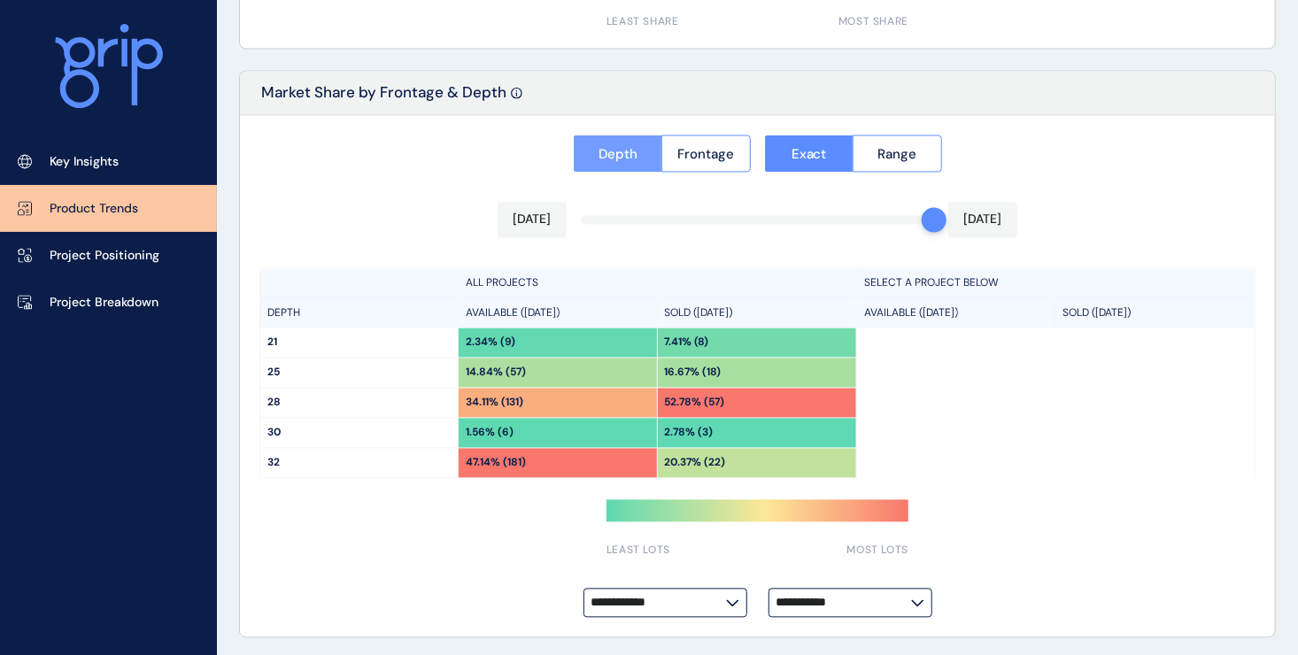
scroll to position [1415, 0]
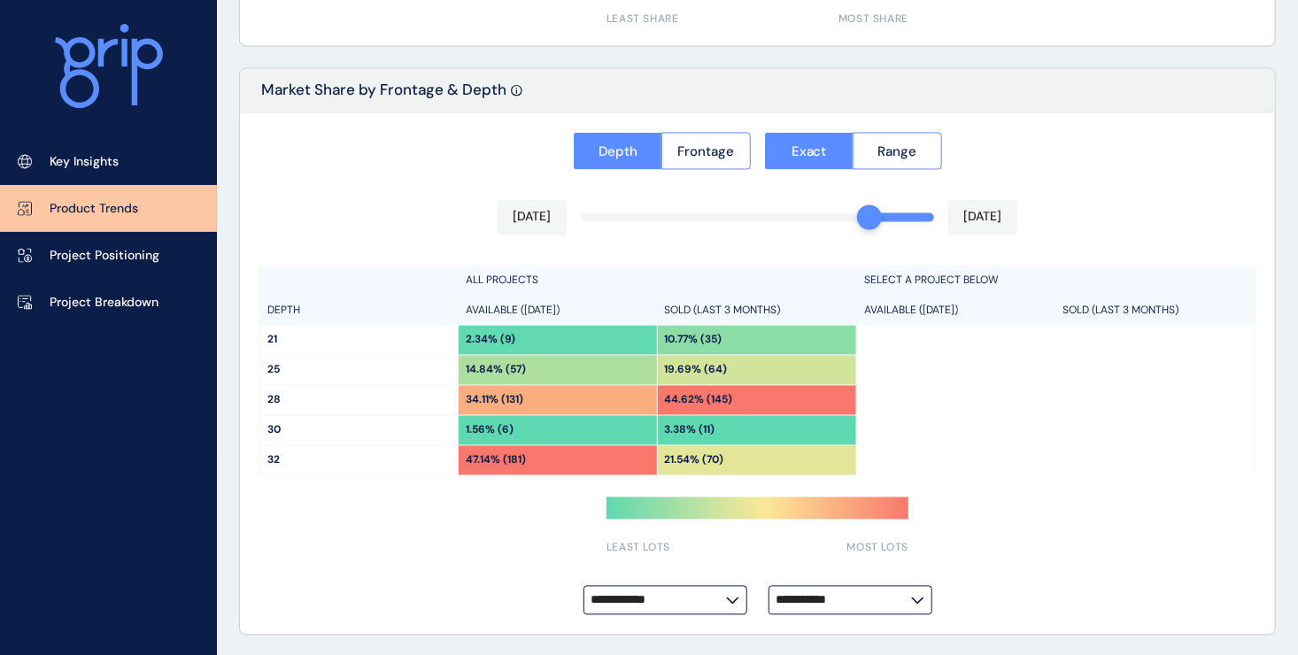
drag, startPoint x: 928, startPoint y: 220, endPoint x: 879, endPoint y: 220, distance: 48.7
click at [875, 220] on div at bounding box center [869, 217] width 25 height 25
click at [702, 148] on span "Frontage" at bounding box center [705, 152] width 57 height 18
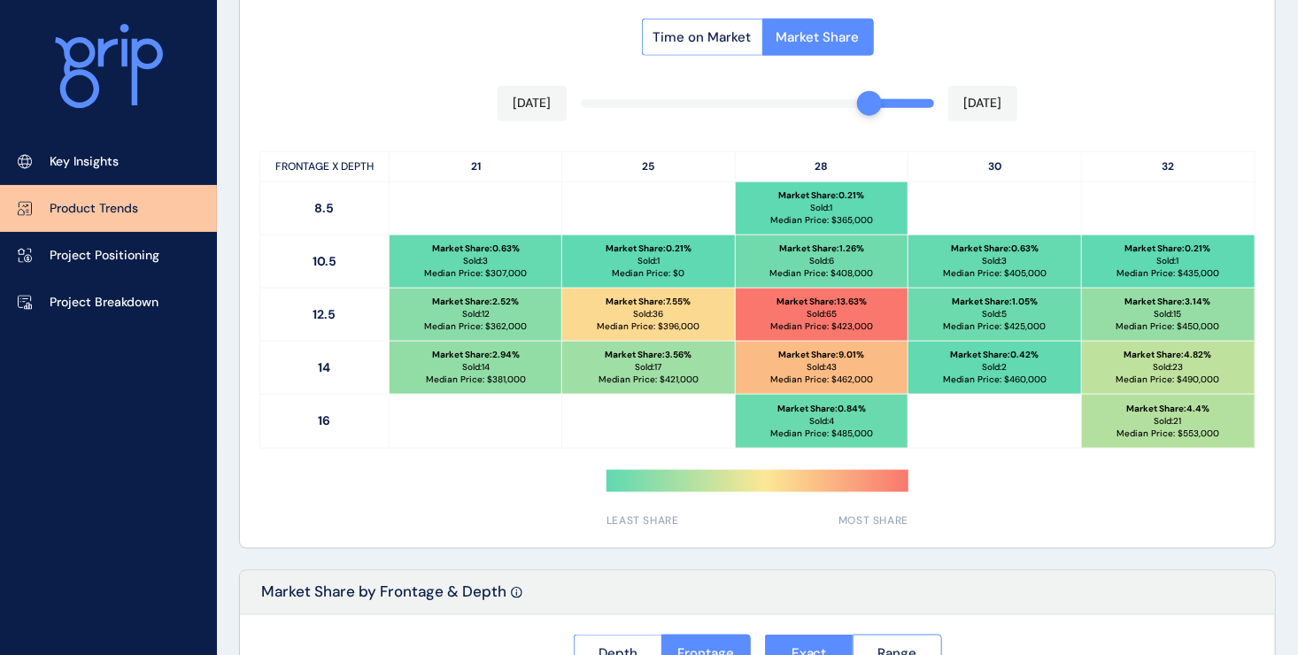
scroll to position [884, 0]
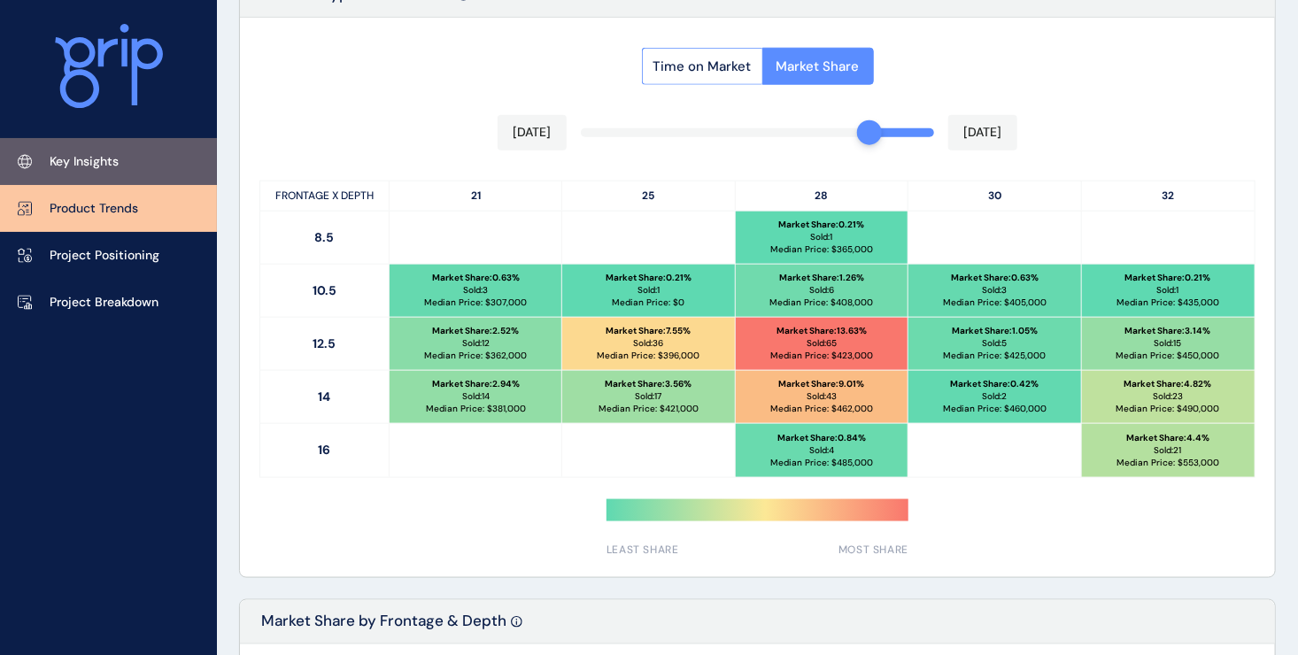
click at [96, 166] on p "Key Insights" at bounding box center [84, 162] width 69 height 18
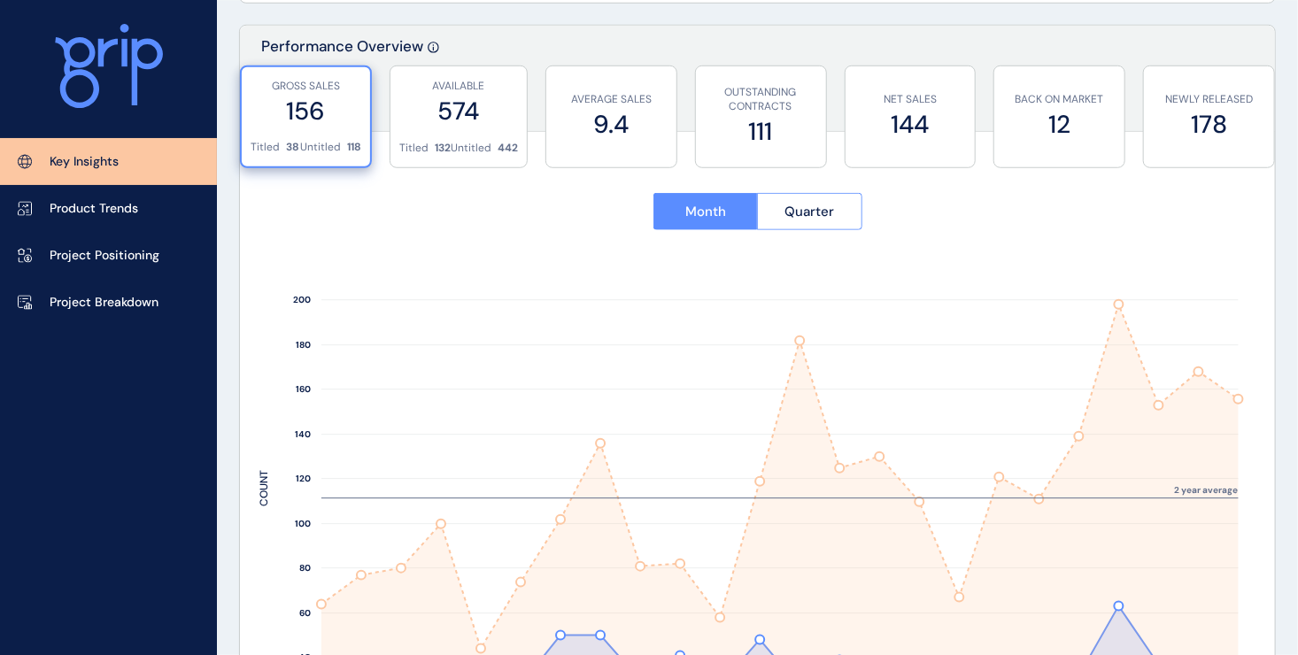
scroll to position [680, 0]
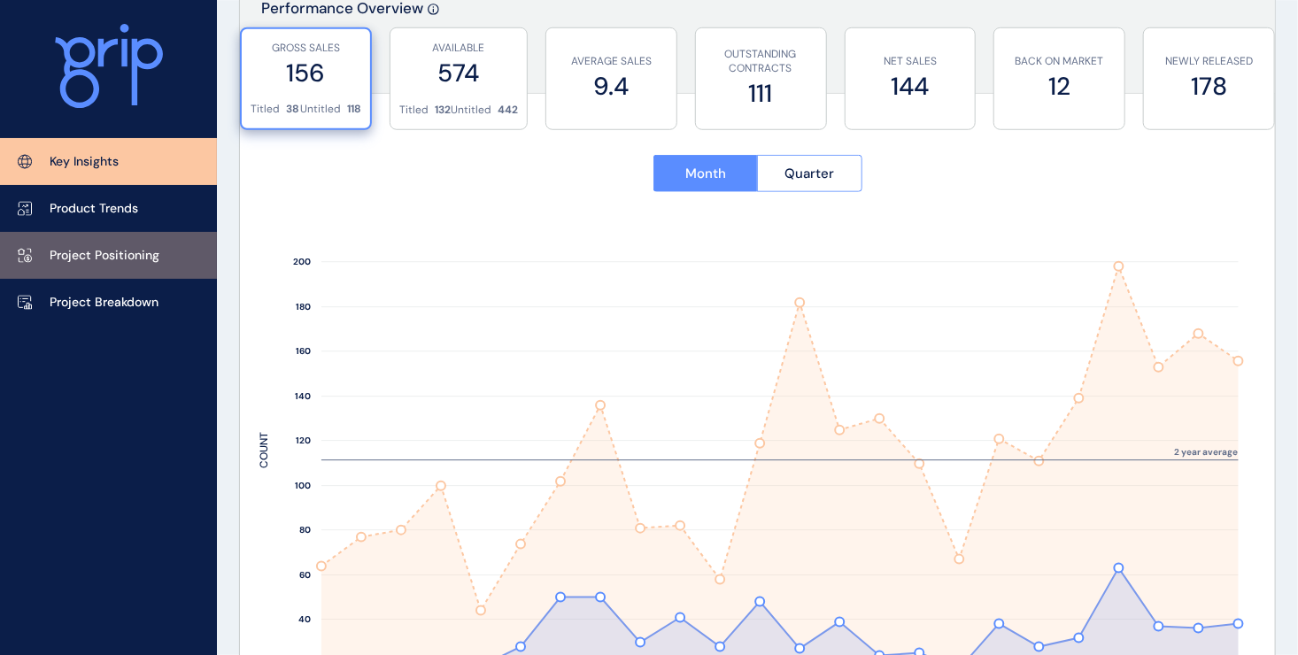
click at [85, 248] on p "Project Positioning" at bounding box center [105, 256] width 110 height 18
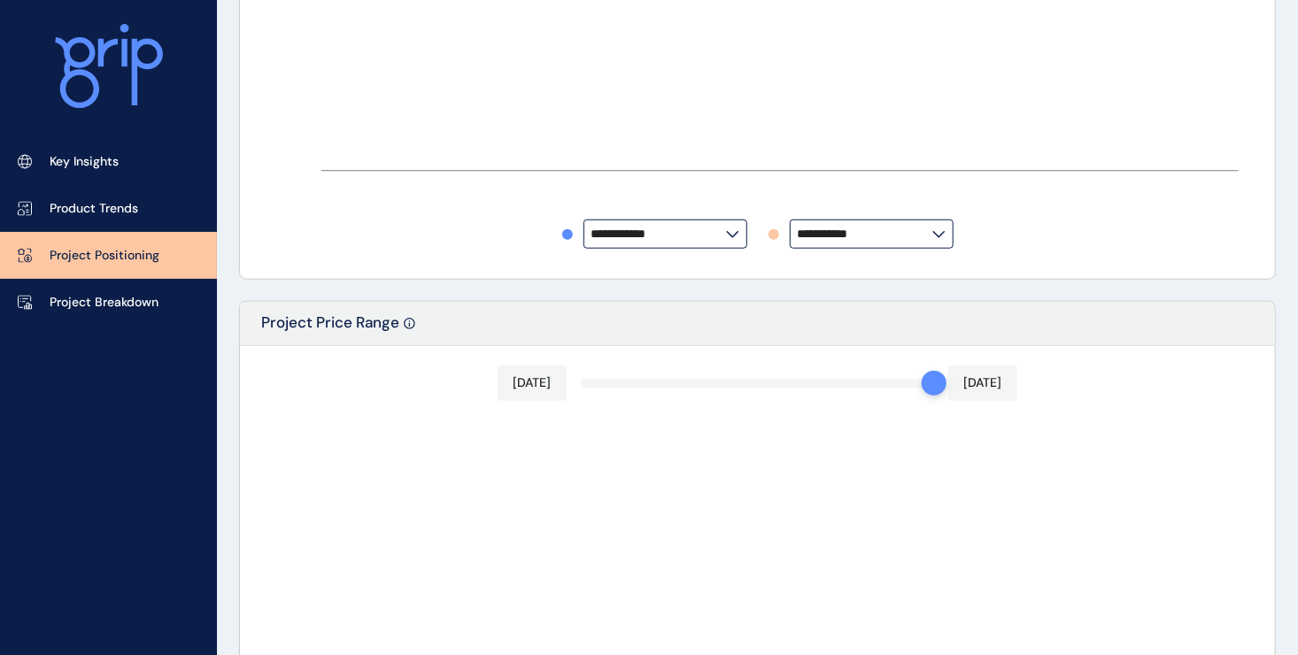
type input "********"
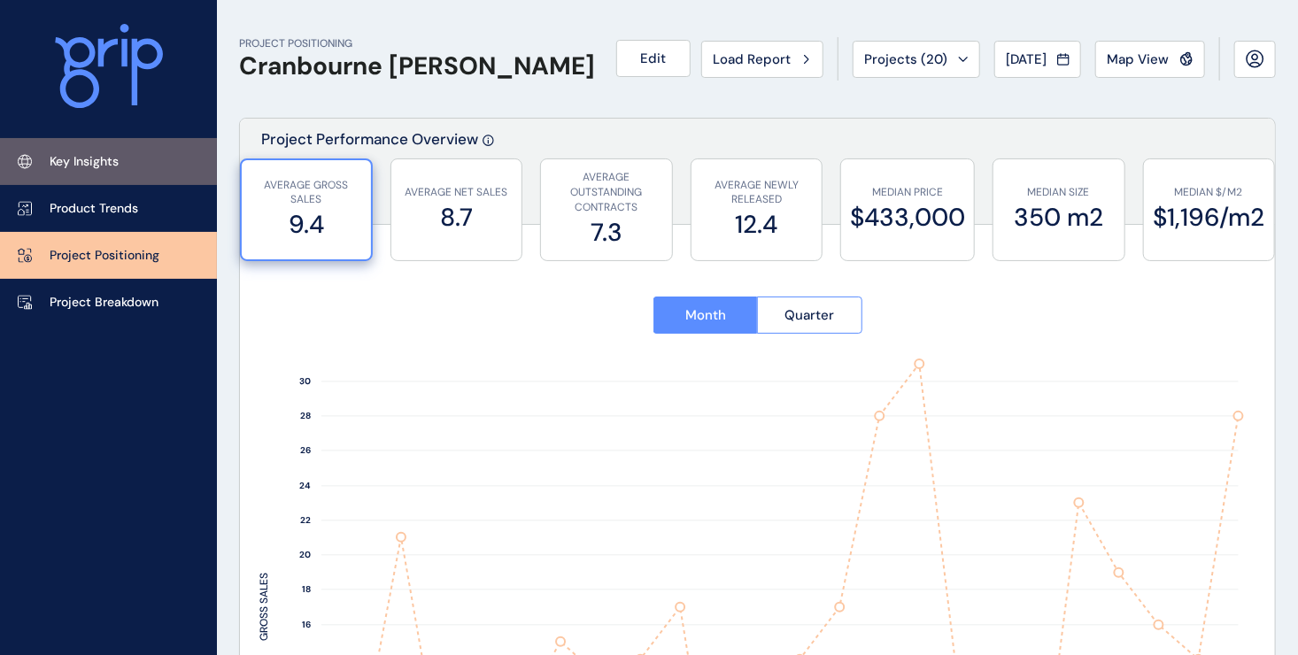
click at [72, 159] on p "Key Insights" at bounding box center [84, 162] width 69 height 18
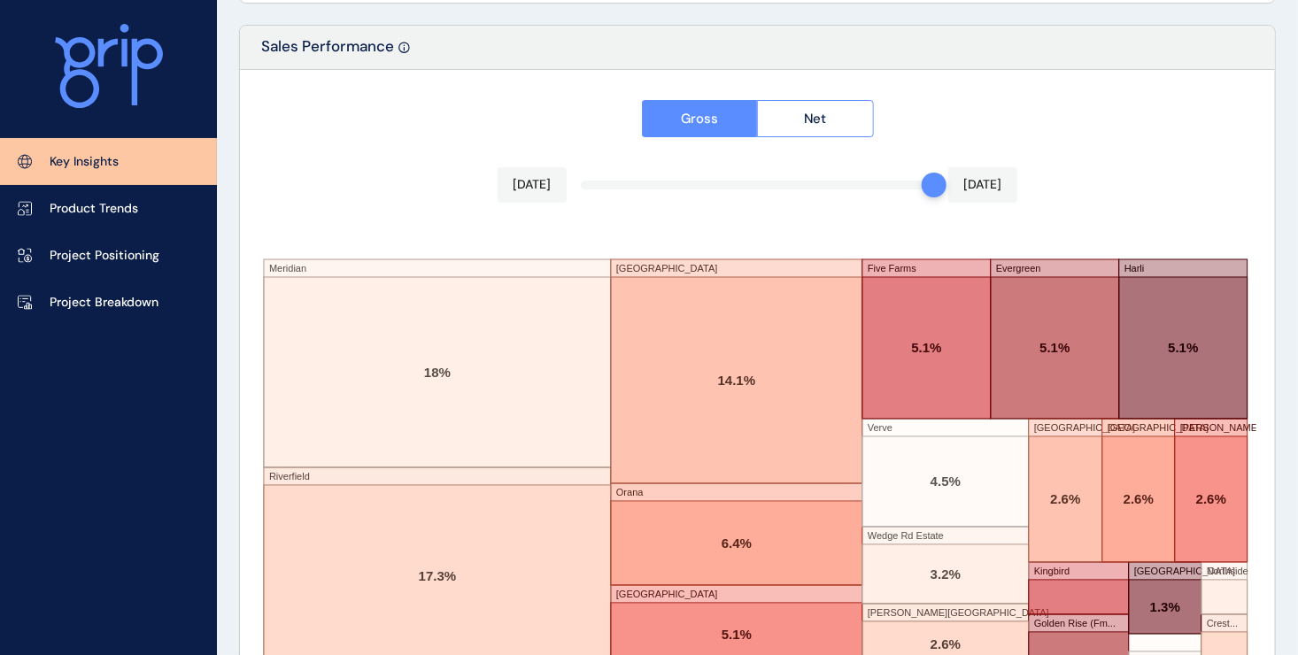
scroll to position [3070, 0]
